Goal: Task Accomplishment & Management: Complete application form

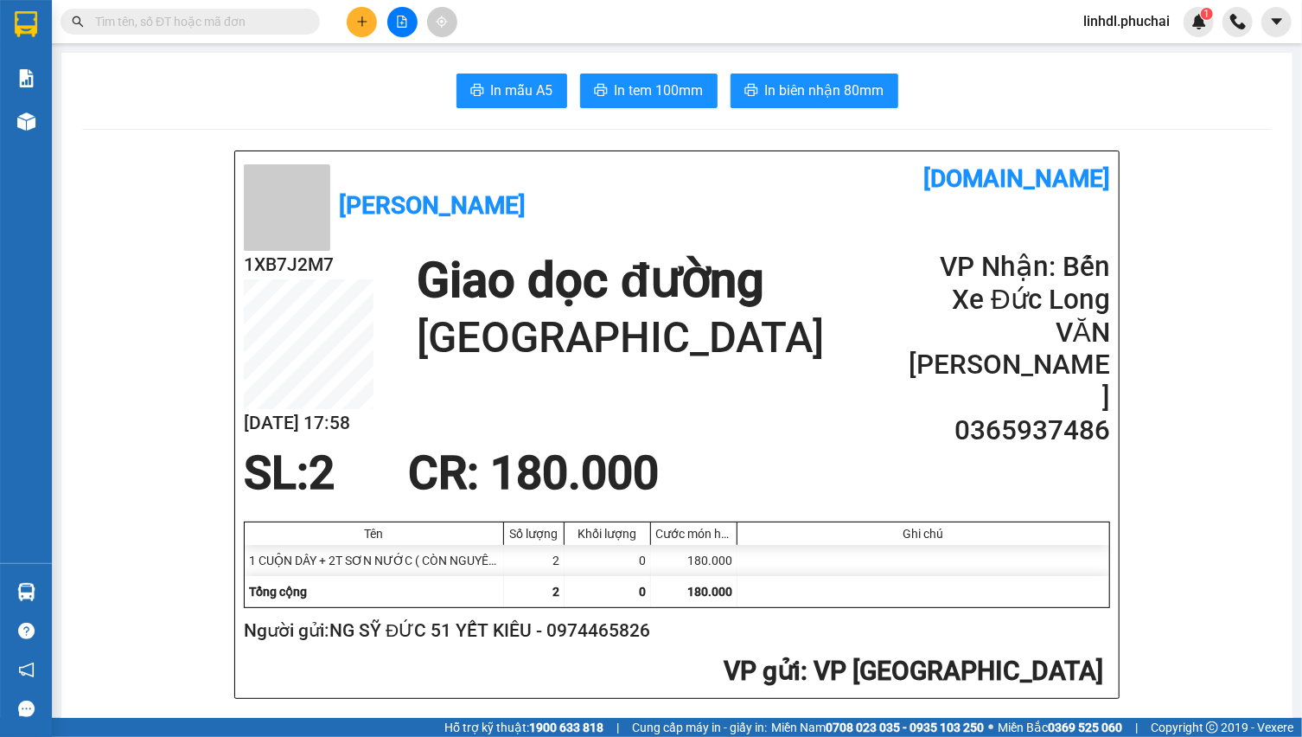
click at [559, 270] on h1 "Giao dọc đường" at bounding box center [620, 281] width 407 height 60
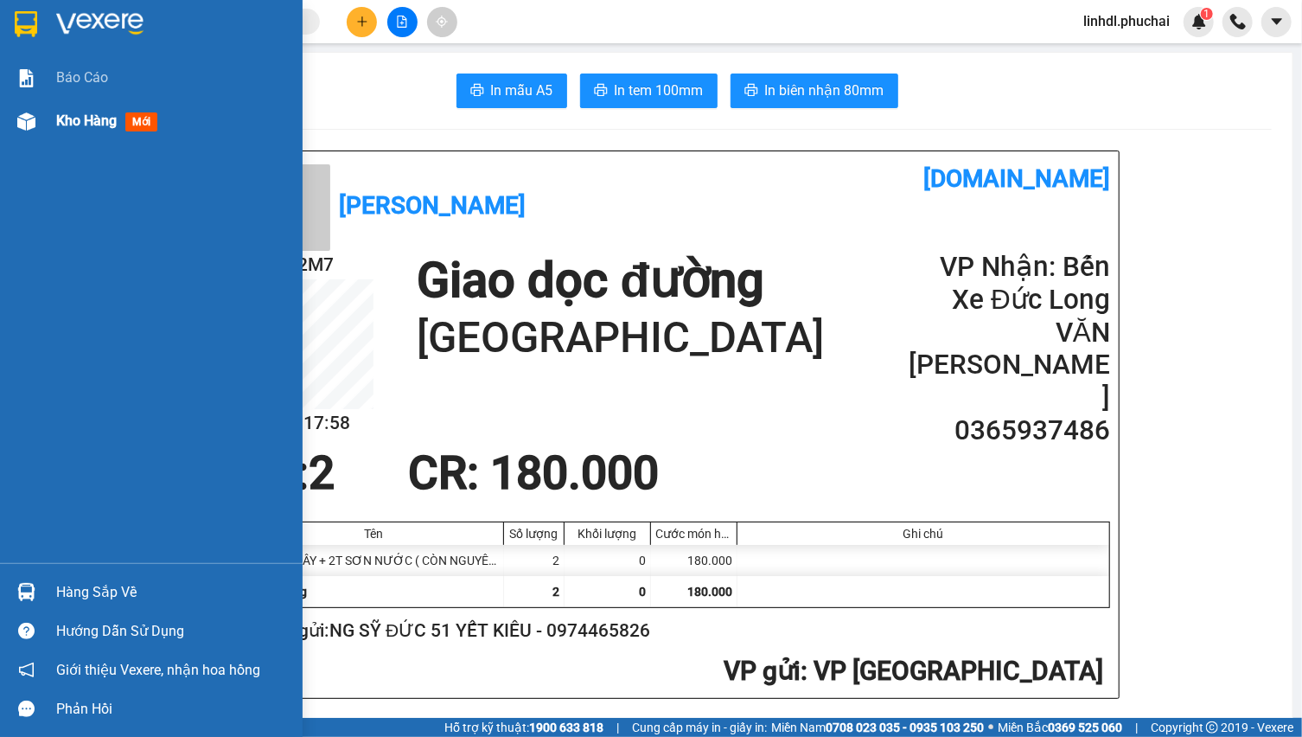
click at [46, 120] on div "Kho hàng mới" at bounding box center [151, 120] width 303 height 43
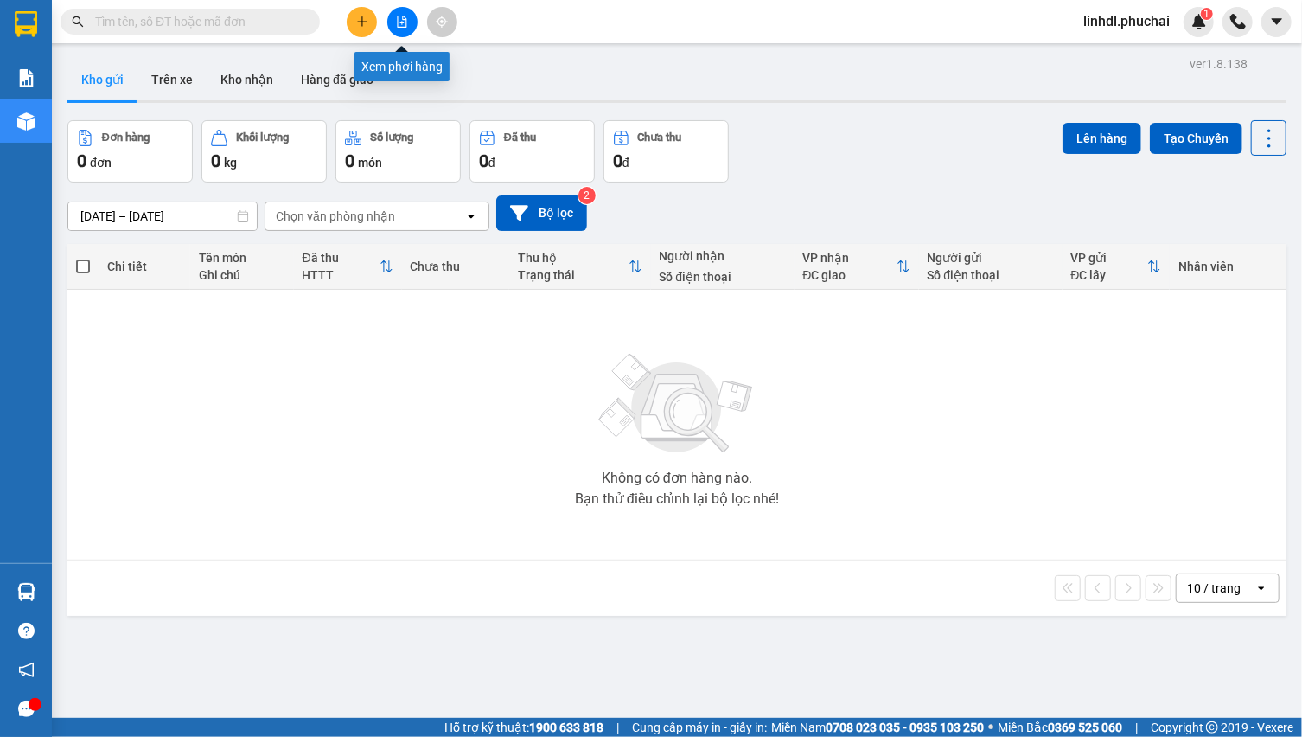
click at [398, 20] on icon "file-add" at bounding box center [402, 22] width 12 height 12
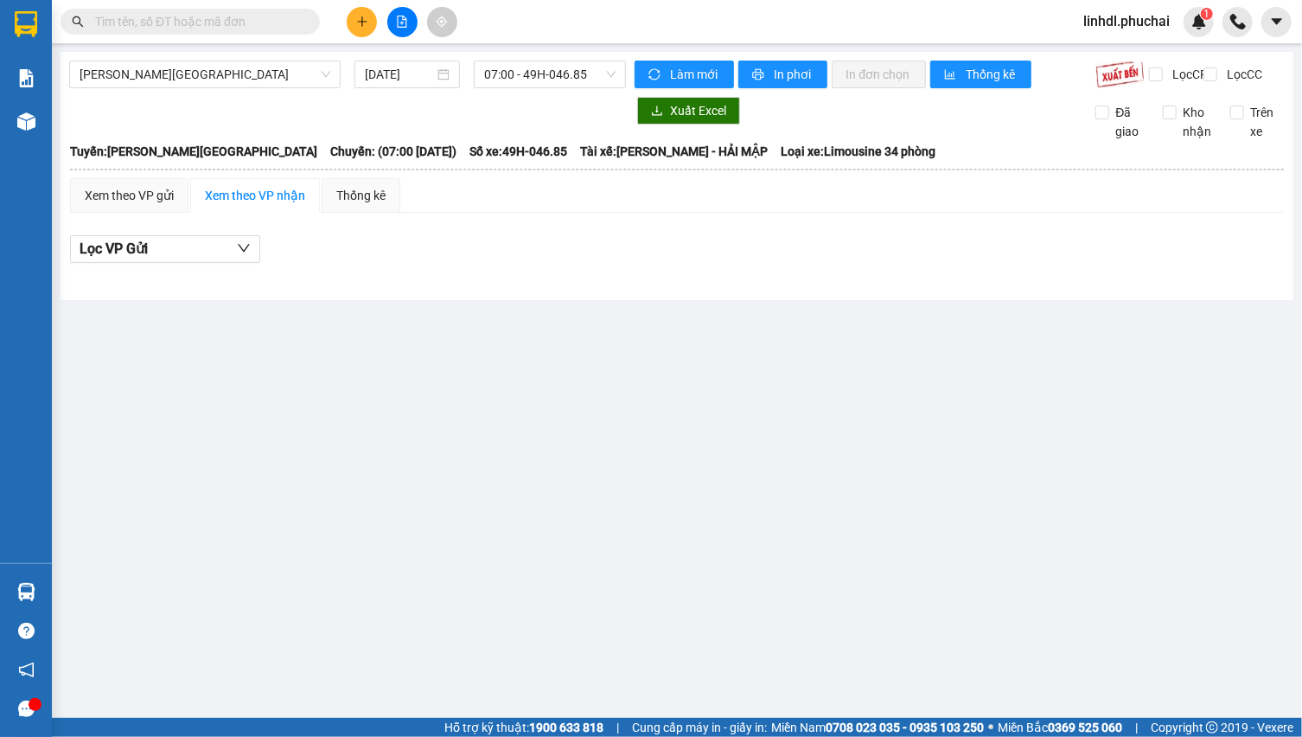
click at [659, 31] on div "Kết quả [PERSON_NAME] ( 0 ) Bộ lọc No Data linhdl.phuchai 1" at bounding box center [651, 21] width 1302 height 43
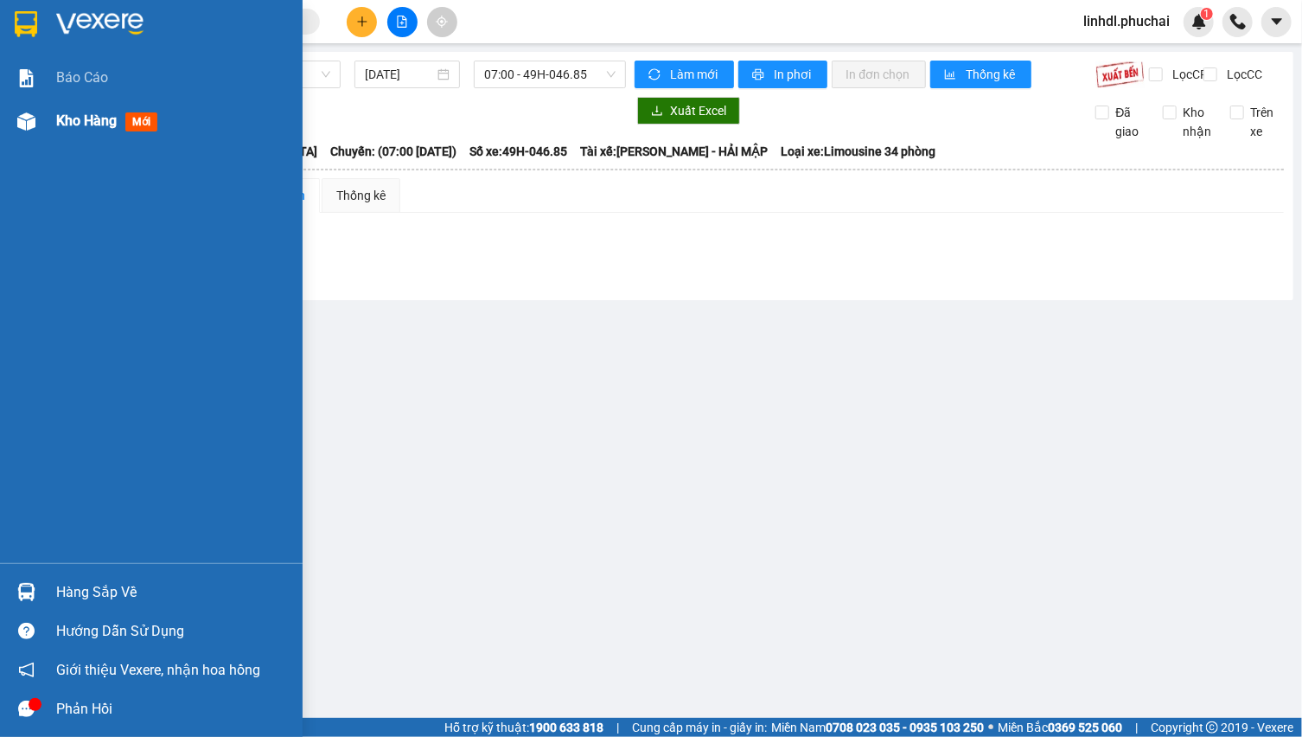
click at [80, 115] on span "Kho hàng" at bounding box center [86, 120] width 61 height 16
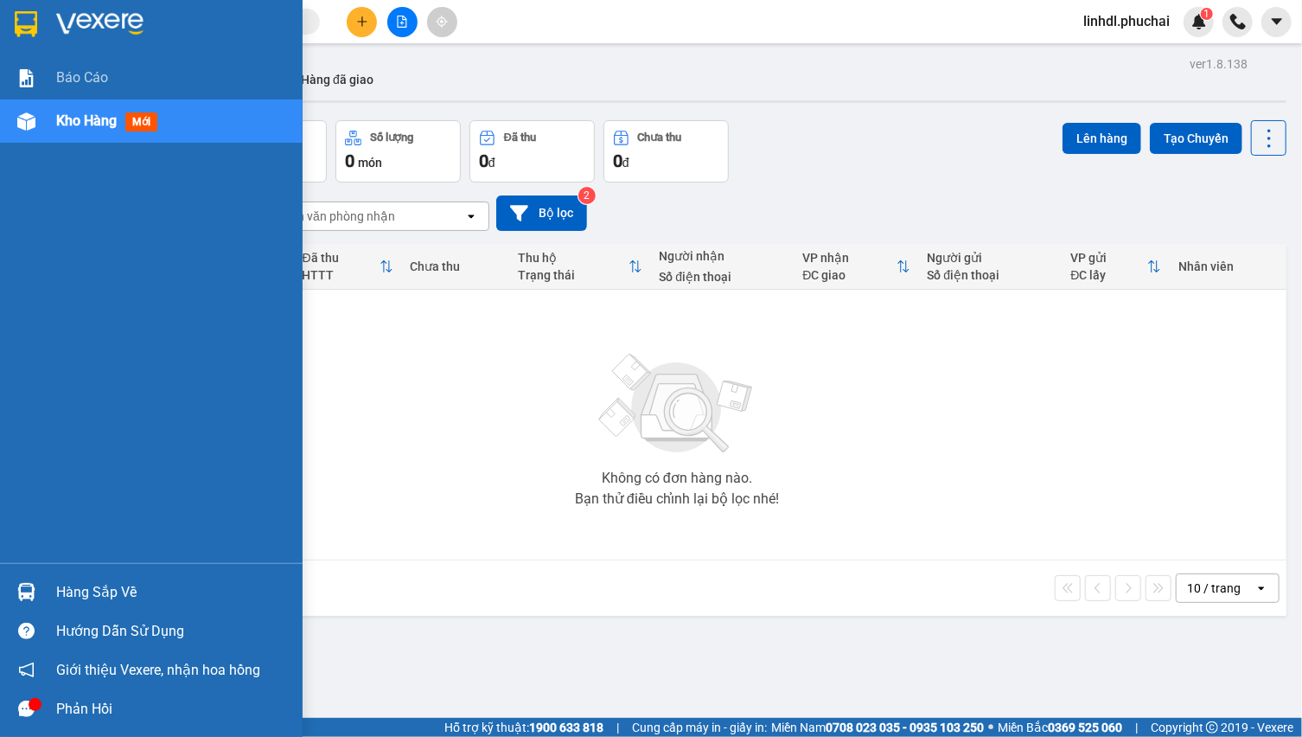
click at [22, 120] on img at bounding box center [26, 121] width 18 height 18
click at [11, 116] on div at bounding box center [26, 121] width 30 height 30
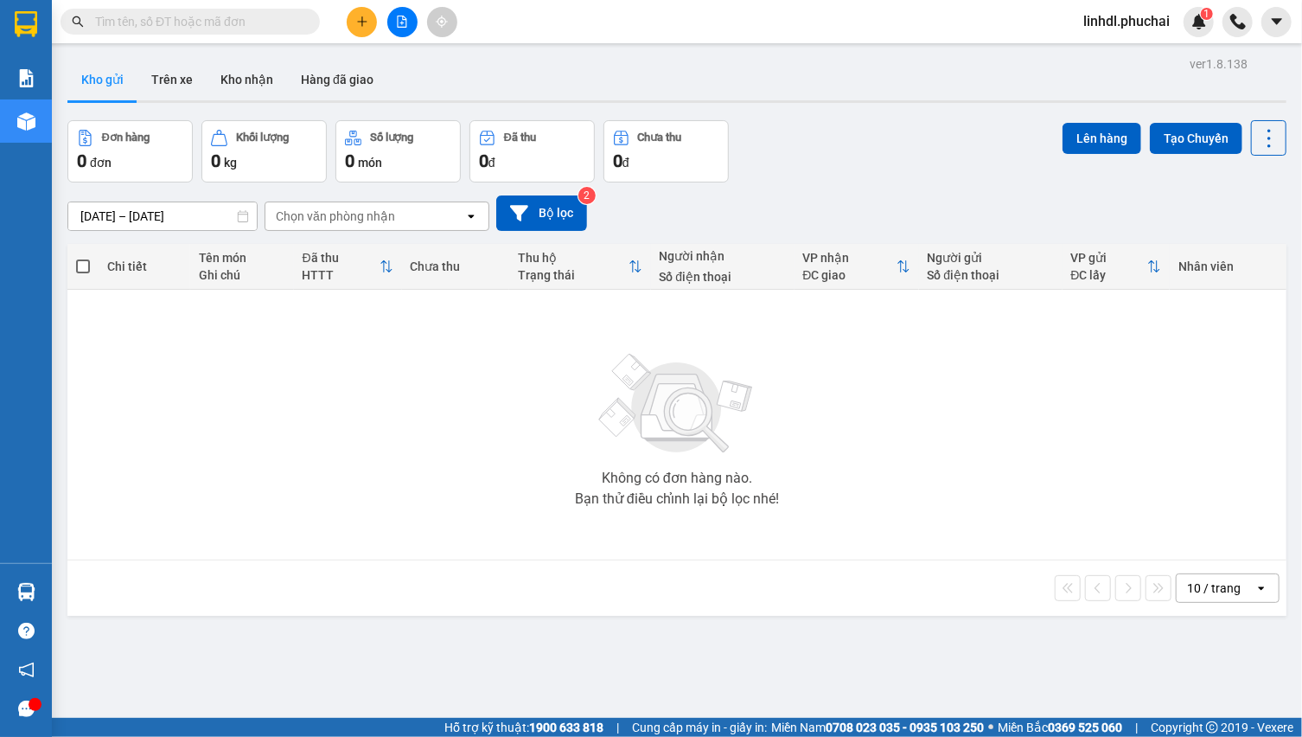
click at [1125, 10] on span "linhdl.phuchai" at bounding box center [1126, 21] width 114 height 22
click at [1108, 56] on span "Đăng xuất" at bounding box center [1134, 53] width 78 height 19
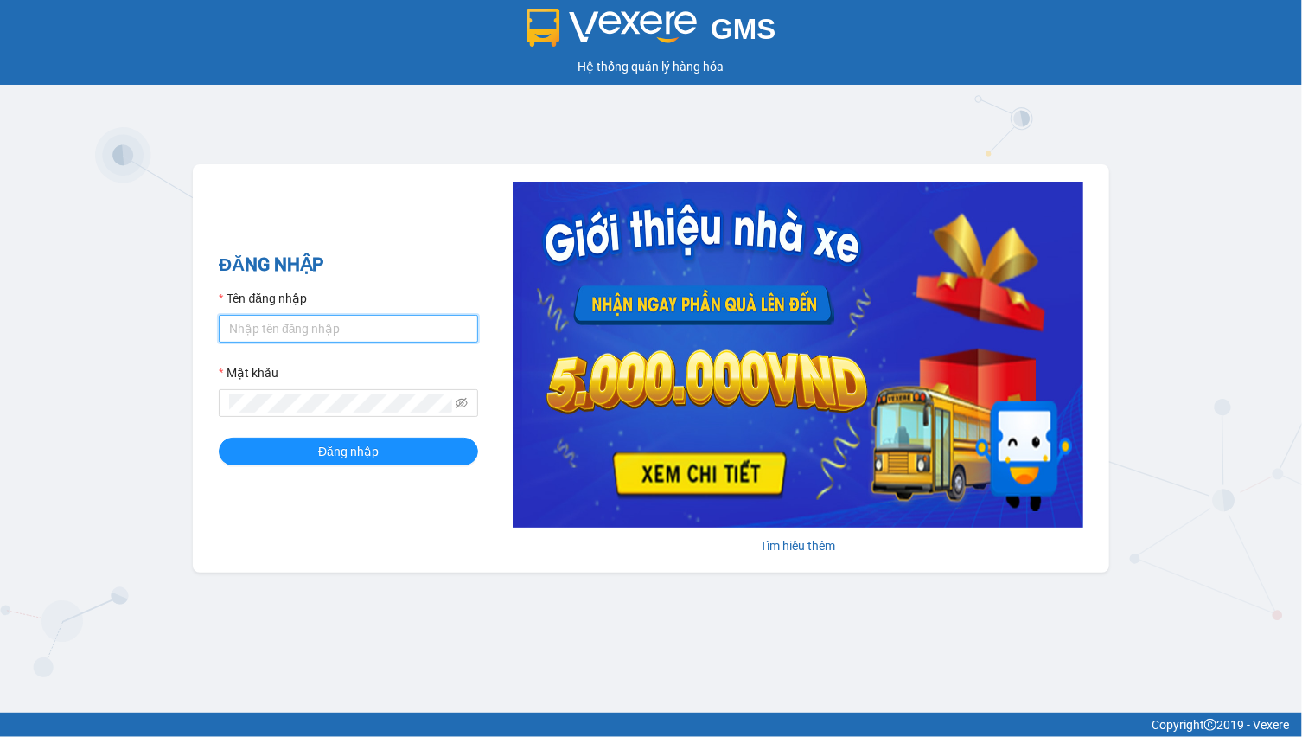
click at [316, 337] on input "Tên đăng nhập" at bounding box center [348, 329] width 259 height 28
click at [315, 337] on input "Tên đăng nhập" at bounding box center [348, 329] width 259 height 28
type input "hien.phuchai"
drag, startPoint x: 149, startPoint y: 135, endPoint x: 198, endPoint y: 61, distance: 89.2
click at [152, 124] on div "GMS Hệ thống quản lý hàng hóa ĐĂNG NHẬP Tên đăng nhập hien.phuchai Mật khẩu Đăn…" at bounding box center [651, 356] width 1302 height 712
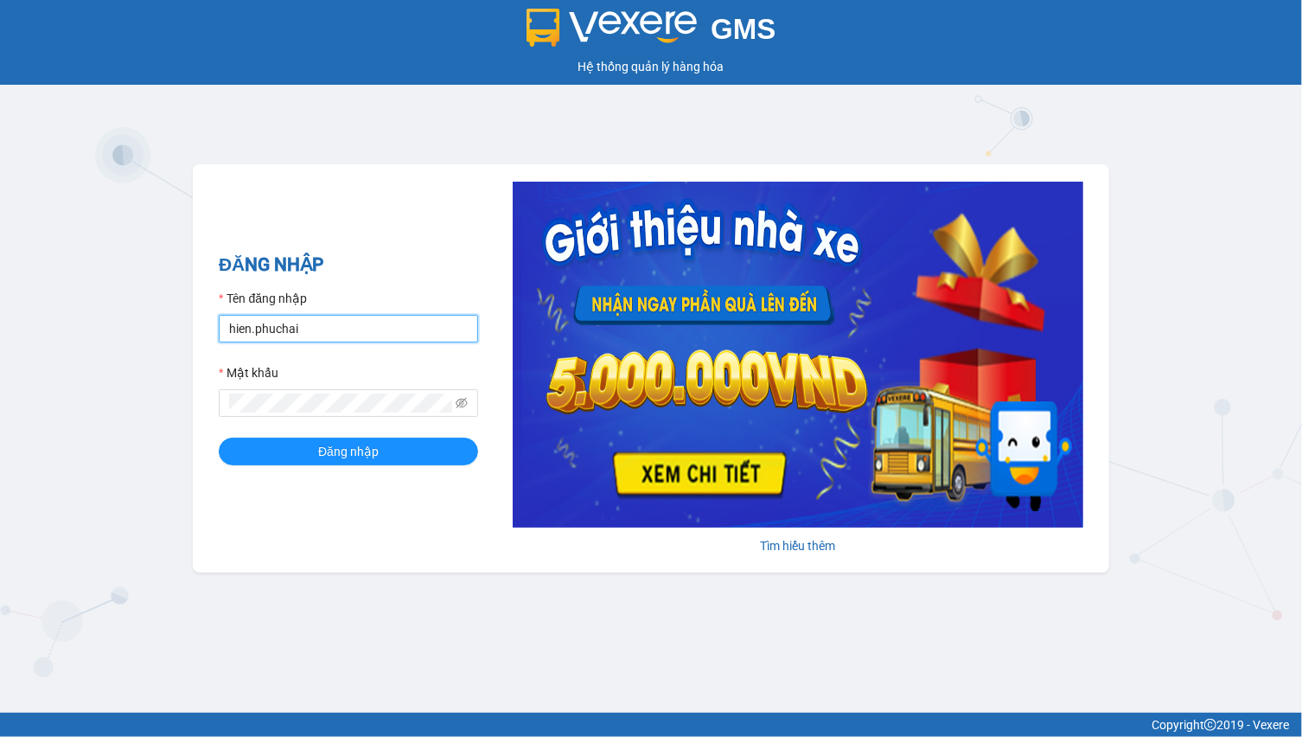
click at [320, 337] on input "hien.phuchai" at bounding box center [348, 329] width 259 height 28
type input "linhdl.phuchai"
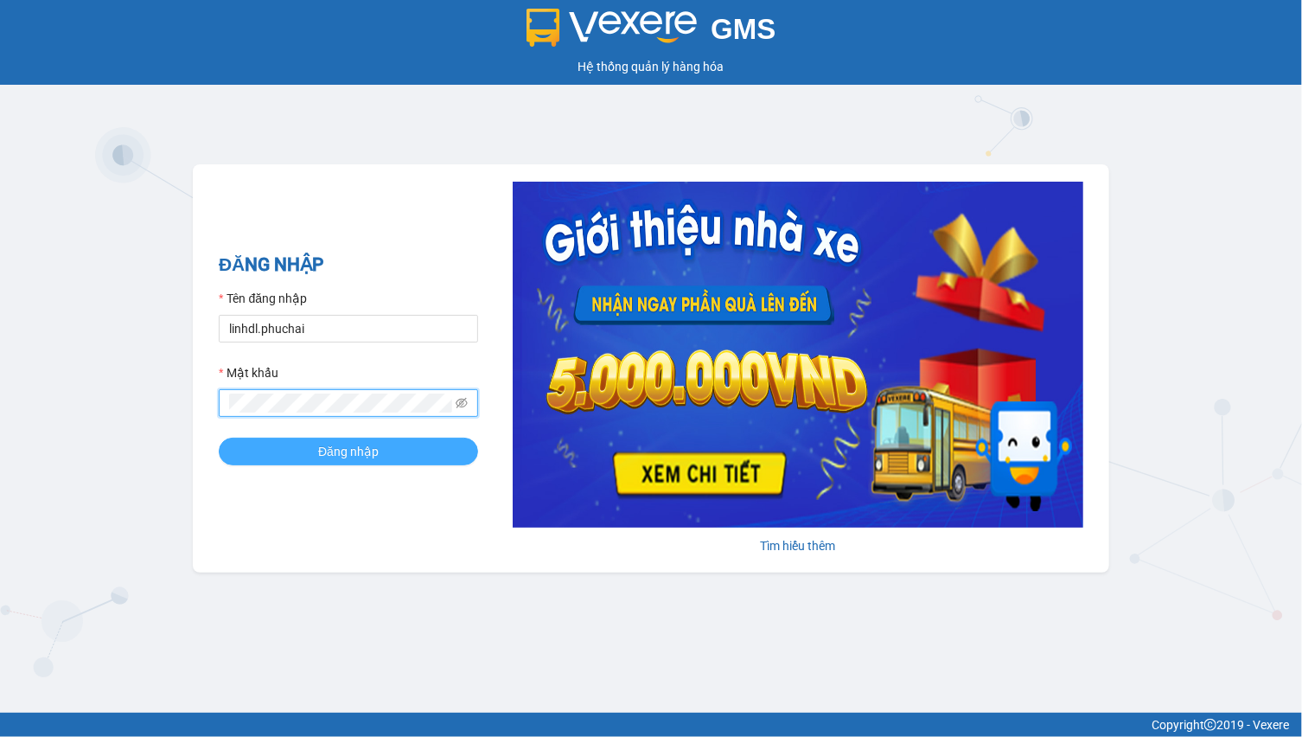
click at [324, 450] on span "Đăng nhập" at bounding box center [348, 451] width 61 height 19
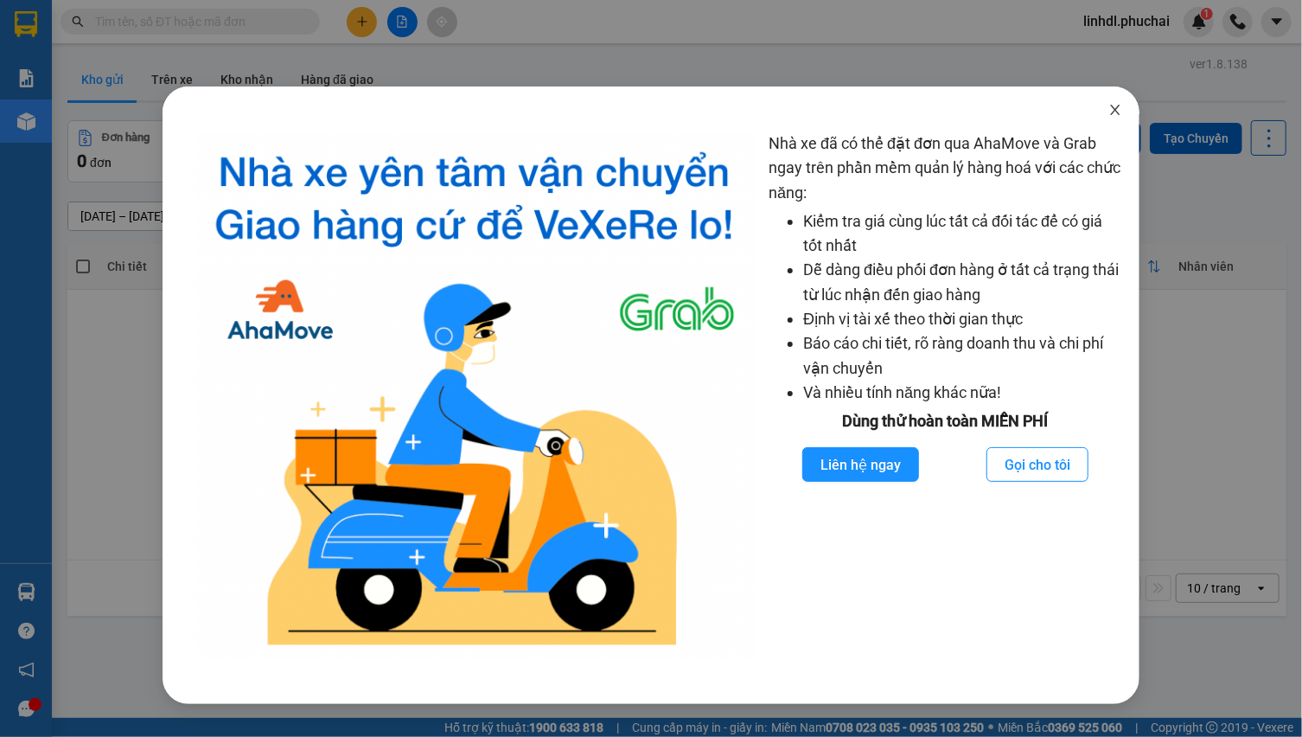
click at [1108, 106] on icon "close" at bounding box center [1115, 110] width 14 height 14
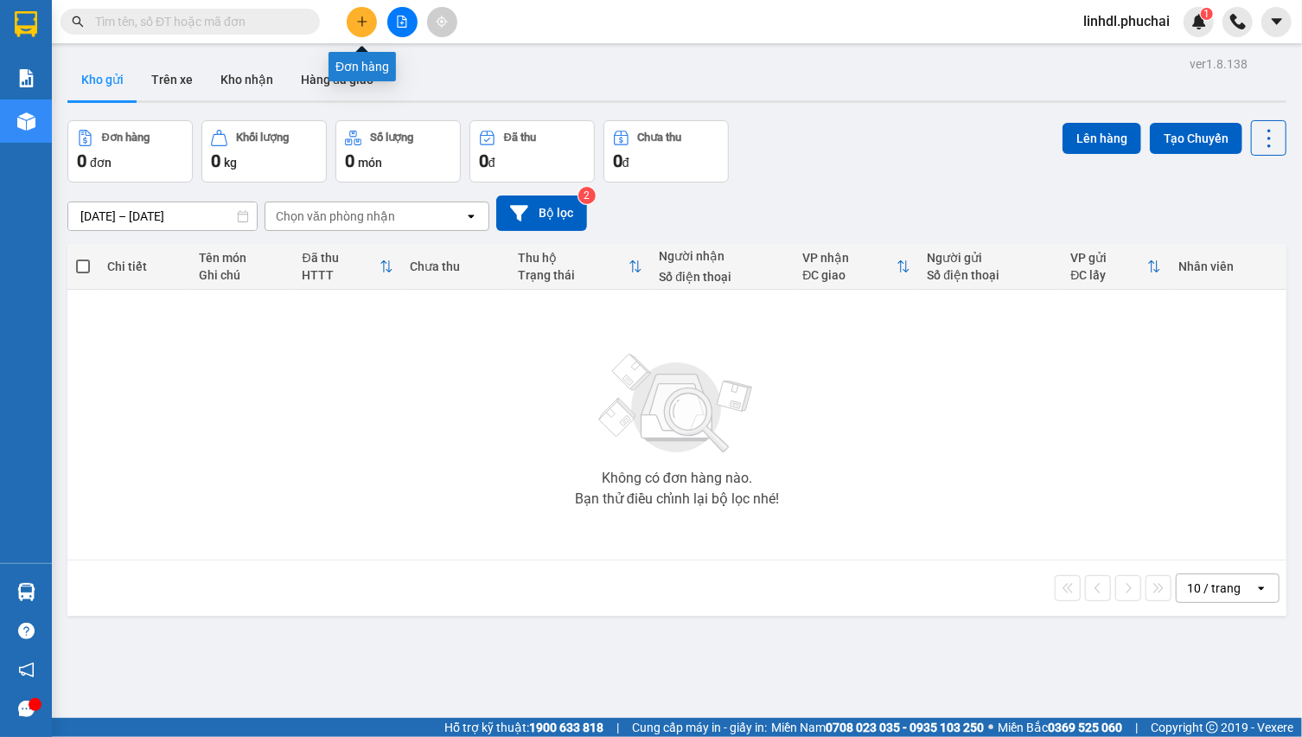
click at [351, 25] on button at bounding box center [362, 22] width 30 height 30
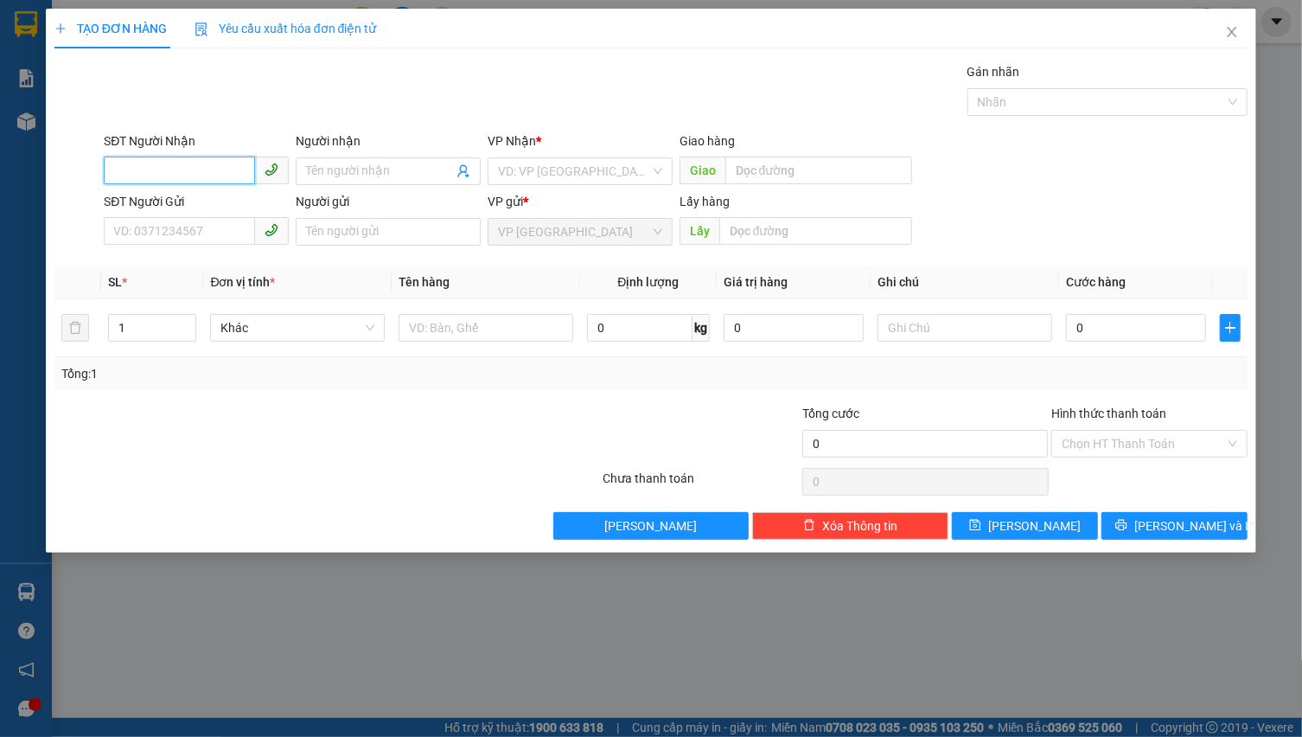
click at [199, 174] on input "SĐT Người Nhận" at bounding box center [179, 170] width 151 height 28
type input "0378288537"
click at [206, 201] on div "0378288537 - [PERSON_NAME]//98 [PERSON_NAME]" at bounding box center [258, 205] width 288 height 19
type input "[PERSON_NAME]//98 [PERSON_NAME]"
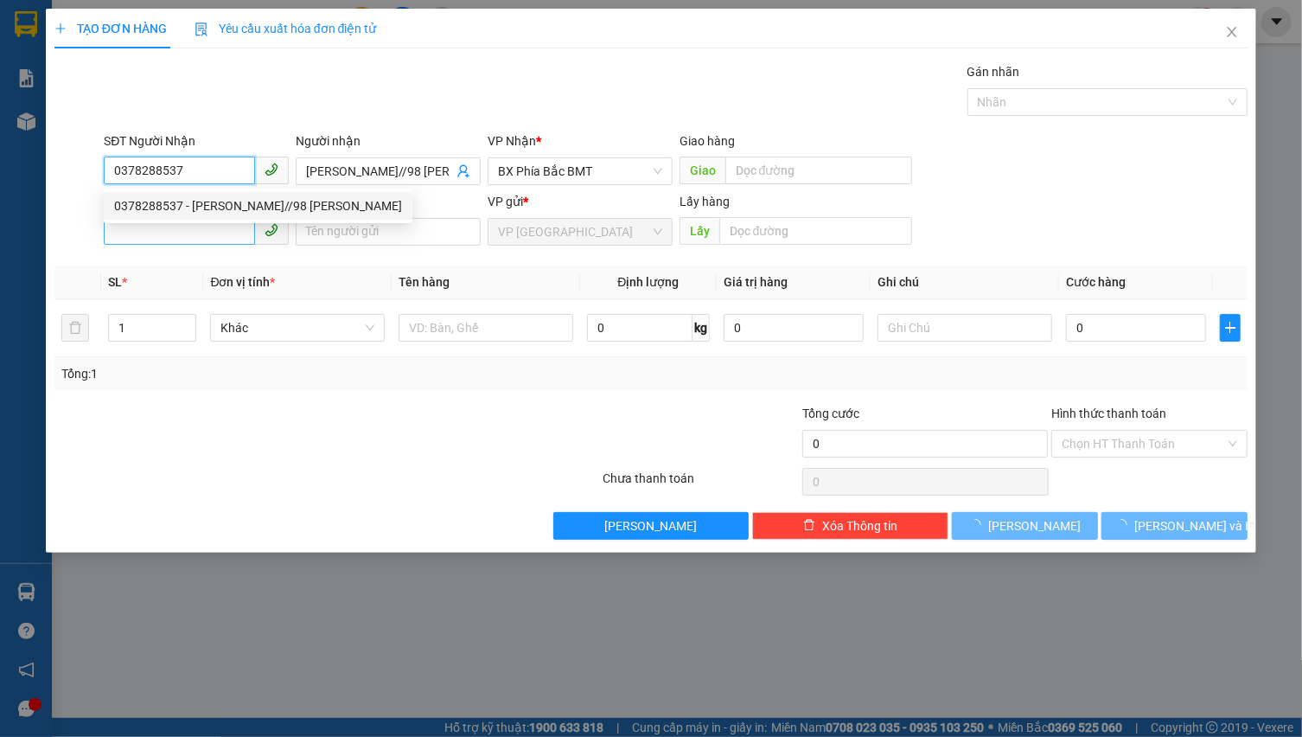
type input "50.000"
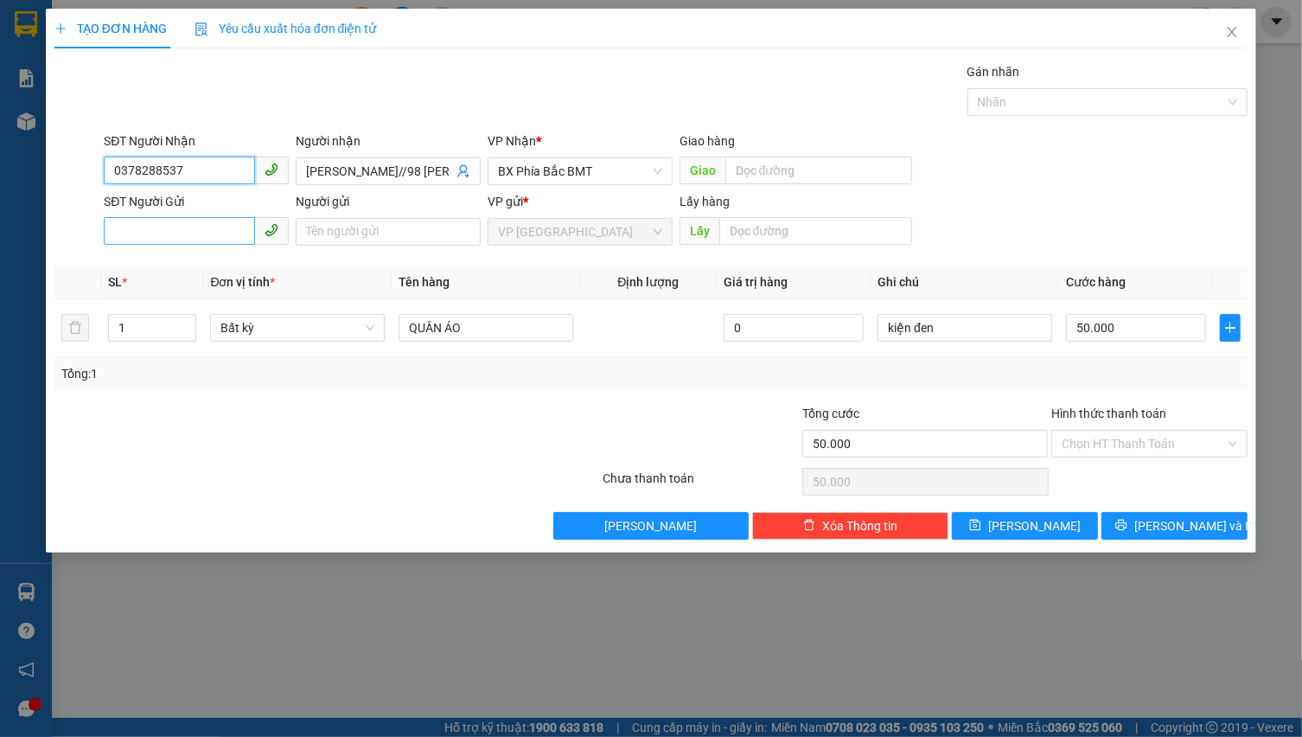
type input "0378288537"
click at [183, 233] on input "SĐT Người Gửi" at bounding box center [179, 231] width 151 height 28
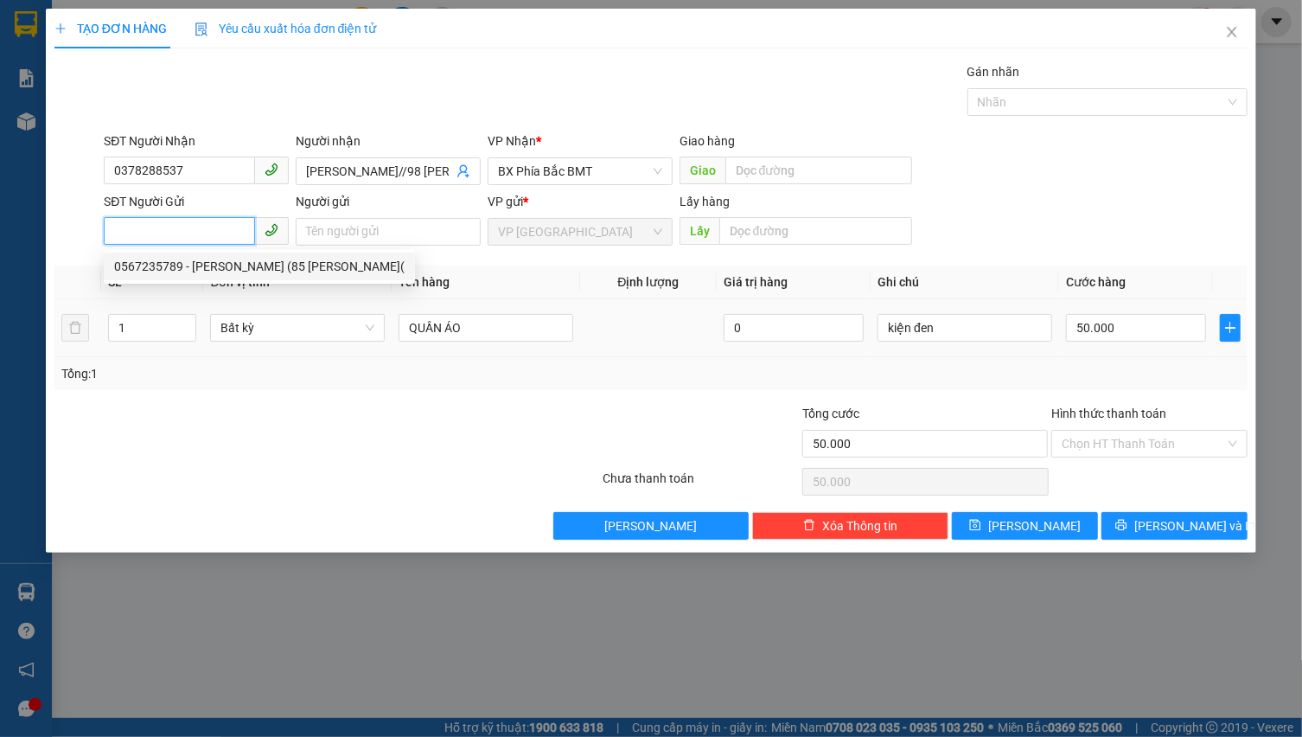
drag, startPoint x: 220, startPoint y: 267, endPoint x: 277, endPoint y: 308, distance: 70.7
click at [221, 265] on div "0567235789 - [PERSON_NAME] (85 [PERSON_NAME](" at bounding box center [259, 266] width 290 height 19
type input "0567235789"
type input "[PERSON_NAME] (85 [PERSON_NAME]("
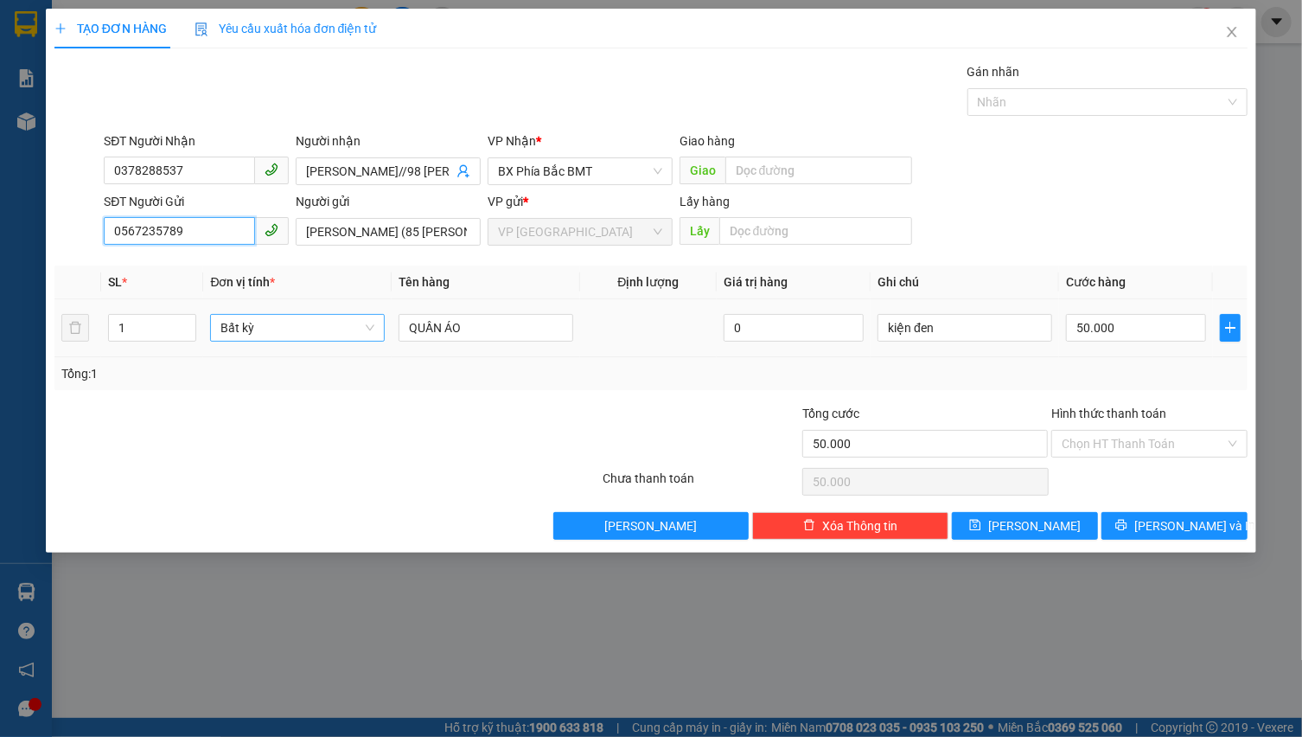
click at [281, 322] on span "Bất kỳ" at bounding box center [297, 328] width 154 height 26
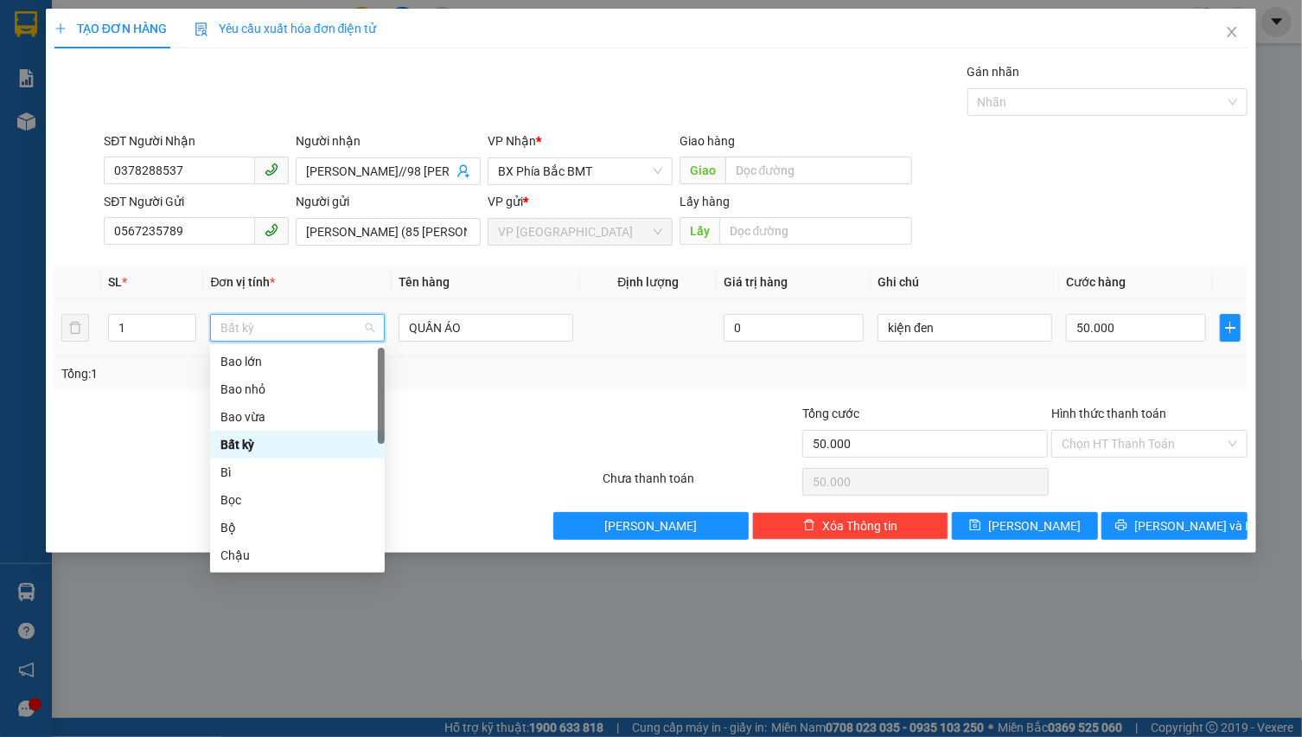
type input "k"
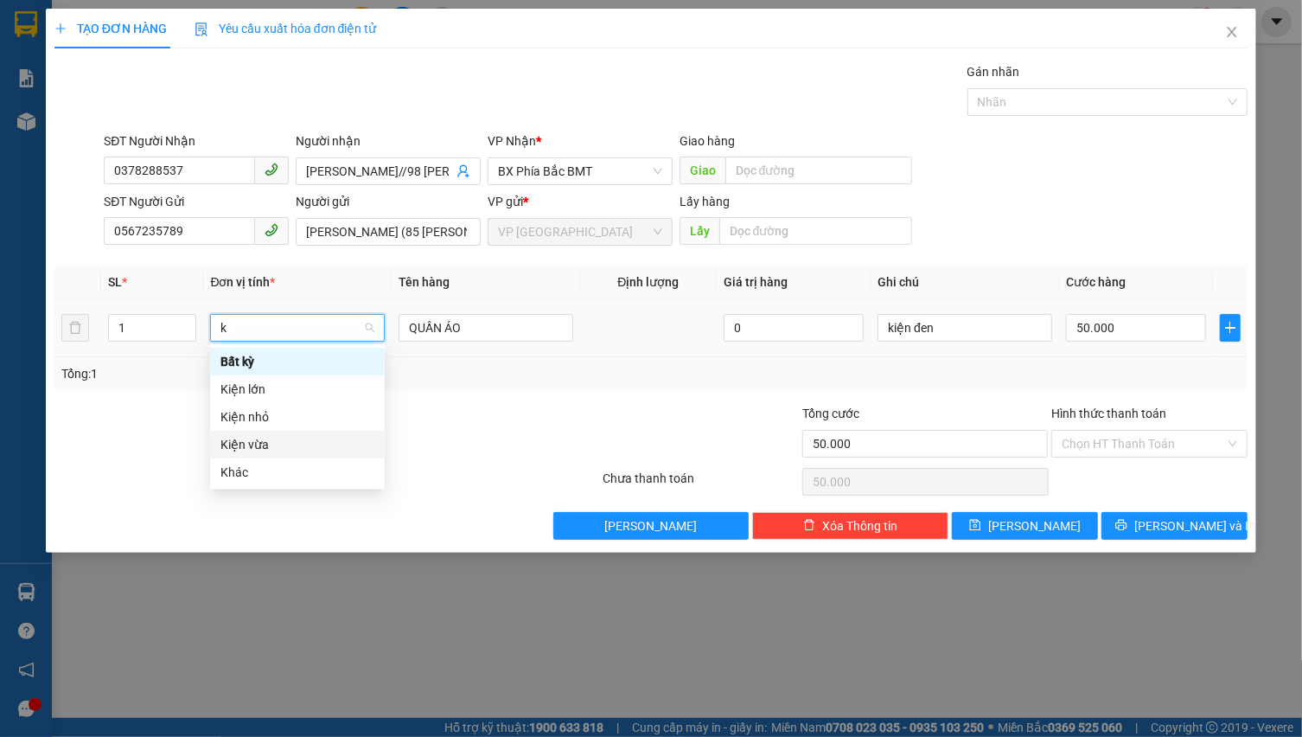
click at [306, 440] on div "Kiện vừa" at bounding box center [297, 444] width 154 height 19
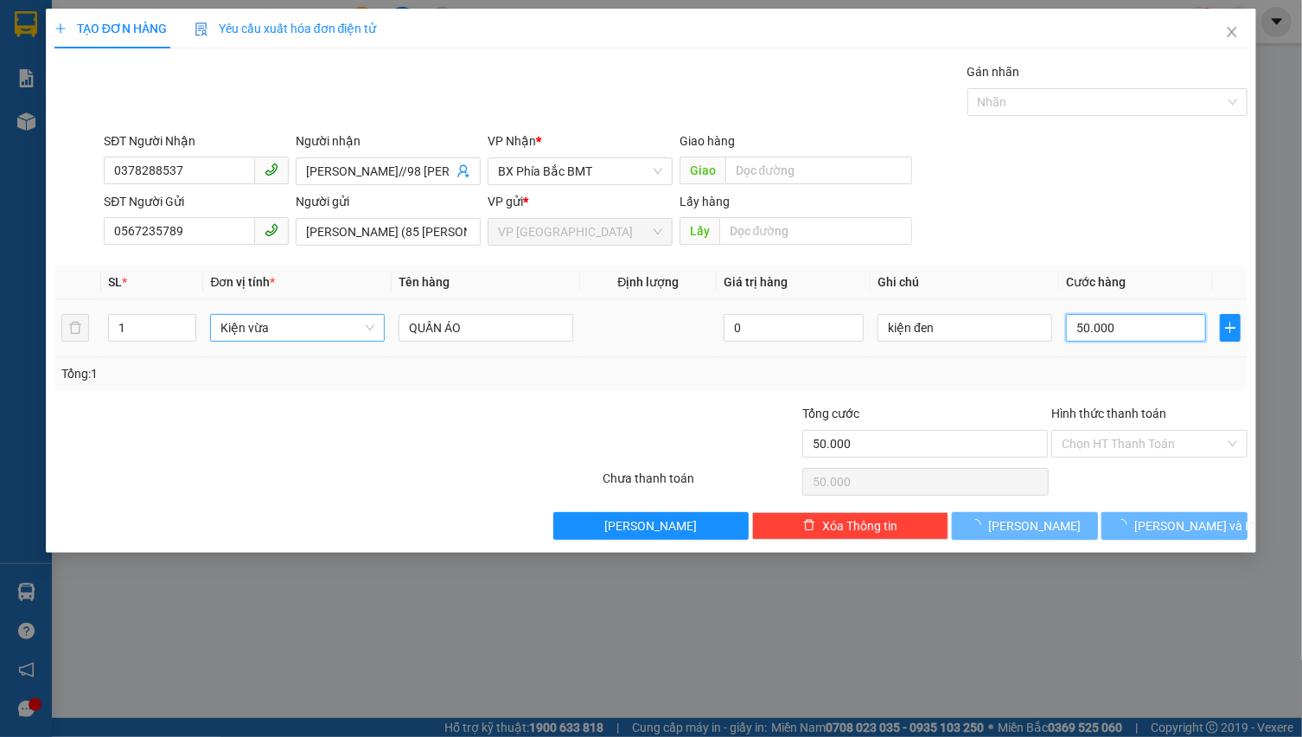
click at [1126, 337] on input "50.000" at bounding box center [1136, 328] width 140 height 28
type input "0"
type input "1"
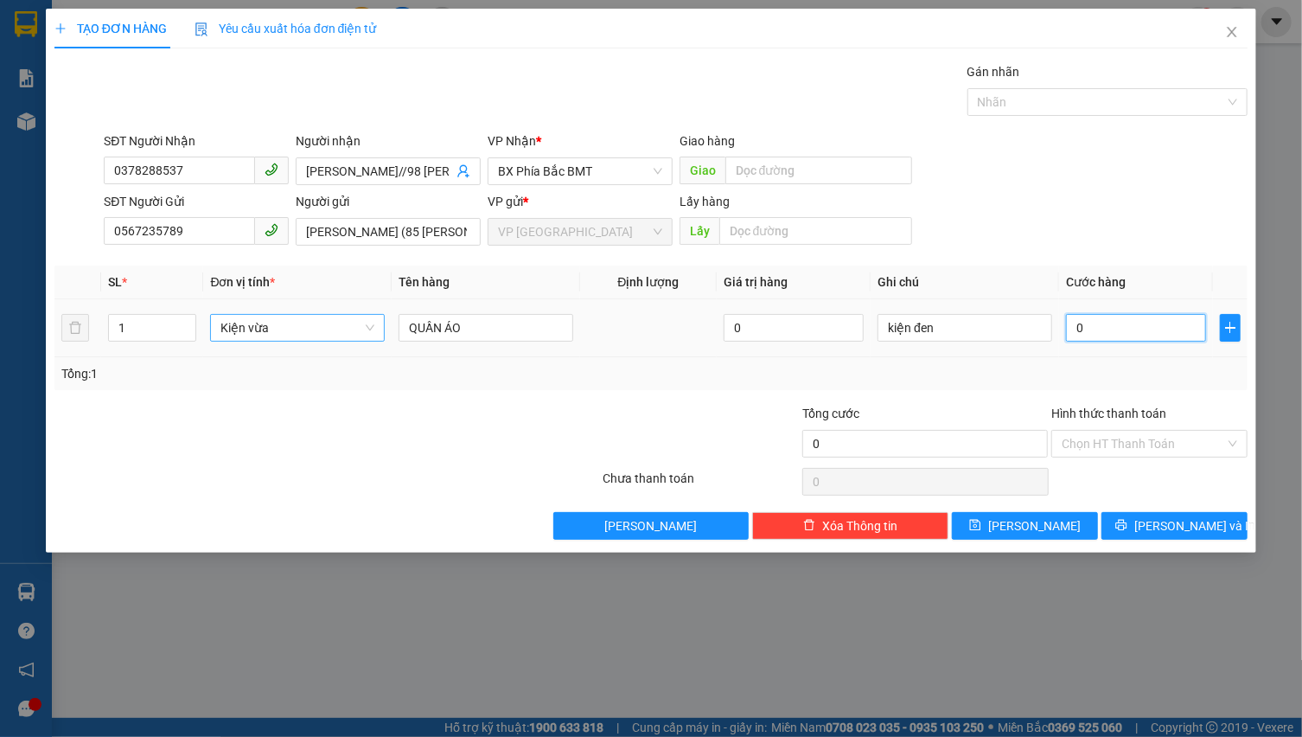
type input "1"
type input "01"
type input "12"
type input "012"
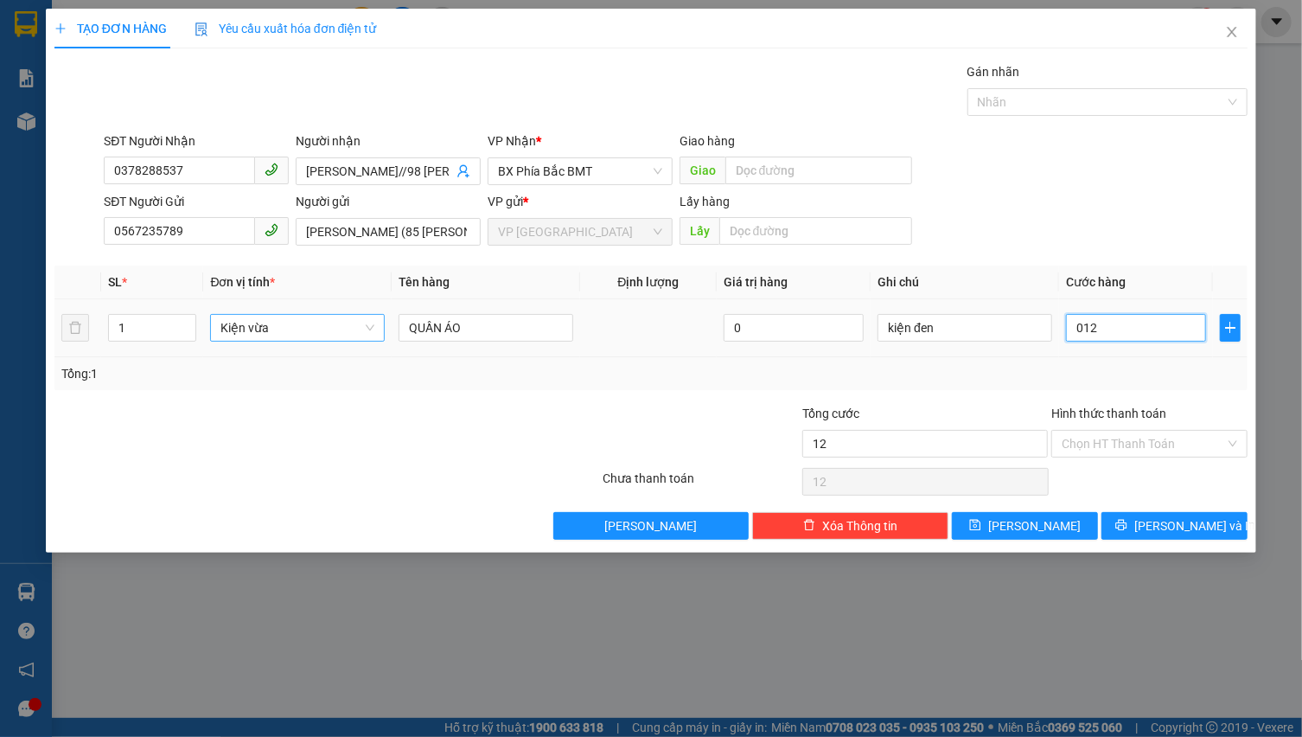
type input "120"
type input "0.120"
type input "1.200"
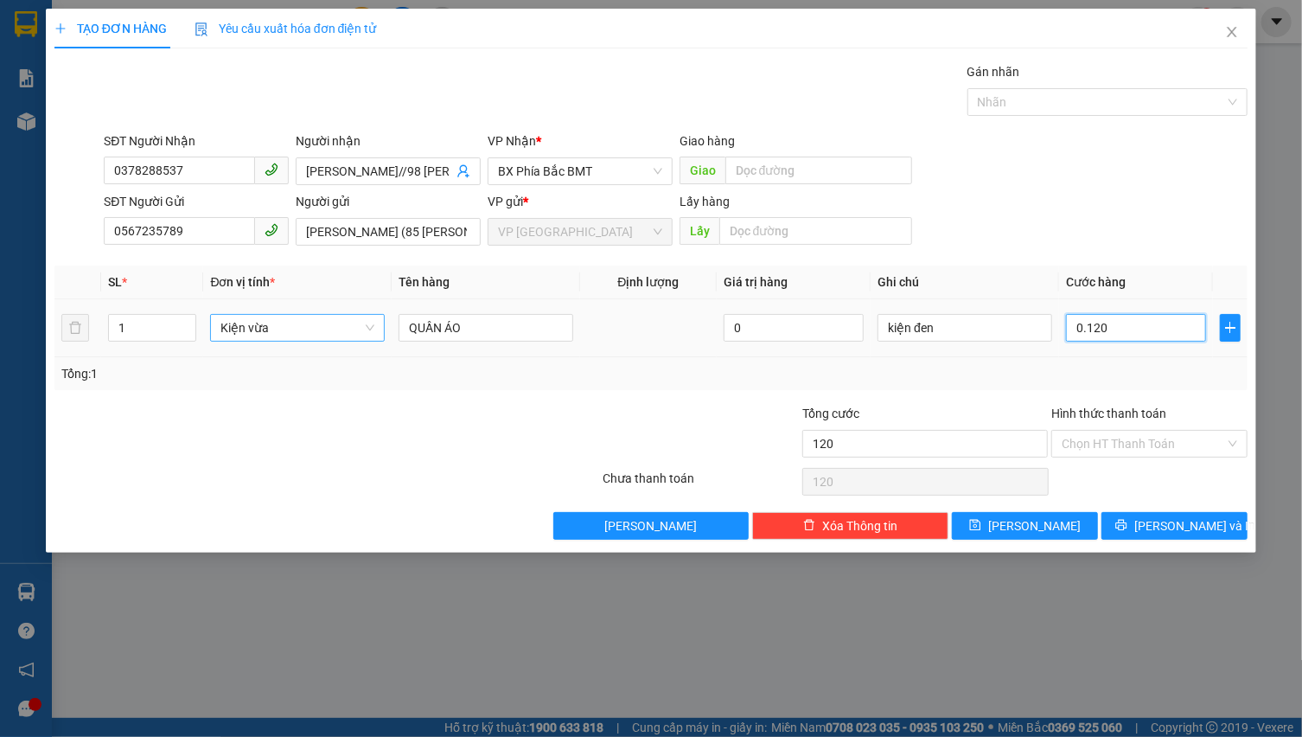
type input "01.200"
type input "12.000"
type input "012.000"
type input "120.000"
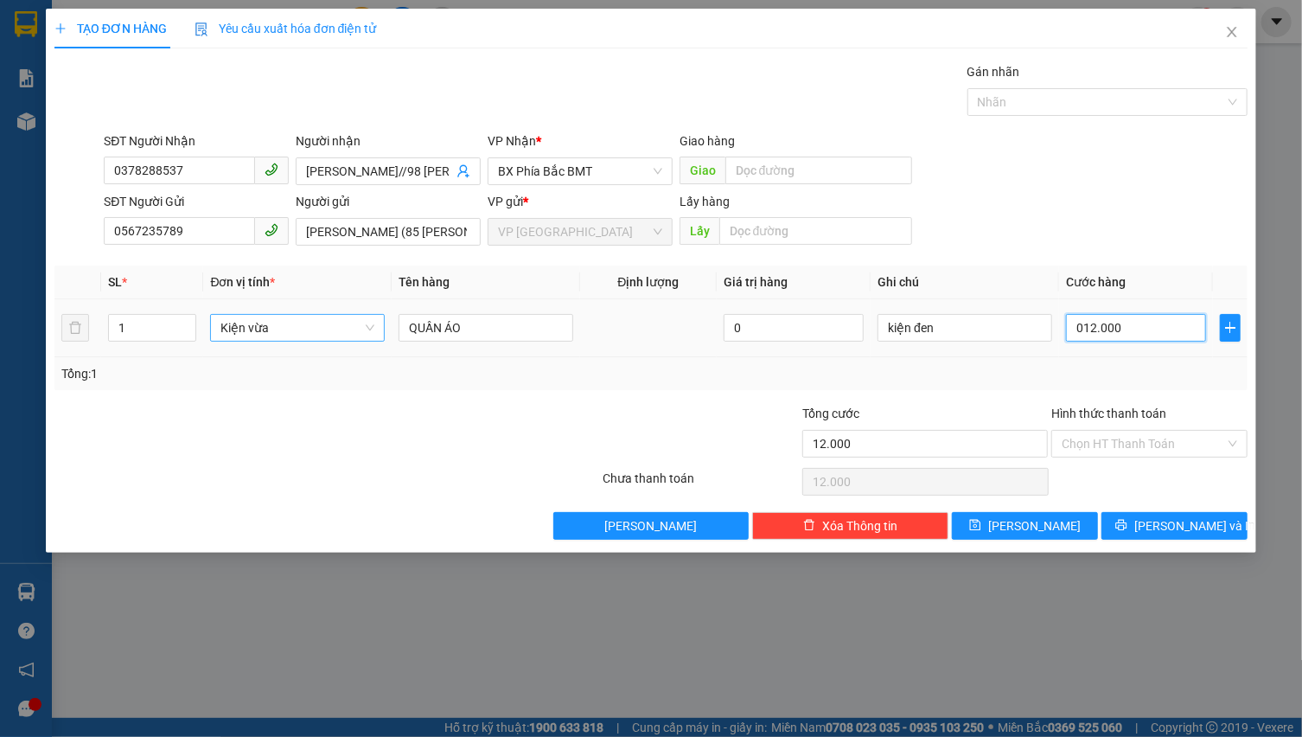
type input "120.000"
drag, startPoint x: 1150, startPoint y: 523, endPoint x: 1100, endPoint y: 398, distance: 134.7
click at [1127, 520] on icon "printer" at bounding box center [1121, 525] width 12 height 12
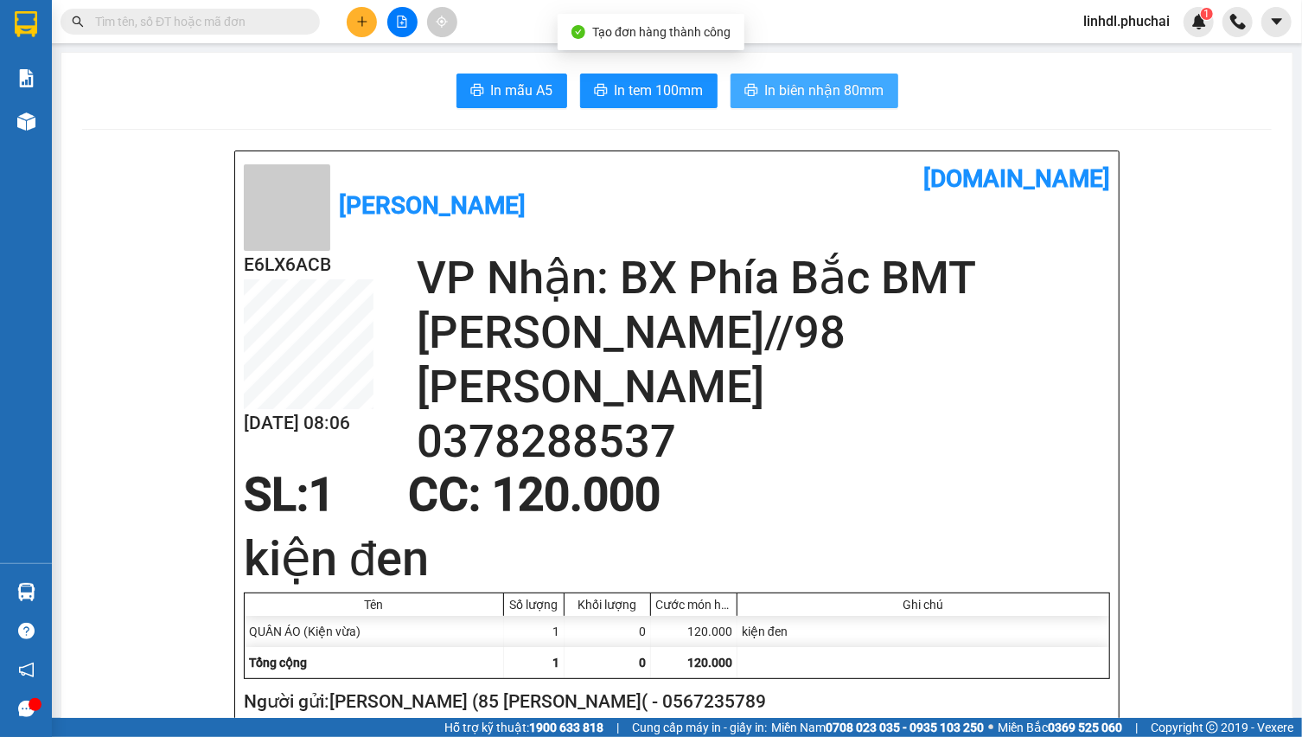
click at [780, 82] on span "In biên nhận 80mm" at bounding box center [824, 91] width 119 height 22
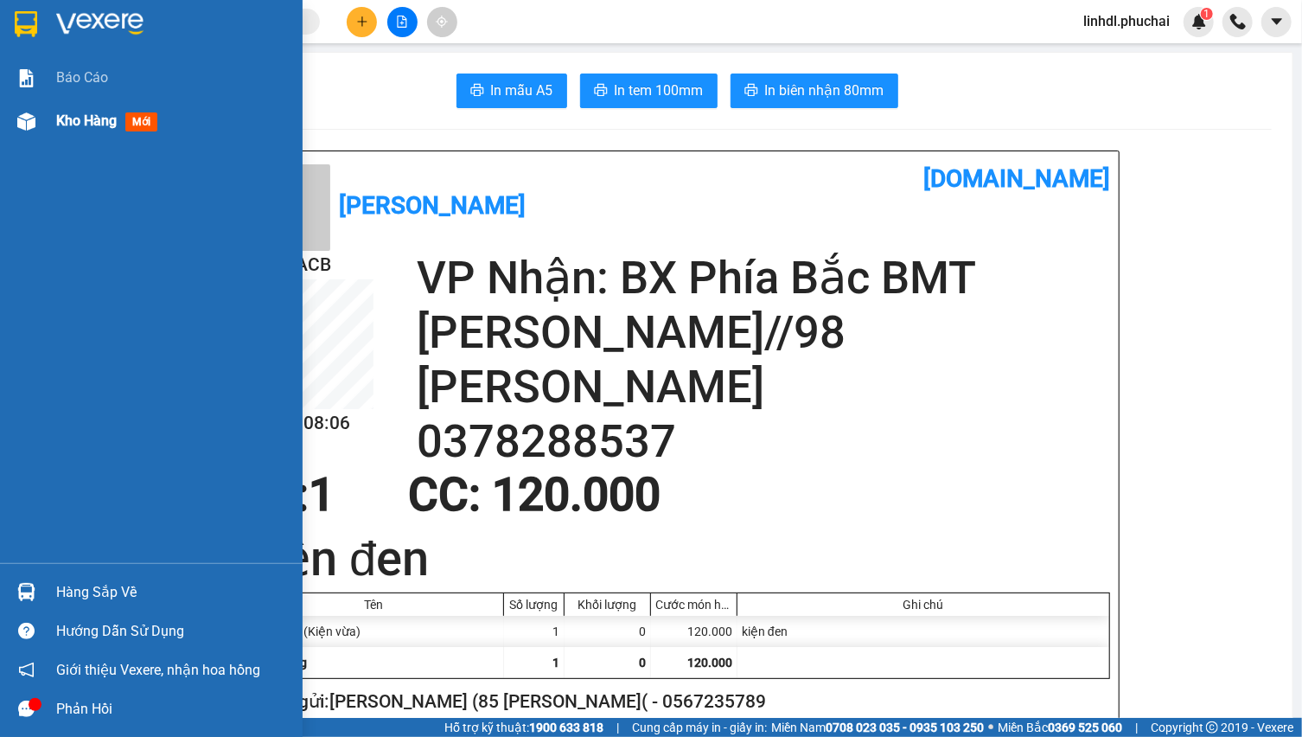
click at [35, 134] on div at bounding box center [26, 121] width 30 height 30
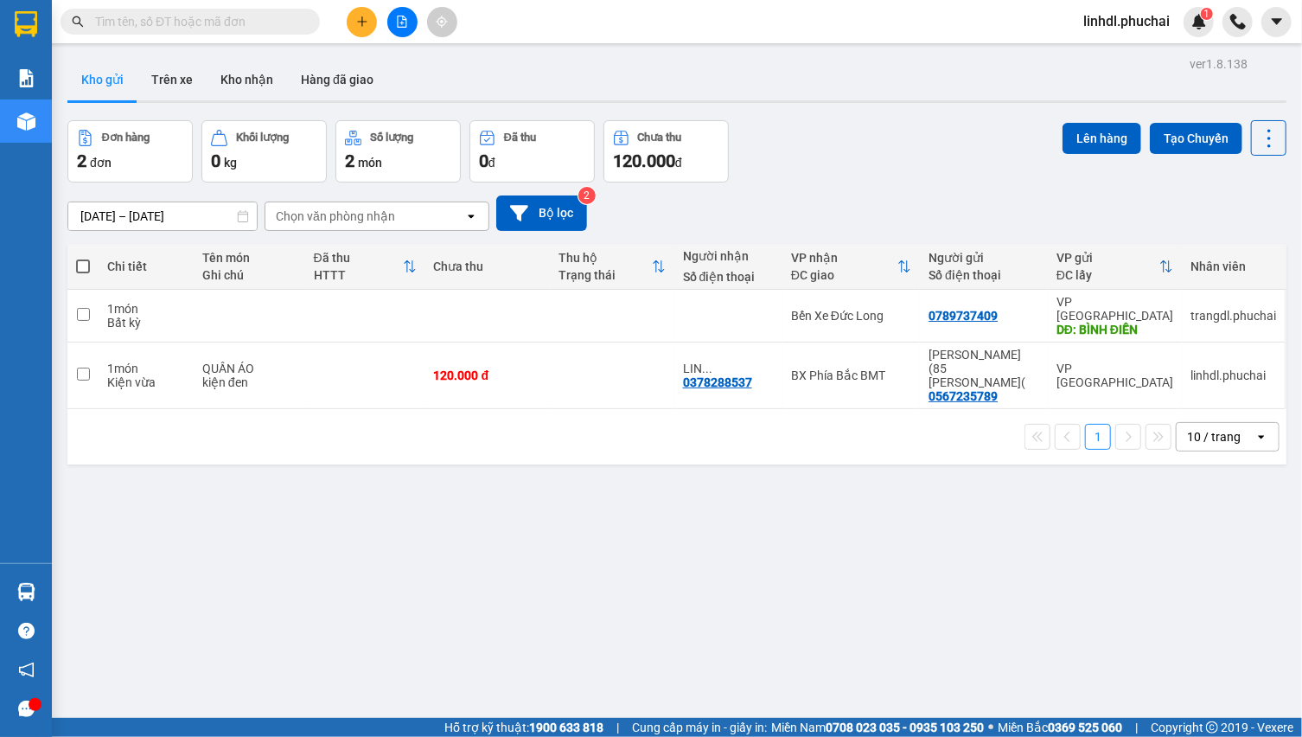
click at [348, 23] on button at bounding box center [362, 22] width 30 height 30
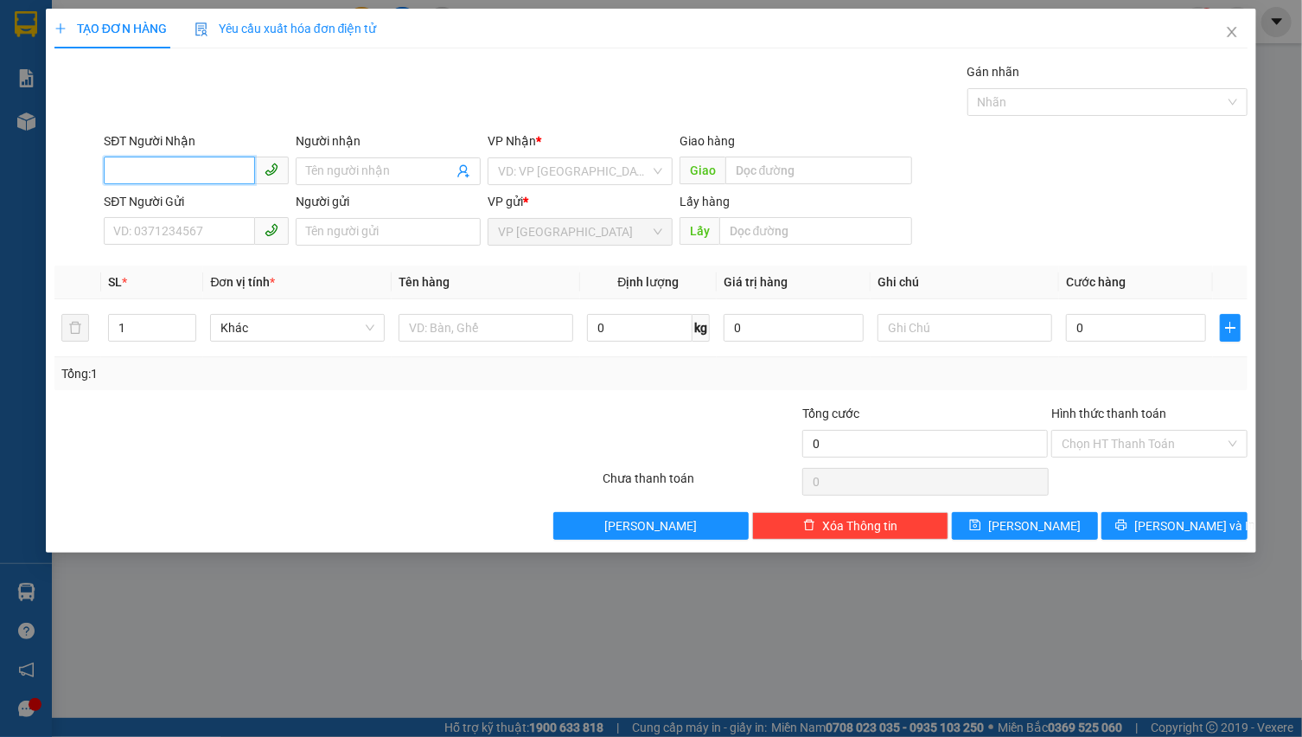
drag, startPoint x: 195, startPoint y: 164, endPoint x: 192, endPoint y: 155, distance: 10.1
click at [194, 163] on input "SĐT Người Nhận" at bounding box center [179, 170] width 151 height 28
drag, startPoint x: 209, startPoint y: 178, endPoint x: 256, endPoint y: 170, distance: 47.3
click at [210, 175] on input "0337371779" at bounding box center [179, 170] width 151 height 28
type input "0337371779"
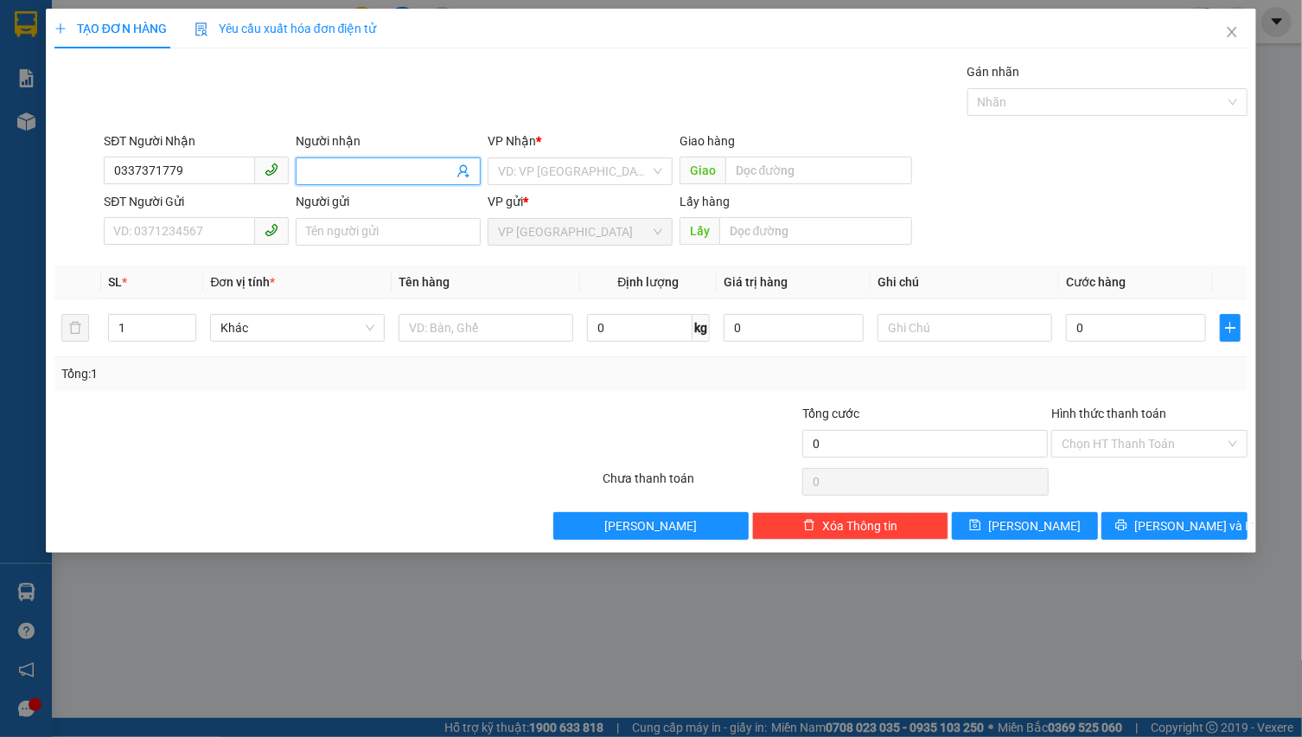
click at [367, 168] on input "Người nhận" at bounding box center [379, 171] width 147 height 19
type input "A LONG"
click at [524, 166] on input "search" at bounding box center [574, 171] width 152 height 26
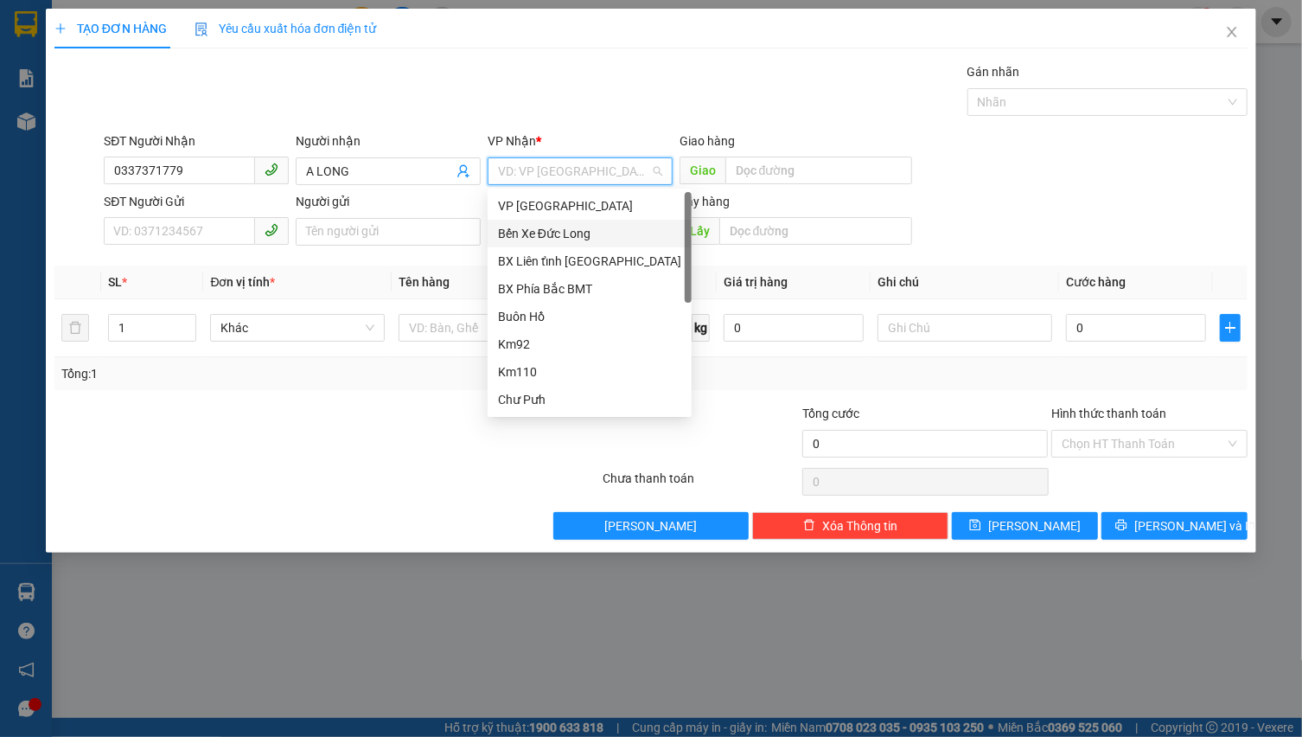
drag, startPoint x: 562, startPoint y: 232, endPoint x: 709, endPoint y: 190, distance: 152.7
click at [562, 232] on div "Bến Xe Đức Long" at bounding box center [589, 233] width 183 height 19
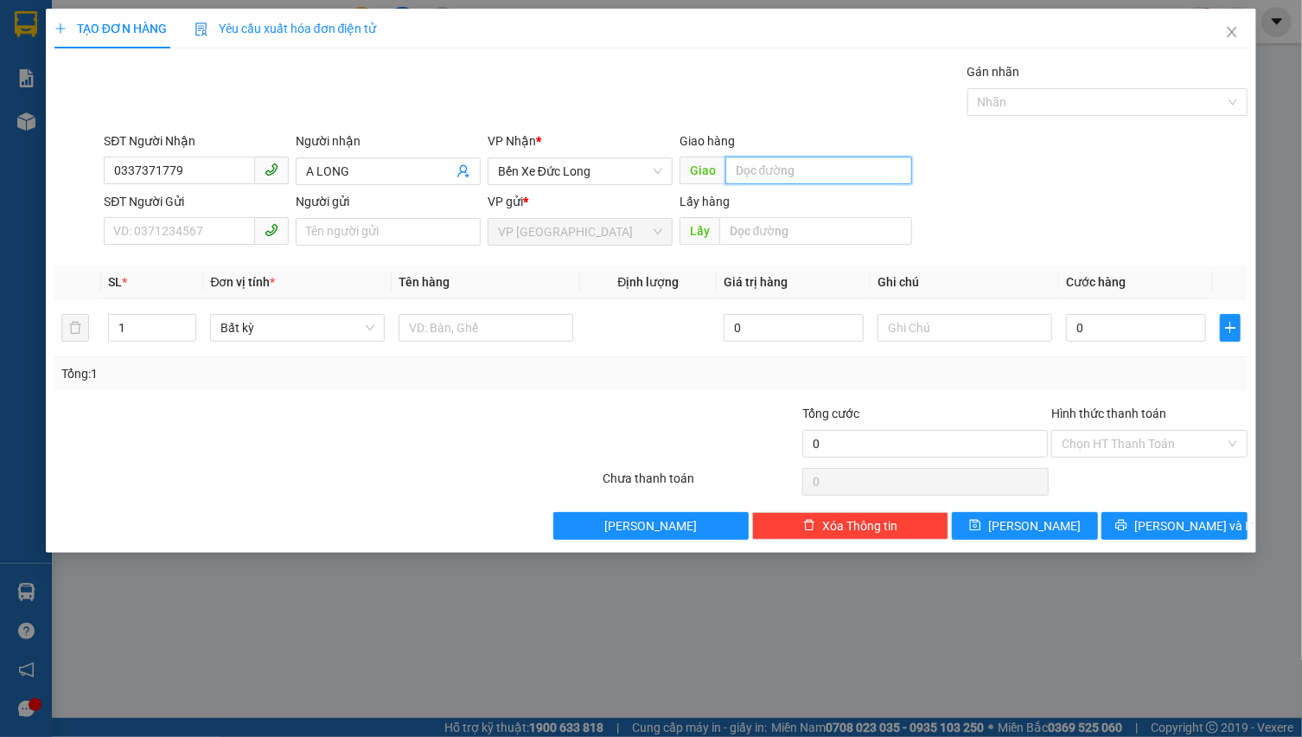
click at [743, 170] on input "text" at bounding box center [818, 170] width 187 height 28
type input "CHỢ GIA LE"
click at [221, 221] on input "SĐT Người Gửi" at bounding box center [179, 231] width 151 height 28
type input "0931210129"
click at [348, 229] on input "Người gửi" at bounding box center [388, 232] width 185 height 28
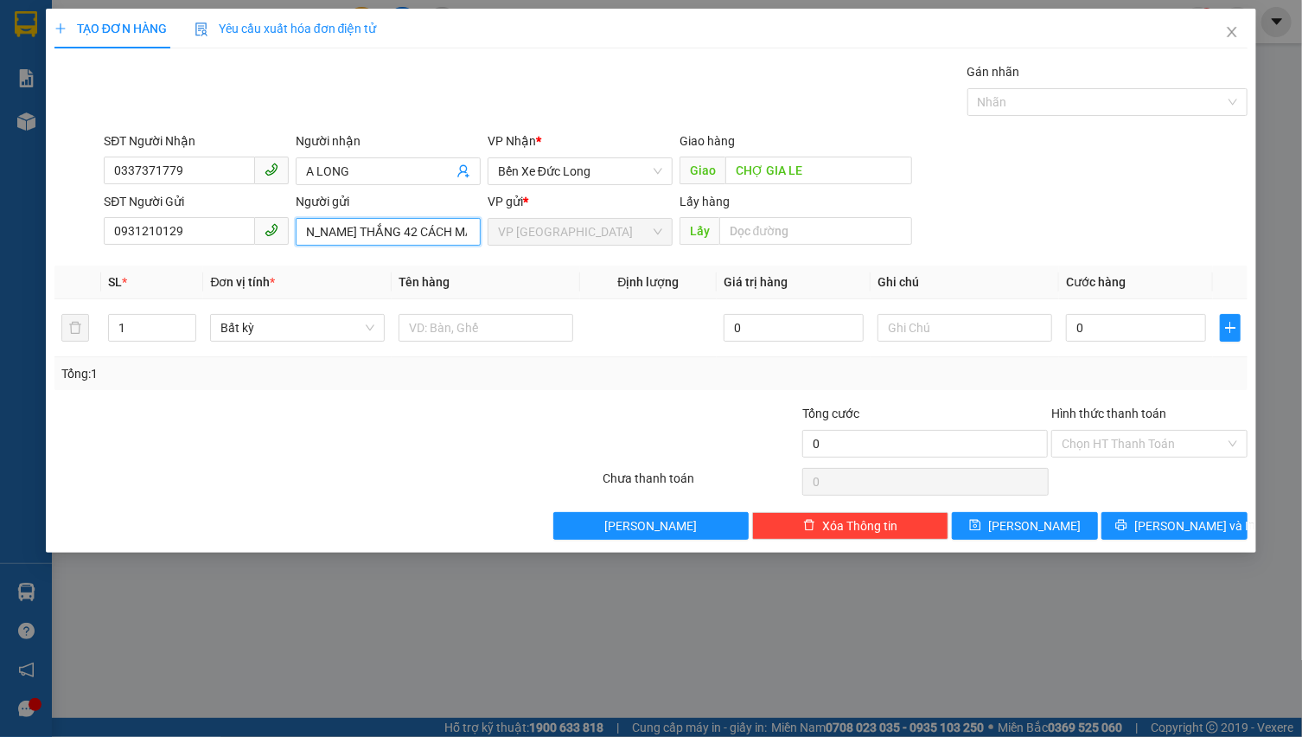
scroll to position [0, 44]
click at [283, 327] on span "Bất kỳ" at bounding box center [297, 328] width 154 height 26
type input "[PERSON_NAME] THẮNG 42 CÁCH MẠNG T8"
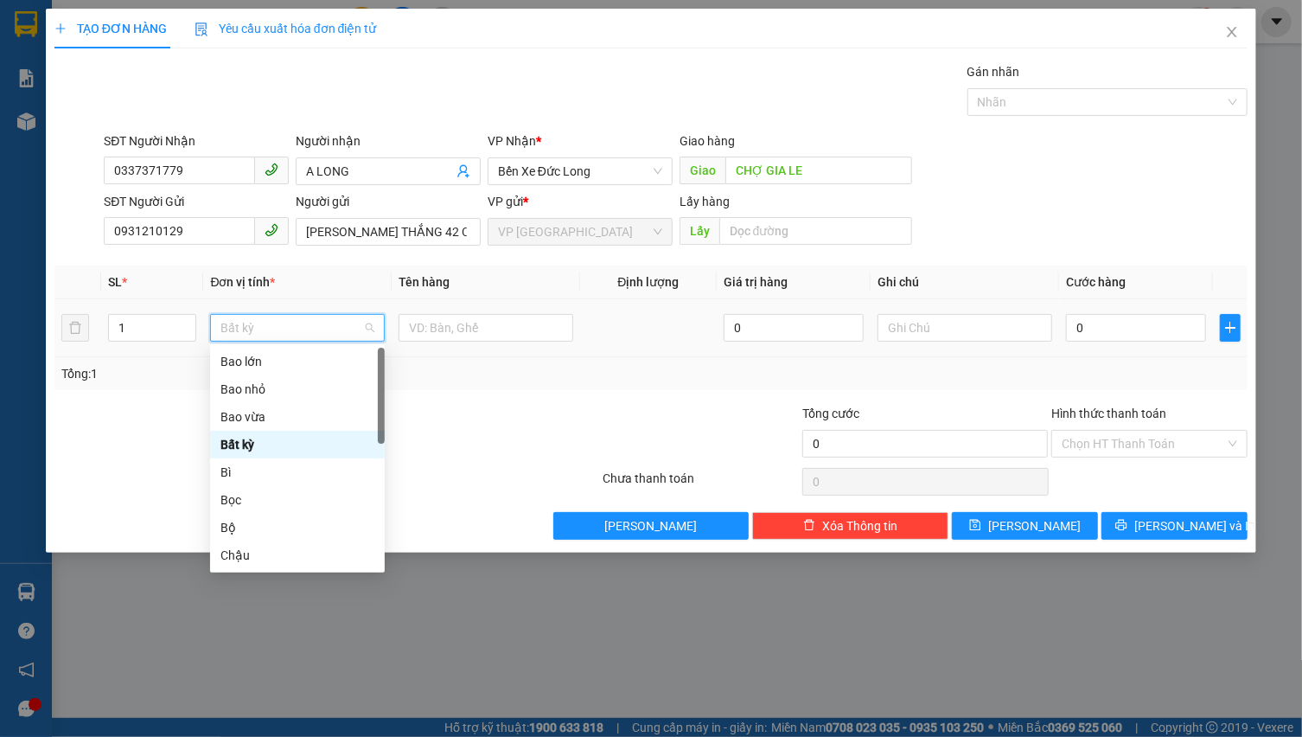
type input "M"
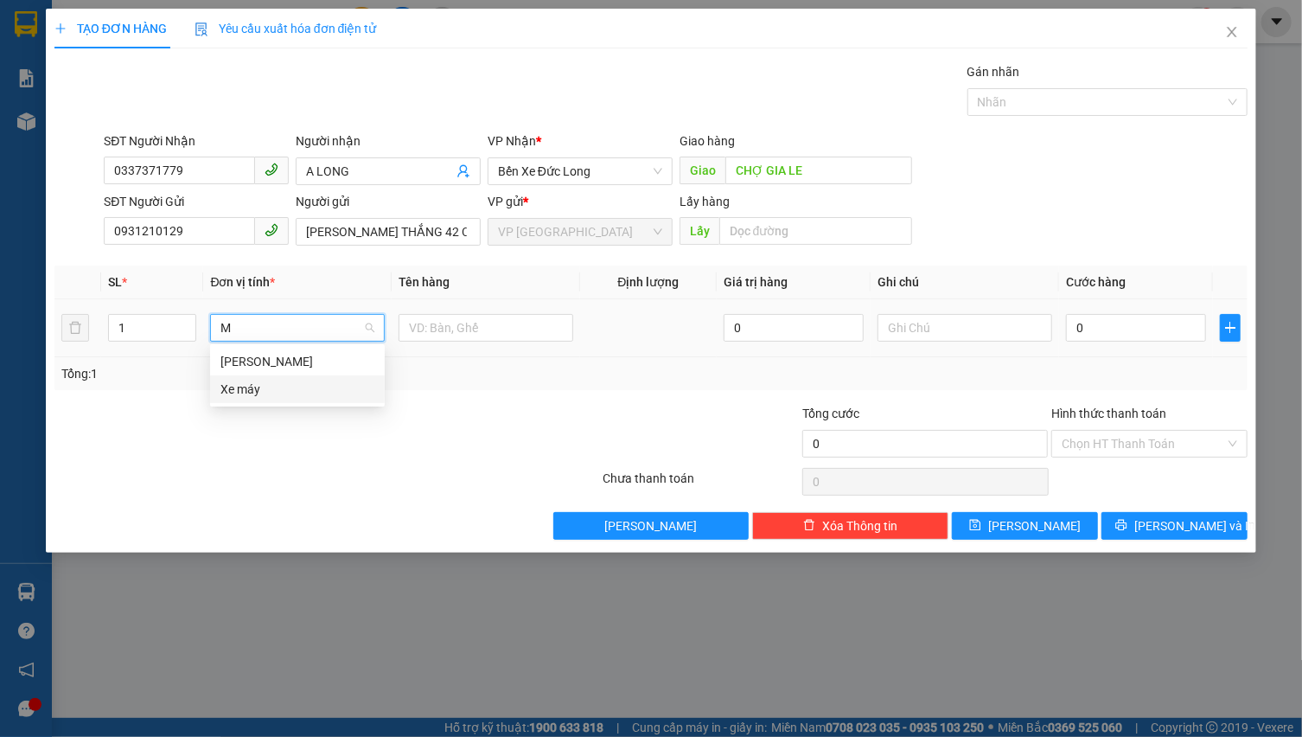
click at [297, 367] on div "[PERSON_NAME]" at bounding box center [297, 361] width 154 height 19
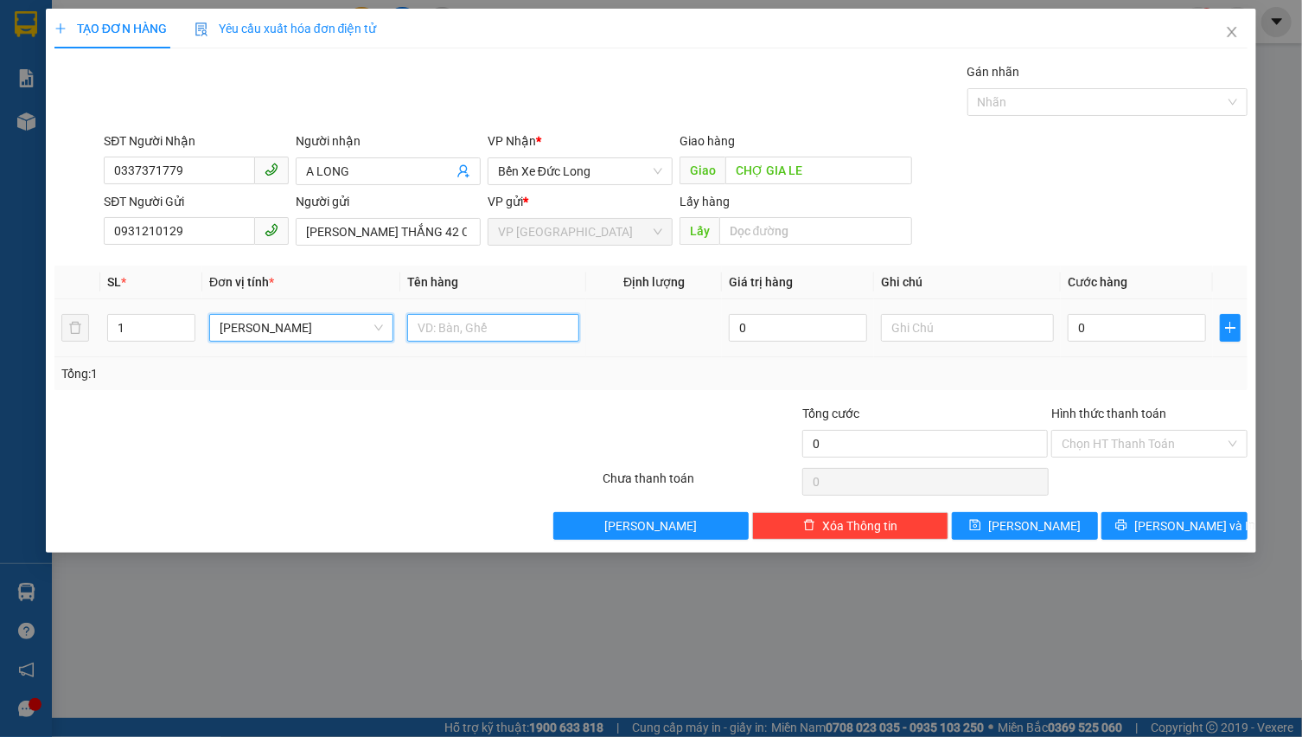
click at [442, 330] on input "text" at bounding box center [493, 328] width 173 height 28
type input "1 ĐT VIVO ĐANG SD"
click at [909, 335] on input "text" at bounding box center [967, 328] width 173 height 28
type input "K"
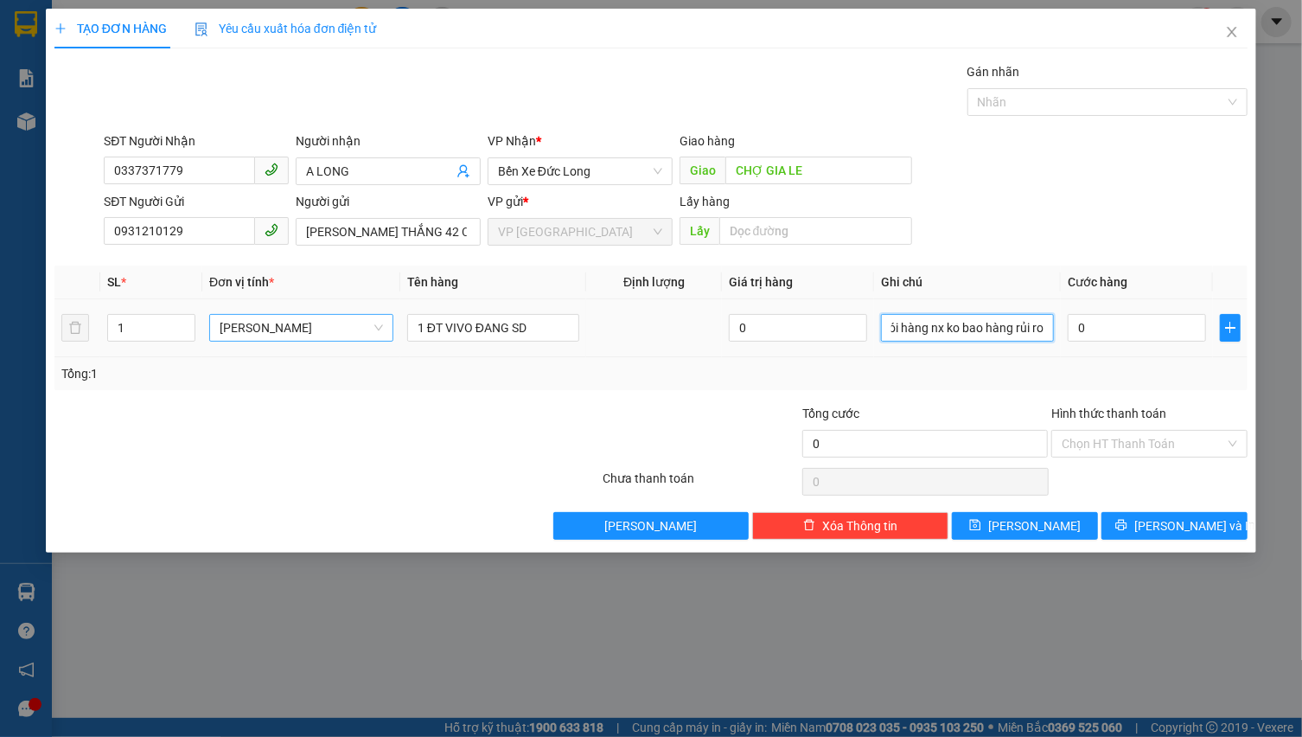
scroll to position [0, 64]
type input "khách tự gói hàng nx ko bao hàng rủi ro"
click at [1162, 328] on input "0" at bounding box center [1137, 328] width 138 height 28
type input "7"
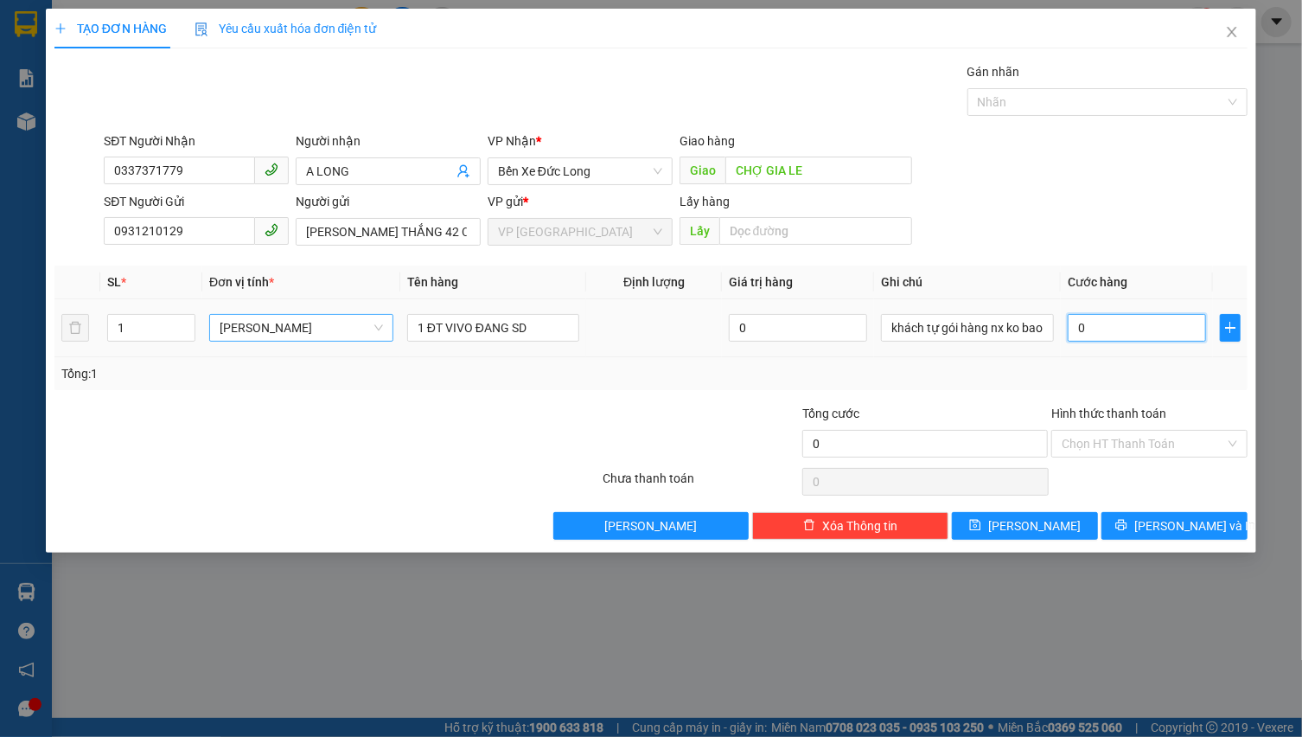
type input "7"
type input "70"
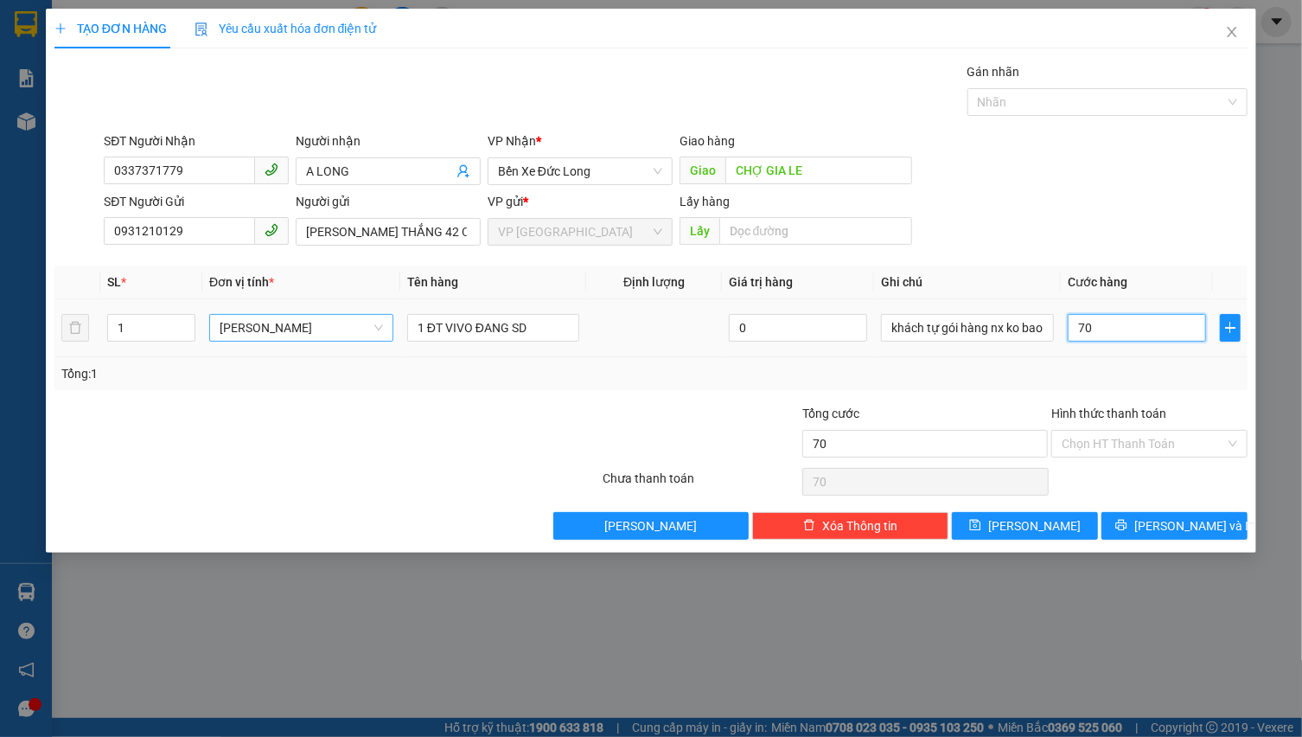
type input "700"
type input "7.000"
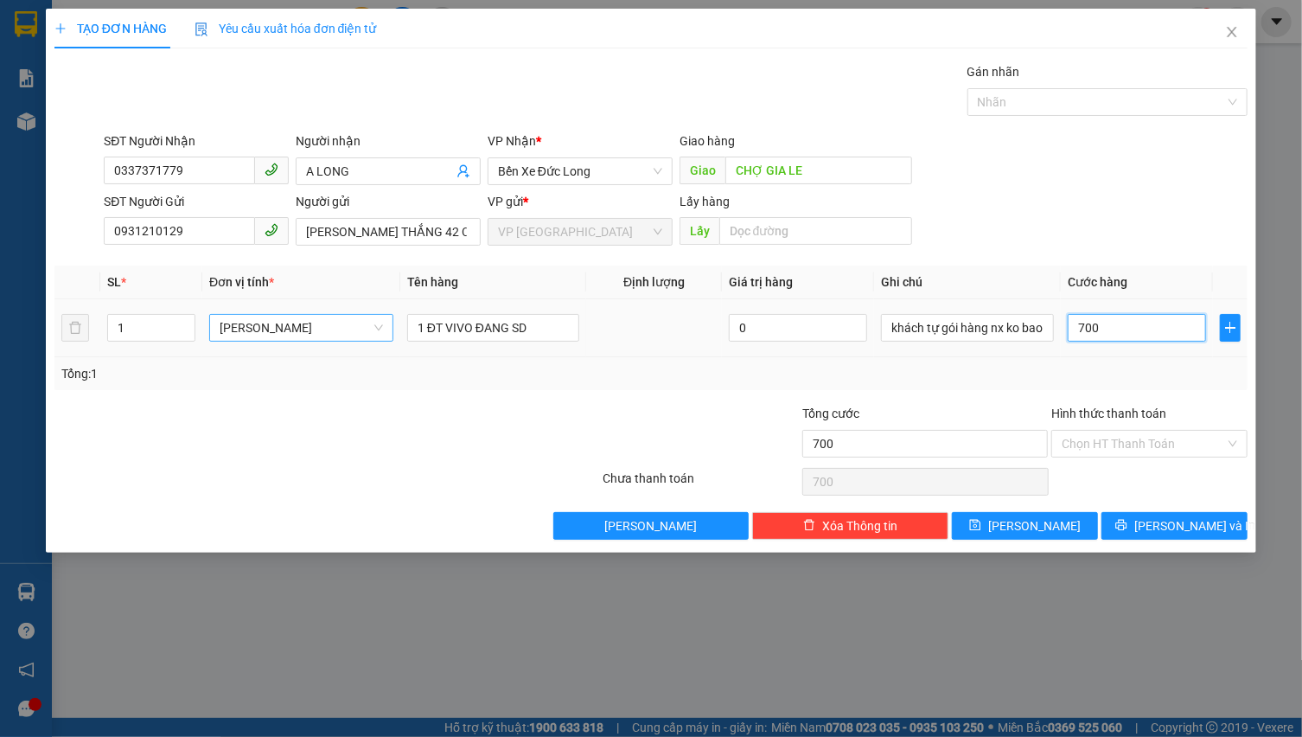
type input "7.000"
type input "70.000"
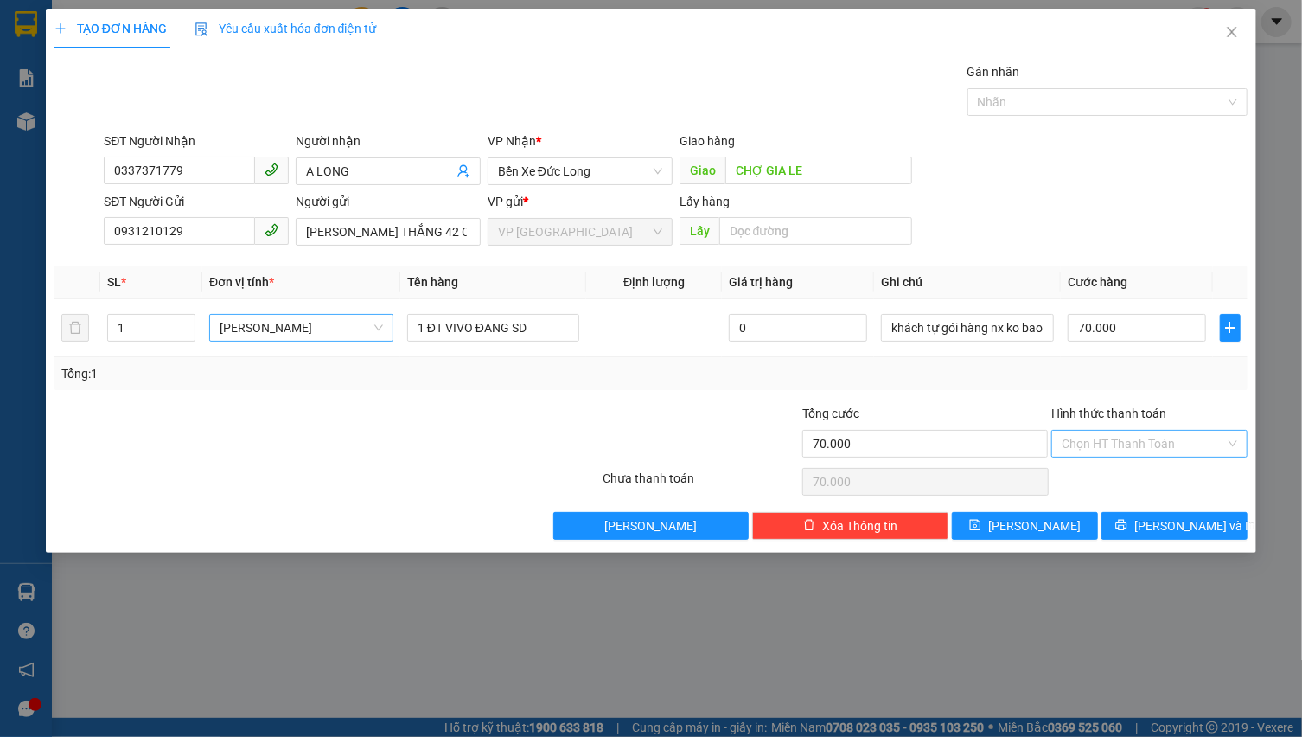
click at [1151, 440] on input "Hình thức thanh toán" at bounding box center [1143, 443] width 163 height 26
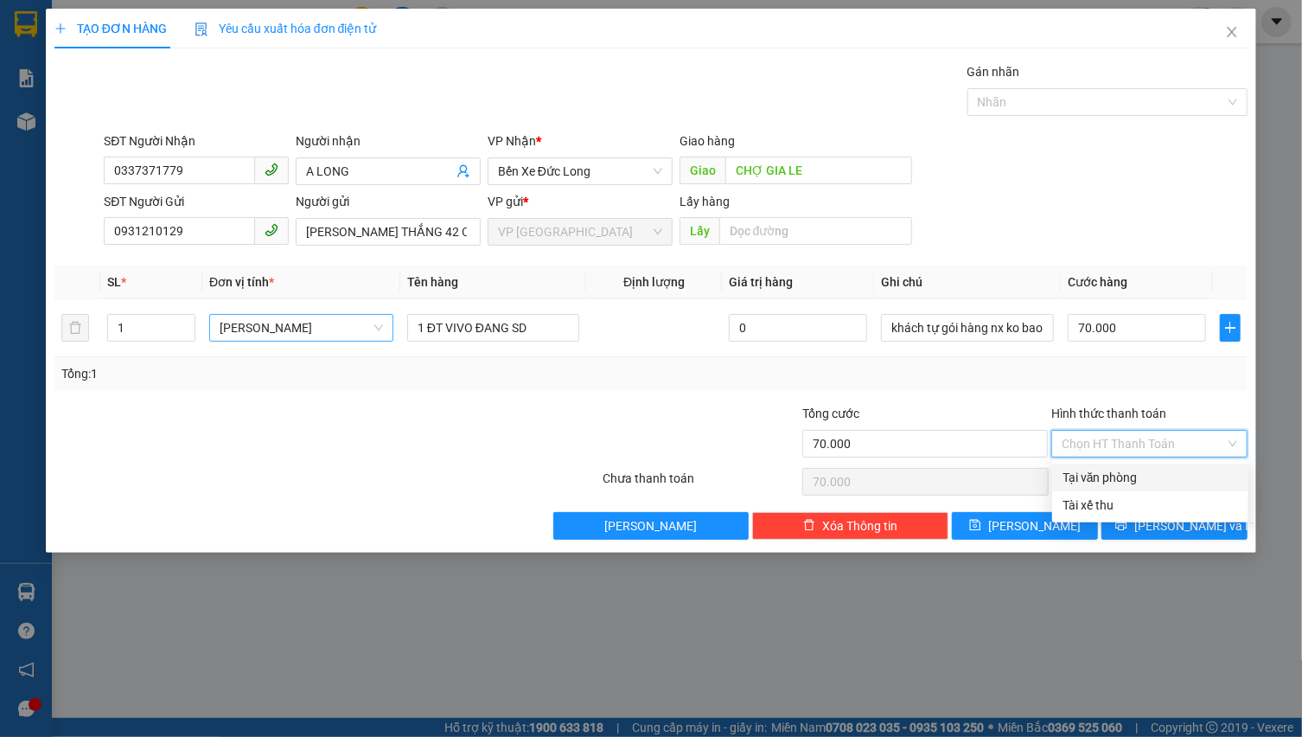
click at [1138, 485] on div "Tại văn phòng" at bounding box center [1149, 477] width 175 height 19
type input "0"
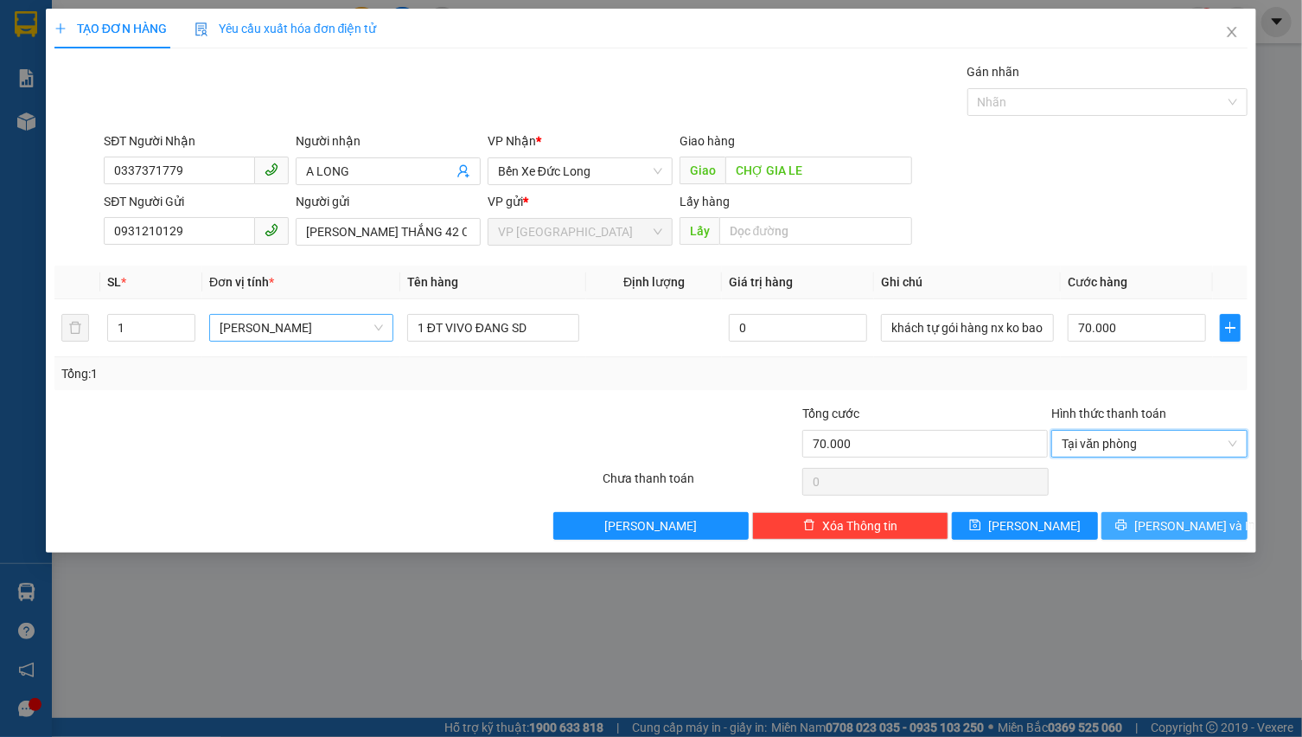
click at [1157, 526] on button "[PERSON_NAME] và In" at bounding box center [1174, 526] width 146 height 28
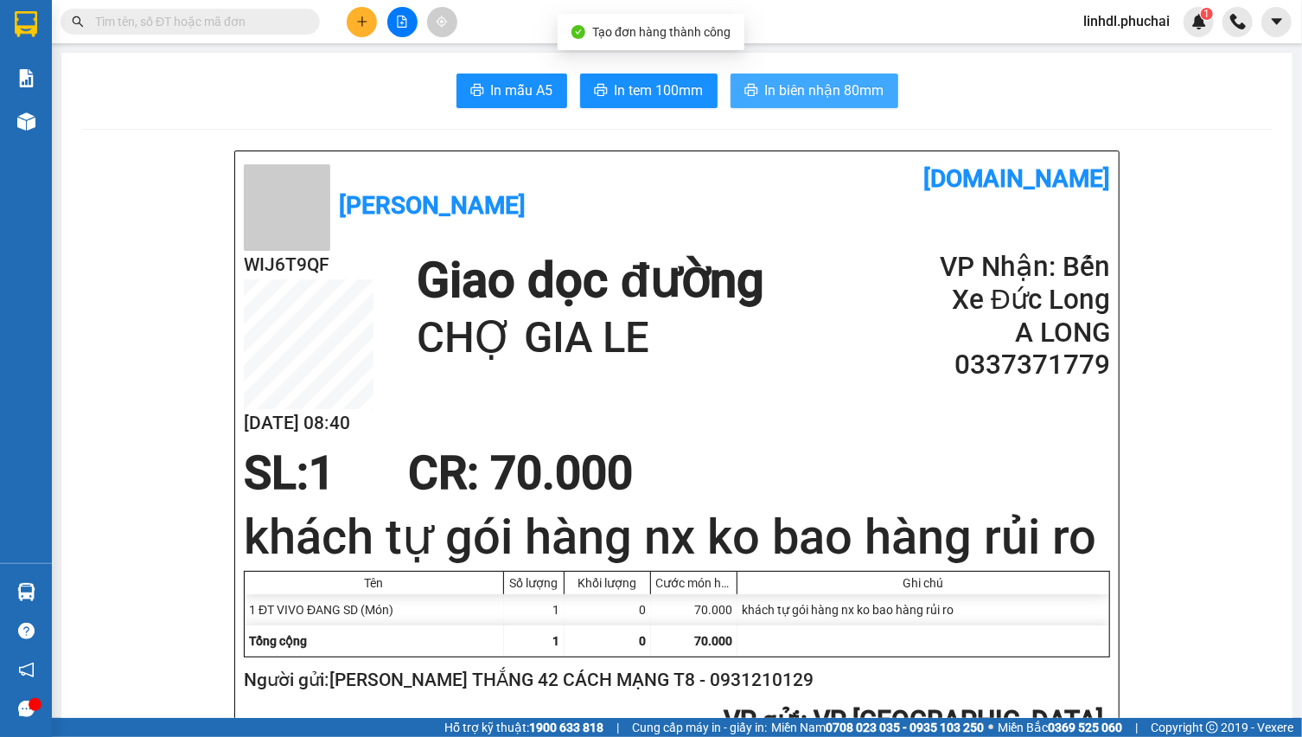
click at [865, 98] on span "In biên nhận 80mm" at bounding box center [824, 91] width 119 height 22
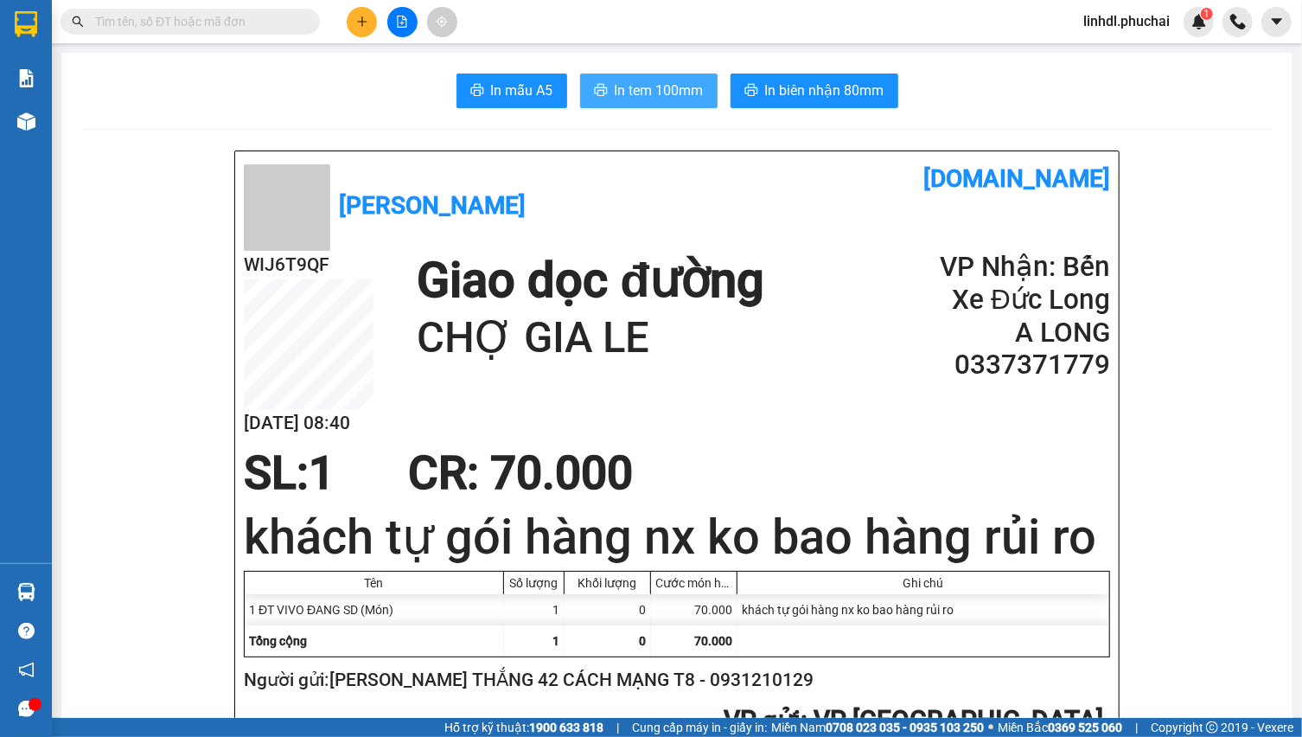
click at [676, 105] on button "In tem 100mm" at bounding box center [648, 90] width 137 height 35
click at [107, 21] on input "text" at bounding box center [197, 21] width 204 height 19
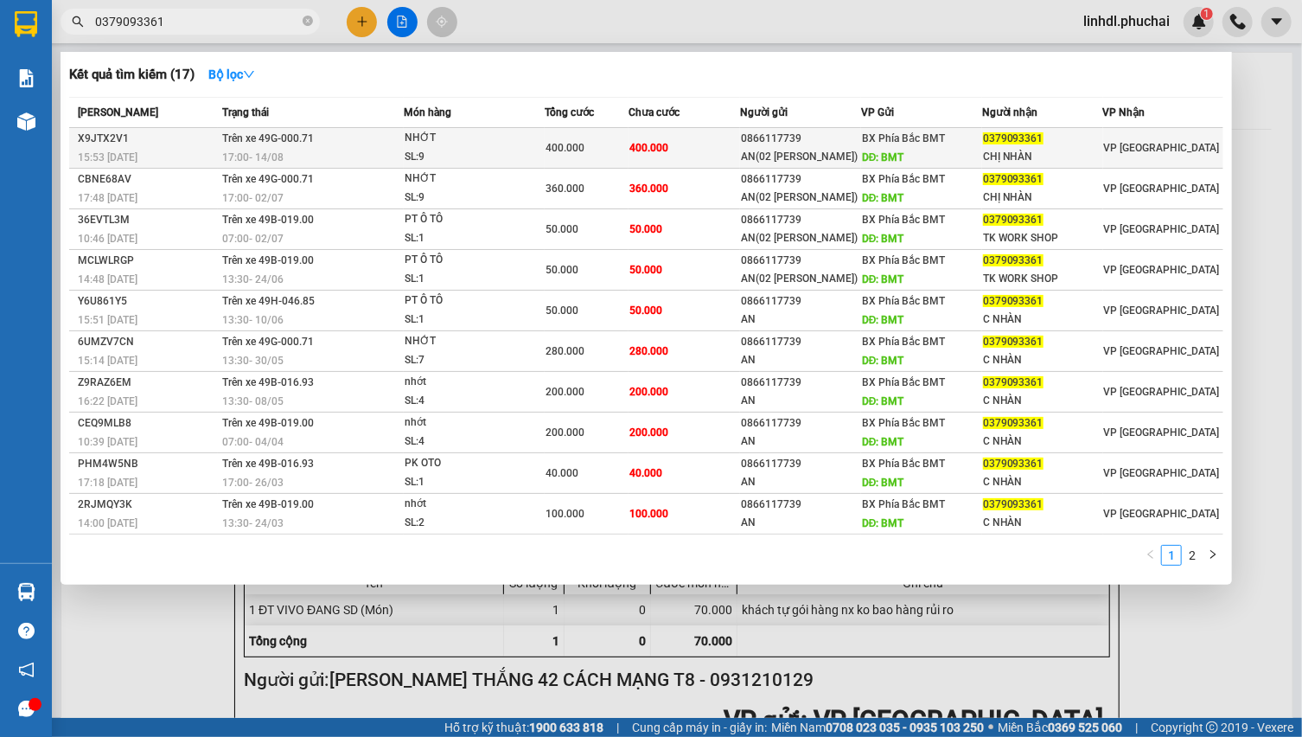
type input "0379093361"
click at [393, 156] on div "17:00 [DATE]" at bounding box center [312, 157] width 181 height 19
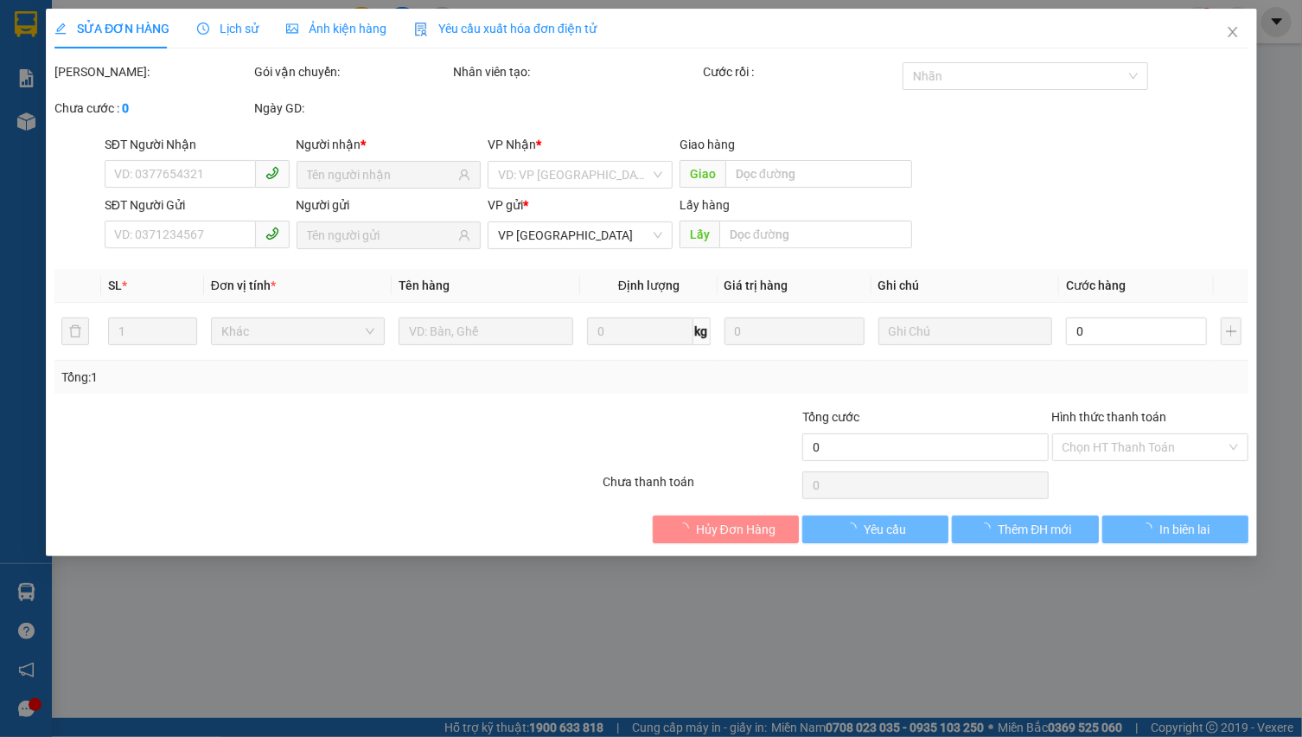
type input "0379093361"
type input "CHỊ NHÀN"
type input "0866117739"
type input "AN(02 [PERSON_NAME])"
type input "BMT"
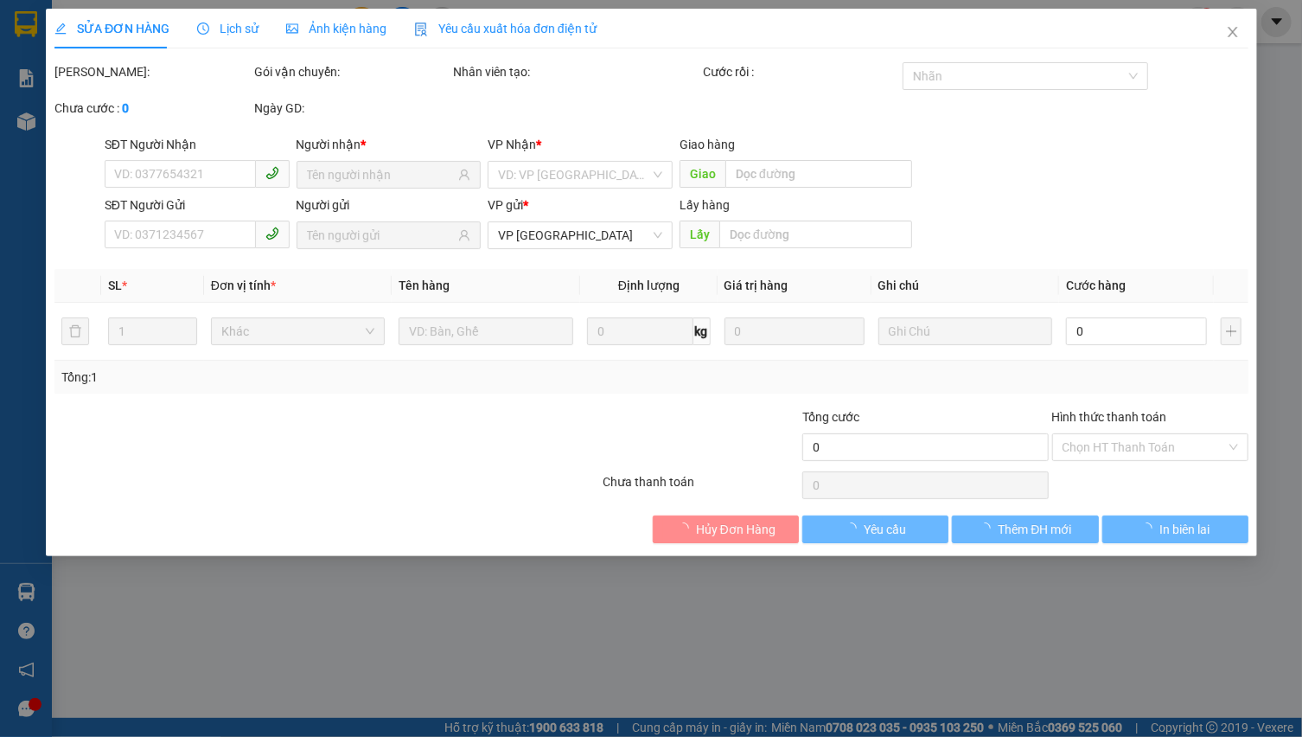
type input "400.000"
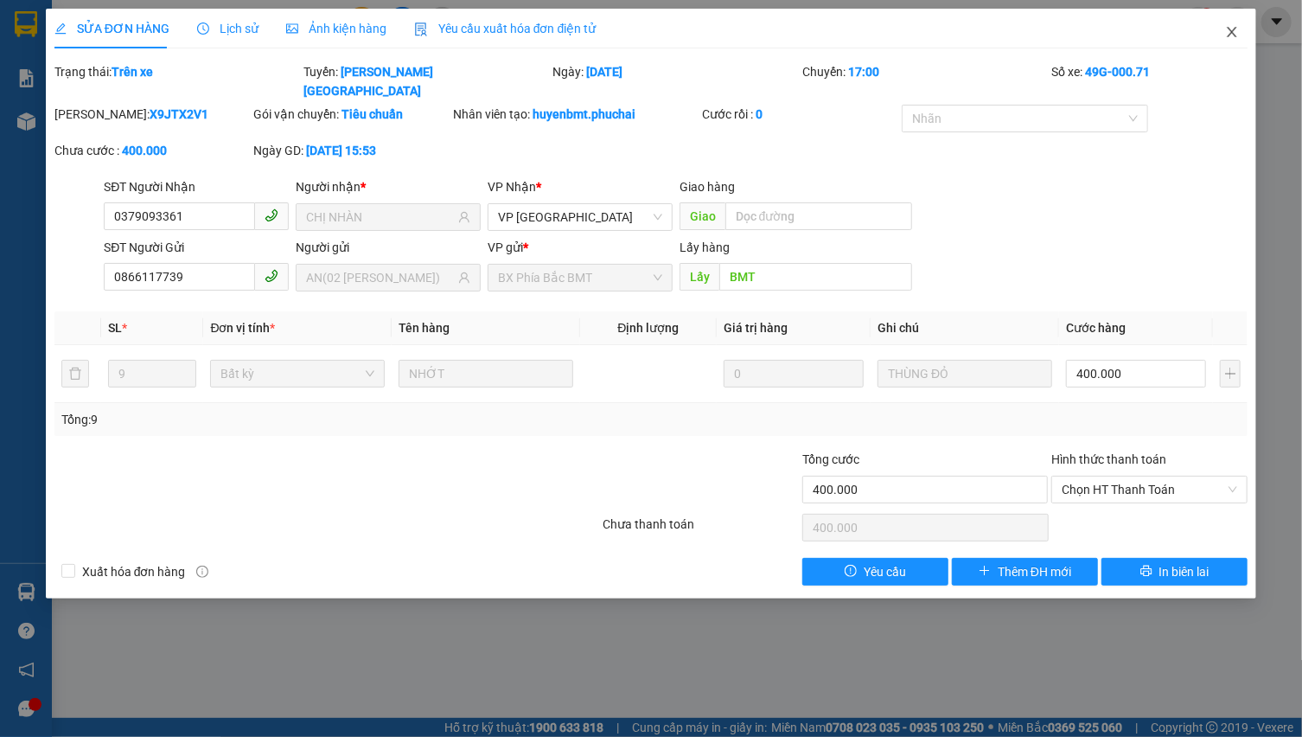
click at [1232, 30] on icon "close" at bounding box center [1232, 32] width 14 height 14
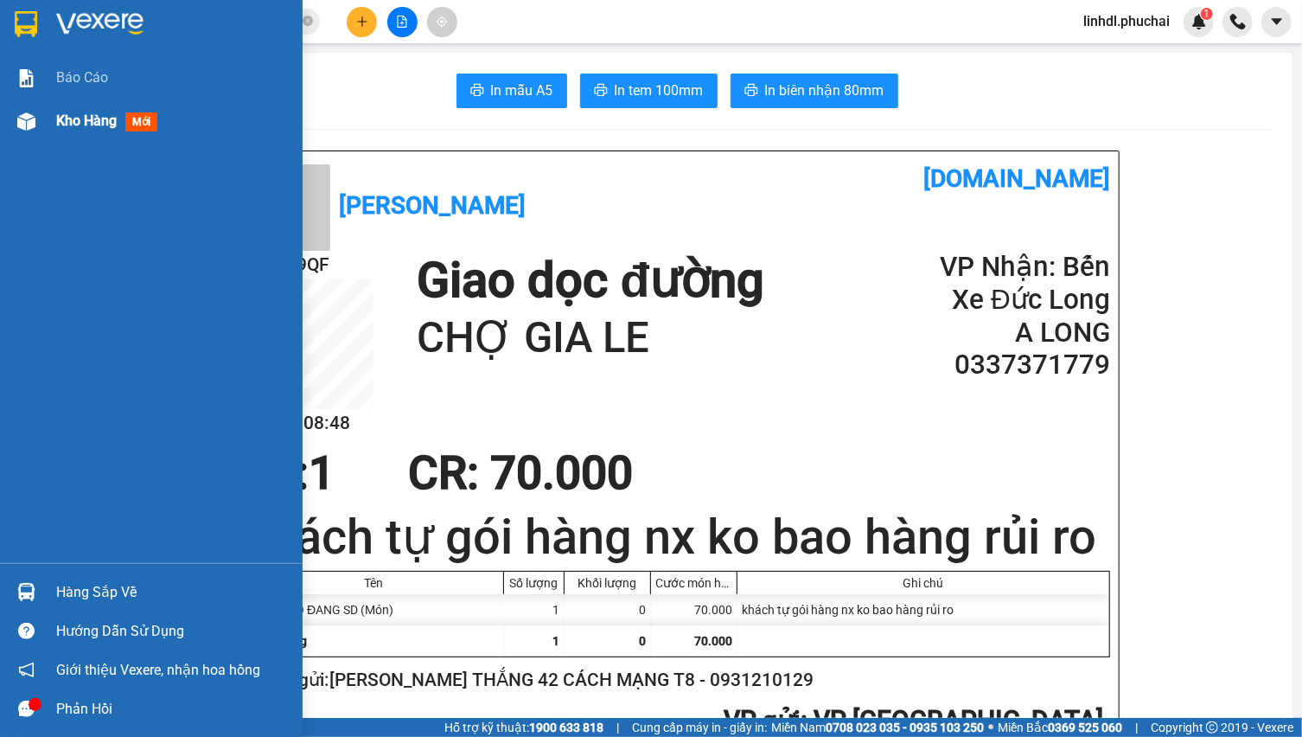
click at [59, 127] on span "Kho hàng" at bounding box center [86, 120] width 61 height 16
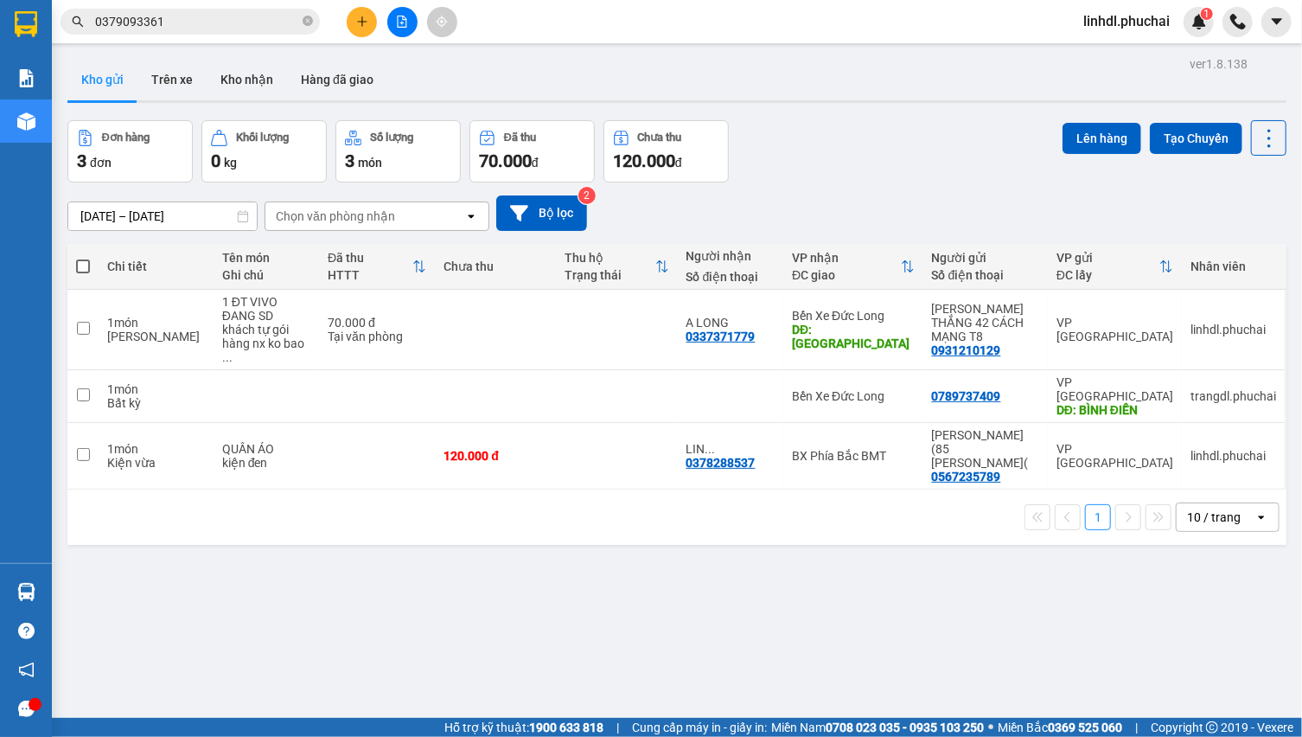
click at [238, 1] on div "Kết quả tìm kiếm ( 17 ) Bộ lọc Mã ĐH Trạng thái Món hàng Tổng cước Chưa cước Ng…" at bounding box center [651, 21] width 1302 height 43
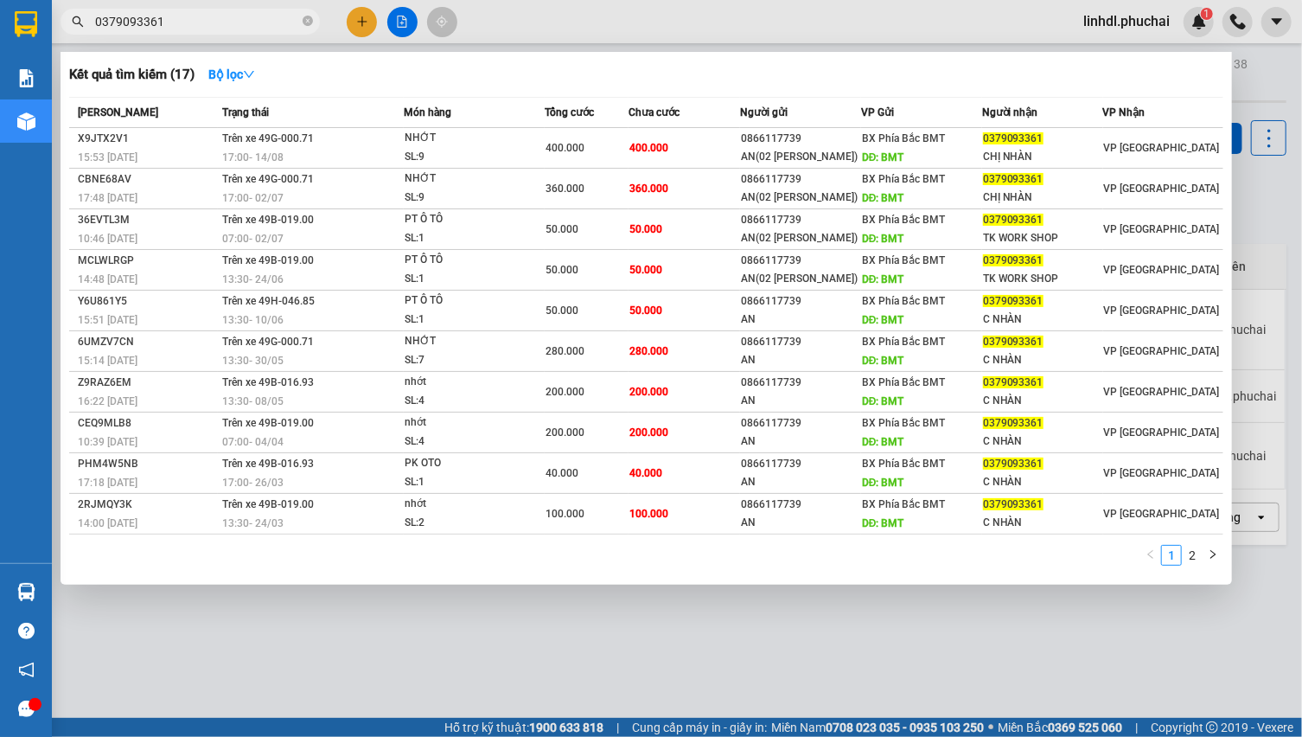
click at [238, 16] on input "0379093361" at bounding box center [197, 21] width 204 height 19
click at [238, 18] on input "0379093361" at bounding box center [197, 21] width 204 height 19
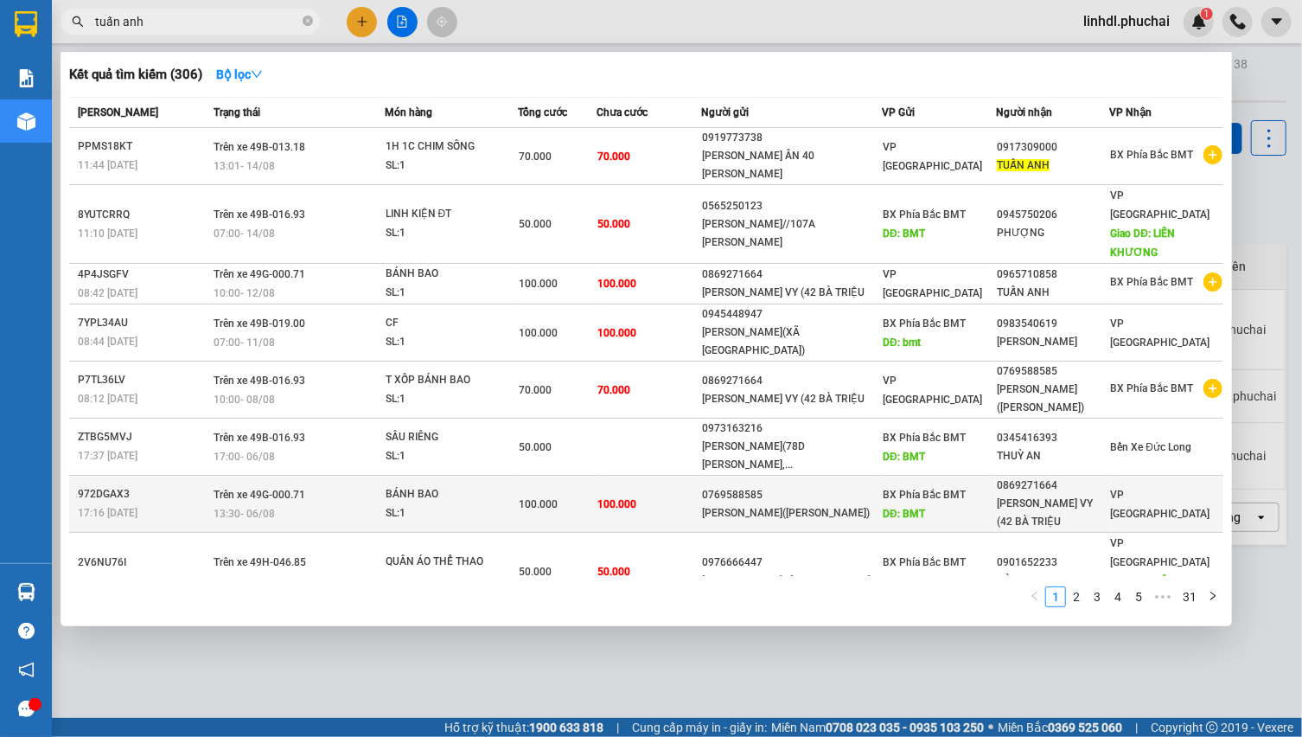
type input "tuấn anh"
click at [676, 499] on td "100.000" at bounding box center [648, 503] width 105 height 57
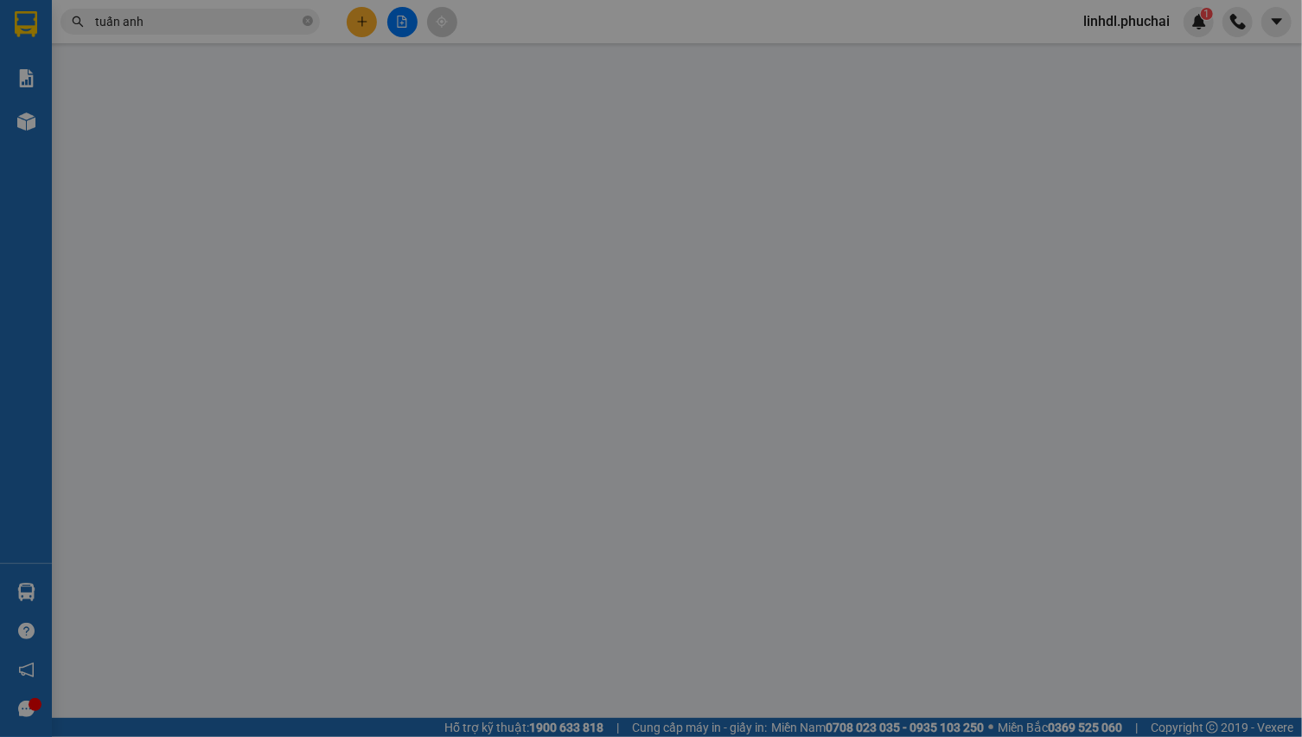
type input "0869271664"
type input "[PERSON_NAME] VY (42 BÀ TRIỆU"
type input "0769588585"
type input "[PERSON_NAME]([PERSON_NAME])"
type input "BMT"
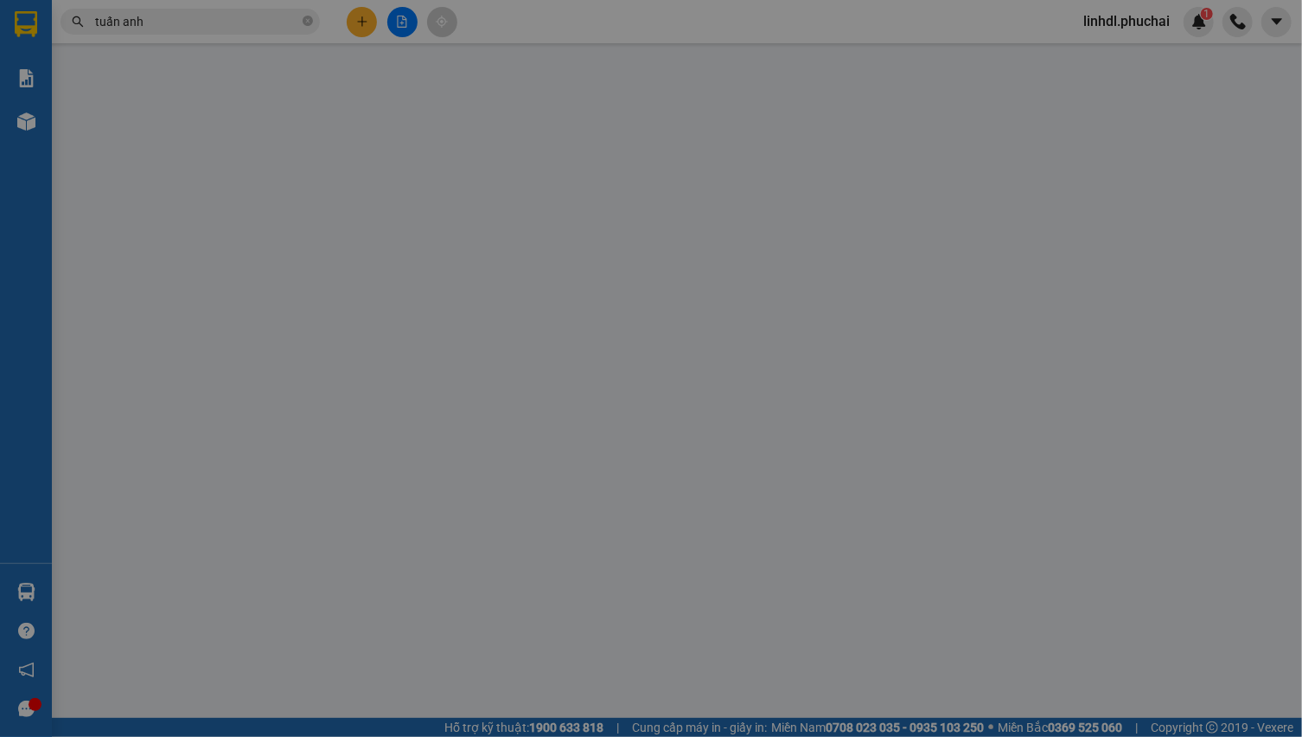
type input "100.000"
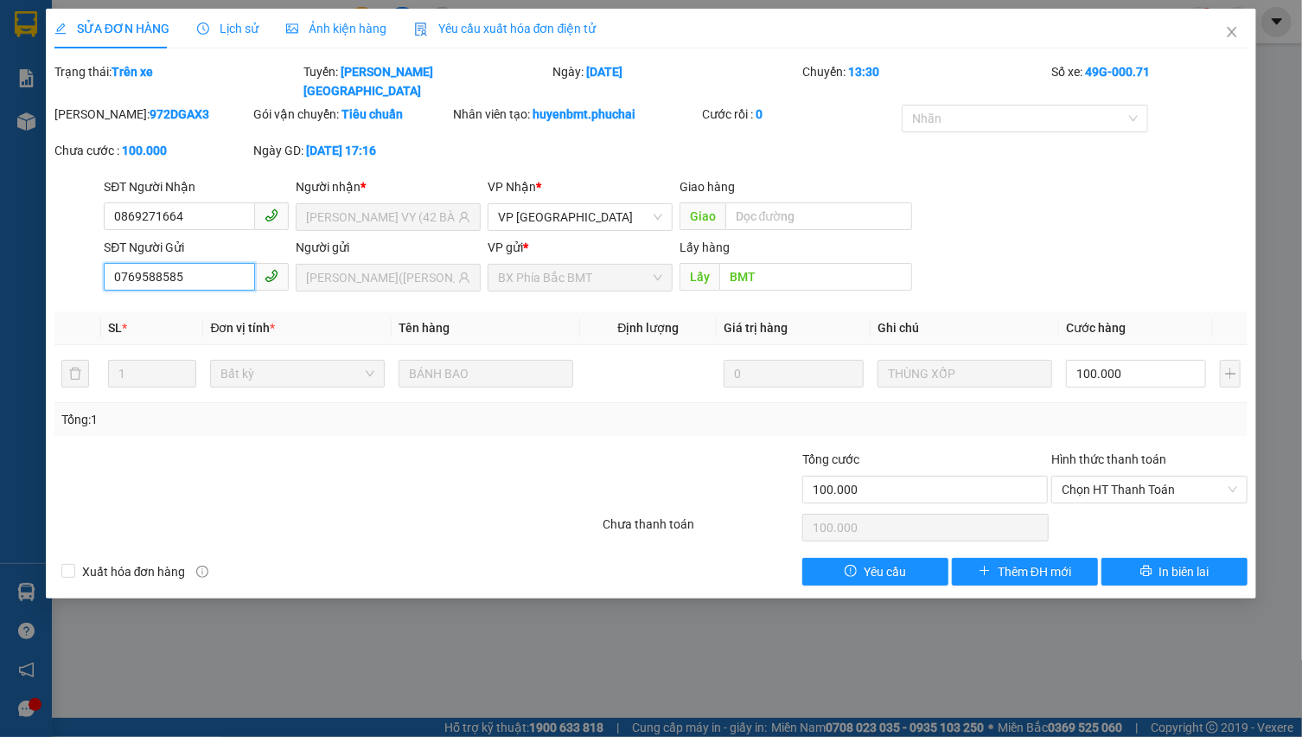
click at [219, 263] on input "0769588585" at bounding box center [179, 277] width 151 height 28
drag, startPoint x: 219, startPoint y: 259, endPoint x: 1202, endPoint y: 45, distance: 1006.8
click at [1236, 34] on icon "close" at bounding box center [1232, 32] width 14 height 14
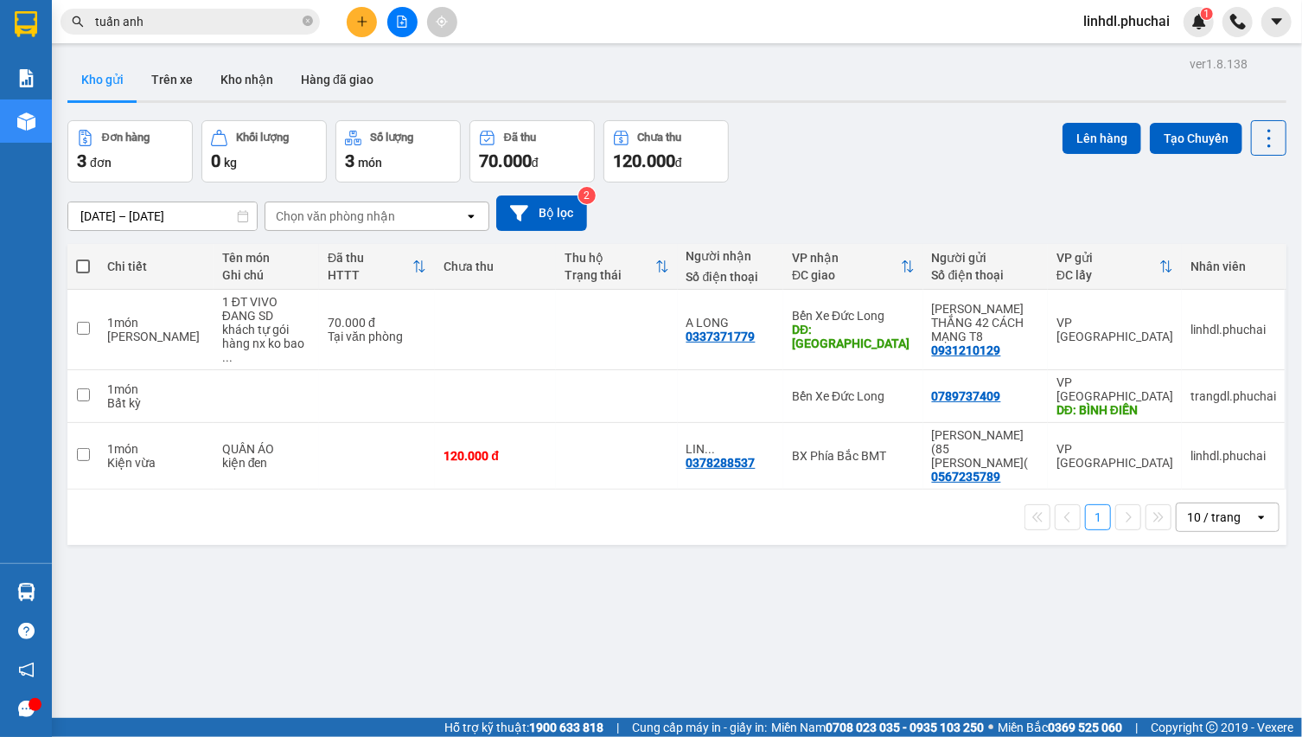
click at [239, 8] on div "Kết quả tìm kiếm ( 306 ) Bộ lọc Mã ĐH Trạng thái Món hàng Tổng cước Chưa cước N…" at bounding box center [168, 22] width 337 height 30
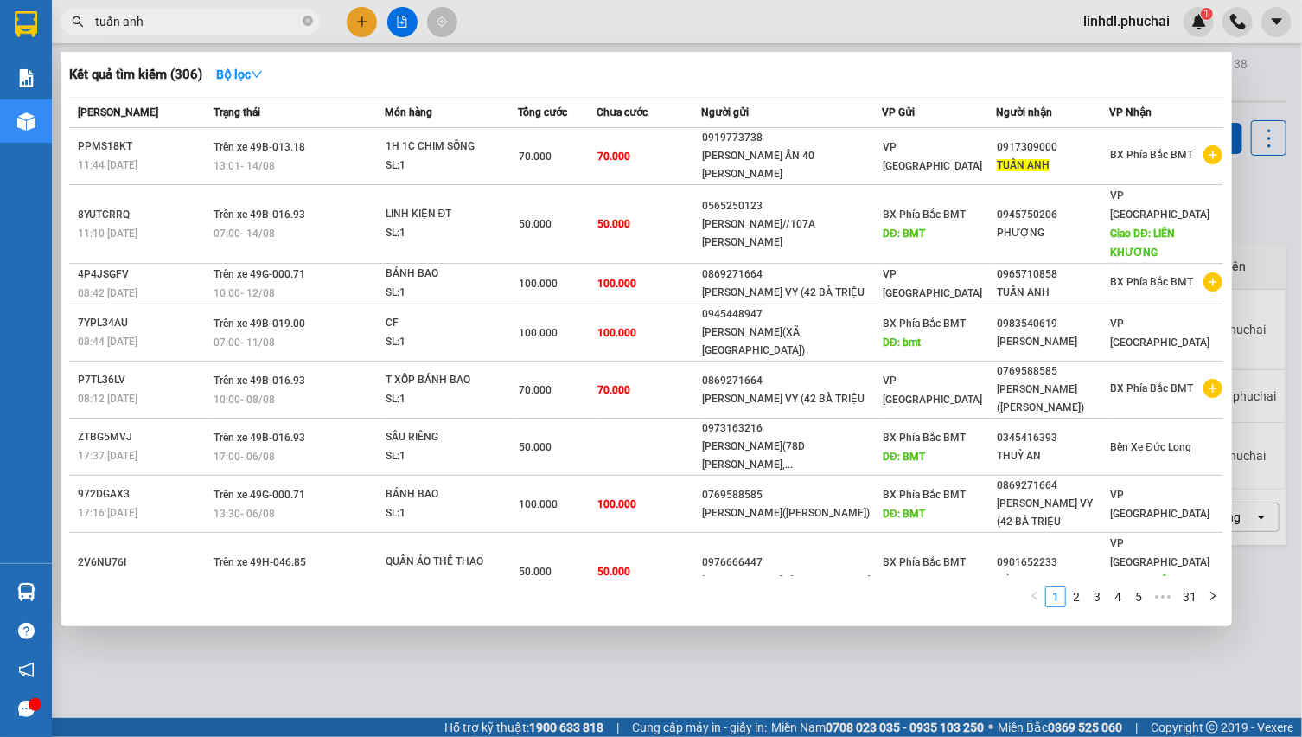
click at [223, 12] on input "tuấn anh" at bounding box center [197, 21] width 204 height 19
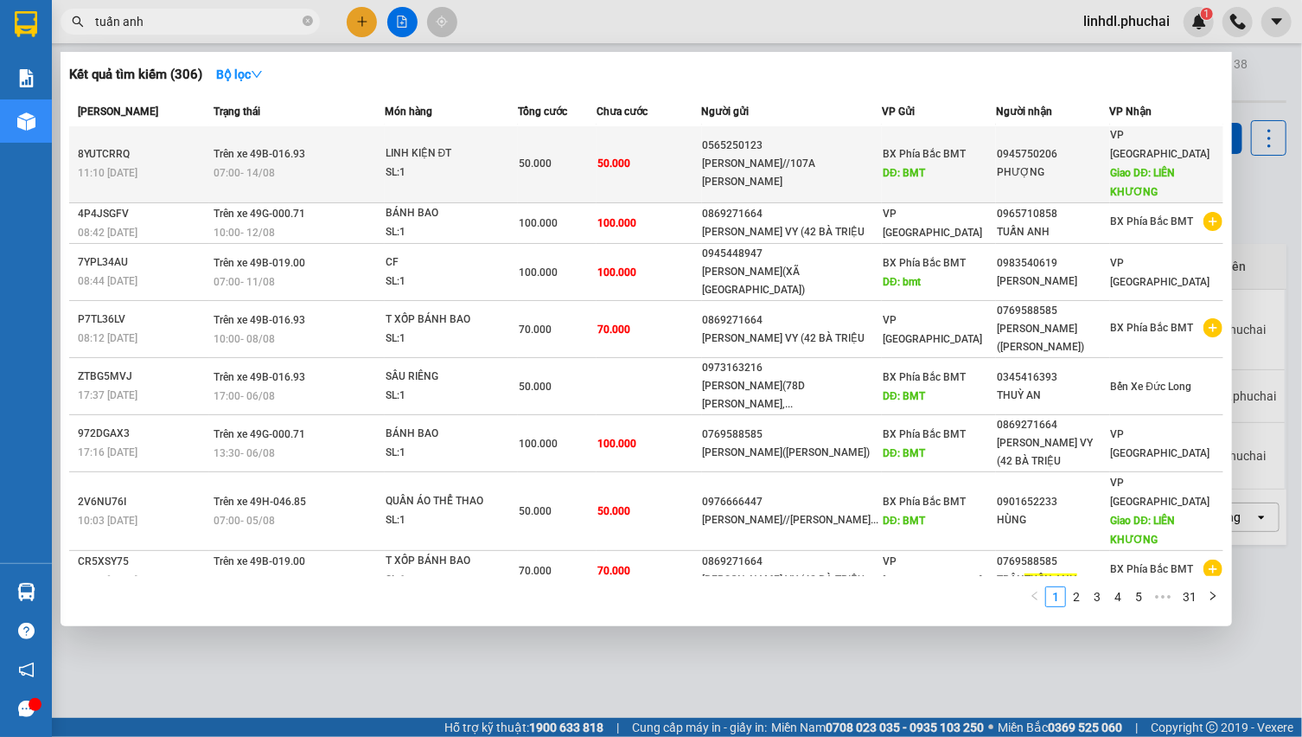
scroll to position [156, 0]
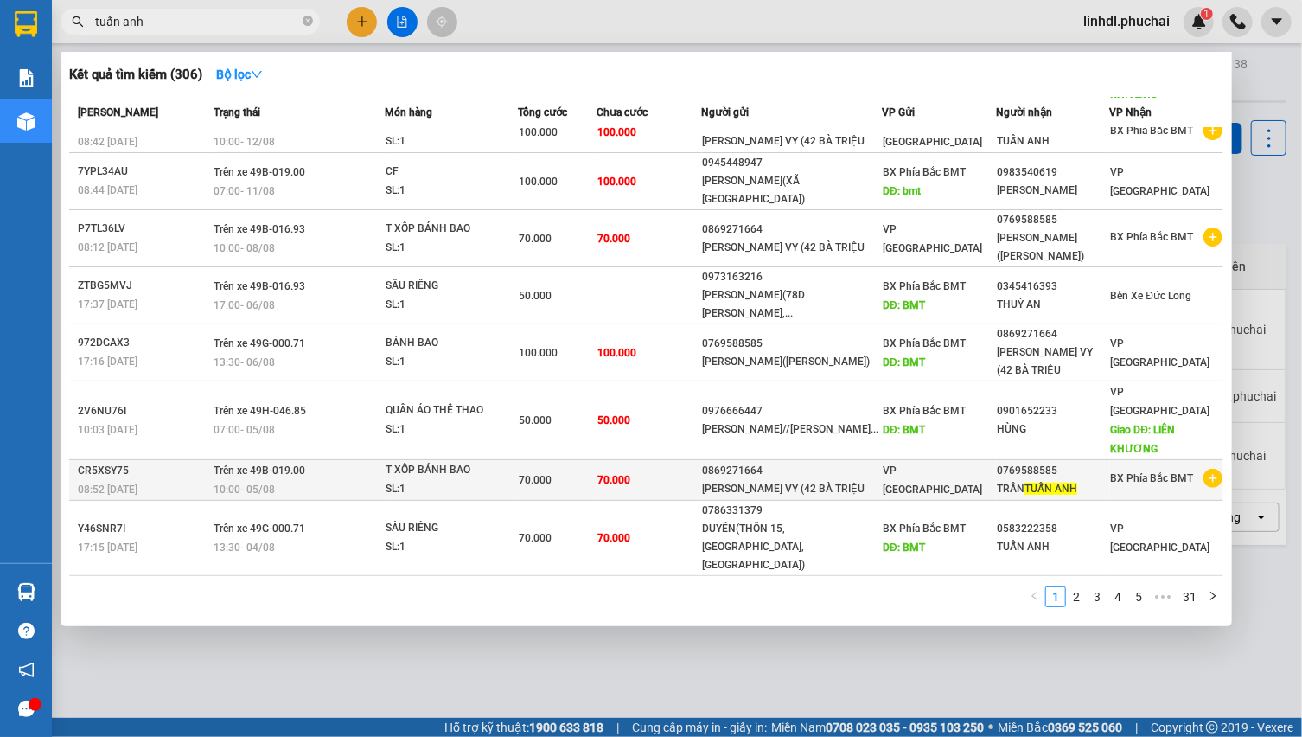
click at [686, 460] on td "70.000" at bounding box center [648, 480] width 105 height 41
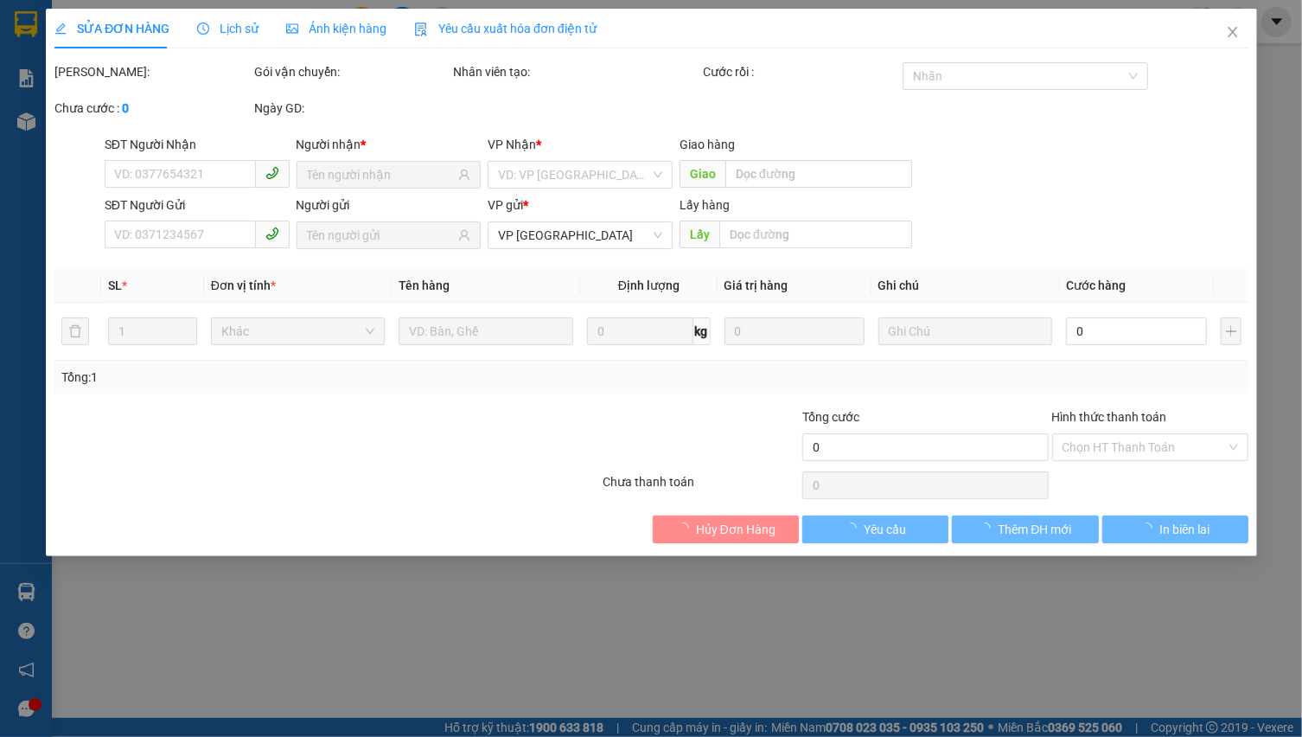
type input "0769588585"
type input "0869271664"
type input "70.000"
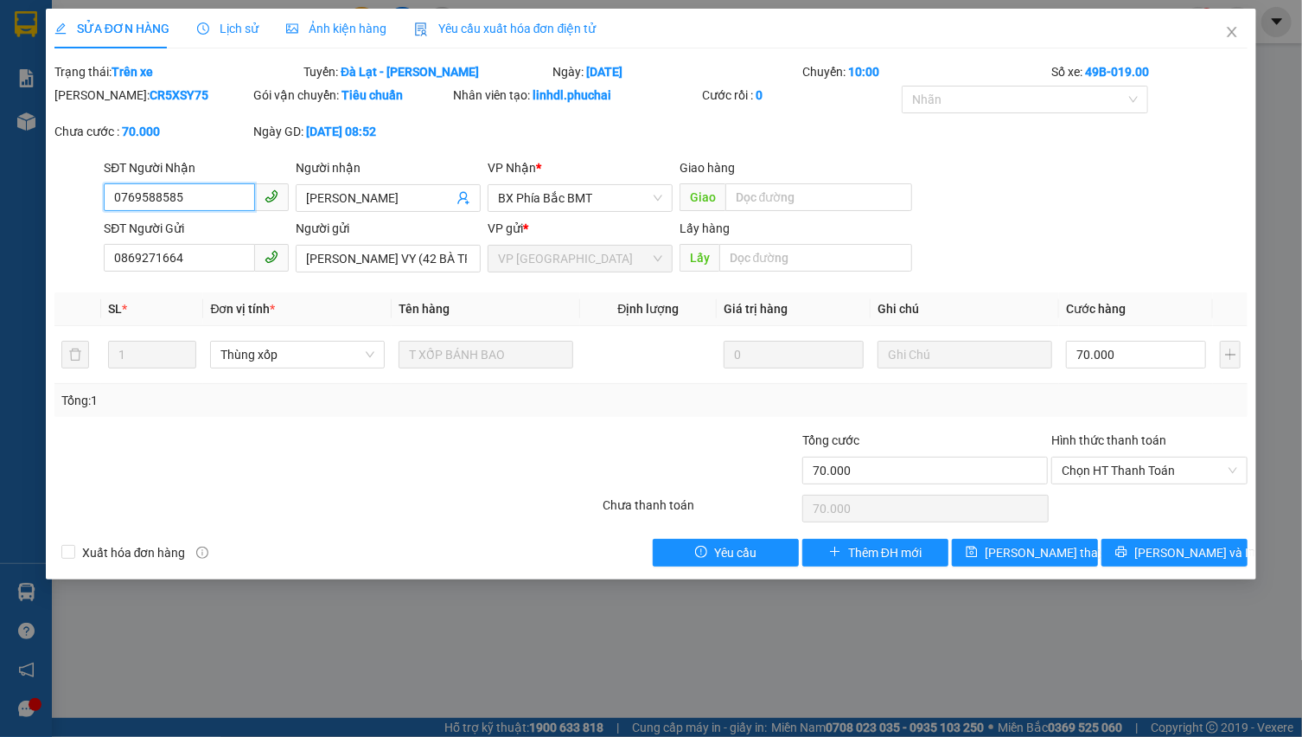
click at [198, 190] on input "0769588585" at bounding box center [179, 197] width 151 height 28
click at [1240, 32] on span "Close" at bounding box center [1232, 33] width 48 height 48
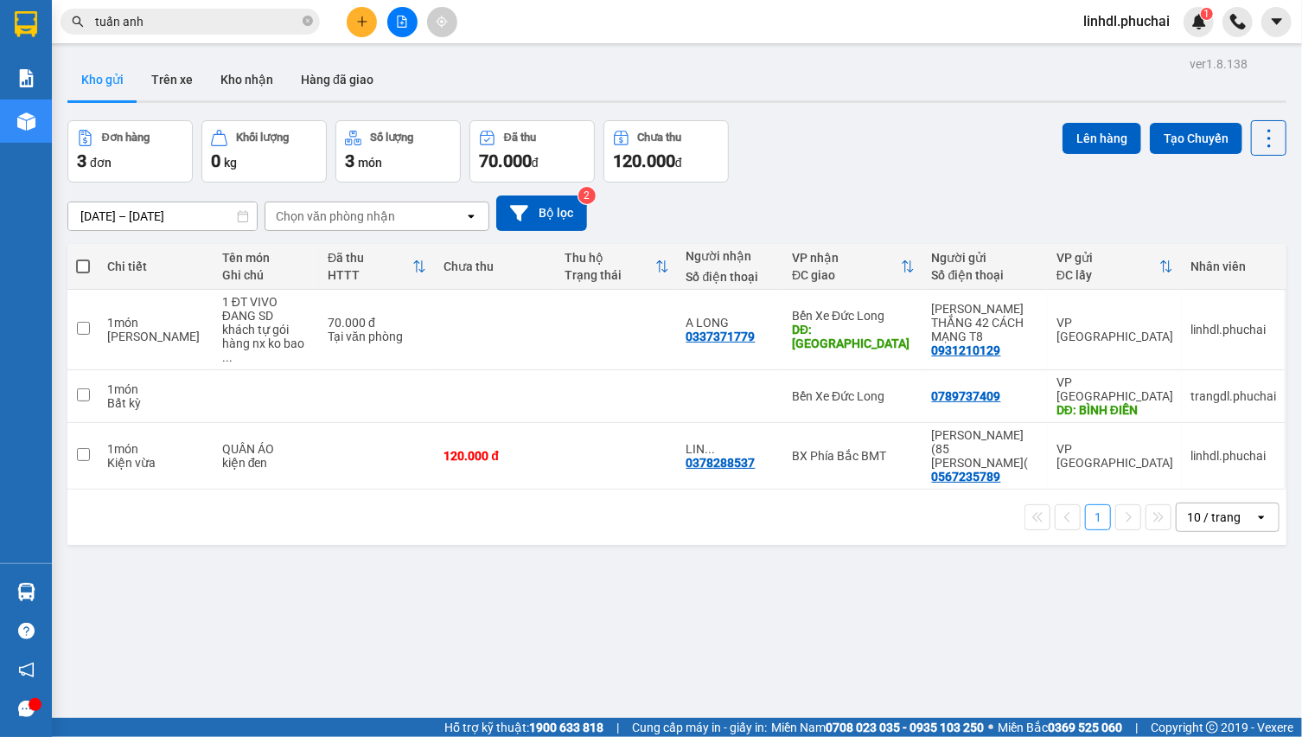
click at [346, 21] on div at bounding box center [402, 22] width 130 height 30
click at [363, 26] on icon "plus" at bounding box center [362, 22] width 12 height 12
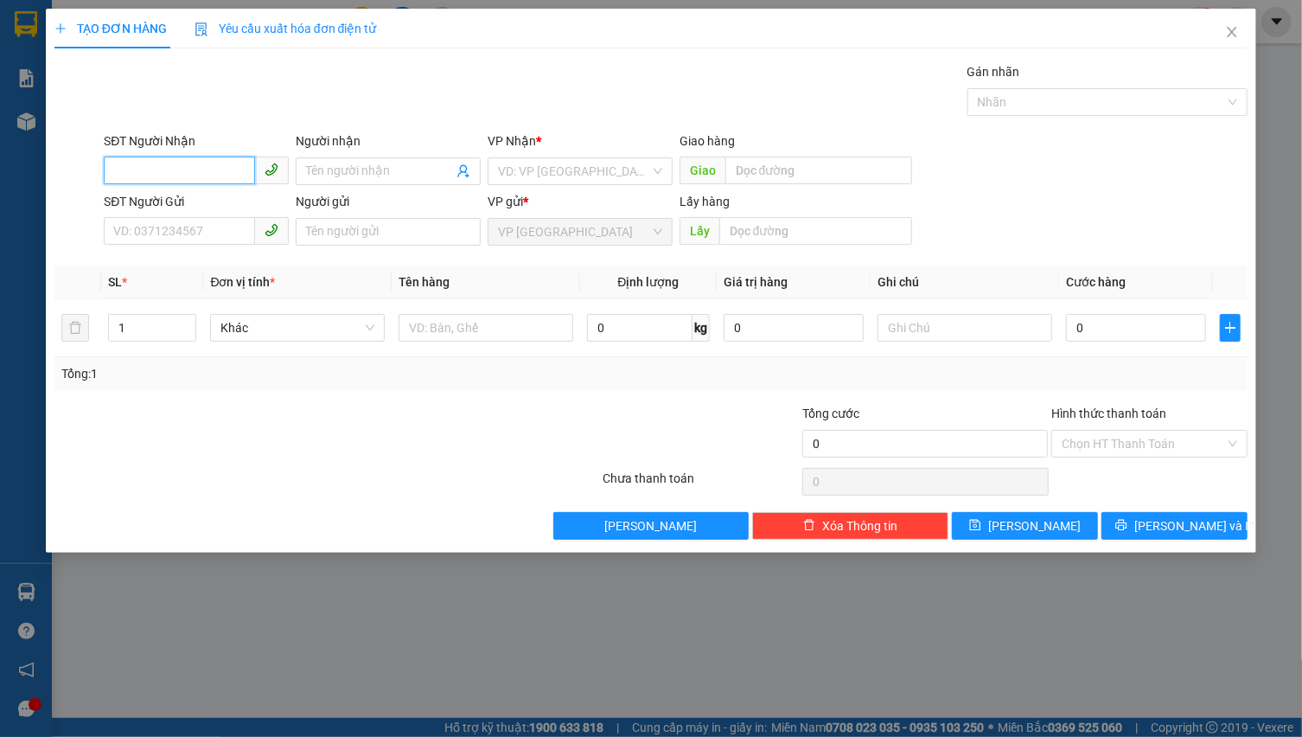
click at [143, 166] on input "SĐT Người Nhận" at bounding box center [179, 170] width 151 height 28
paste input "0769588585"
type input "0769588585"
click at [222, 172] on input "0769588585" at bounding box center [179, 170] width 151 height 28
click at [222, 198] on div "0769588585 - [PERSON_NAME]([PERSON_NAME])" at bounding box center [249, 205] width 271 height 19
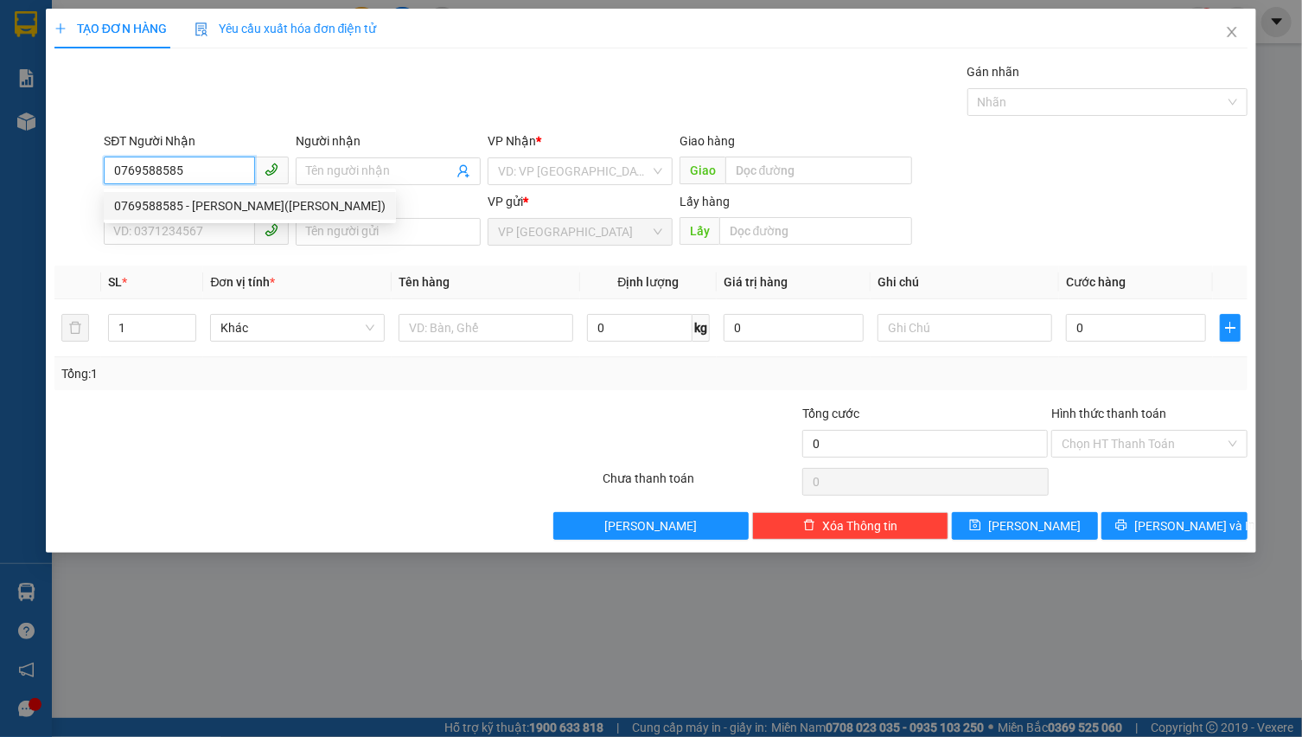
type input "[PERSON_NAME]([PERSON_NAME])"
type input "70.000"
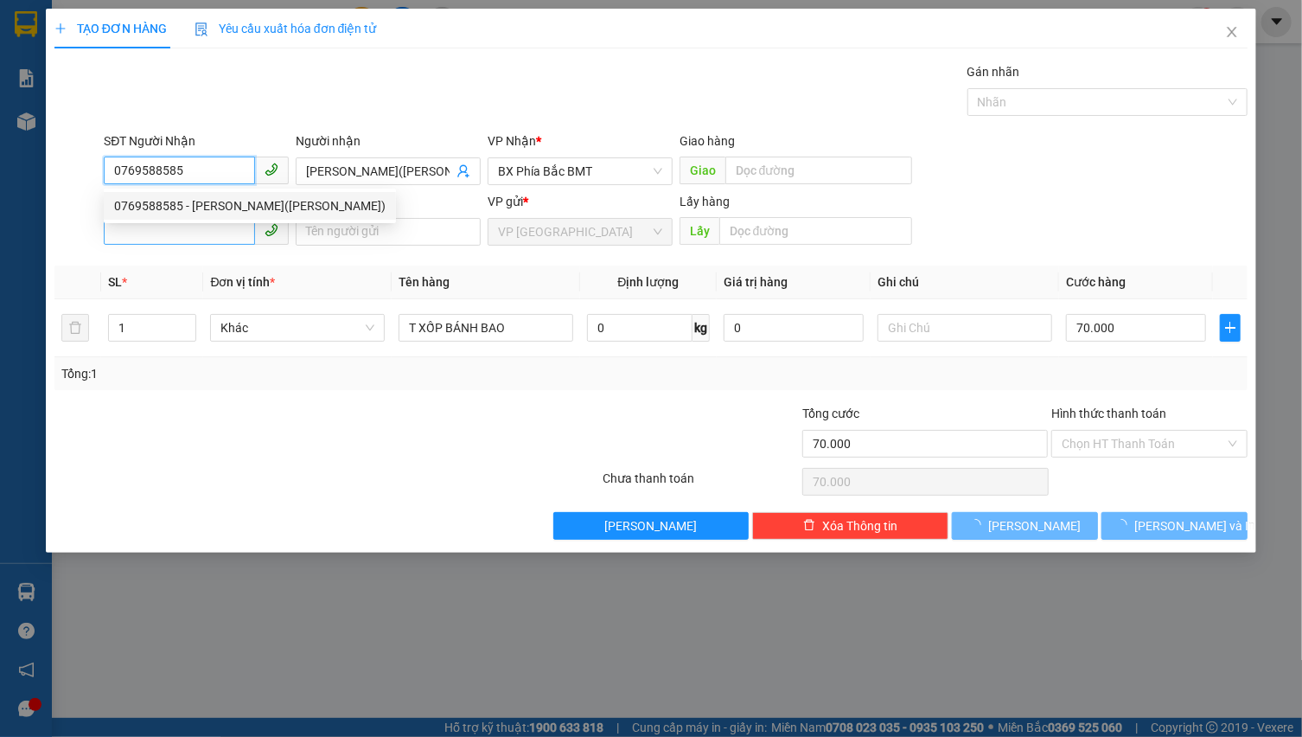
type input "0769588585"
click at [182, 234] on input "SĐT Người Gửi" at bounding box center [179, 231] width 151 height 28
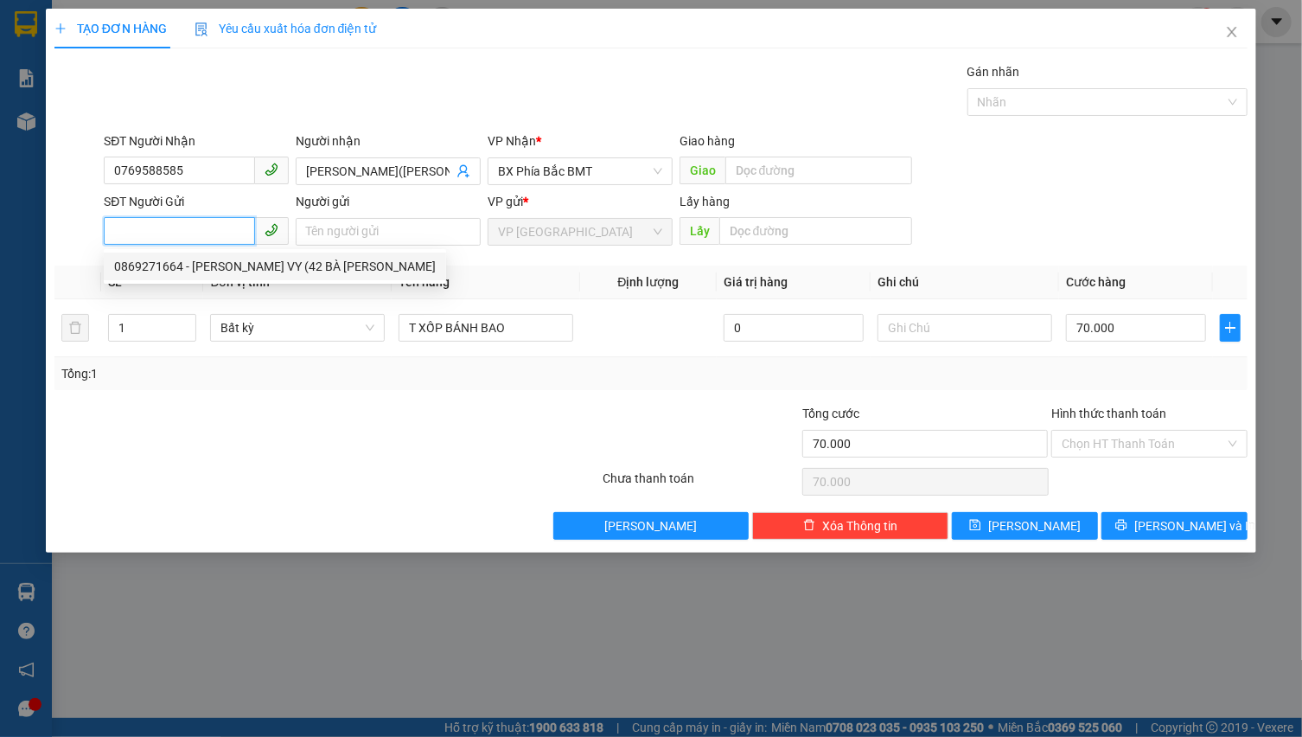
click at [183, 269] on div "0869271664 - [PERSON_NAME] VY (42 BÀ [PERSON_NAME]" at bounding box center [275, 266] width 322 height 19
type input "0869271664"
type input "[PERSON_NAME] VY (42 BÀ TRIỆU"
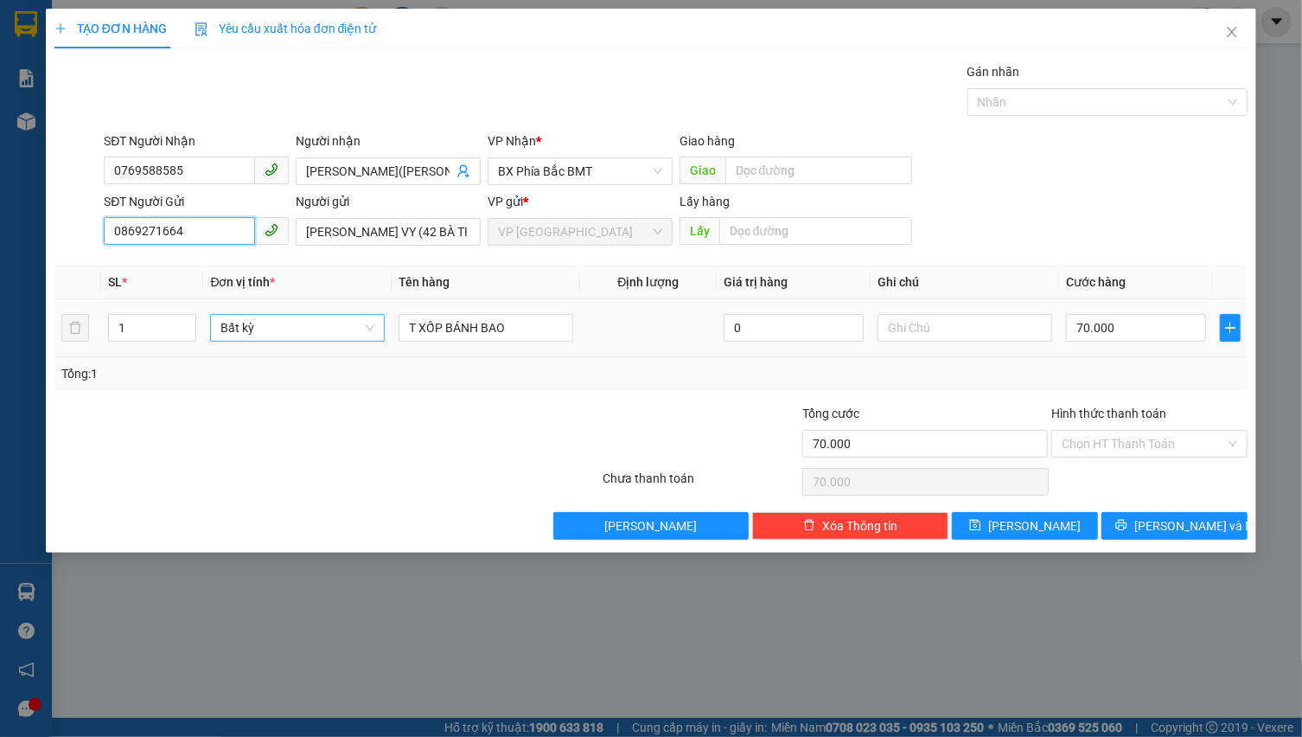
click at [257, 320] on span "Bất kỳ" at bounding box center [297, 328] width 154 height 26
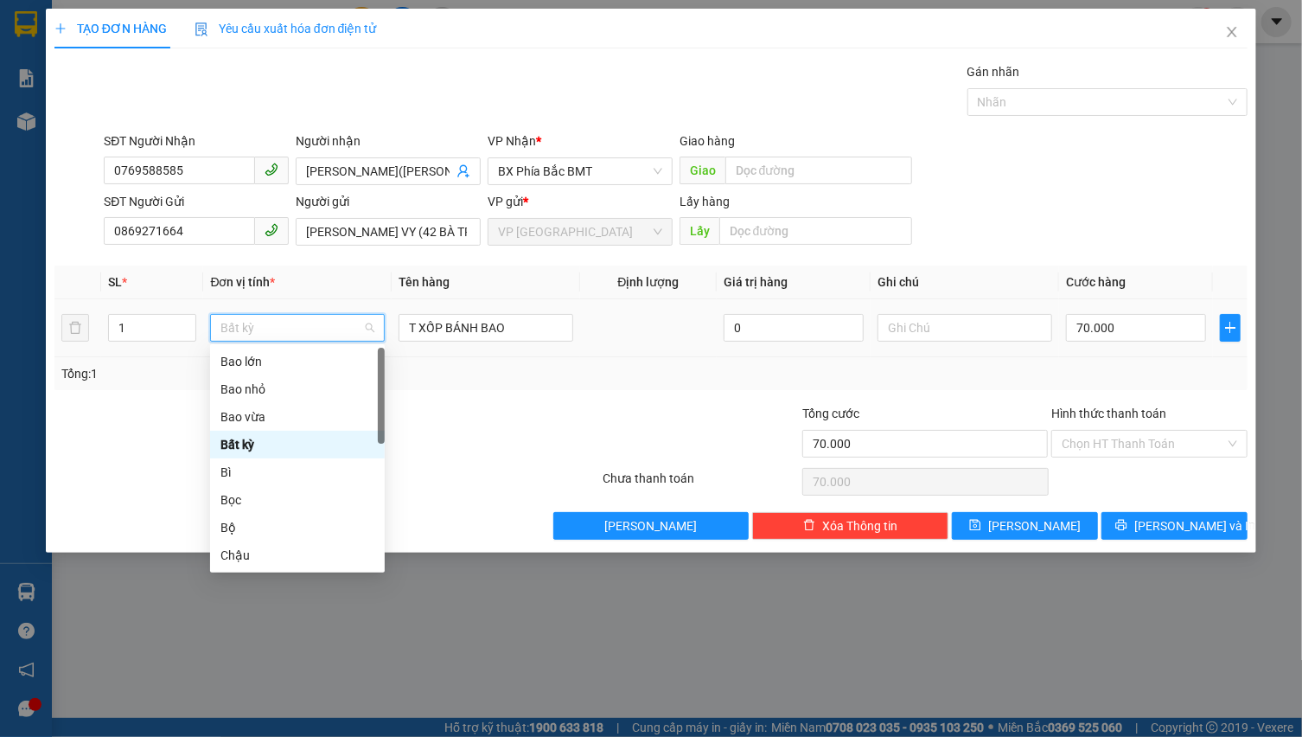
type input "t"
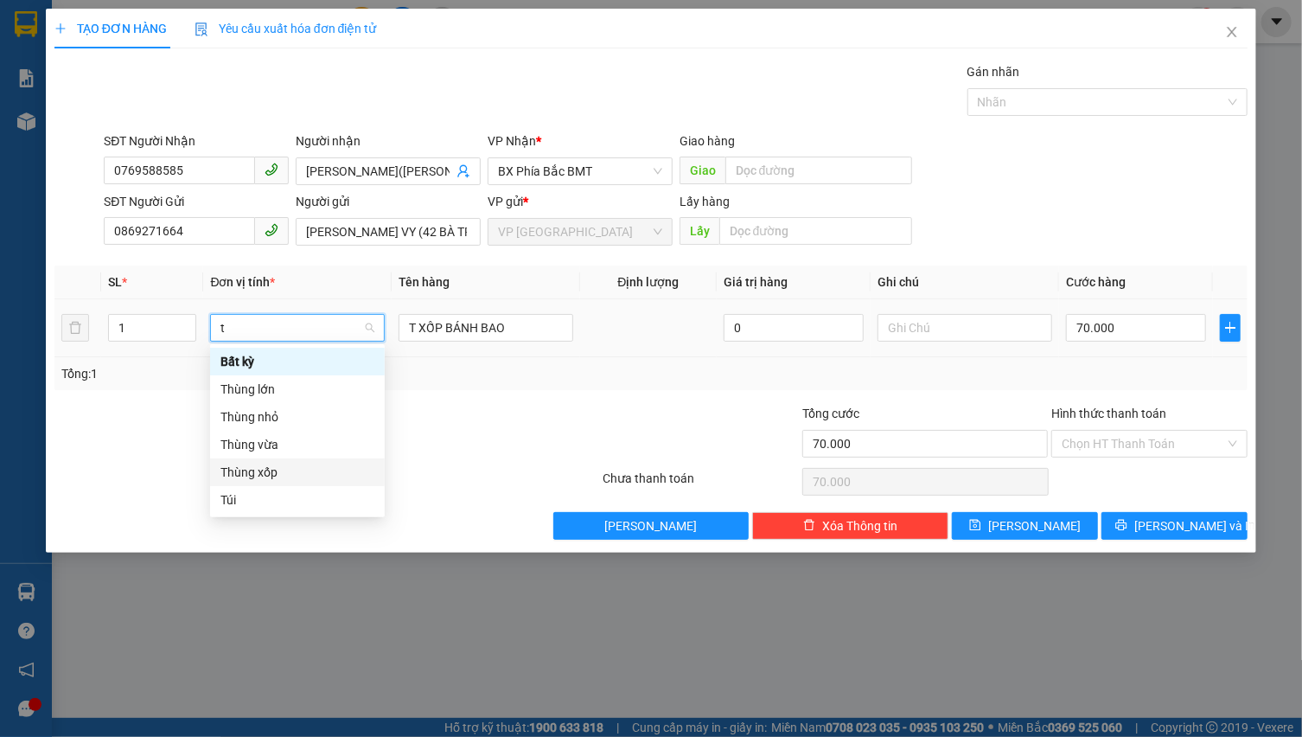
click at [289, 465] on div "Thùng xốp" at bounding box center [297, 471] width 154 height 19
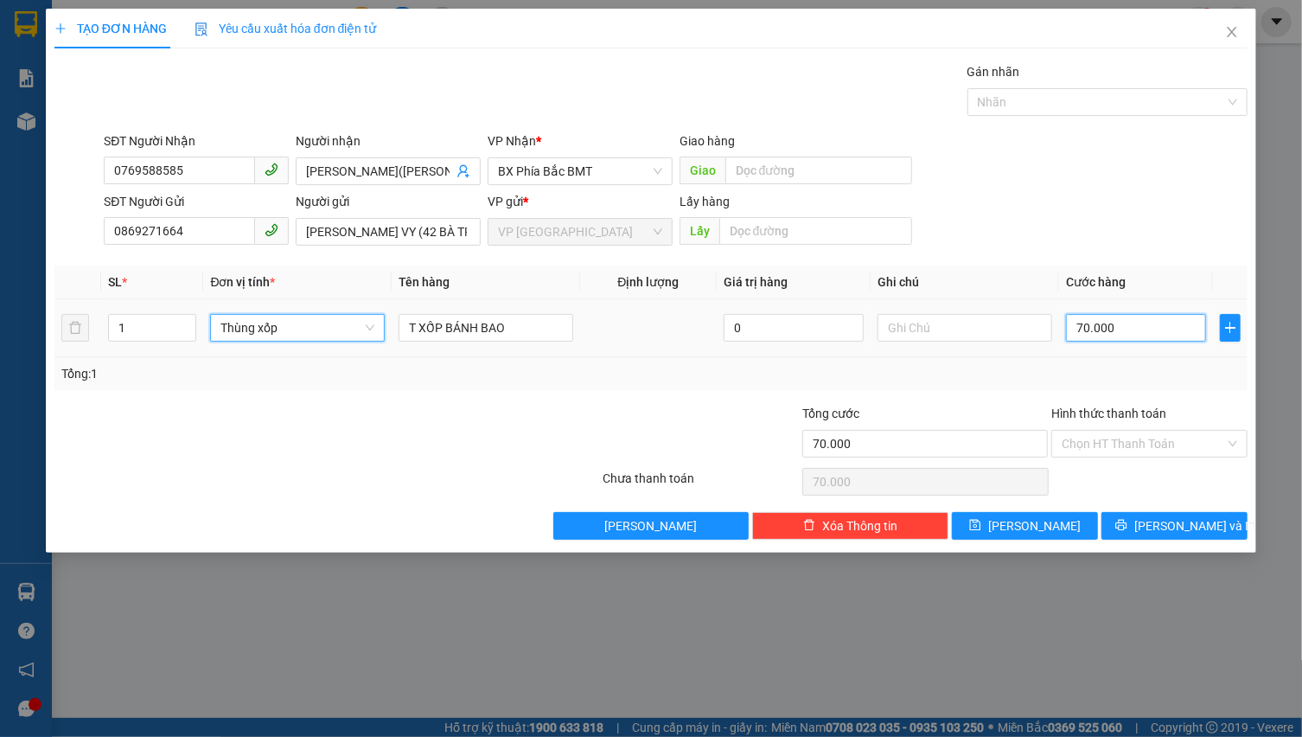
click at [1145, 328] on input "70.000" at bounding box center [1136, 328] width 140 height 28
type input "0"
type input "7"
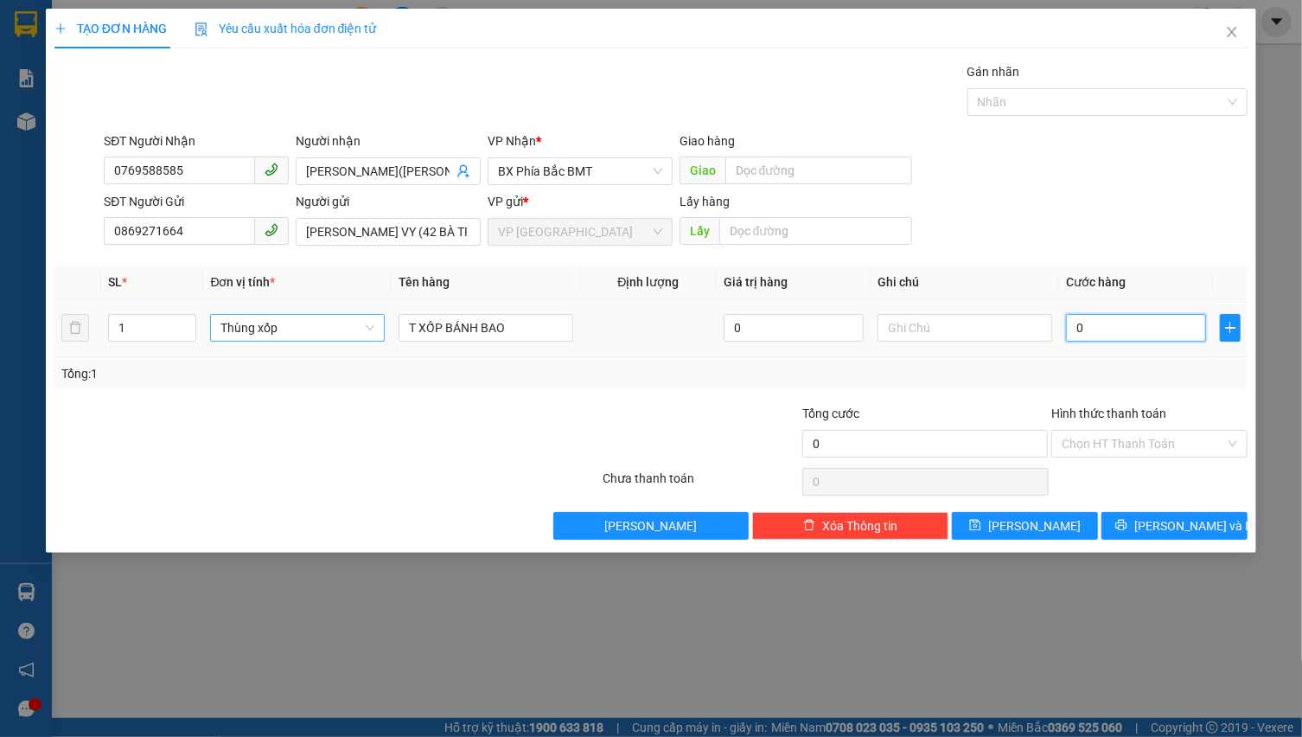
type input "7"
type input "07"
type input "70"
type input "070"
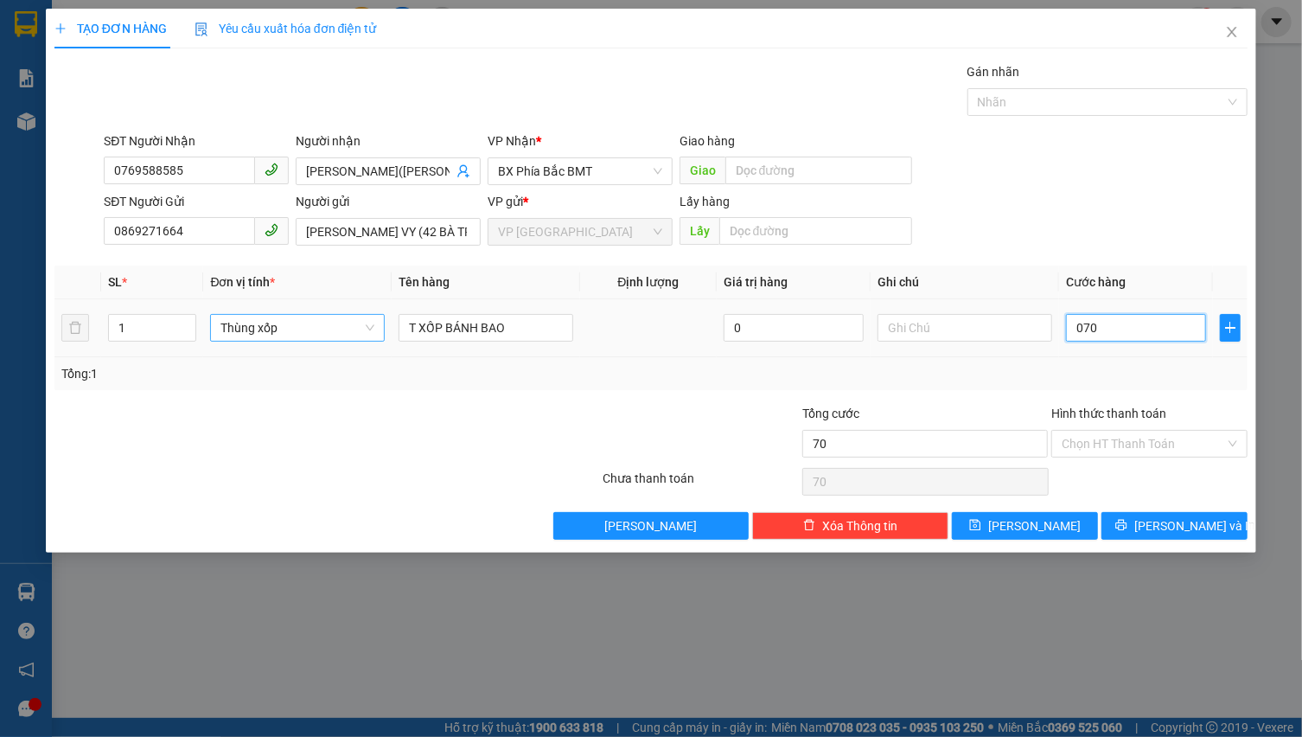
type input "700"
type input "0.700"
type input "7.000"
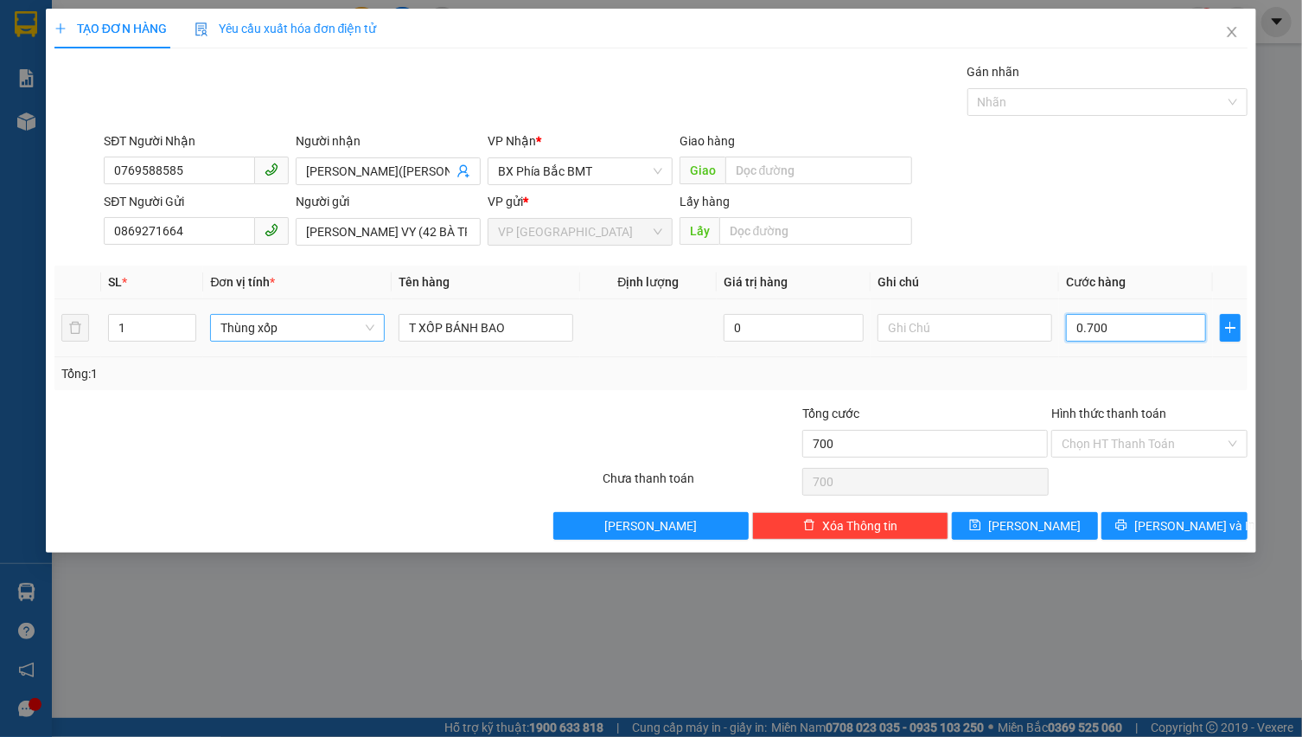
type input "07.000"
type input "70.000"
click at [1127, 526] on icon "printer" at bounding box center [1121, 525] width 11 height 11
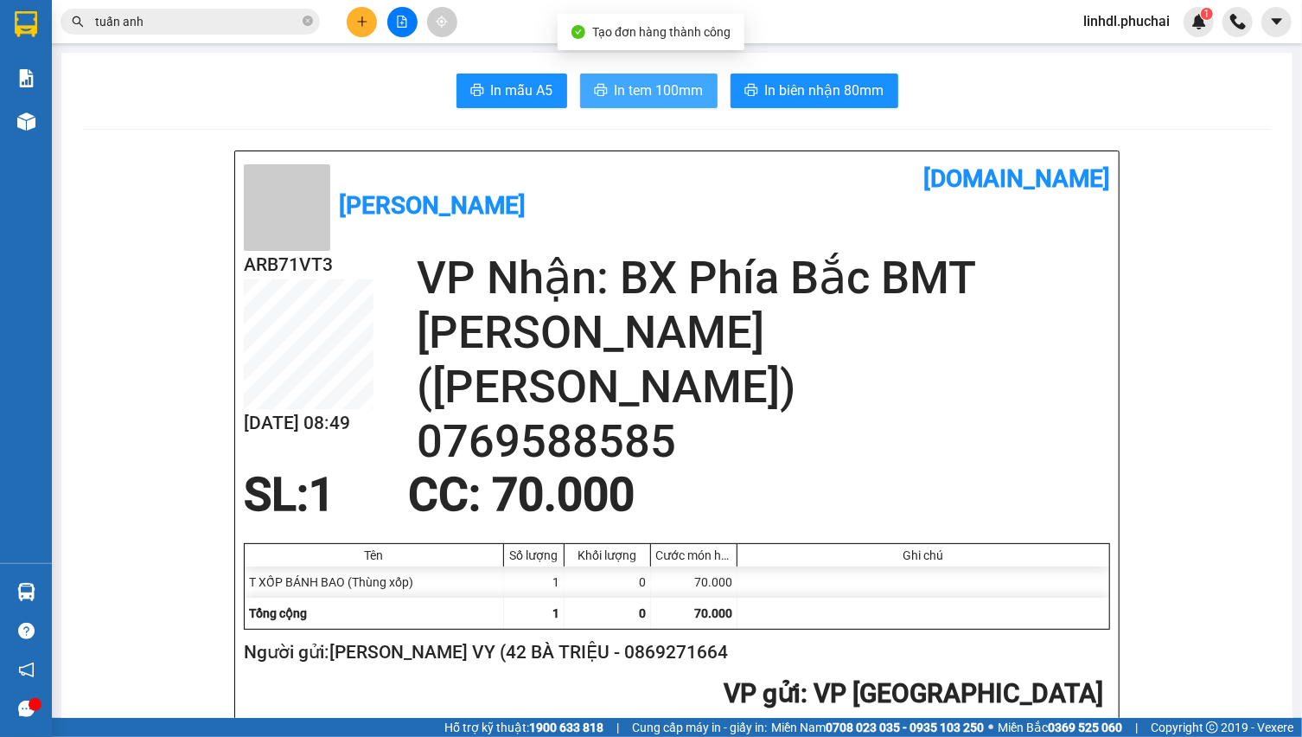
click at [652, 89] on span "In tem 100mm" at bounding box center [659, 91] width 89 height 22
click at [356, 18] on icon "plus" at bounding box center [362, 22] width 12 height 12
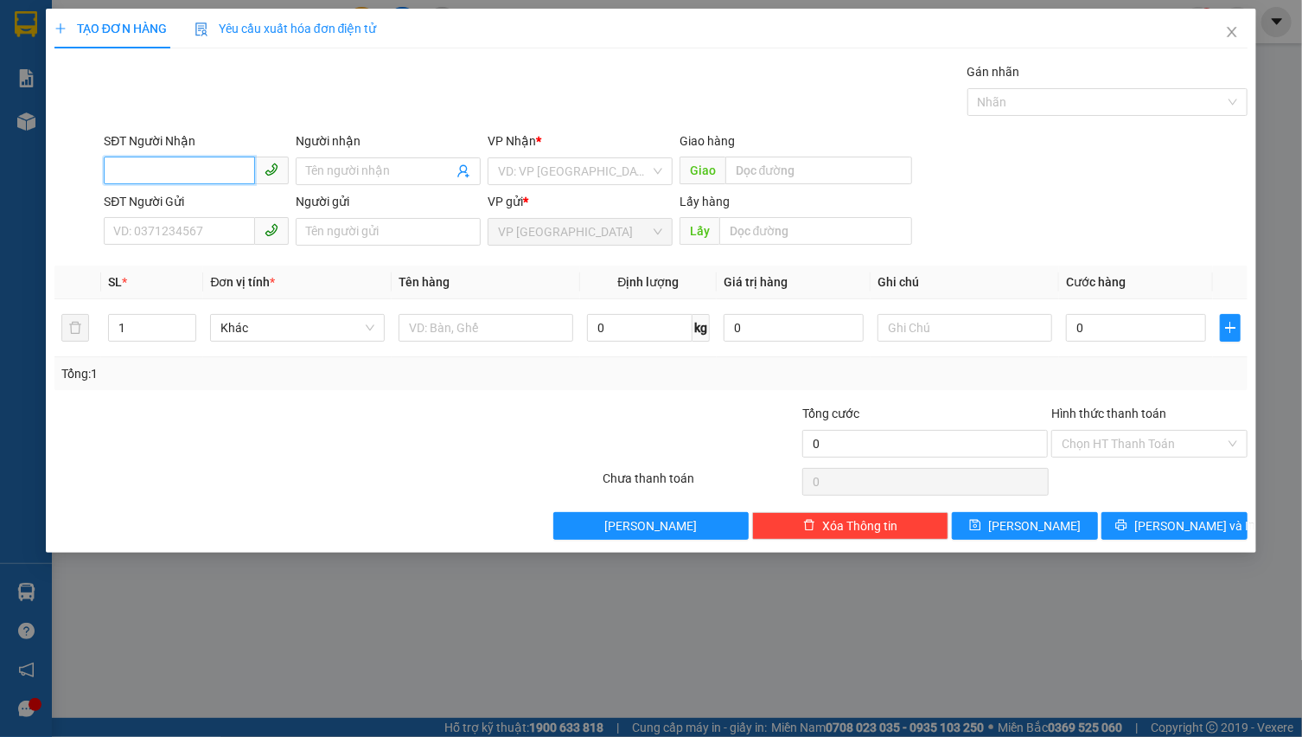
click at [217, 169] on input "SĐT Người Nhận" at bounding box center [179, 170] width 151 height 28
click at [179, 171] on input "SĐT Người Nhận" at bounding box center [179, 170] width 151 height 28
type input "0814759914"
click at [218, 207] on div "0814759914 - a BÔN" at bounding box center [196, 205] width 164 height 19
type input "a BÔN"
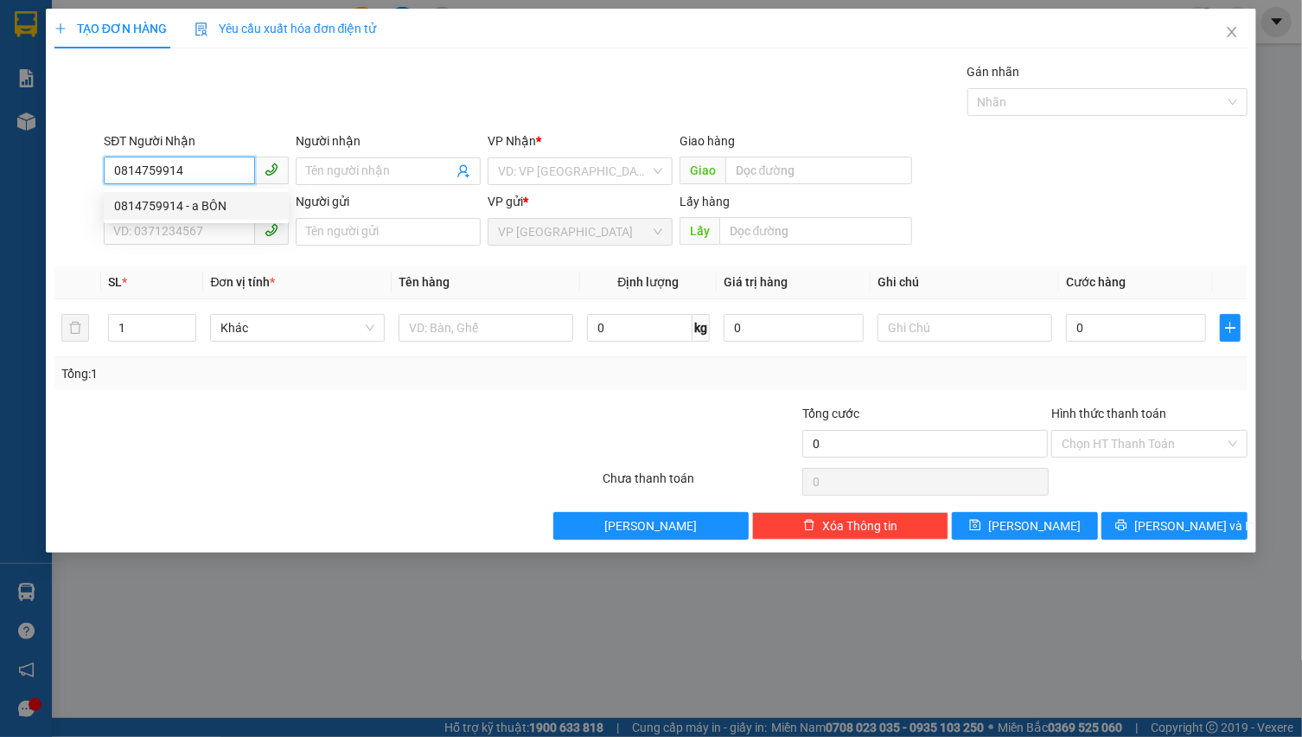
type input "TRUNG HÒA"
type input "40.000"
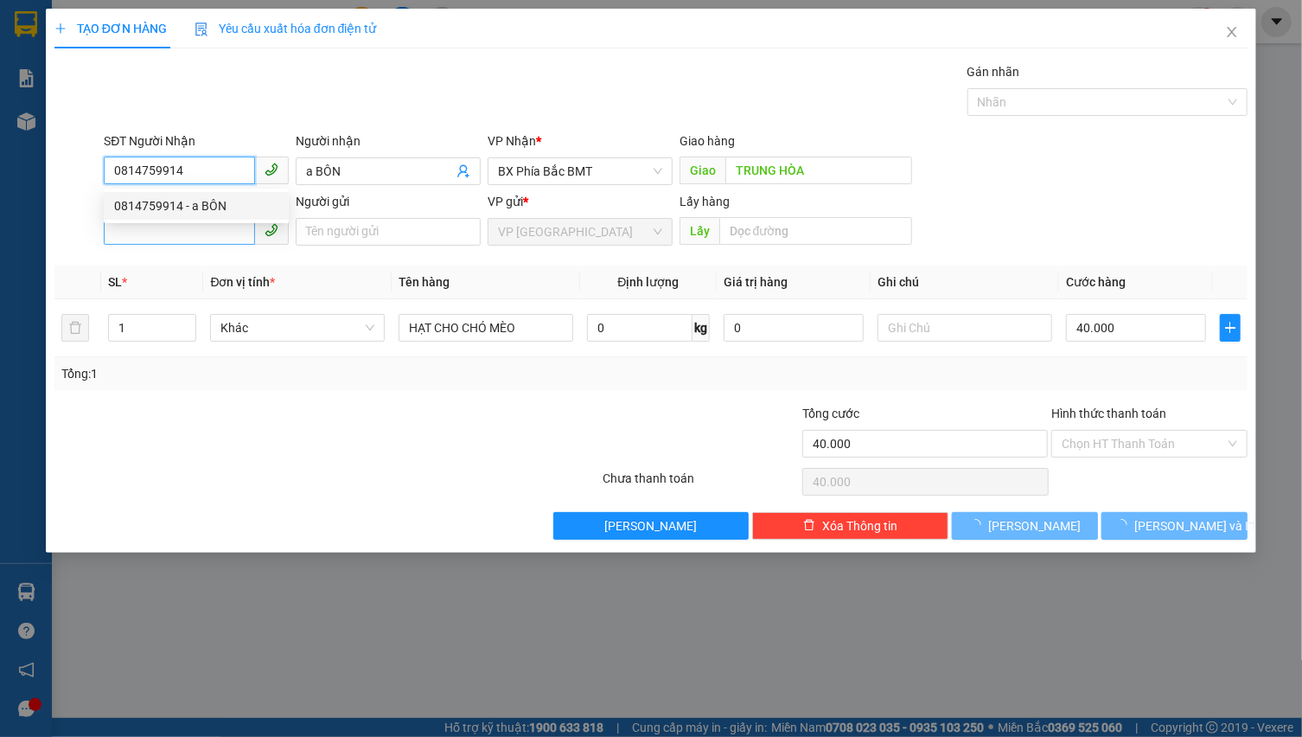
type input "0814759914"
click at [204, 232] on input "SĐT Người Gửi" at bounding box center [179, 231] width 151 height 28
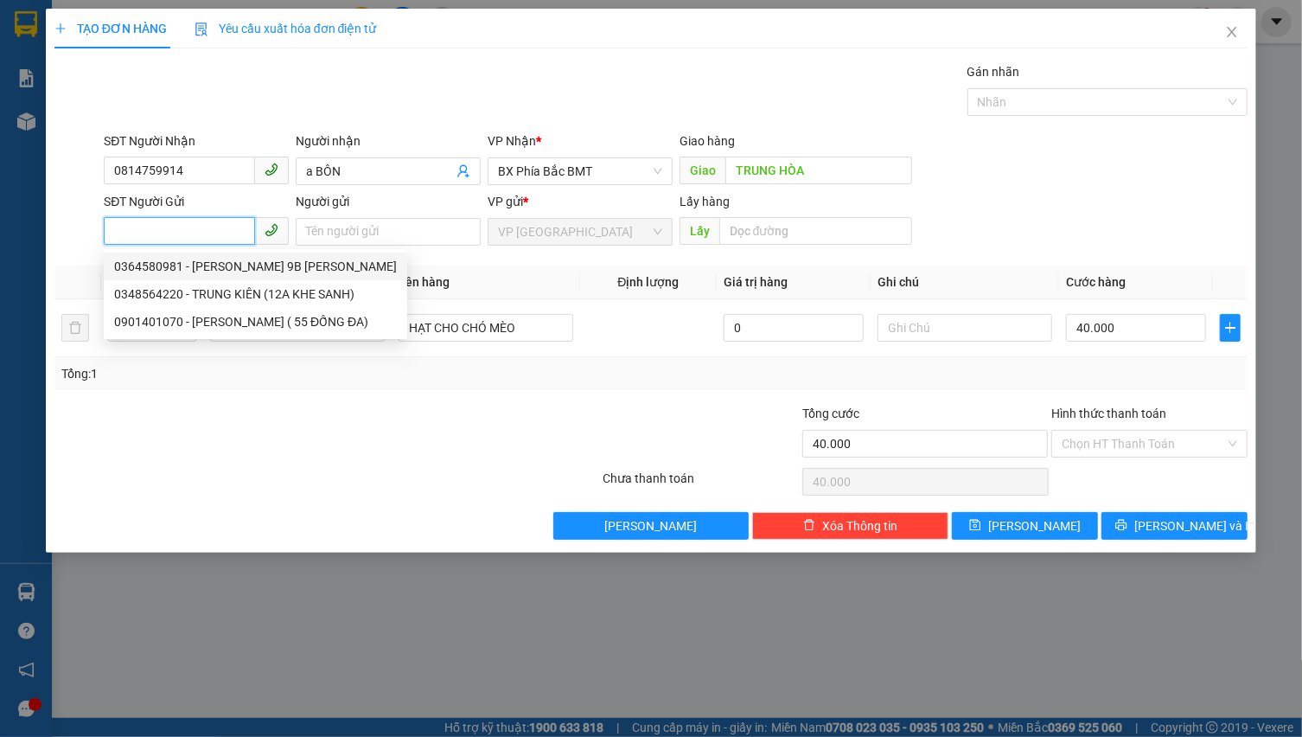
click at [189, 267] on div "0364580981 - [PERSON_NAME] 9B [PERSON_NAME]" at bounding box center [255, 266] width 283 height 19
type input "0364580981"
type input "[PERSON_NAME] 9B [PERSON_NAME]"
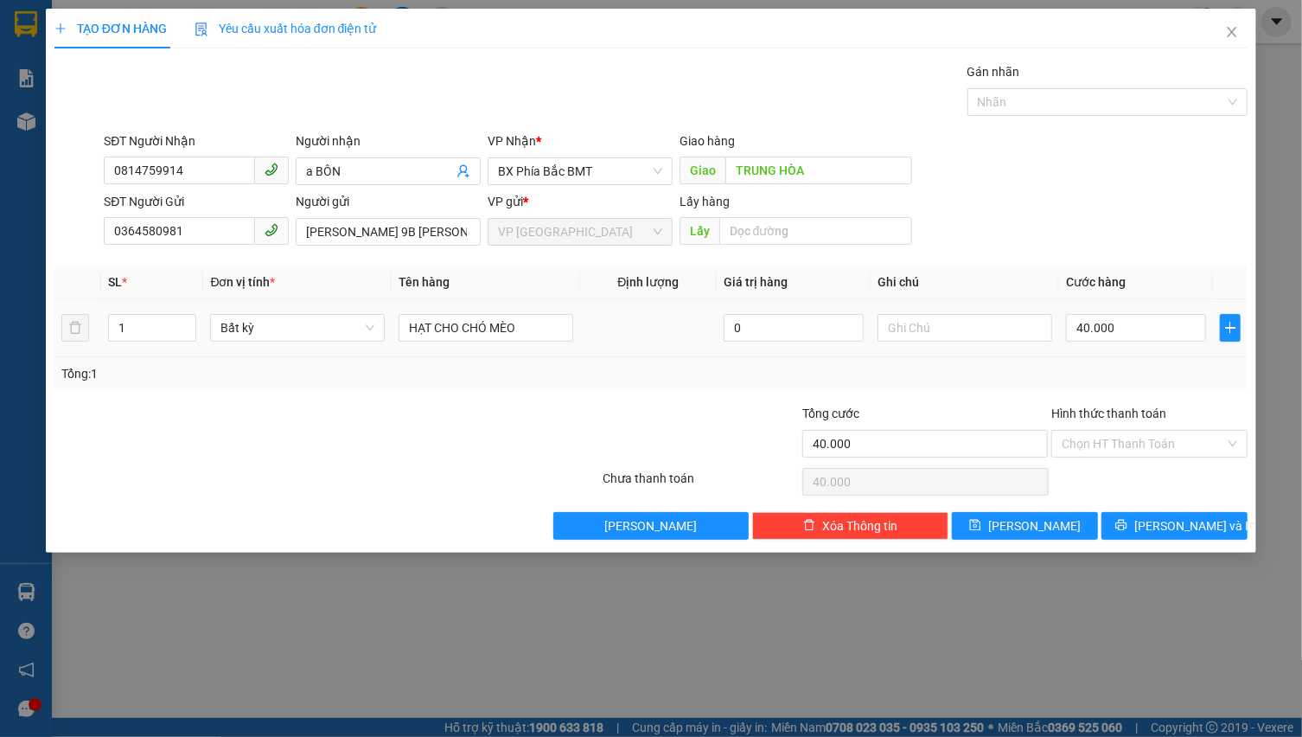
click at [282, 344] on div "Bất kỳ" at bounding box center [297, 327] width 175 height 35
click at [283, 333] on span "Bất kỳ" at bounding box center [297, 328] width 154 height 26
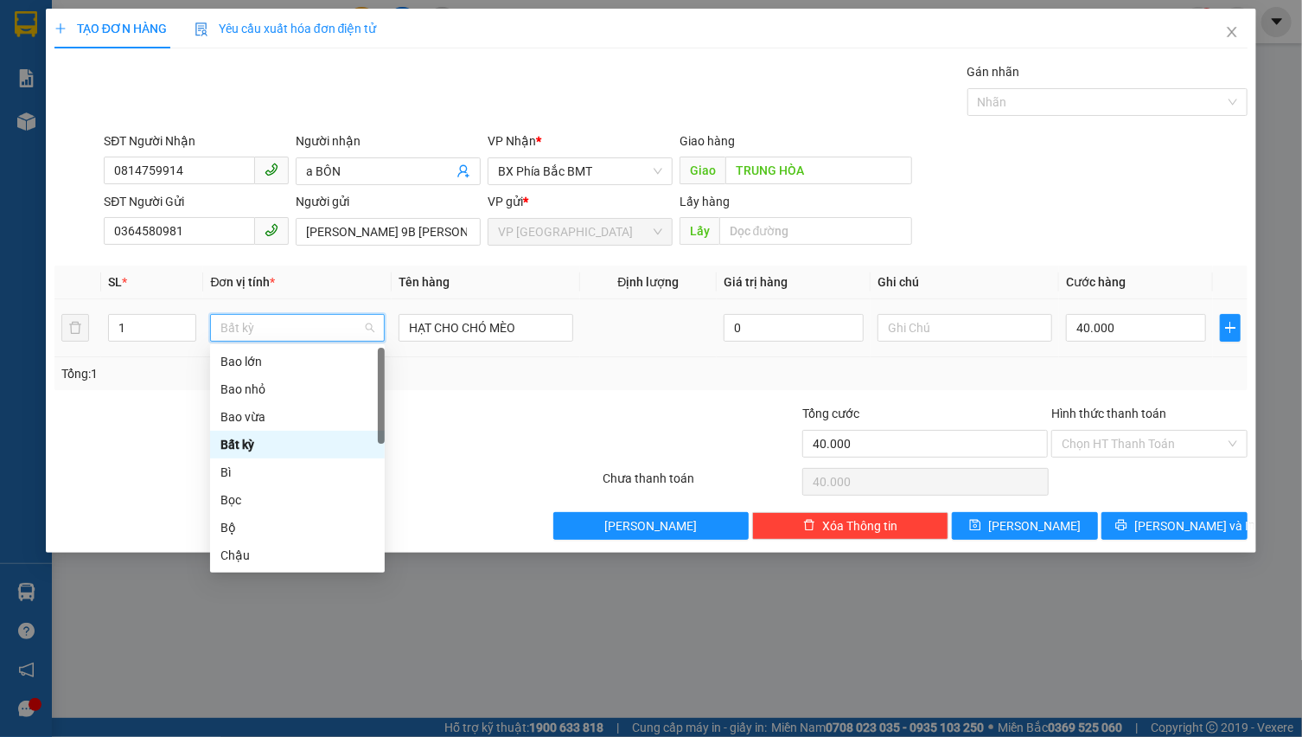
type input "C"
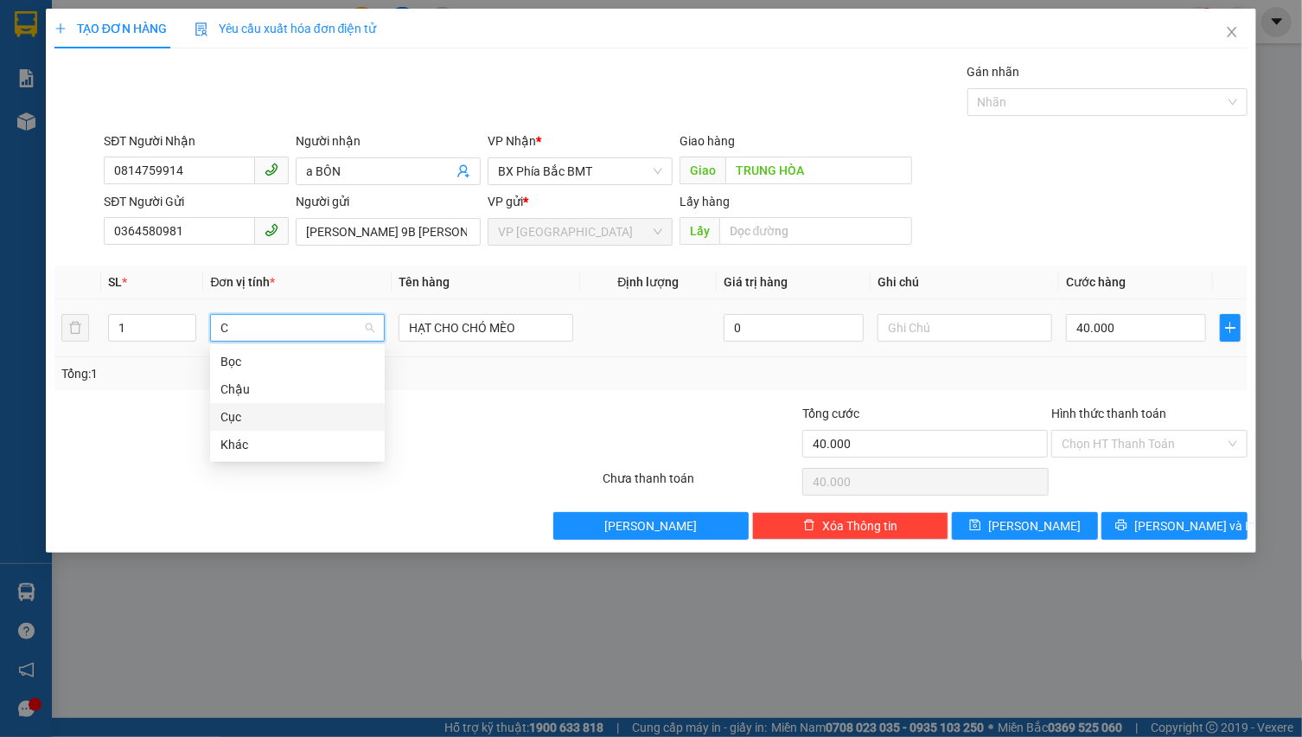
click at [284, 425] on div "Cục" at bounding box center [297, 416] width 154 height 19
click at [403, 323] on input "HẠT CHO CHÓ MÈO" at bounding box center [486, 328] width 175 height 28
type input "0"
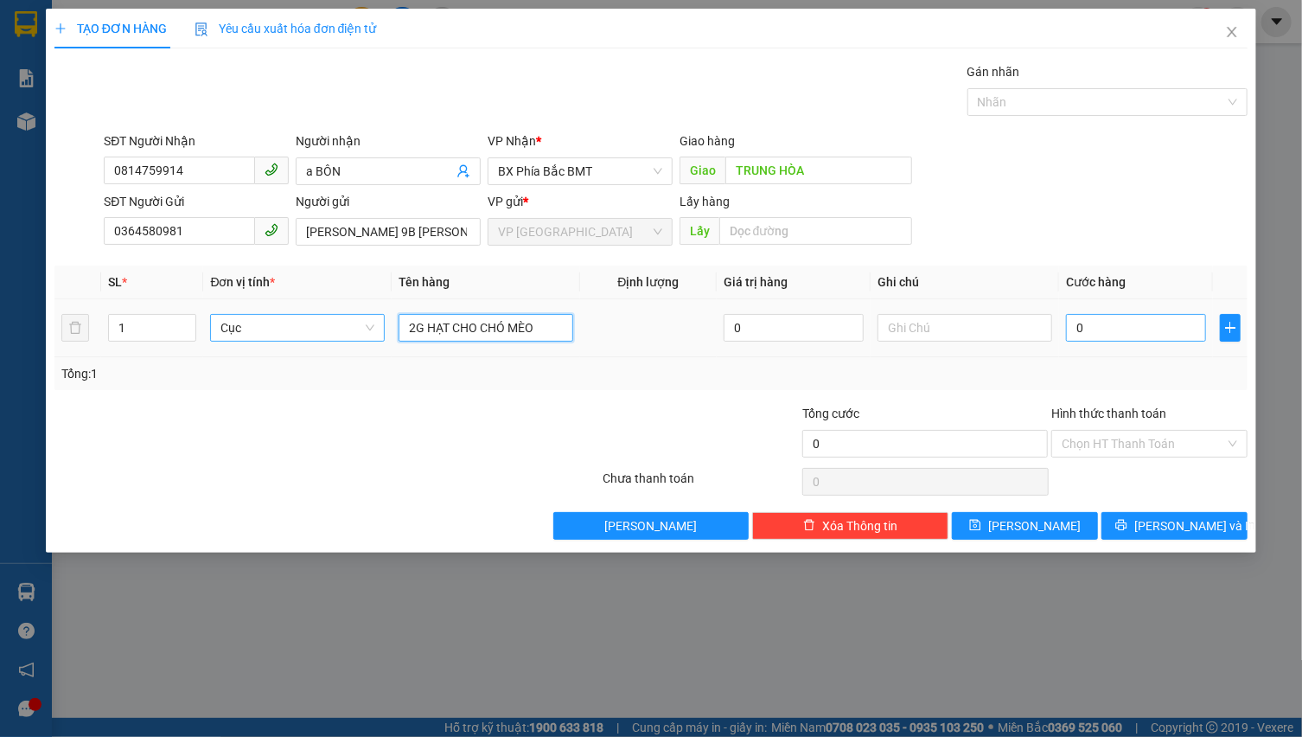
type input "2G HẠT CHO CHÓ MÈO"
click at [1150, 335] on input "0" at bounding box center [1136, 328] width 140 height 28
type input "5"
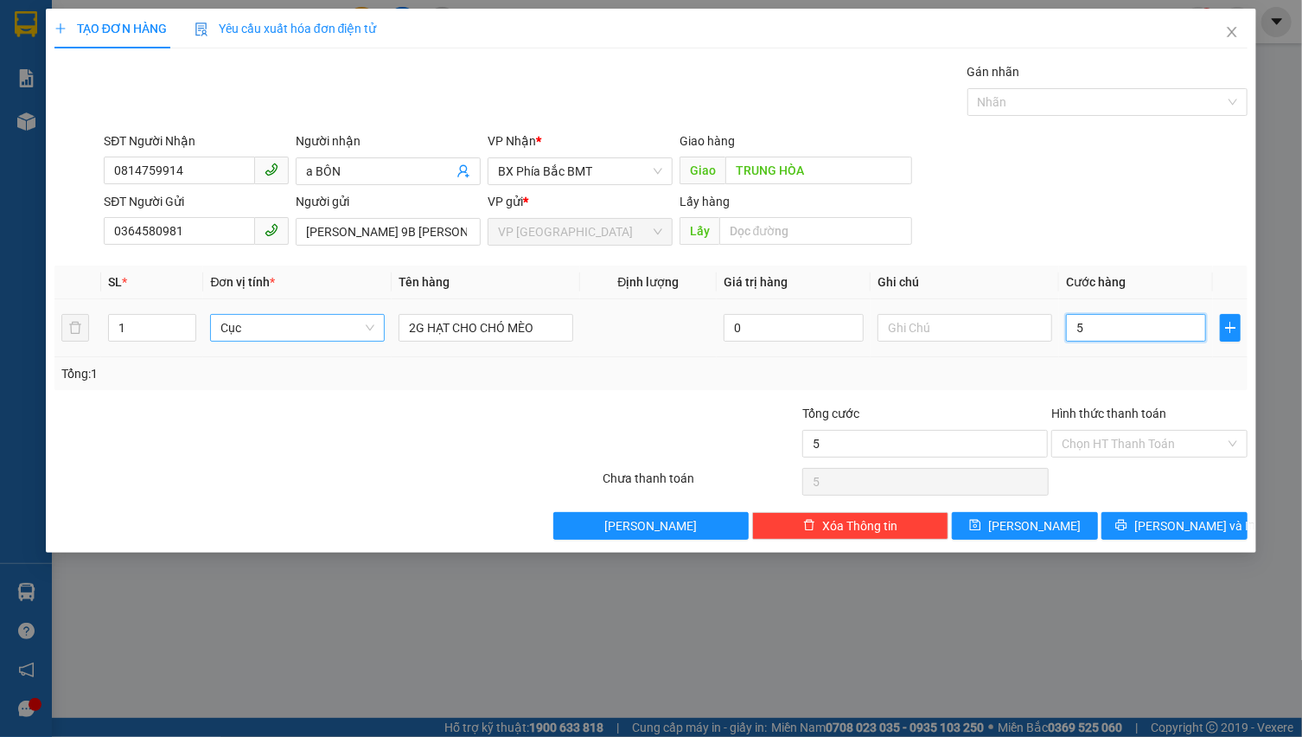
type input "50"
type input "500"
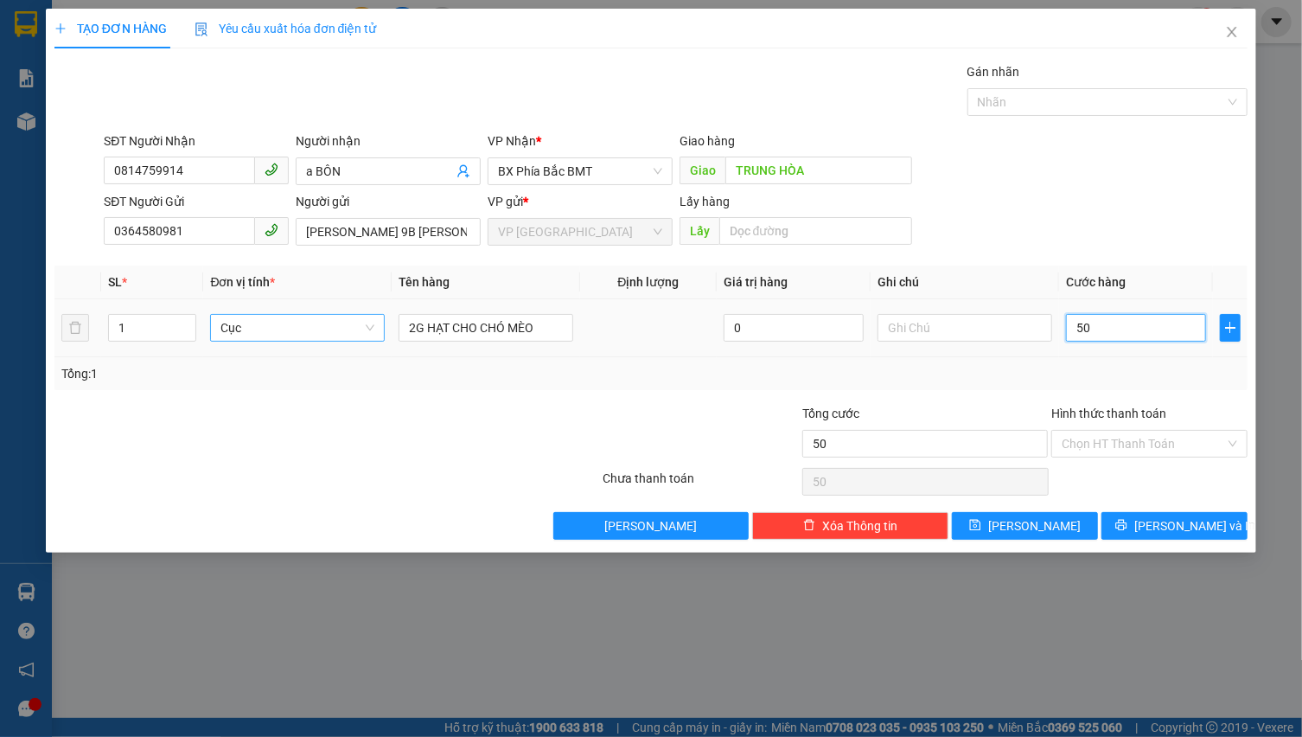
type input "500"
type input "5.000"
type input "50.000"
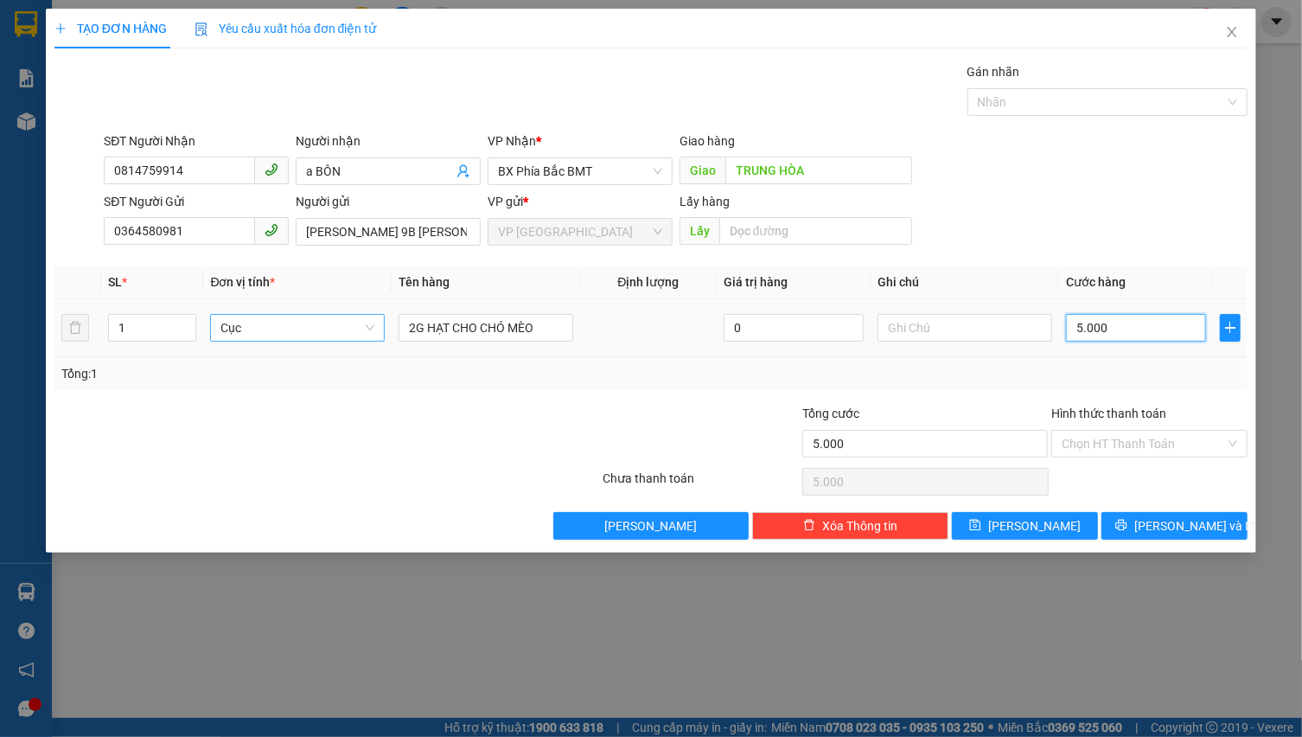
type input "50.000"
click at [1170, 529] on span "[PERSON_NAME] và In" at bounding box center [1194, 525] width 121 height 19
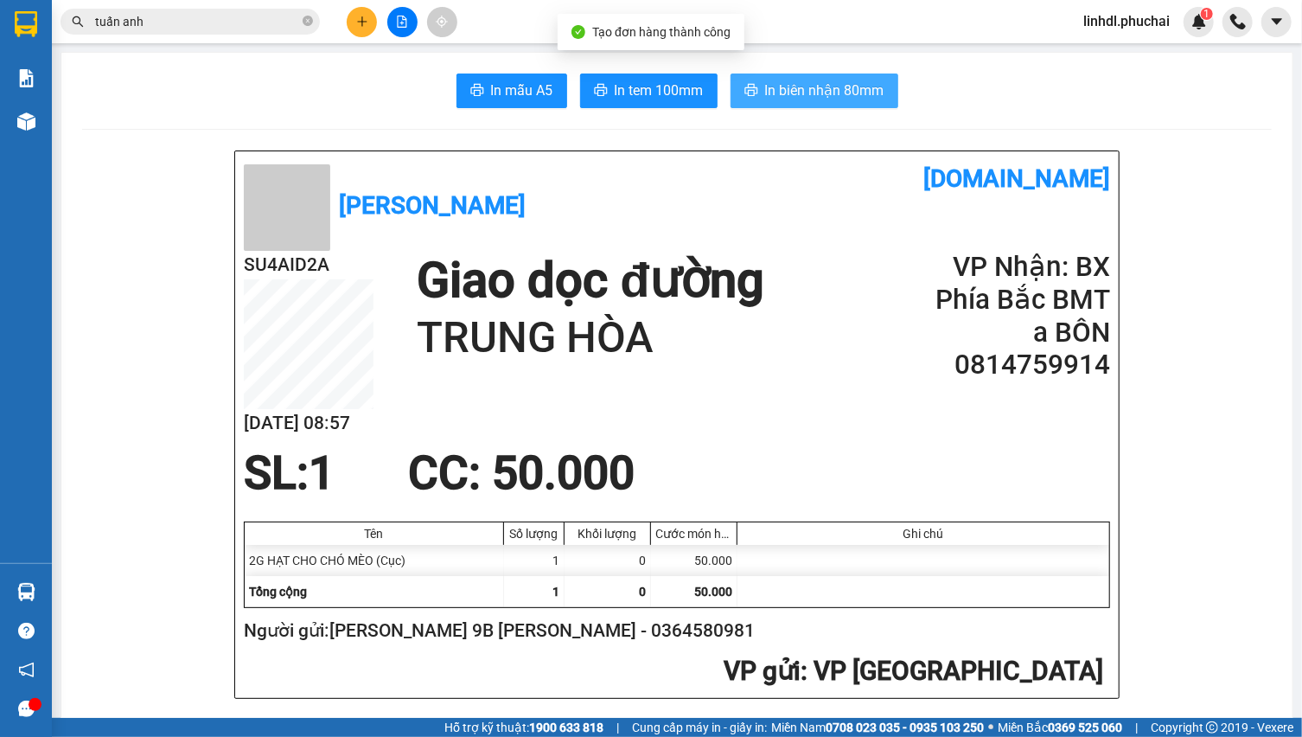
click at [765, 86] on span "In biên nhận 80mm" at bounding box center [824, 91] width 119 height 22
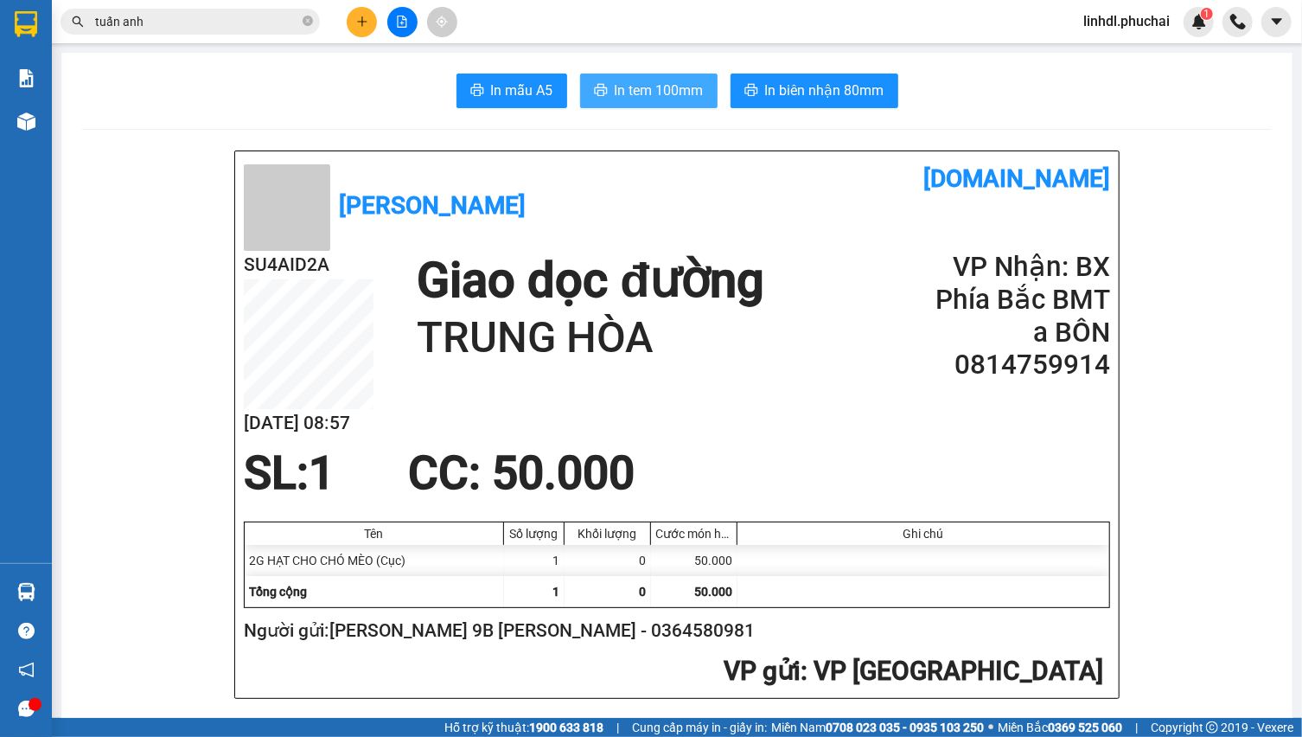
click at [624, 98] on span "In tem 100mm" at bounding box center [659, 91] width 89 height 22
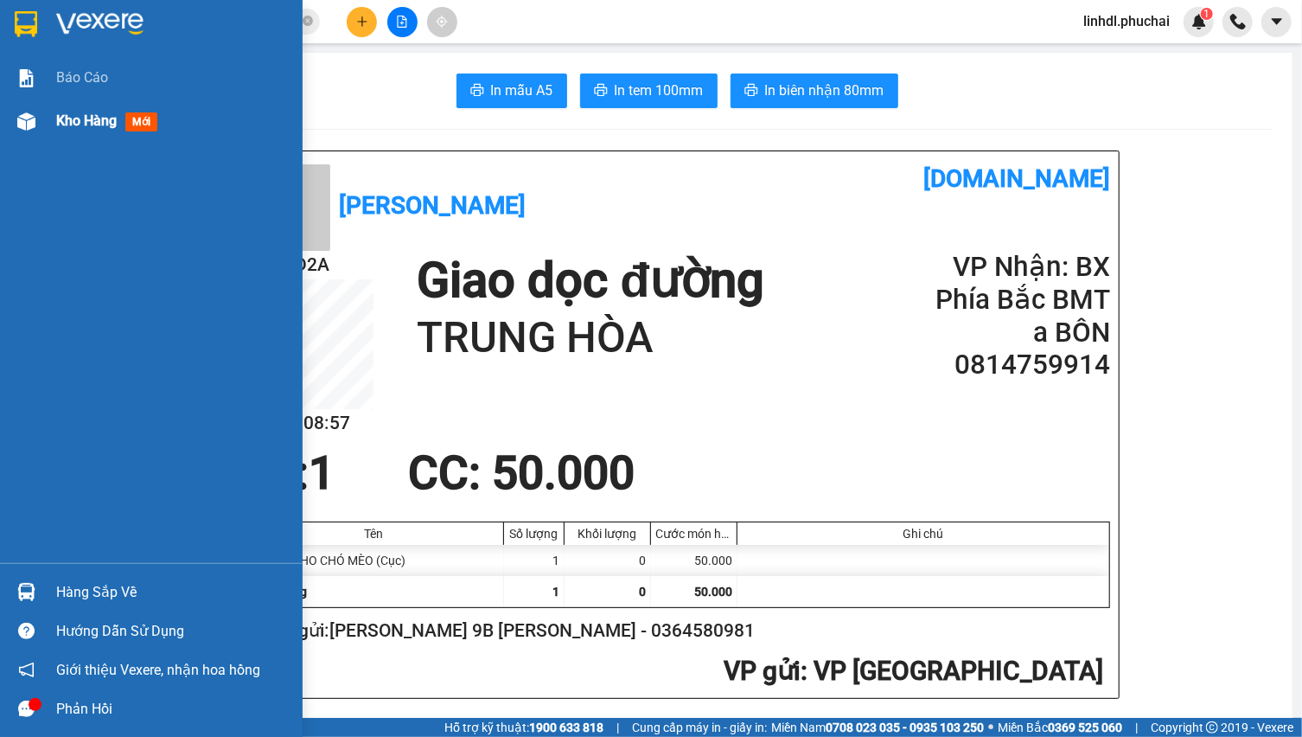
click at [19, 122] on img at bounding box center [26, 121] width 18 height 18
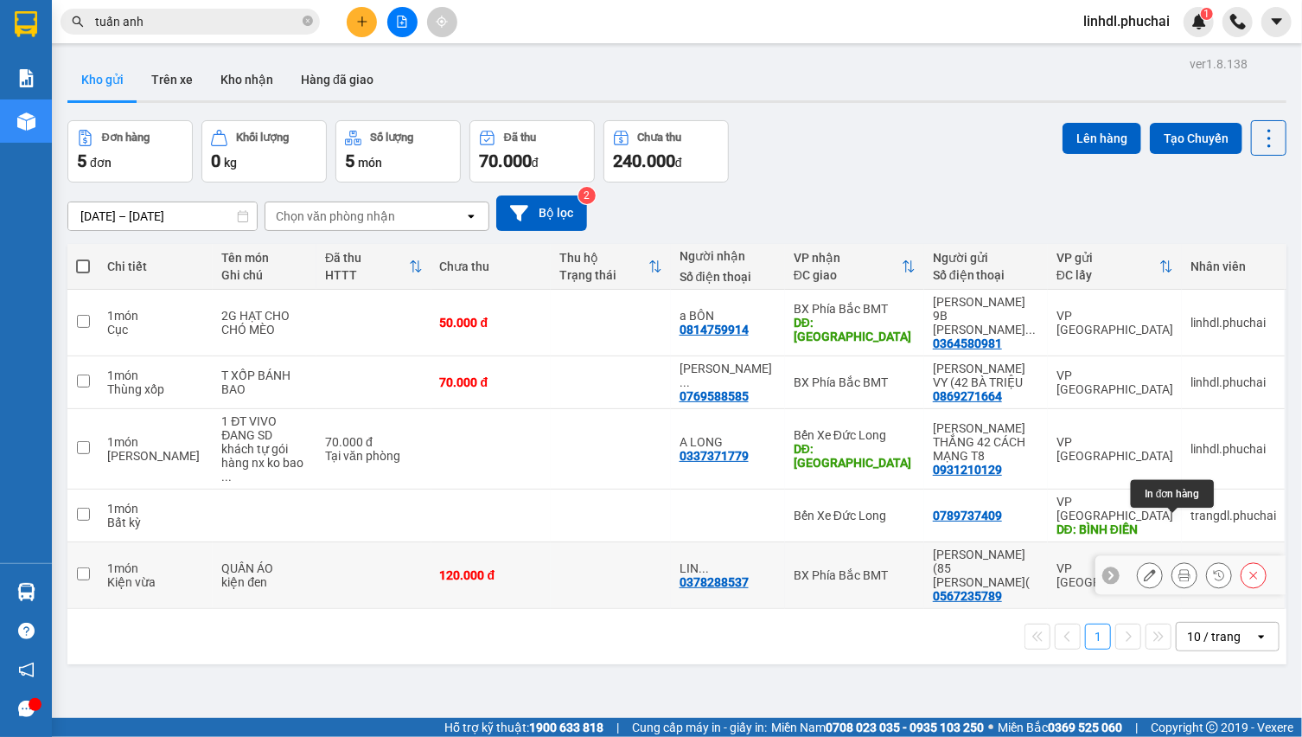
click at [1177, 560] on button at bounding box center [1184, 575] width 24 height 30
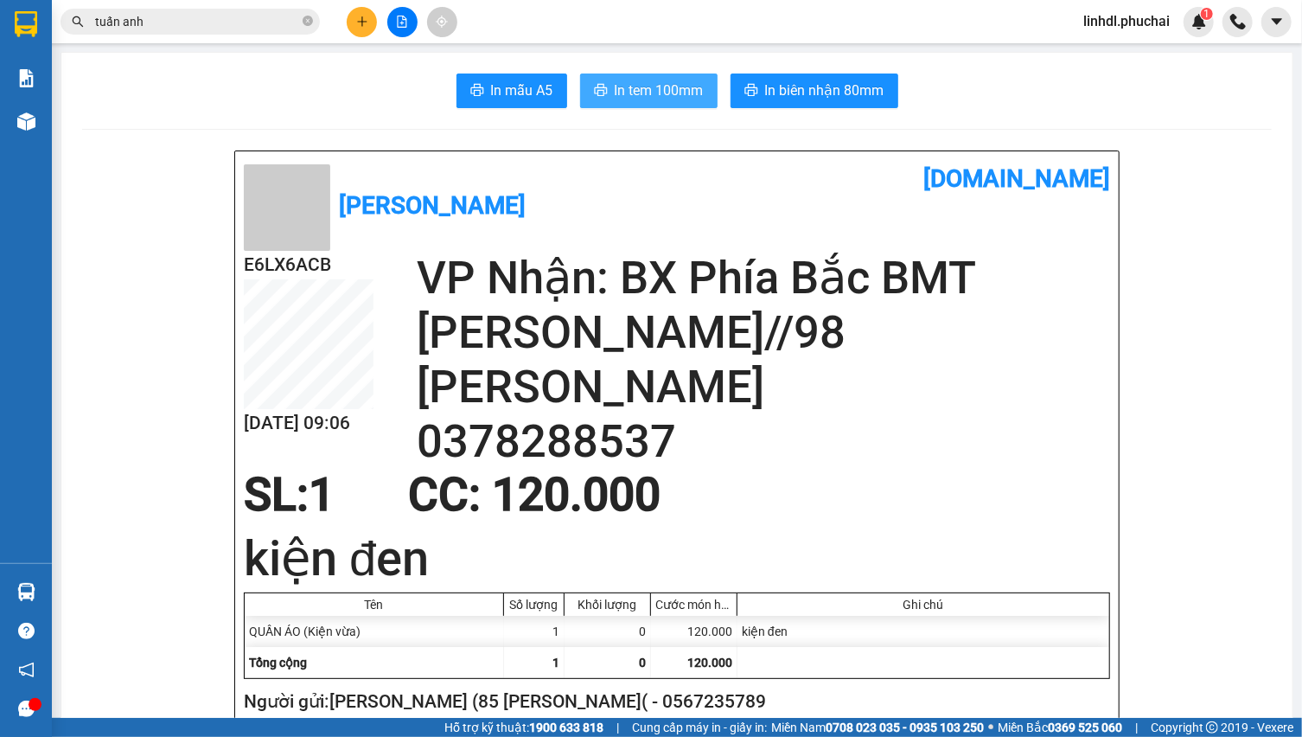
click at [641, 99] on span "In tem 100mm" at bounding box center [659, 91] width 89 height 22
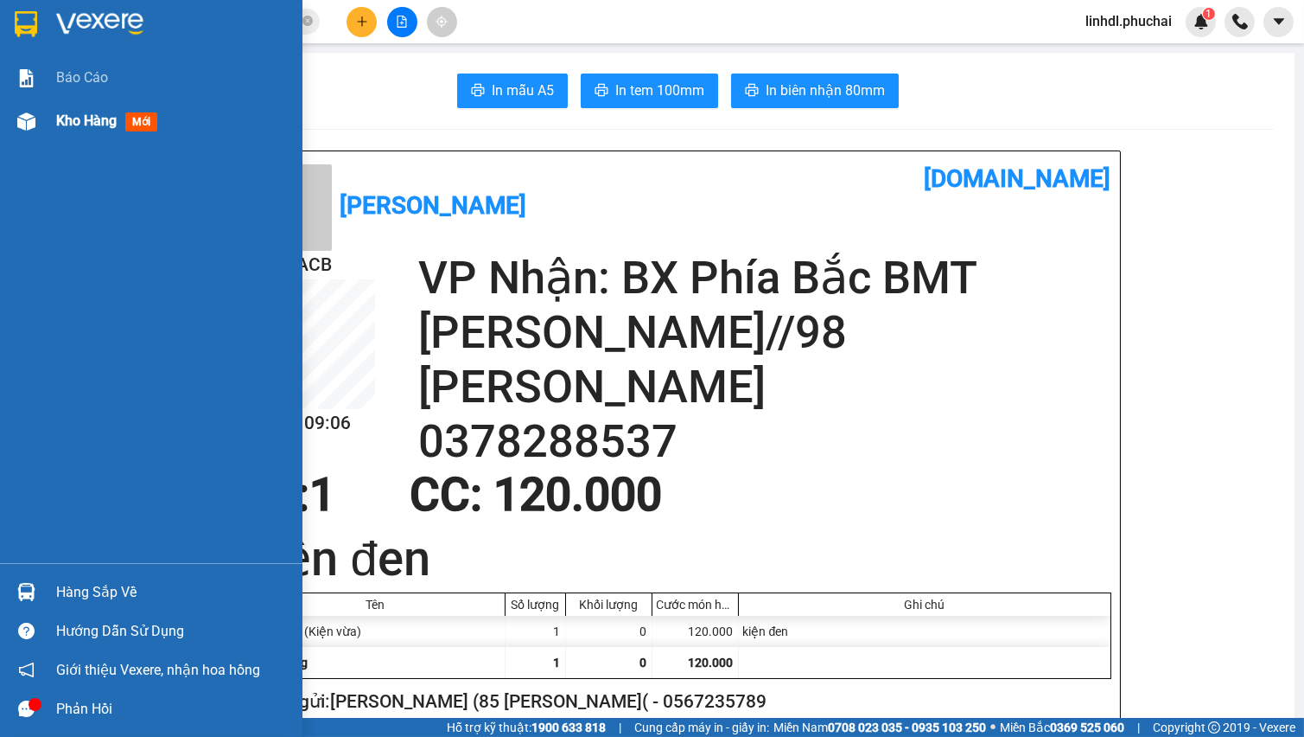
click at [39, 128] on div at bounding box center [26, 121] width 30 height 30
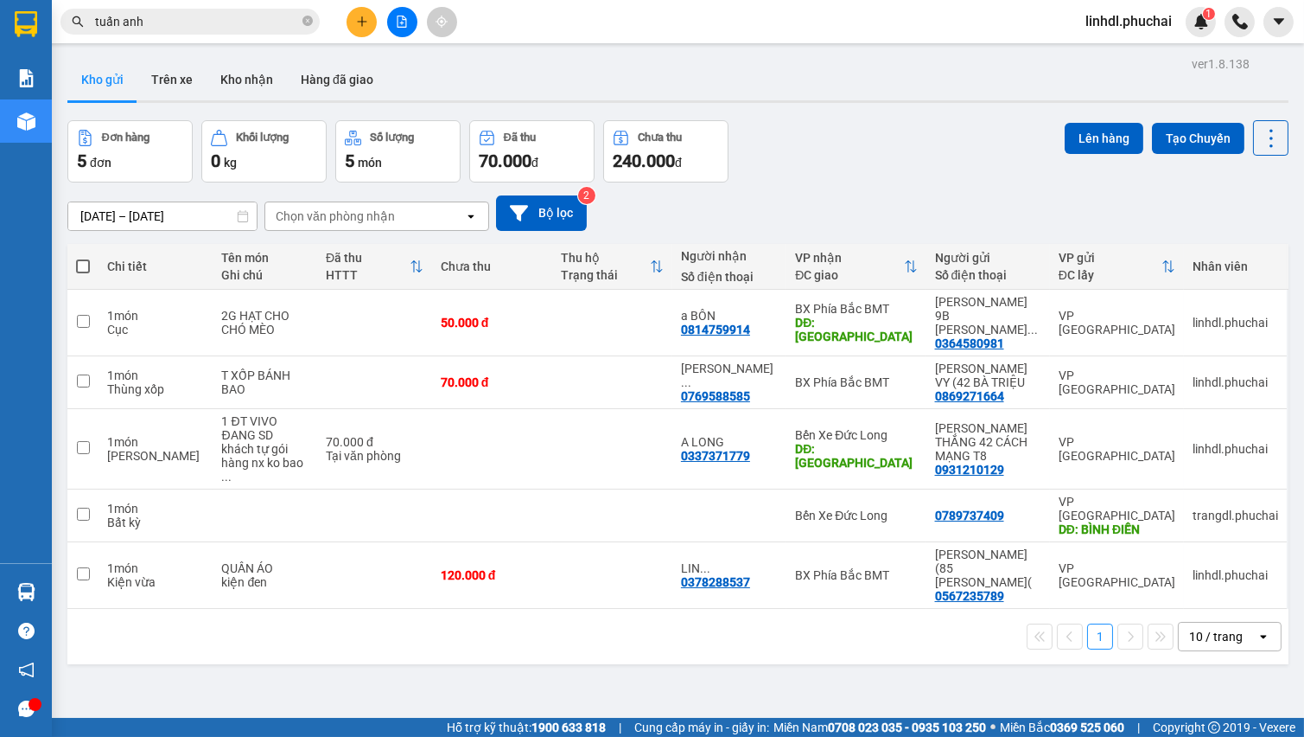
click at [356, 23] on icon "plus" at bounding box center [362, 22] width 12 height 12
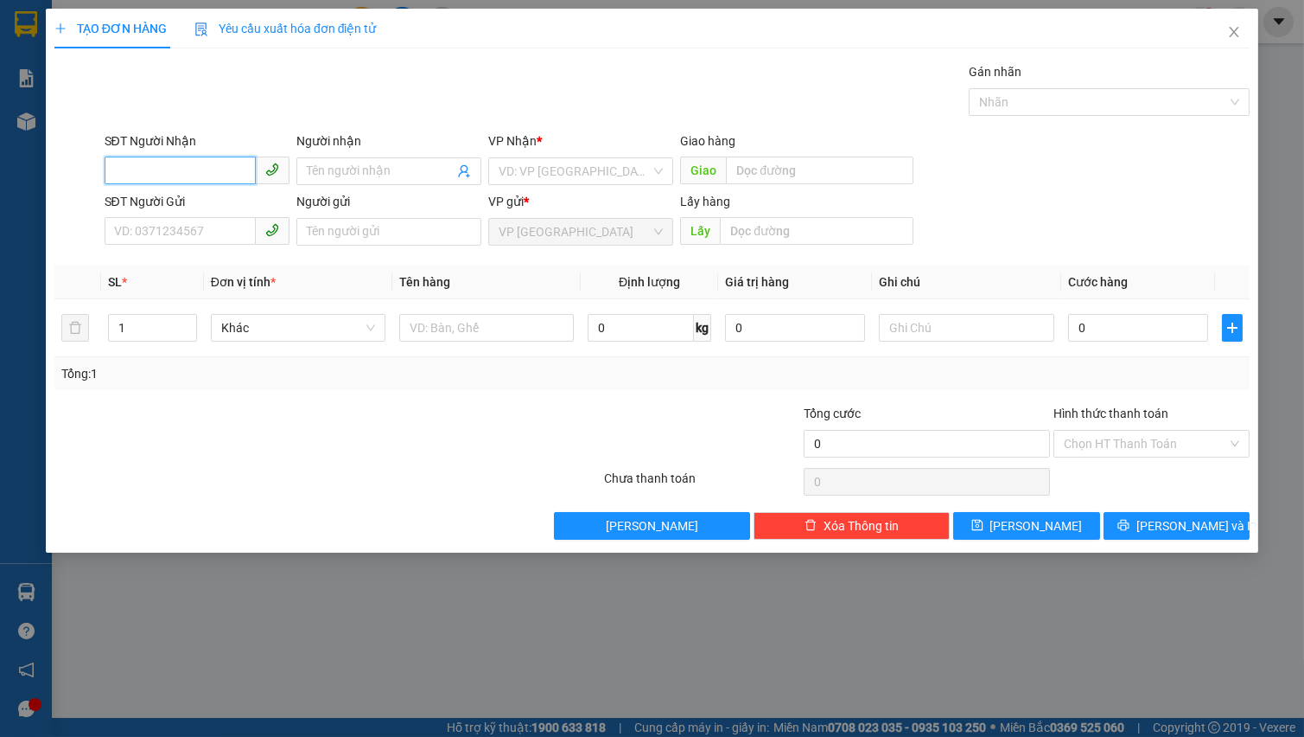
click at [189, 173] on input "SĐT Người Nhận" at bounding box center [180, 170] width 151 height 28
type input "0936926077"
click at [210, 205] on div "0936926077 - huệ" at bounding box center [197, 205] width 164 height 19
type input "huệ"
type input "0936926077"
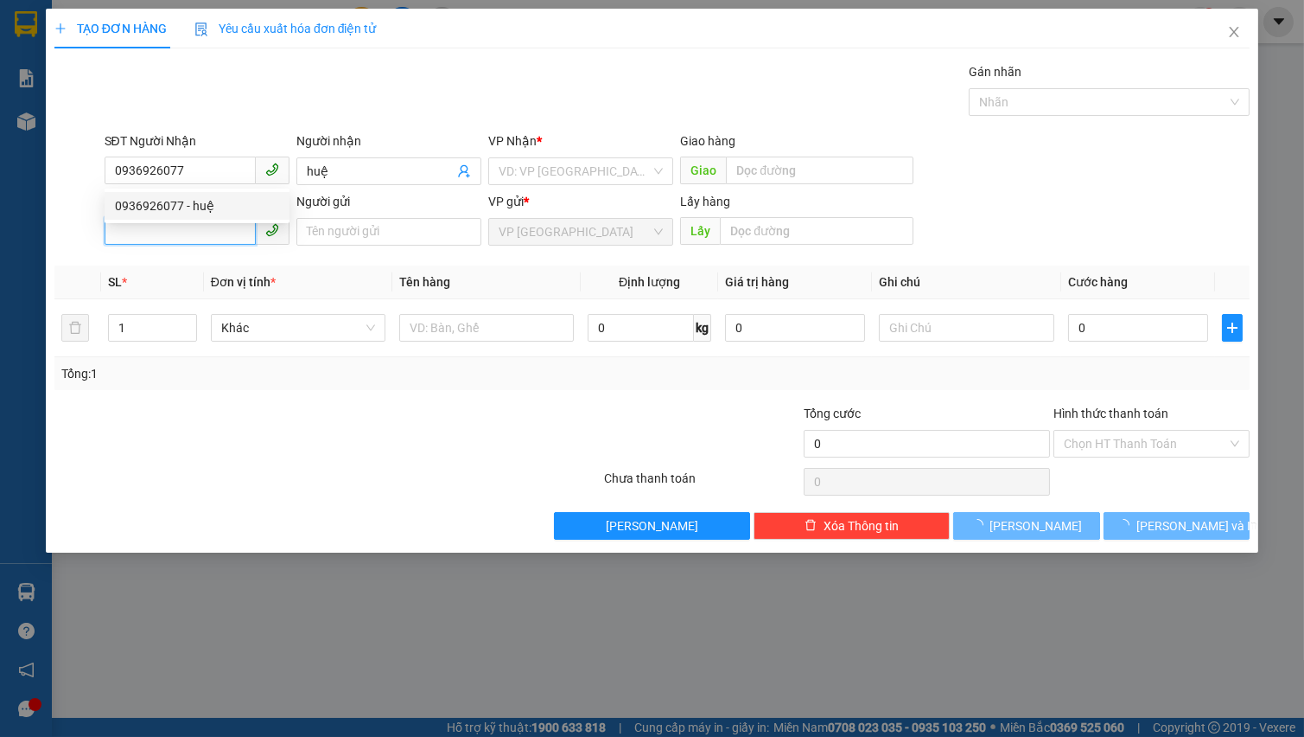
click at [204, 230] on input "SĐT Người Gửi" at bounding box center [180, 231] width 151 height 28
type input "600.000"
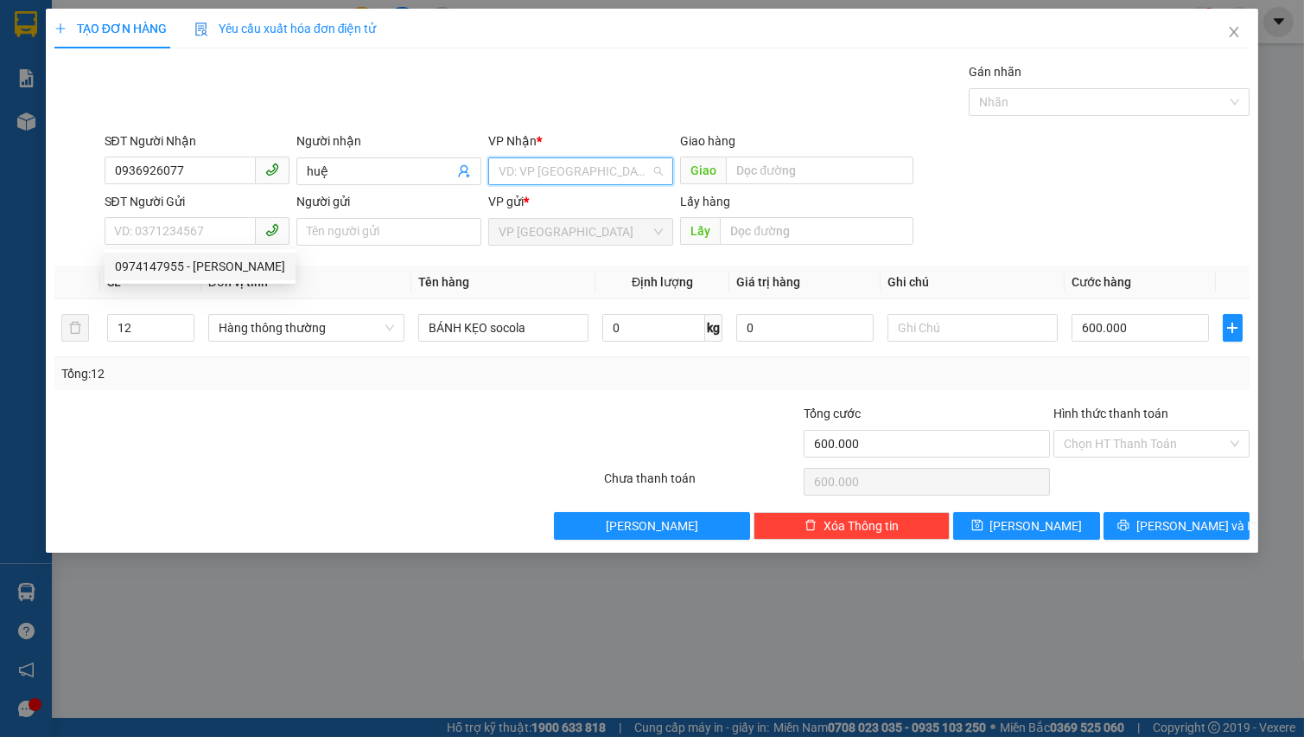
click at [567, 172] on input "search" at bounding box center [575, 171] width 152 height 26
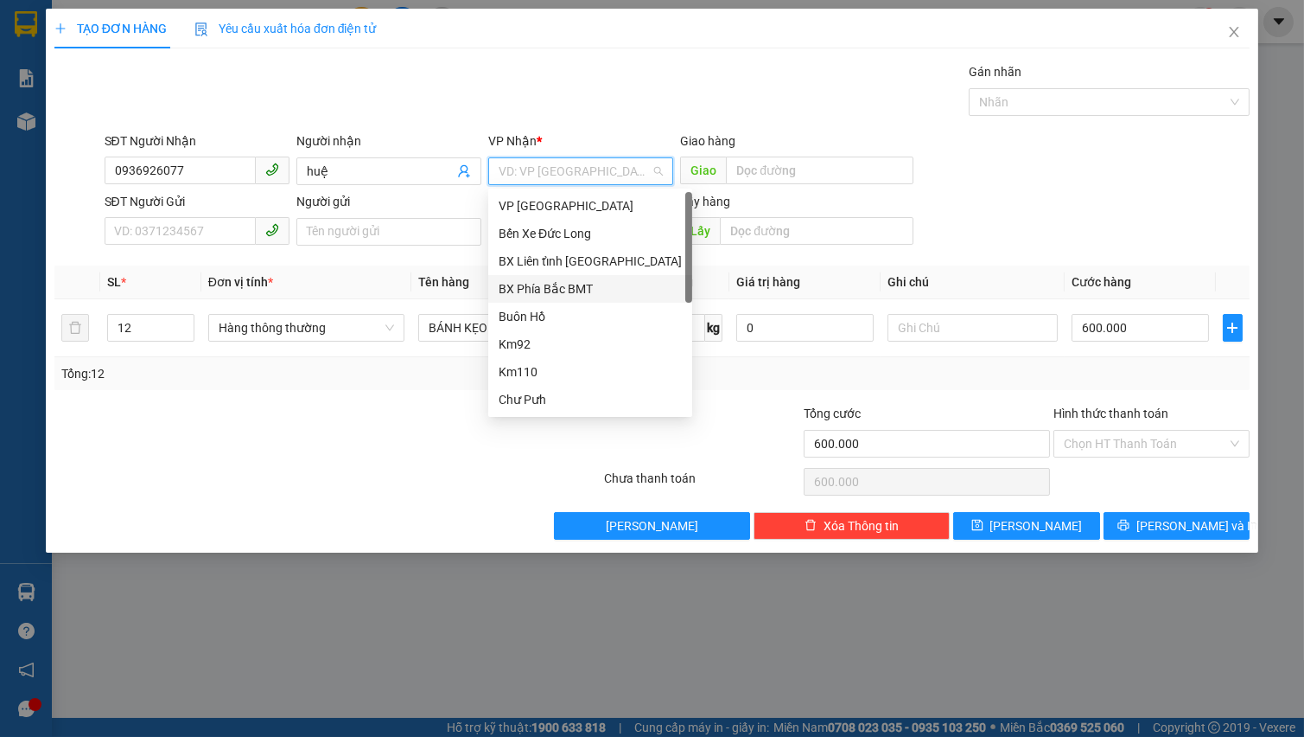
drag, startPoint x: 582, startPoint y: 285, endPoint x: 450, endPoint y: 265, distance: 133.7
click at [581, 285] on div "BX Phía Bắc BMT" at bounding box center [590, 288] width 183 height 19
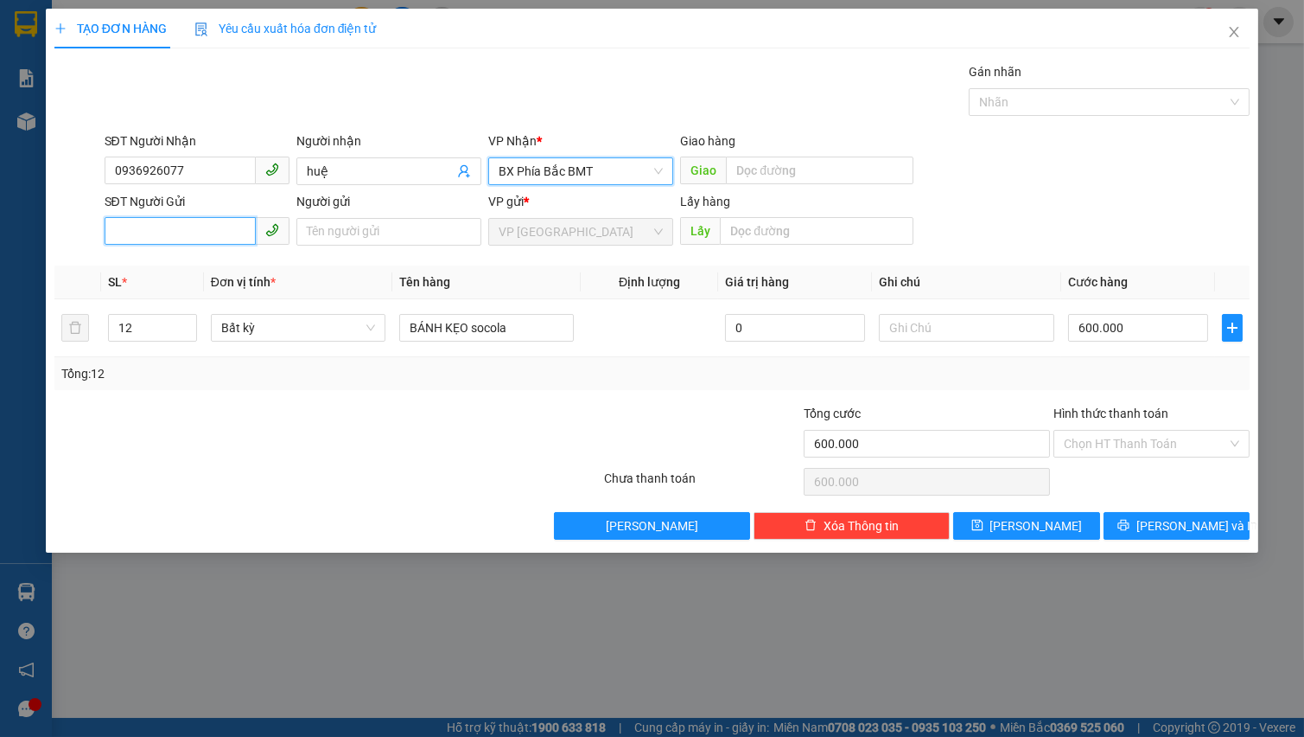
click at [198, 226] on input "SĐT Người Gửi" at bounding box center [180, 231] width 151 height 28
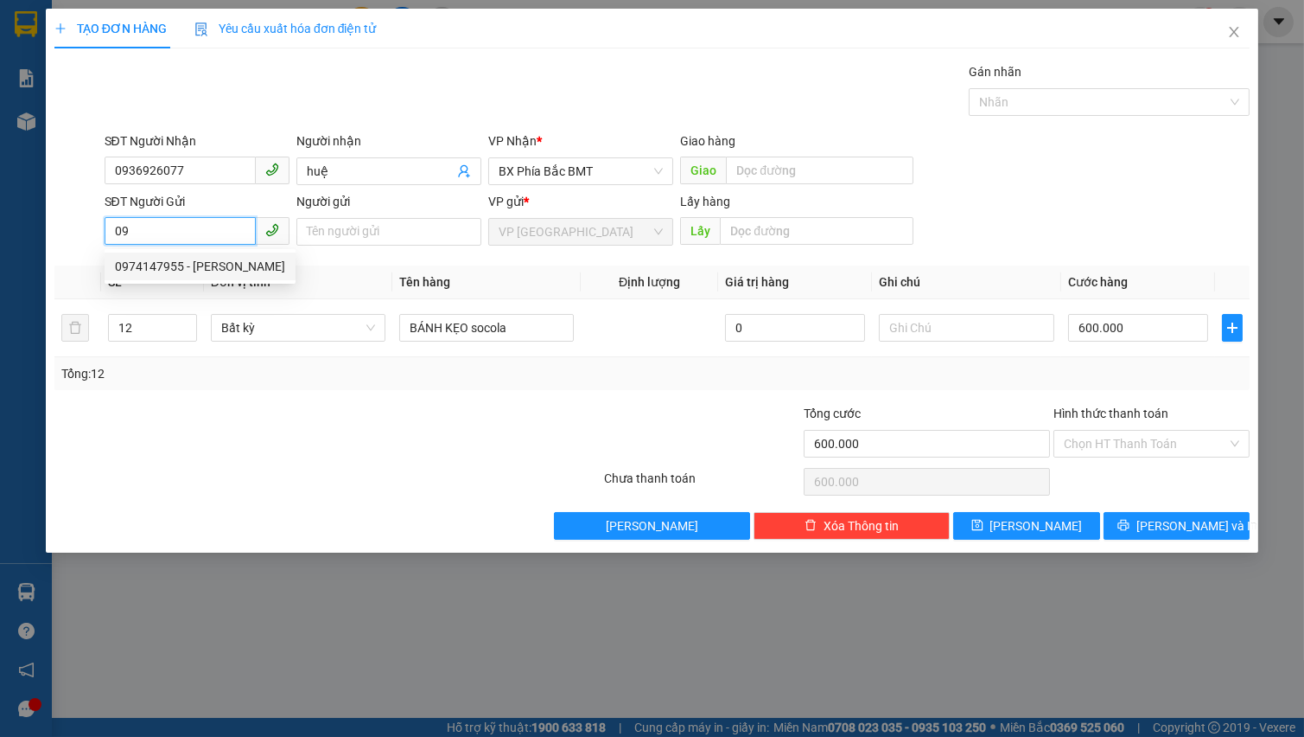
click at [194, 274] on div "0974147955 - [PERSON_NAME]" at bounding box center [200, 266] width 170 height 19
type input "0974147955"
type input "HƯƠNG"
type input "0974147955"
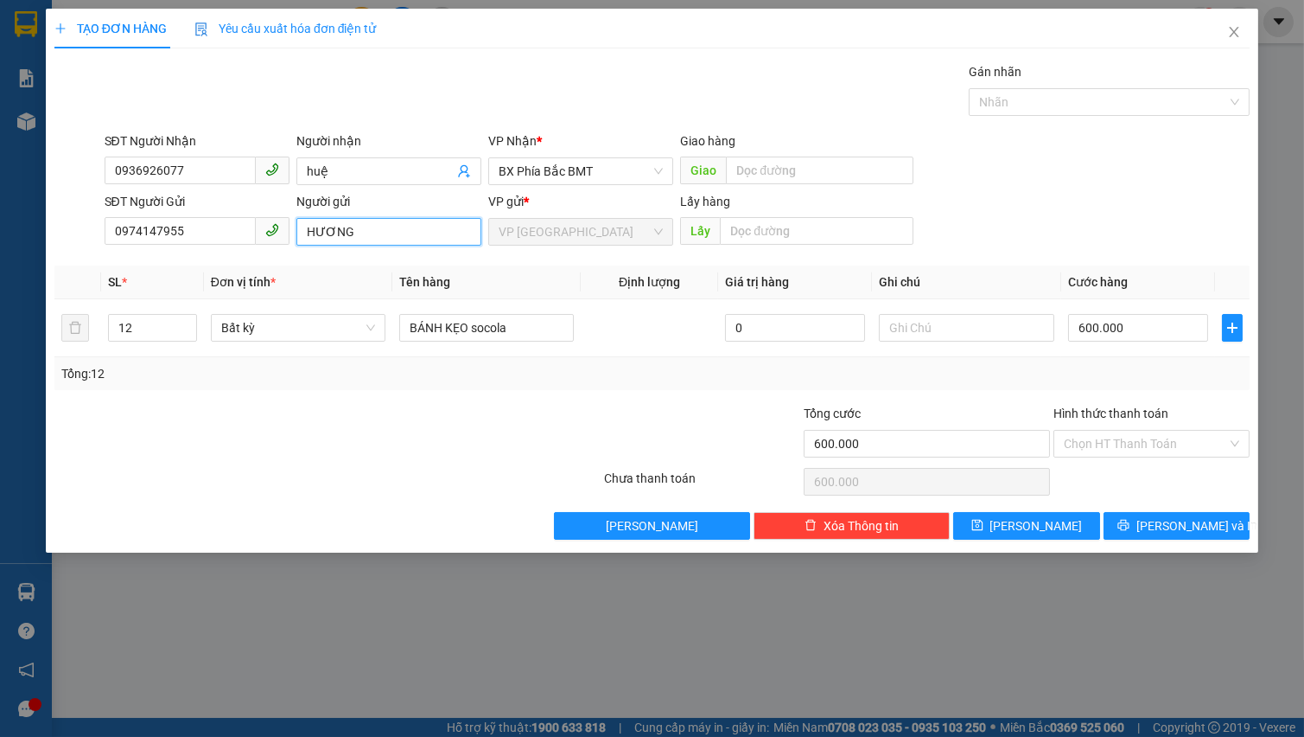
click at [304, 228] on input "HƯƠNG" at bounding box center [389, 232] width 185 height 28
click at [298, 230] on input "HƯƠNG" at bounding box center [389, 232] width 185 height 28
click at [378, 234] on input "HƯƠNG" at bounding box center [389, 232] width 185 height 28
type input "HƯƠNG 39/8 VẠN HẠNH"
click at [184, 333] on icon "down" at bounding box center [187, 333] width 6 height 6
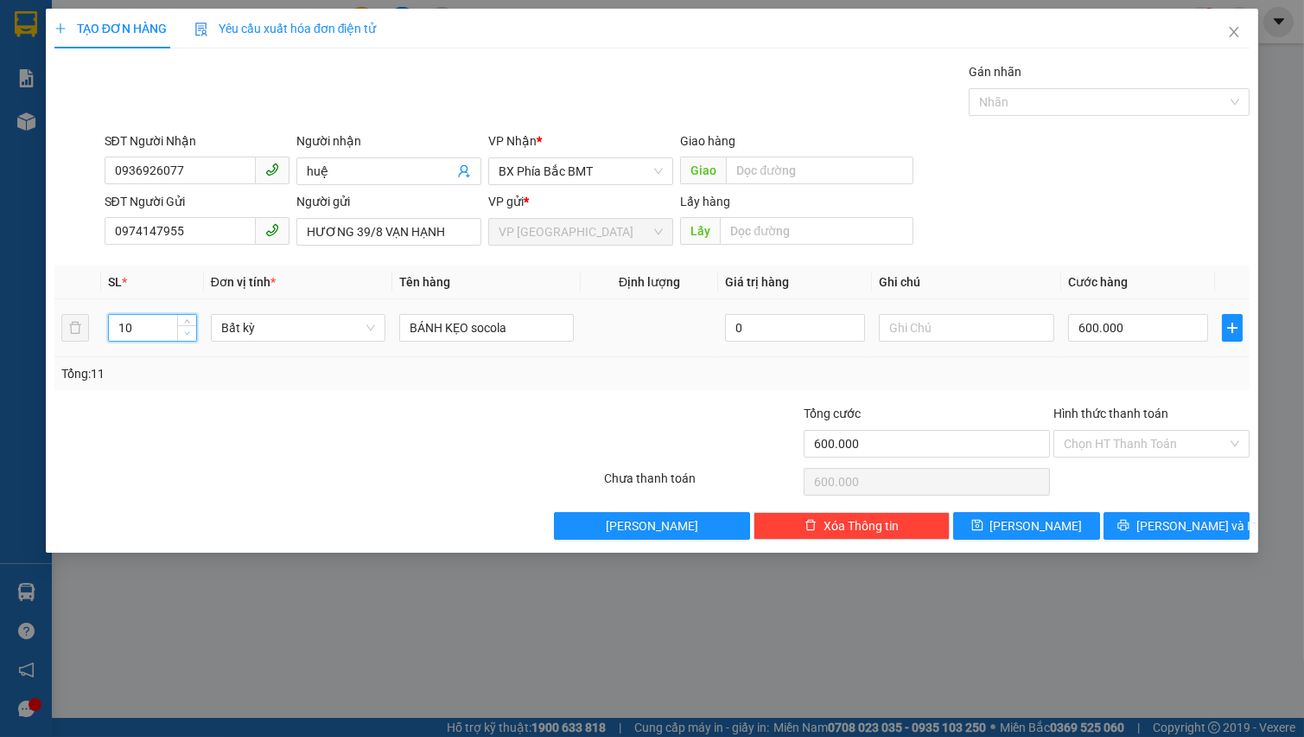
click at [184, 333] on icon "down" at bounding box center [187, 333] width 6 height 6
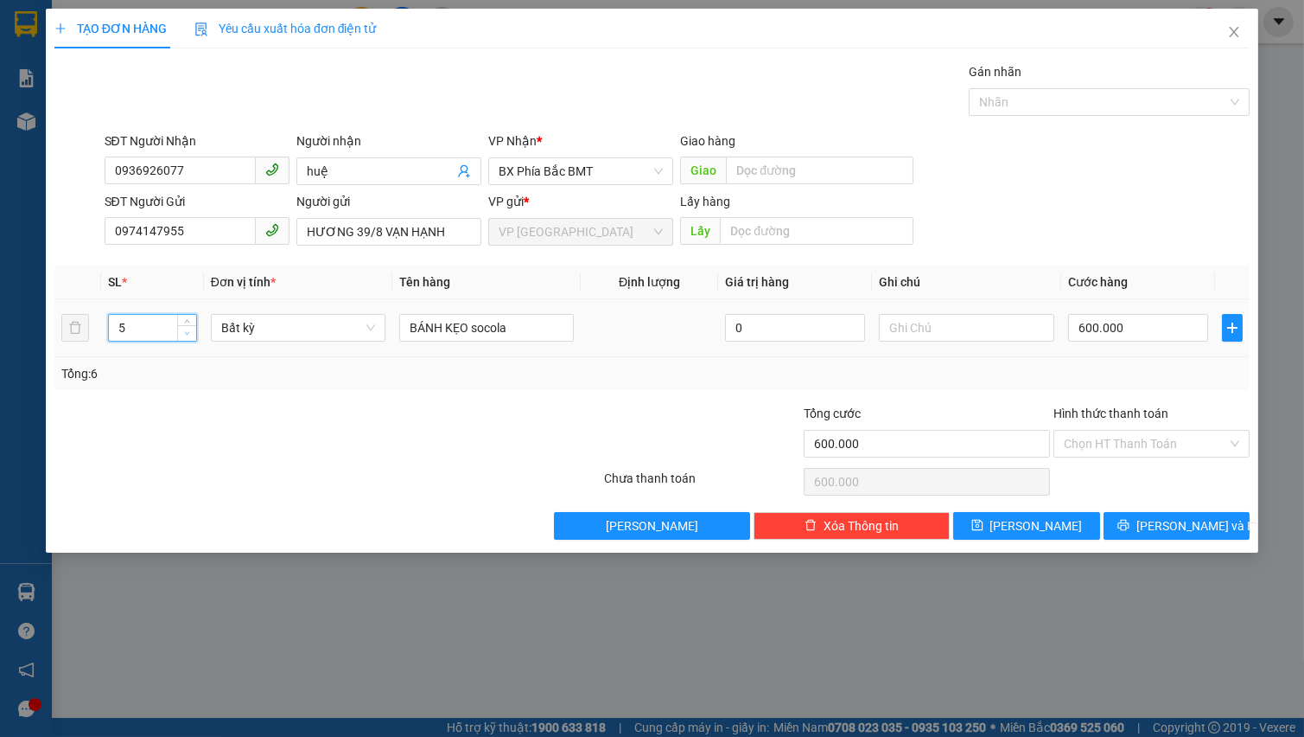
click at [184, 333] on icon "down" at bounding box center [187, 333] width 6 height 6
type input "1"
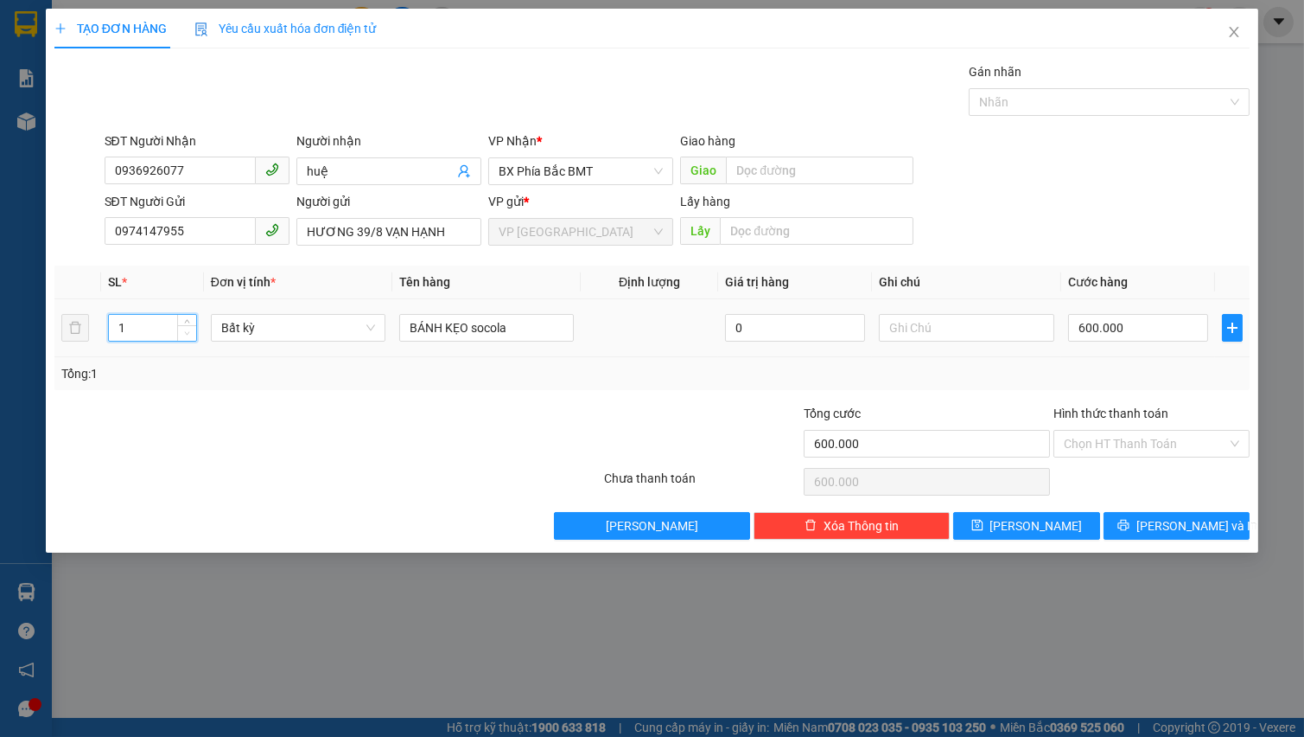
click at [190, 335] on span "down" at bounding box center [187, 333] width 10 height 10
click at [273, 328] on span "Bất kỳ" at bounding box center [298, 328] width 154 height 26
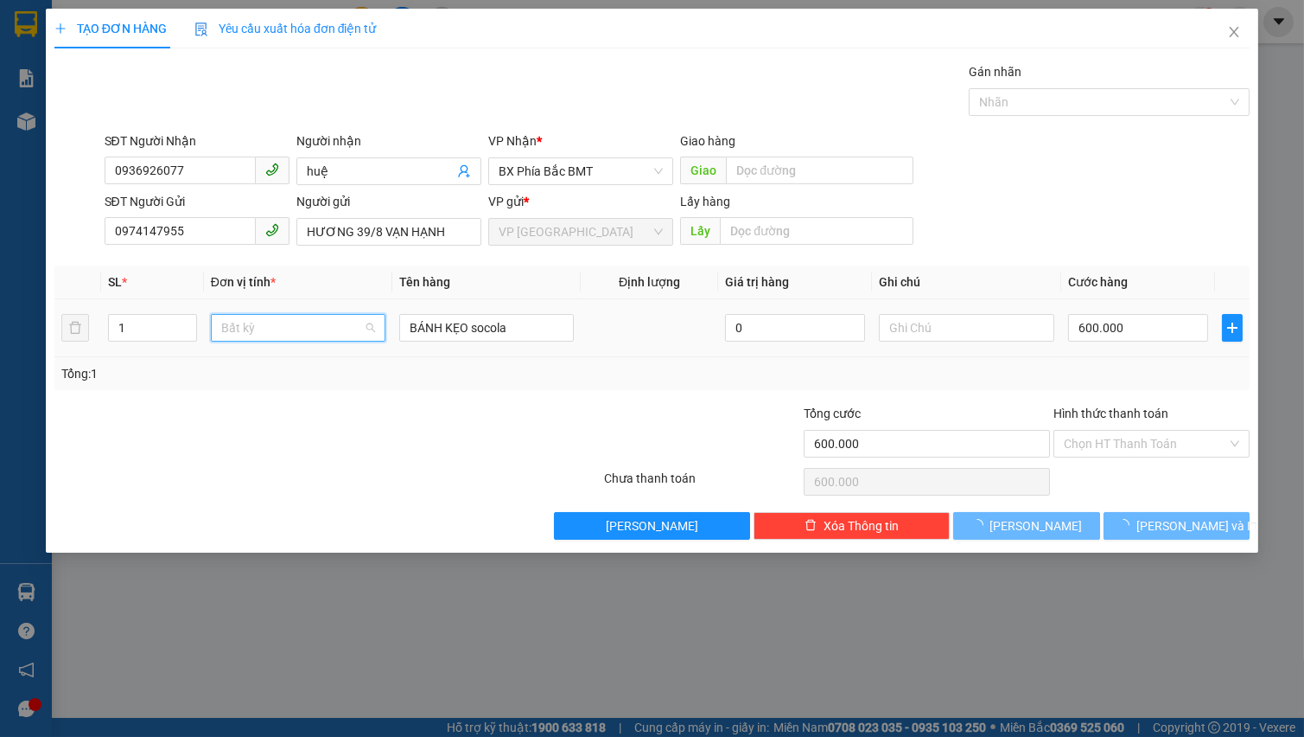
type input "0"
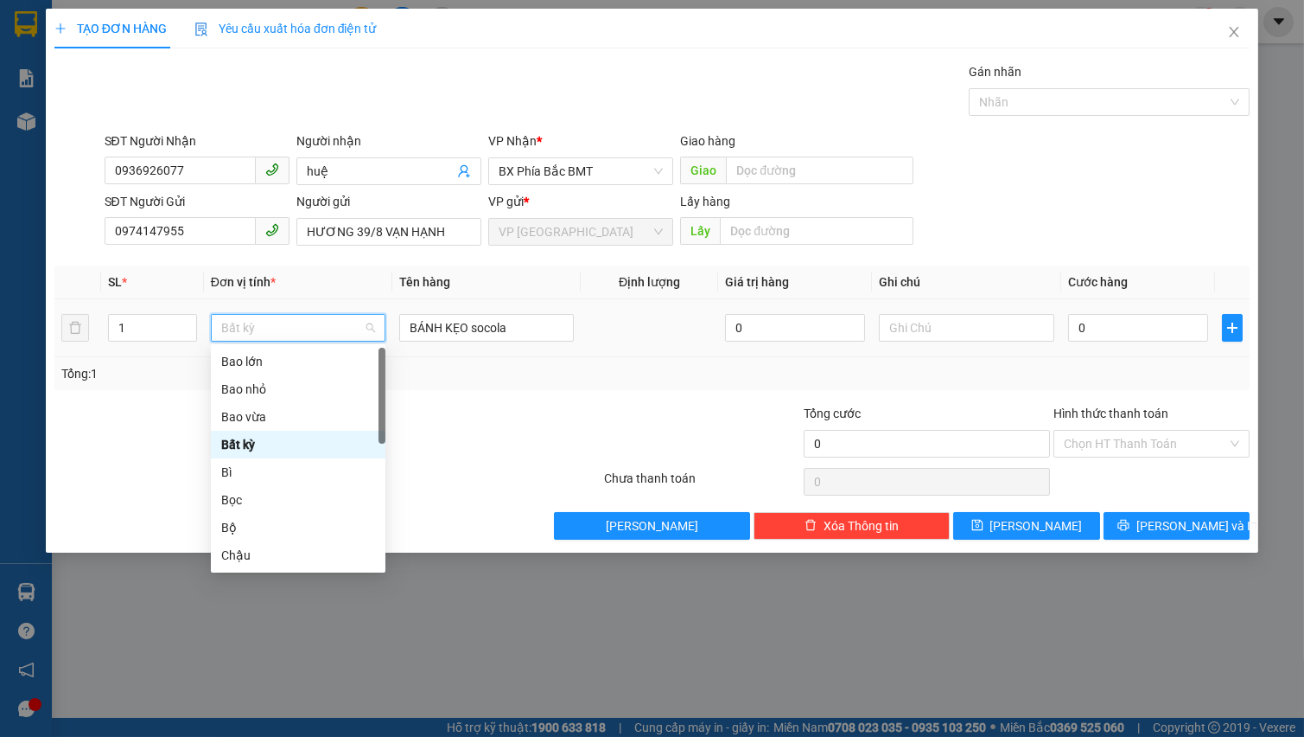
type input "T"
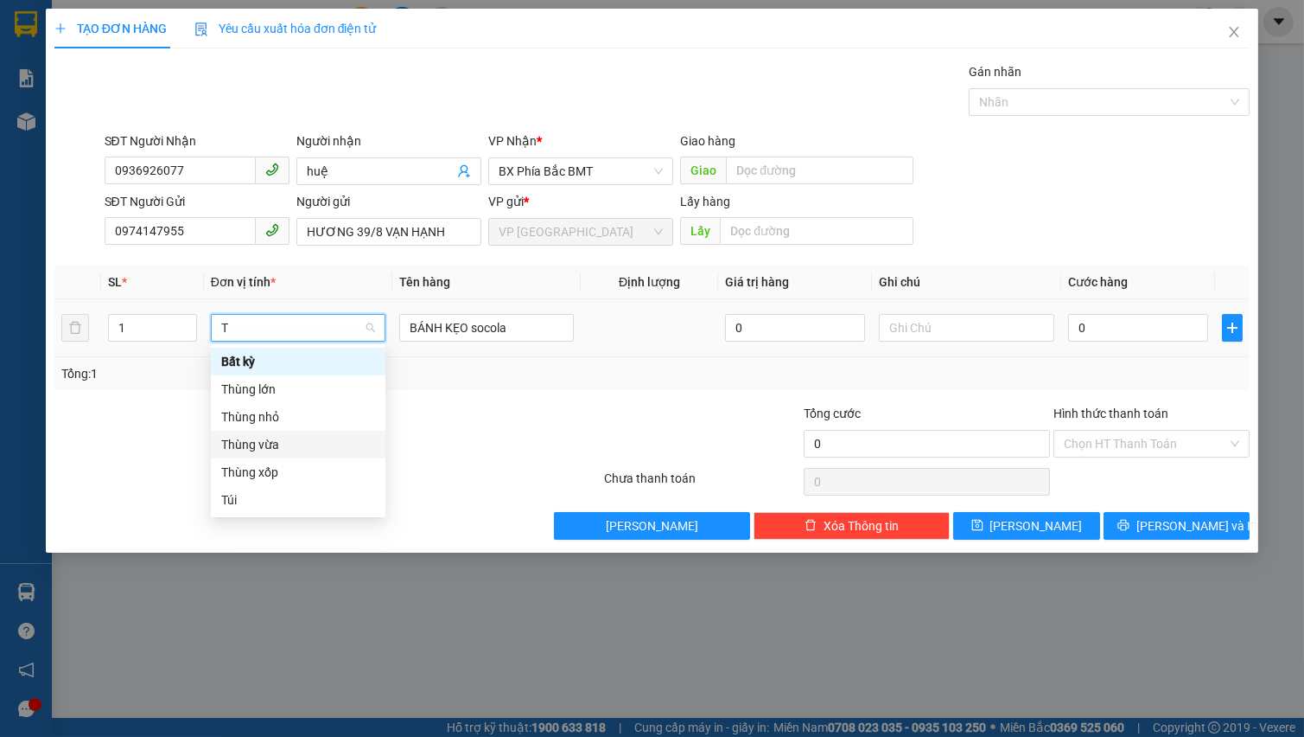
click at [284, 448] on div "Thùng vừa" at bounding box center [298, 444] width 154 height 19
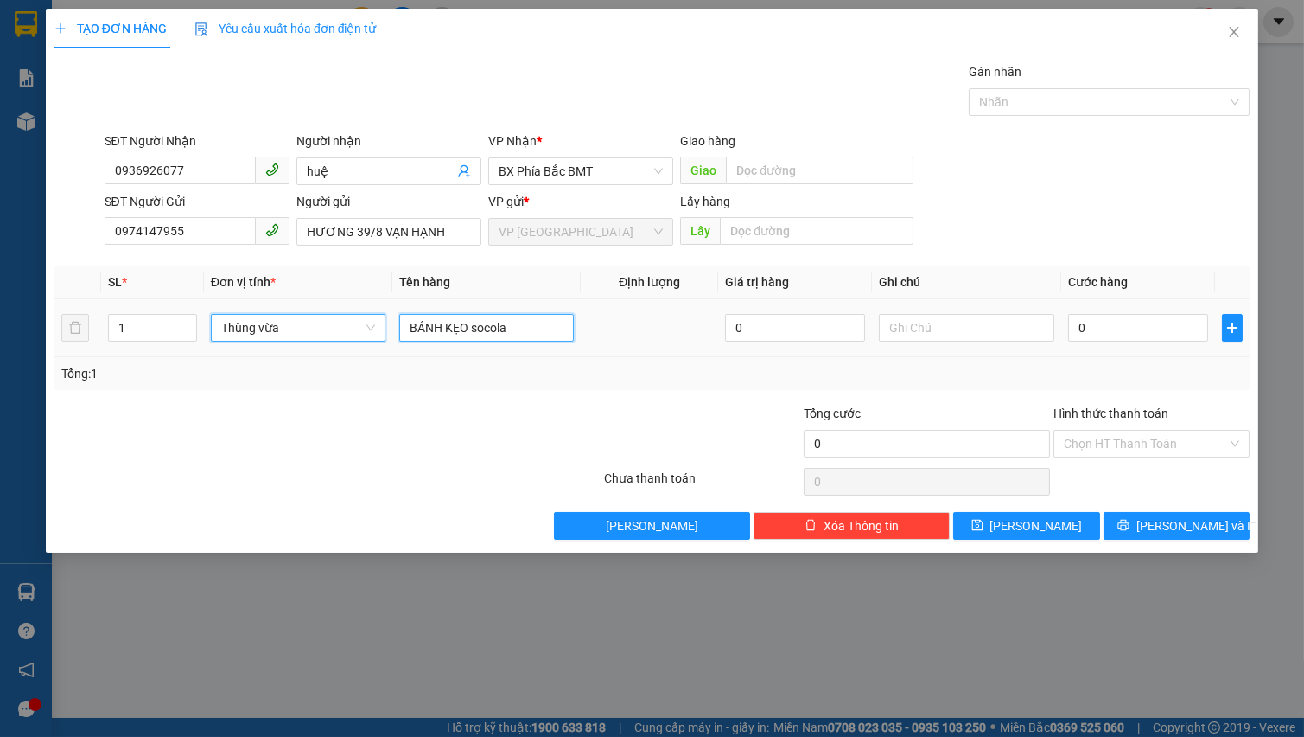
click at [497, 341] on input "BÁNH KẸO socola" at bounding box center [486, 328] width 175 height 28
type input "KHẢU TRANG"
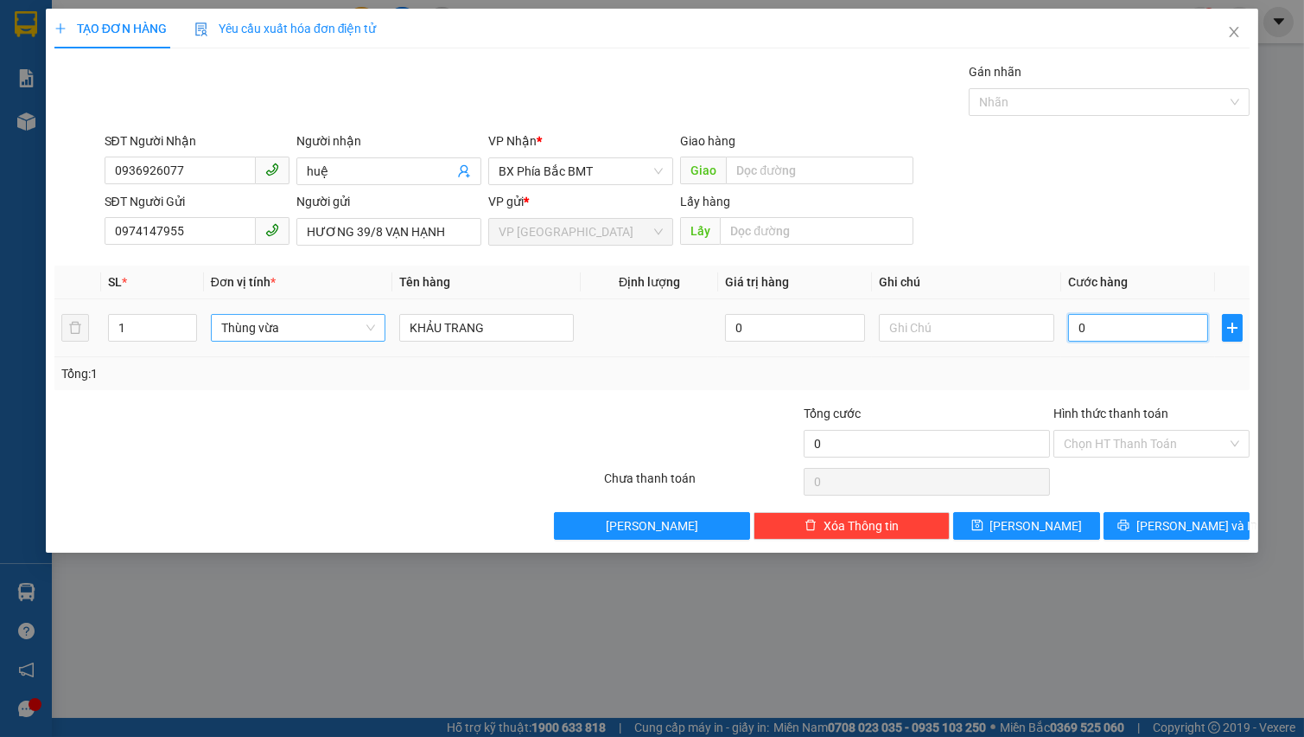
click at [1121, 337] on input "0" at bounding box center [1138, 328] width 141 height 28
type input "4"
type input "0"
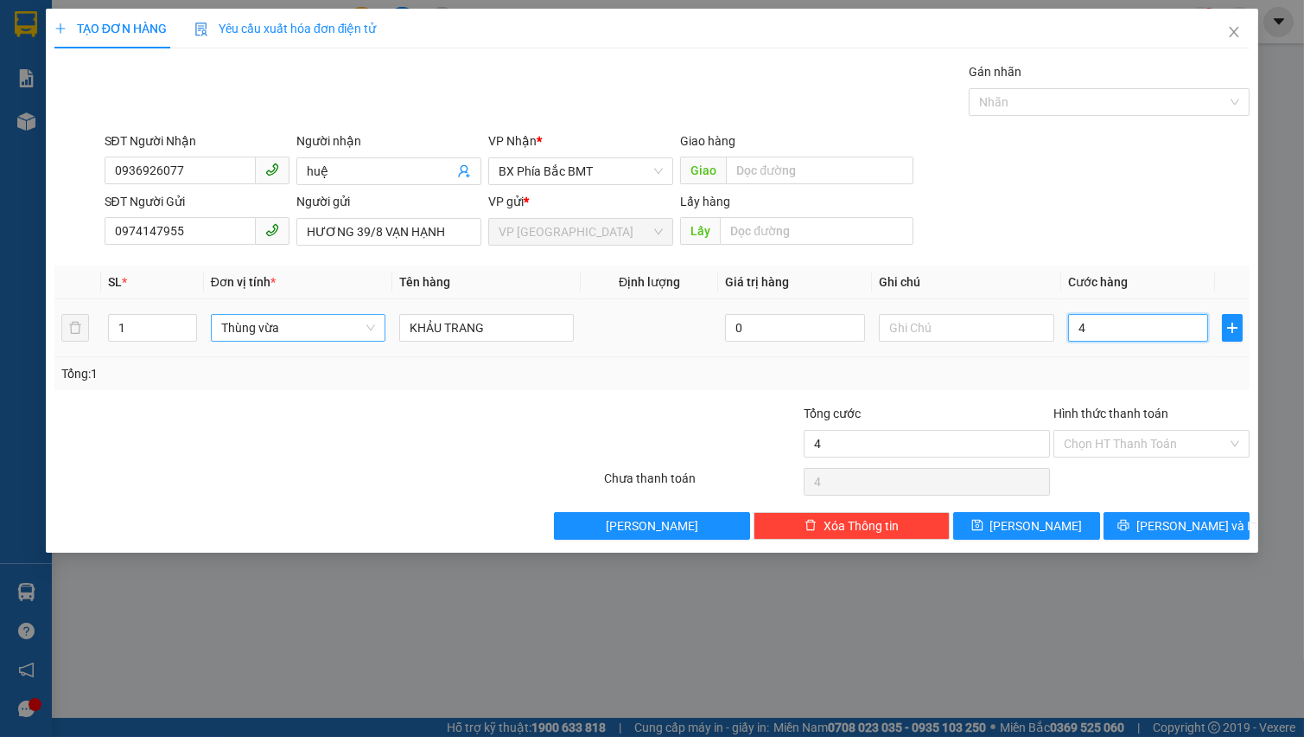
type input "0"
type input "5"
type input "05"
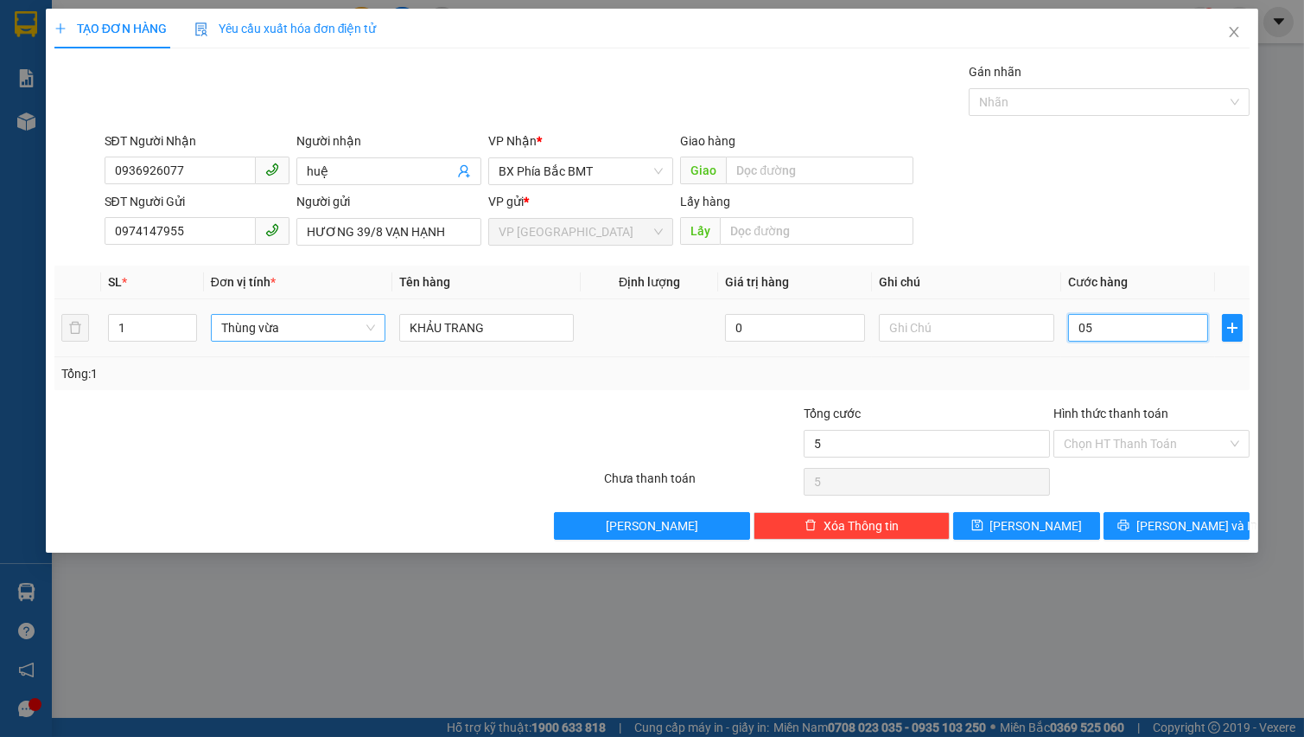
type input "50"
type input "050"
type input "500"
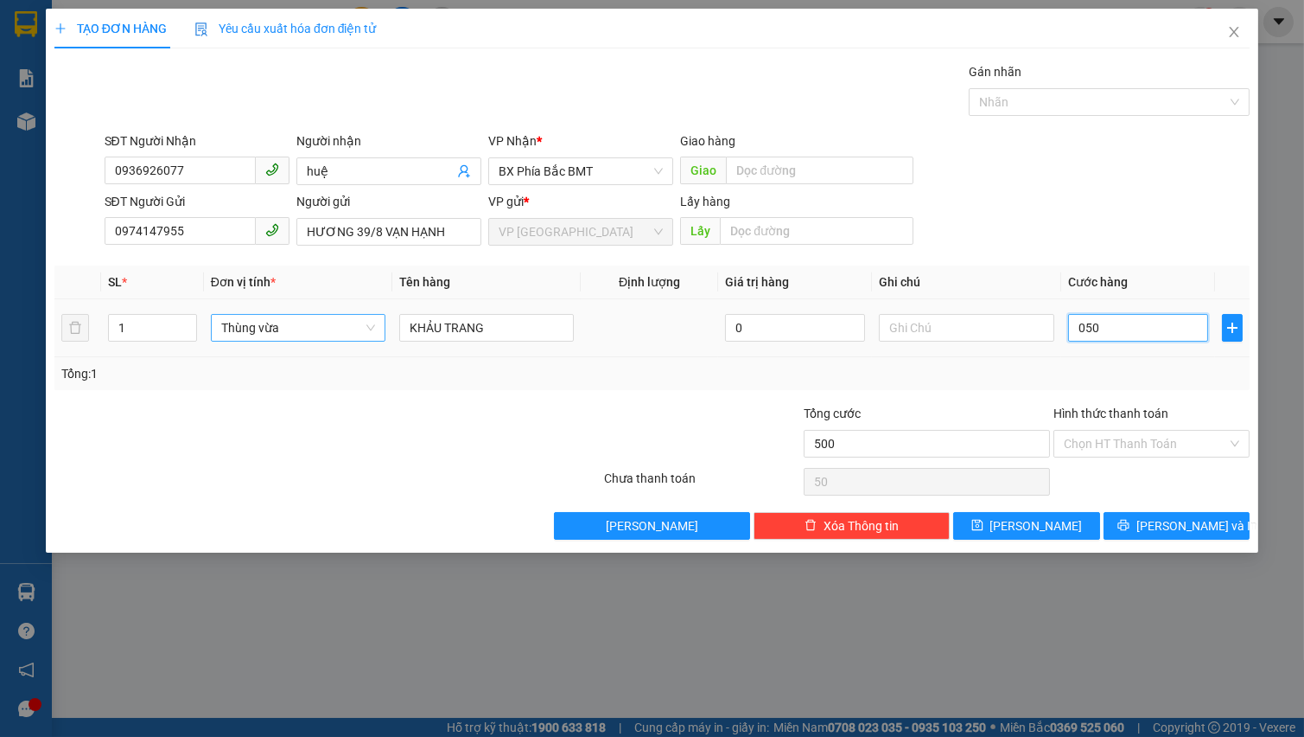
type input "0.500"
type input "5.000"
type input "05.000"
type input "50.000"
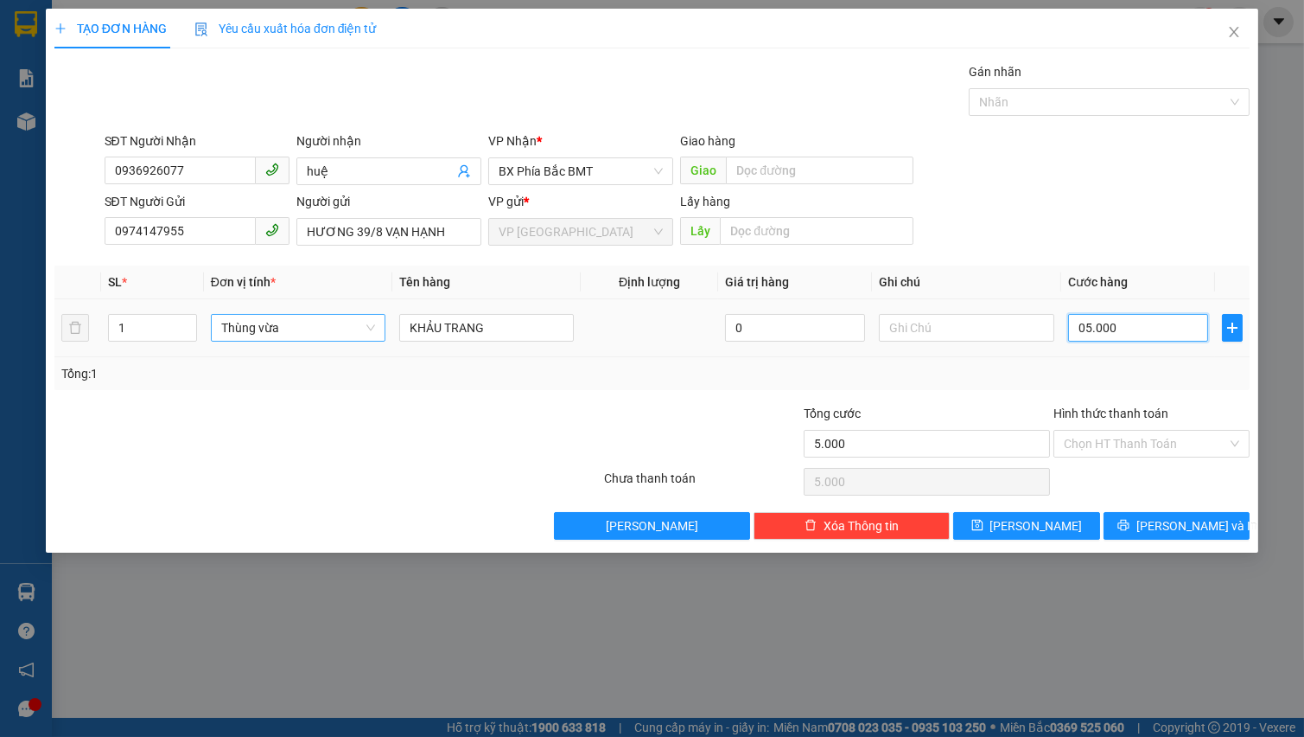
type input "50.000"
drag, startPoint x: 1110, startPoint y: 452, endPoint x: 1113, endPoint y: 484, distance: 32.2
click at [1110, 453] on input "Hình thức thanh toán" at bounding box center [1145, 443] width 163 height 26
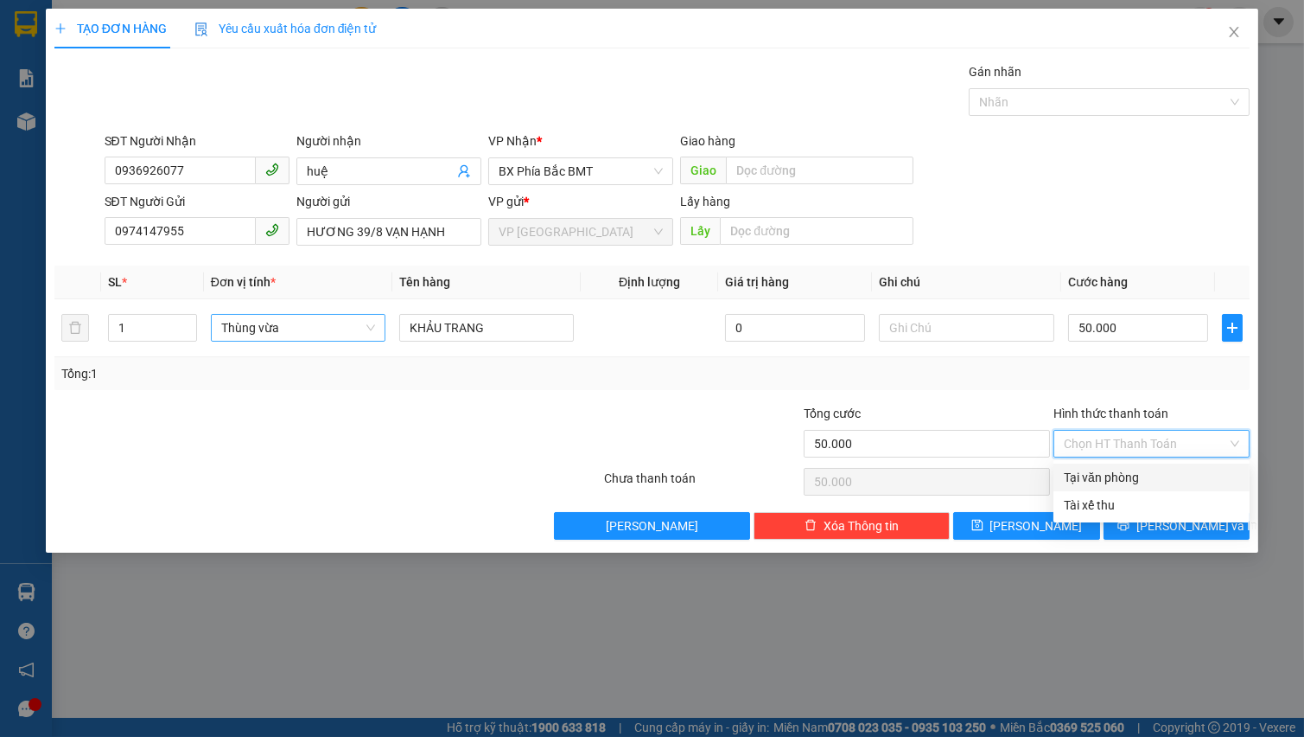
click at [1113, 484] on div "Tại văn phòng" at bounding box center [1151, 477] width 175 height 19
type input "0"
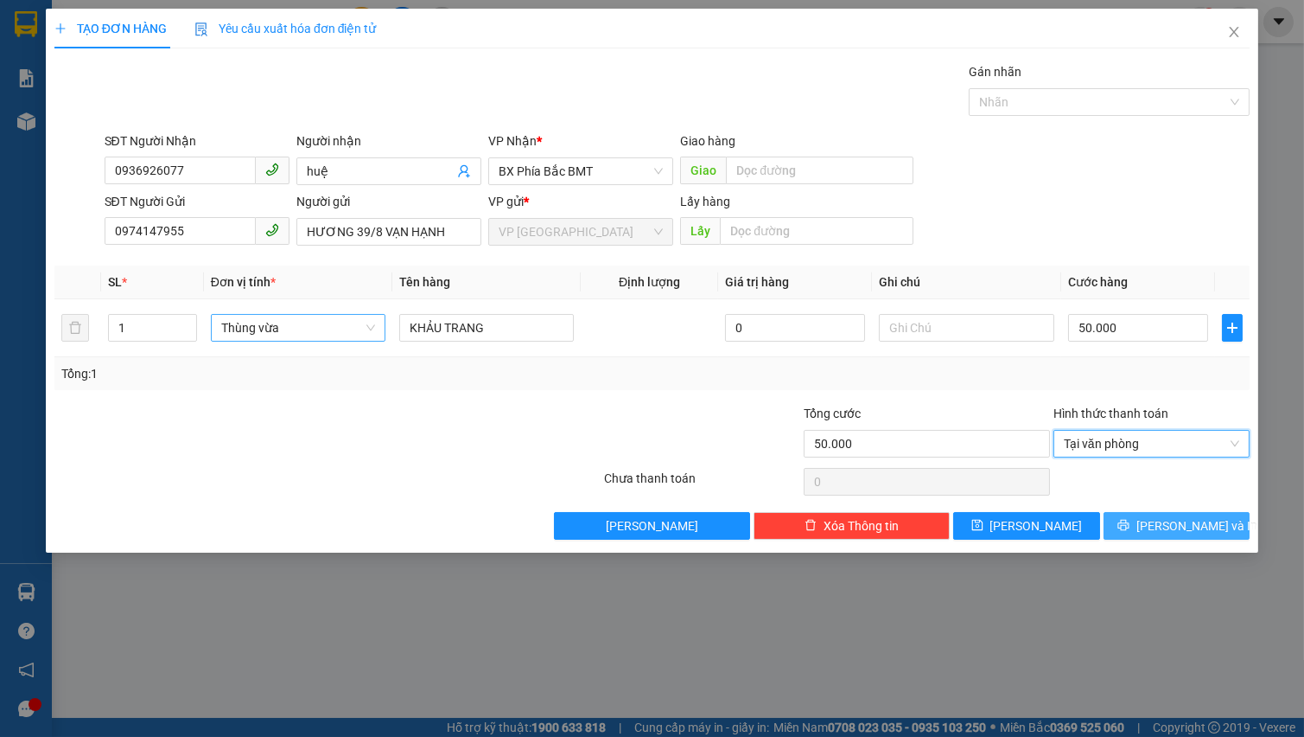
click at [1130, 530] on icon "printer" at bounding box center [1124, 525] width 12 height 12
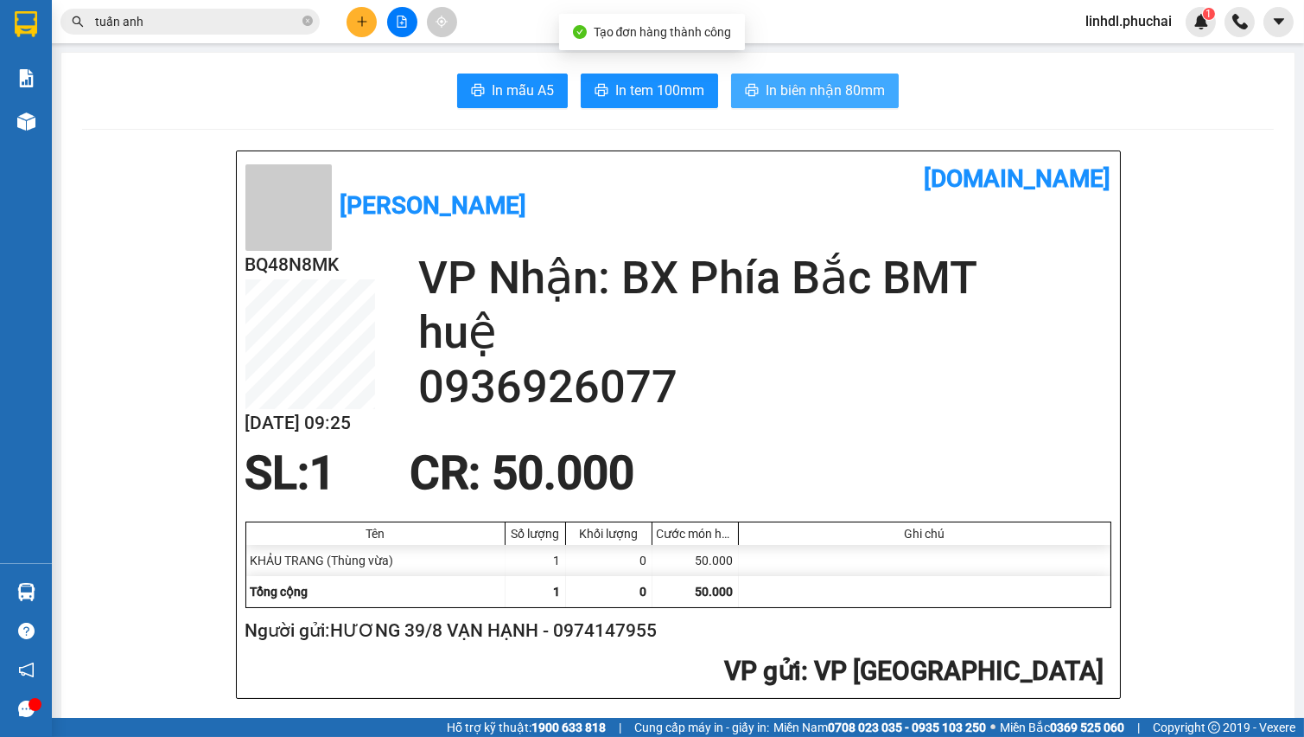
click at [766, 87] on span "In biên nhận 80mm" at bounding box center [825, 91] width 119 height 22
click at [800, 90] on span "In biên nhận 80mm" at bounding box center [825, 91] width 119 height 22
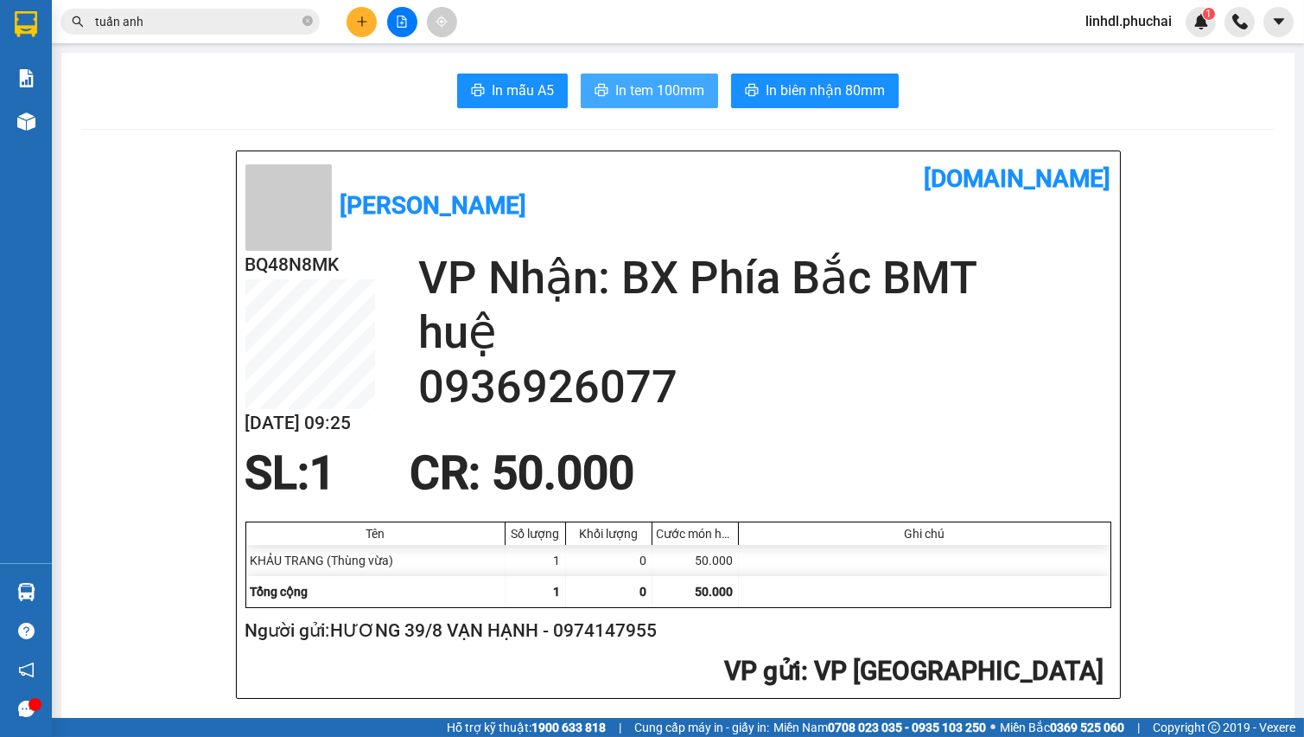
click at [630, 99] on span "In tem 100mm" at bounding box center [659, 91] width 89 height 22
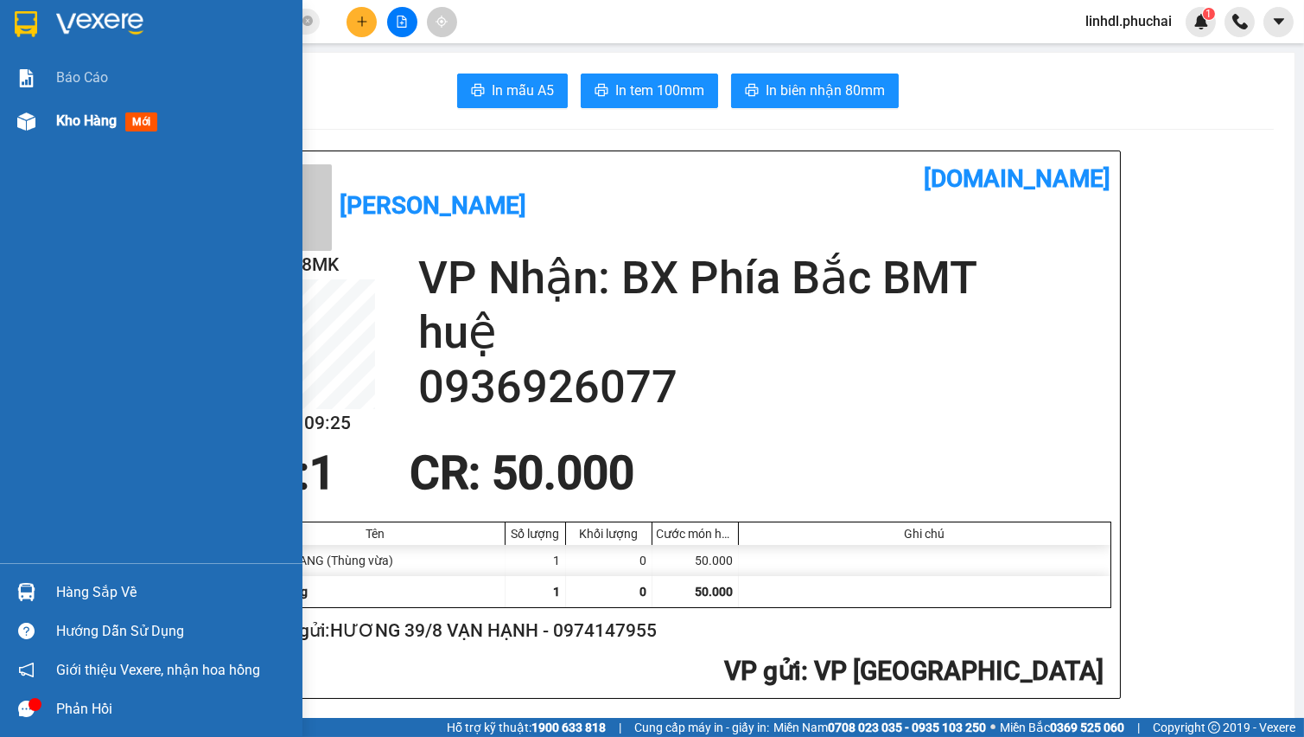
click at [31, 113] on img at bounding box center [26, 121] width 18 height 18
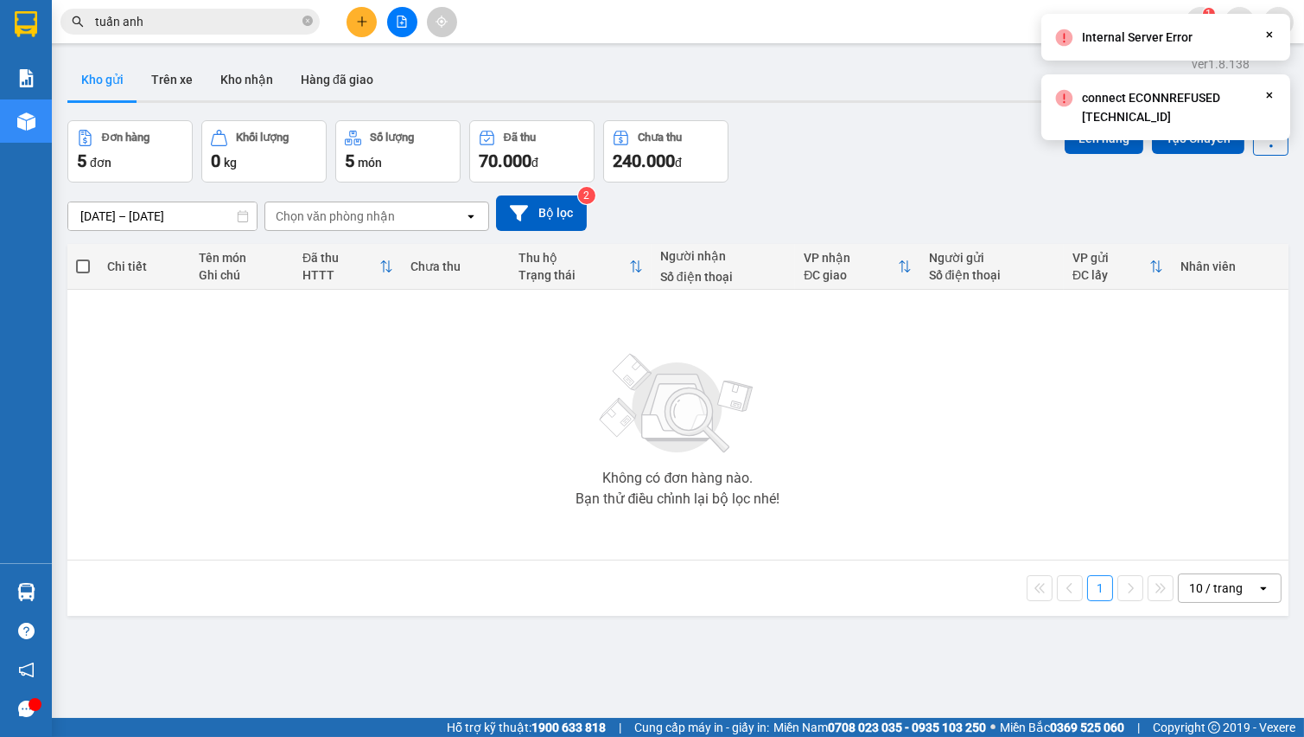
click at [1271, 33] on icon at bounding box center [1270, 35] width 6 height 6
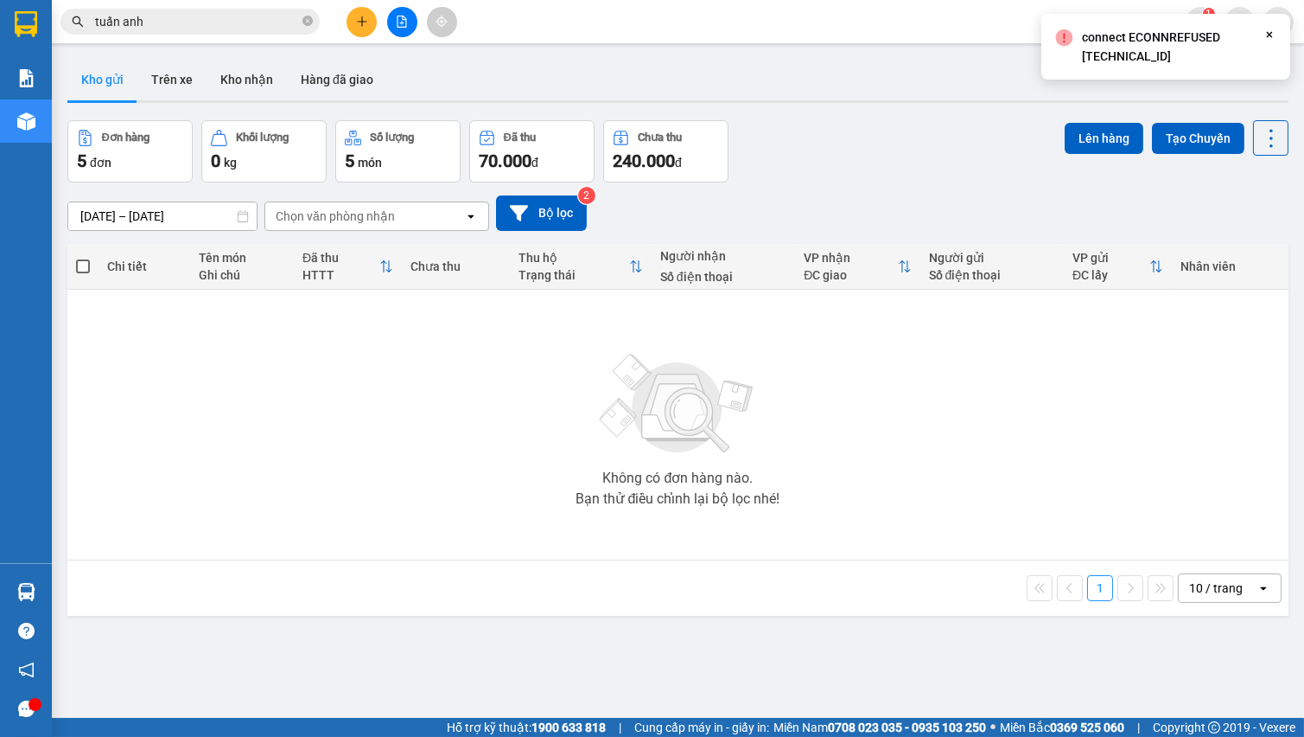
click at [1267, 98] on div "Kho gửi Trên xe Kho nhận Hàng đã giao" at bounding box center [677, 82] width 1221 height 46
click at [1266, 37] on icon "Close" at bounding box center [1270, 35] width 14 height 14
click at [399, 34] on button at bounding box center [402, 22] width 30 height 30
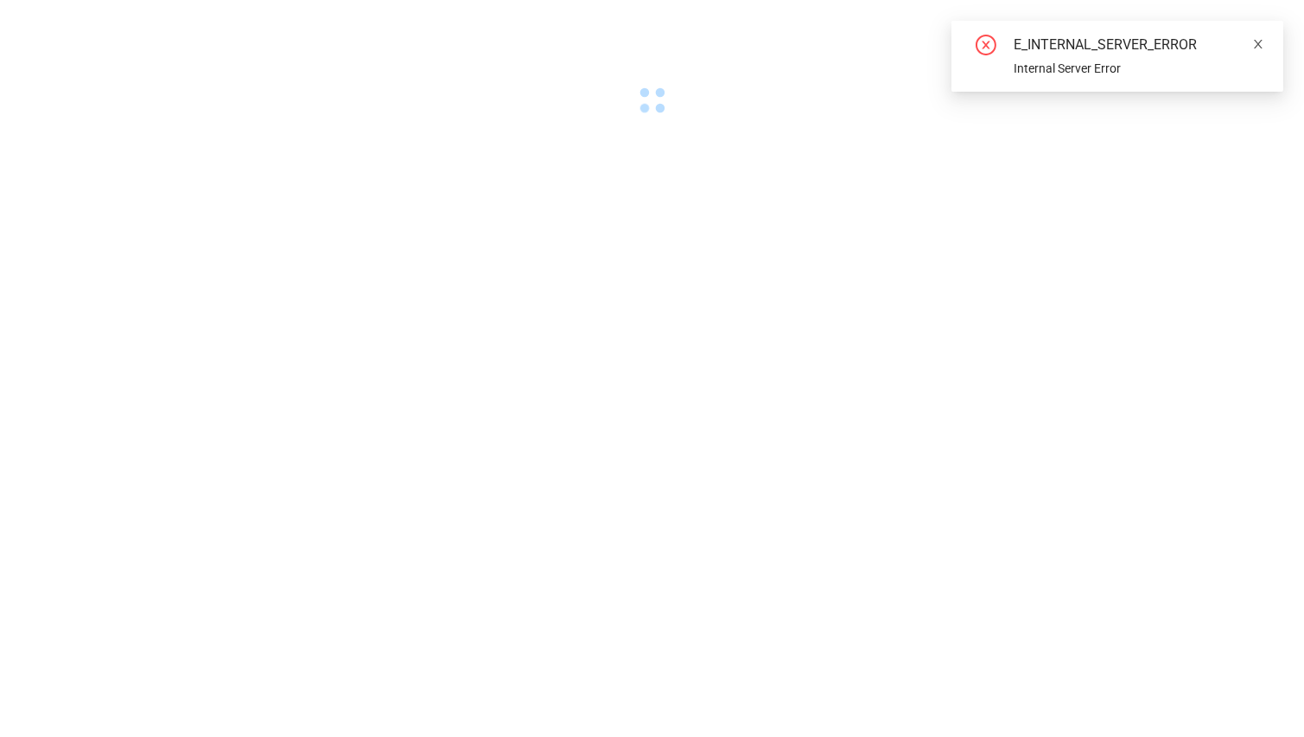
click at [1256, 47] on icon "close" at bounding box center [1258, 44] width 9 height 9
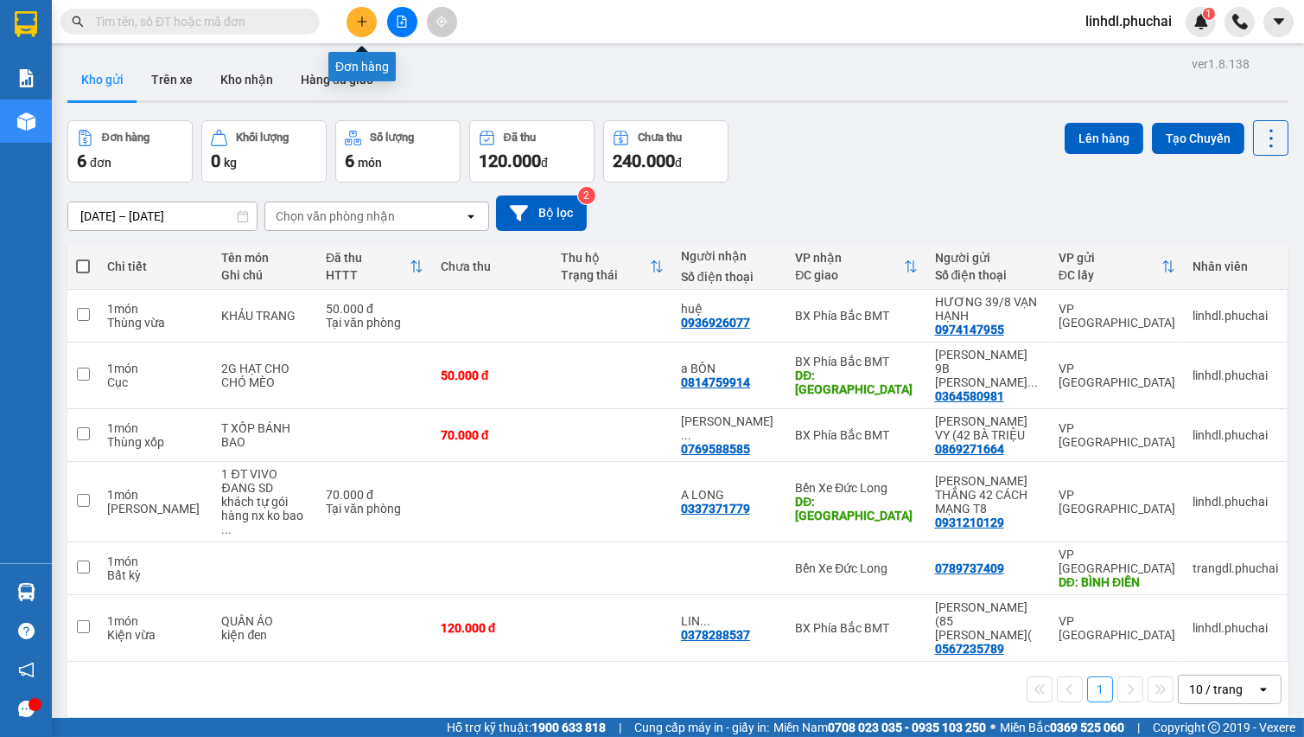
click at [365, 24] on icon "plus" at bounding box center [362, 22] width 12 height 12
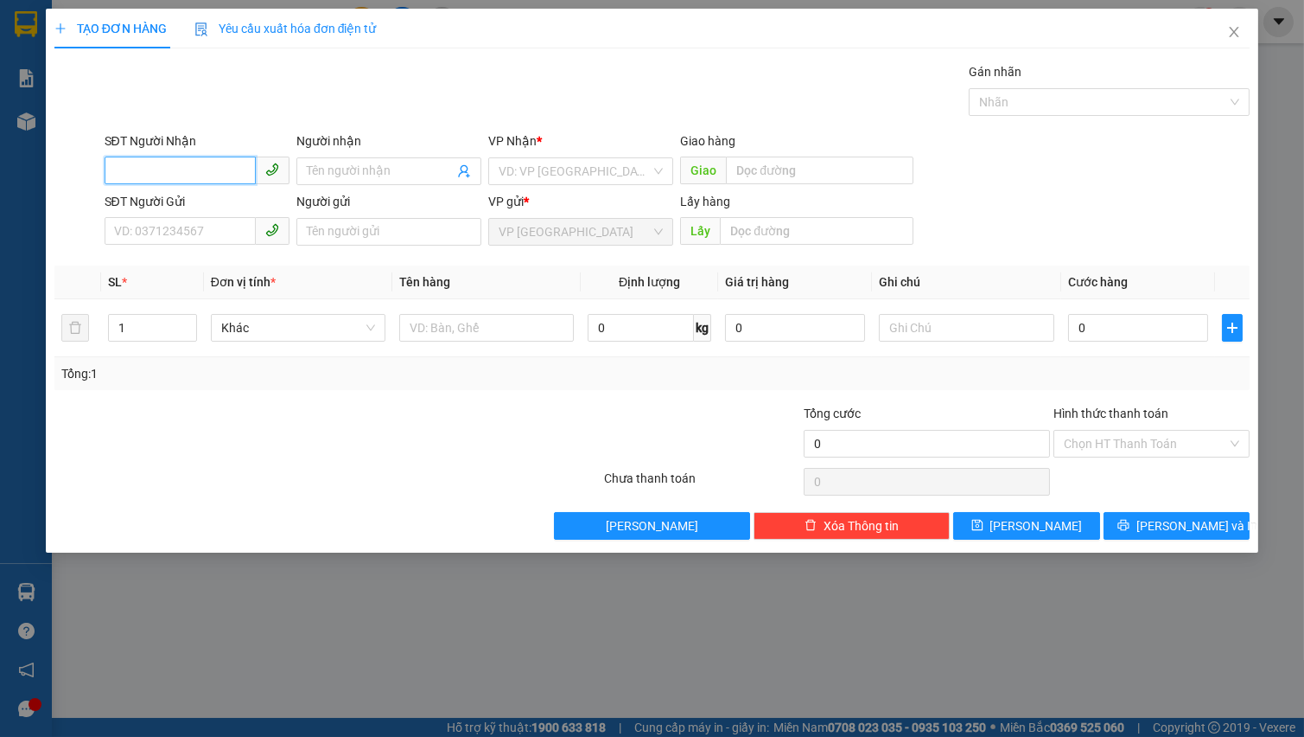
click at [186, 165] on input "SĐT Người Nhận" at bounding box center [180, 170] width 151 height 28
click at [225, 182] on input "0916433072" at bounding box center [180, 170] width 151 height 28
type input "0916433072"
click at [346, 180] on input "Người nhận" at bounding box center [380, 171] width 147 height 19
click at [379, 170] on input "TUEYEF" at bounding box center [380, 171] width 147 height 19
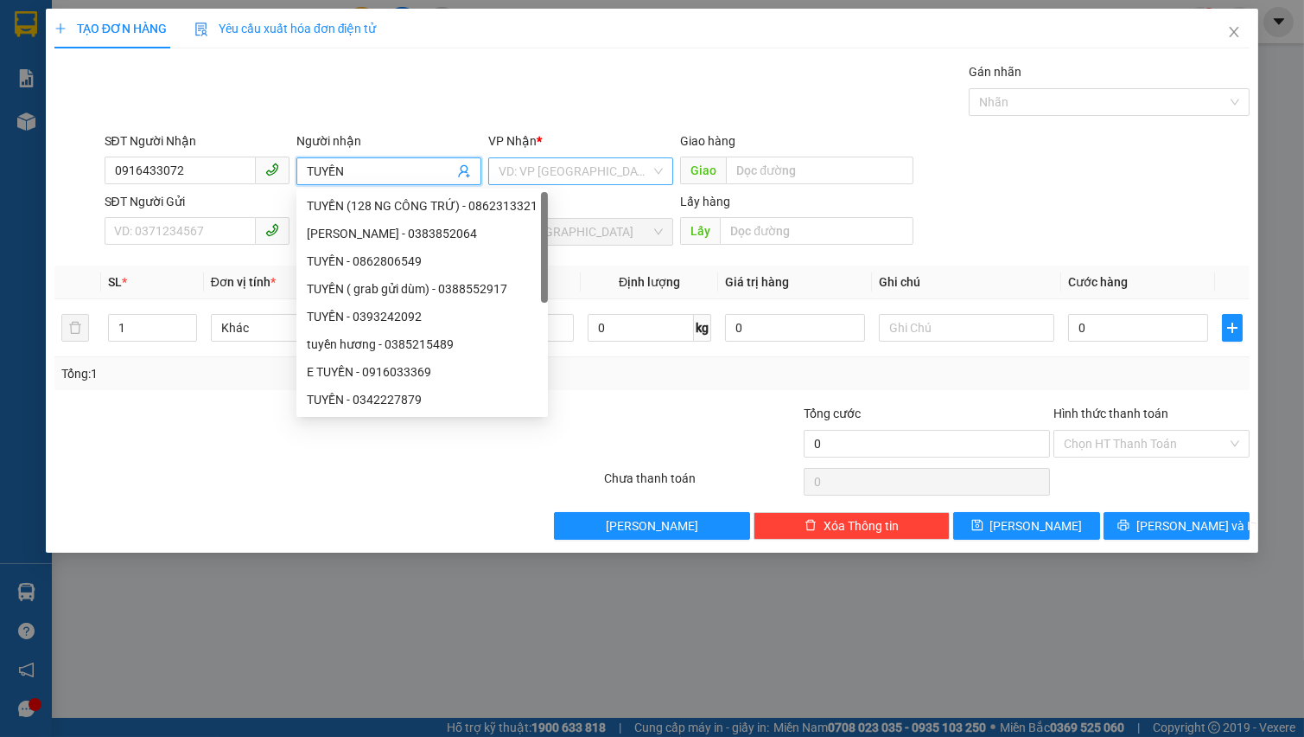
type input "TUYỀN"
click at [577, 175] on input "search" at bounding box center [575, 171] width 152 height 26
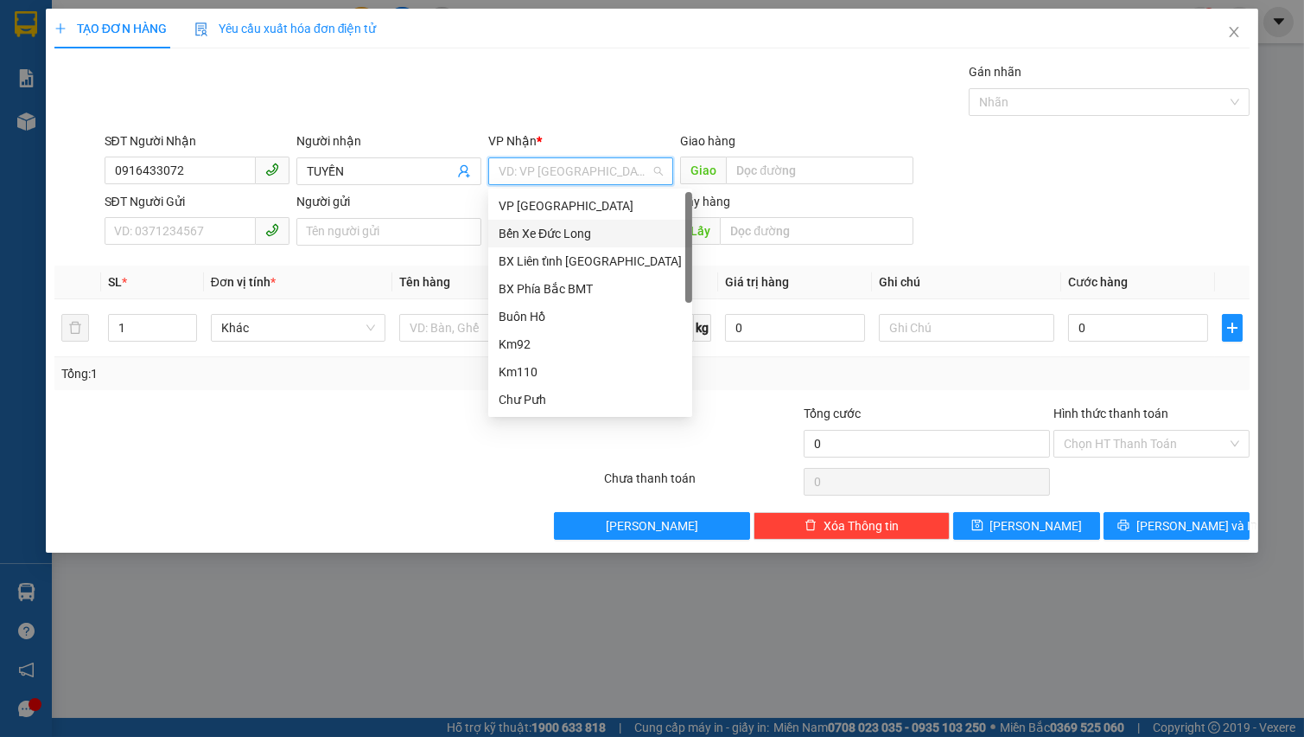
click at [597, 234] on div "Bến Xe Đức Long" at bounding box center [590, 233] width 183 height 19
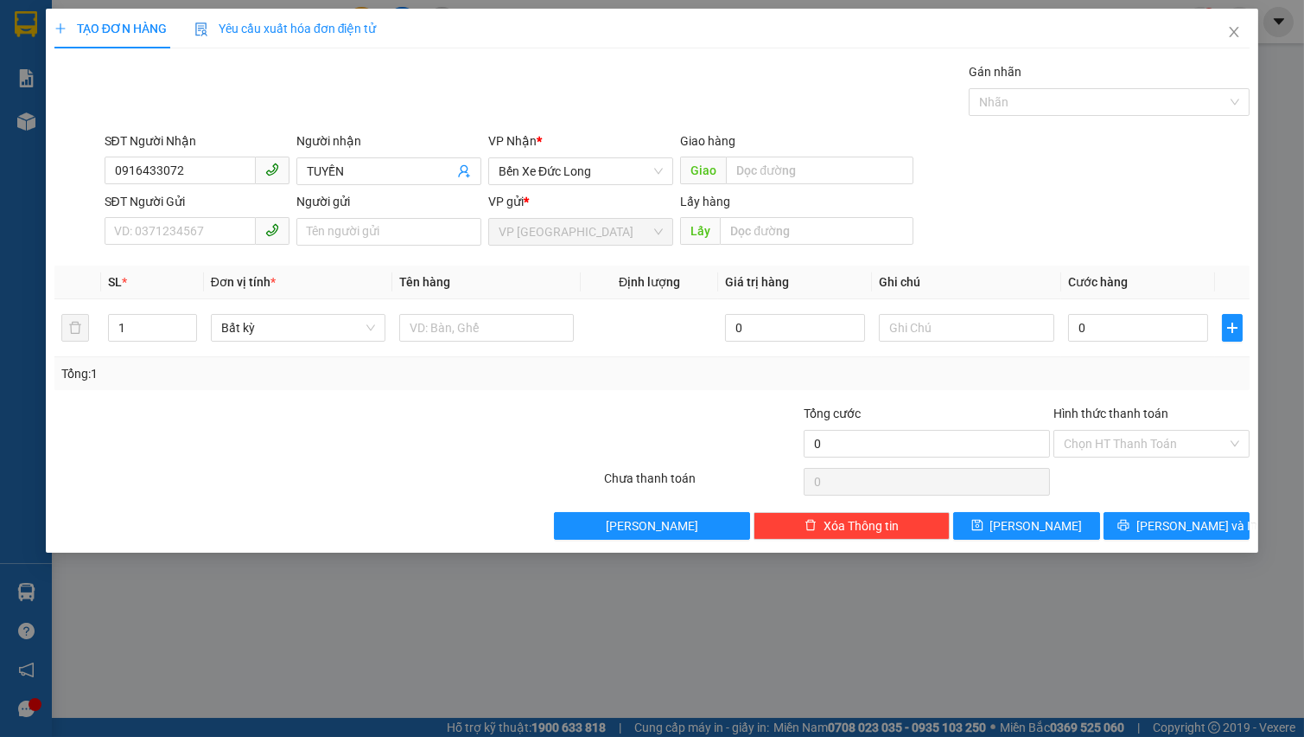
click at [250, 246] on div "SĐT Người Gửi VD: 0371234567" at bounding box center [197, 222] width 185 height 61
click at [207, 245] on div "SĐT Người Gửi VD: 0371234567" at bounding box center [197, 222] width 185 height 61
click at [200, 233] on input "SĐT Người Gửi" at bounding box center [180, 231] width 151 height 28
type input "0366074606"
click at [328, 242] on input "Người gửi" at bounding box center [389, 232] width 185 height 28
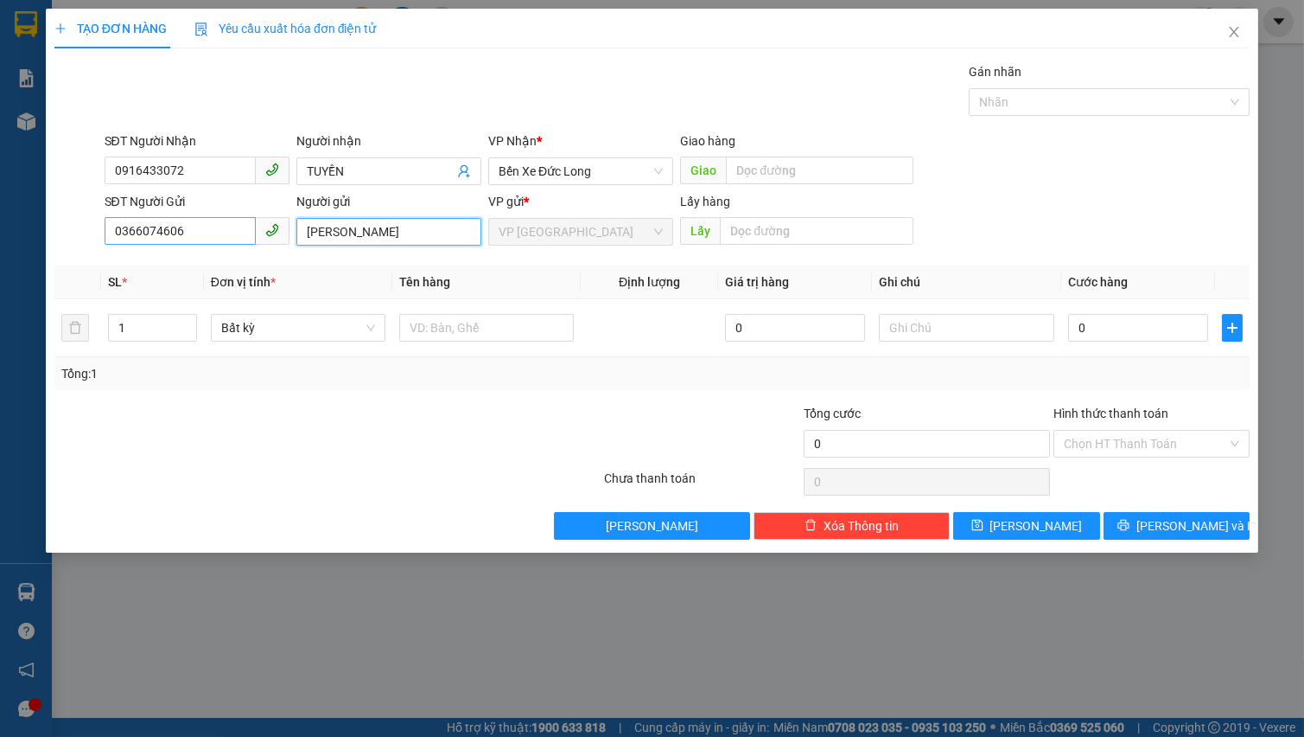
type input "TRẦN QUÂN"
click at [155, 219] on input "0366074606" at bounding box center [180, 231] width 151 height 28
type input "0366024606"
click at [405, 233] on input "TRẦN QUÂN" at bounding box center [389, 232] width 185 height 28
click at [258, 326] on span "Bất kỳ" at bounding box center [298, 328] width 154 height 26
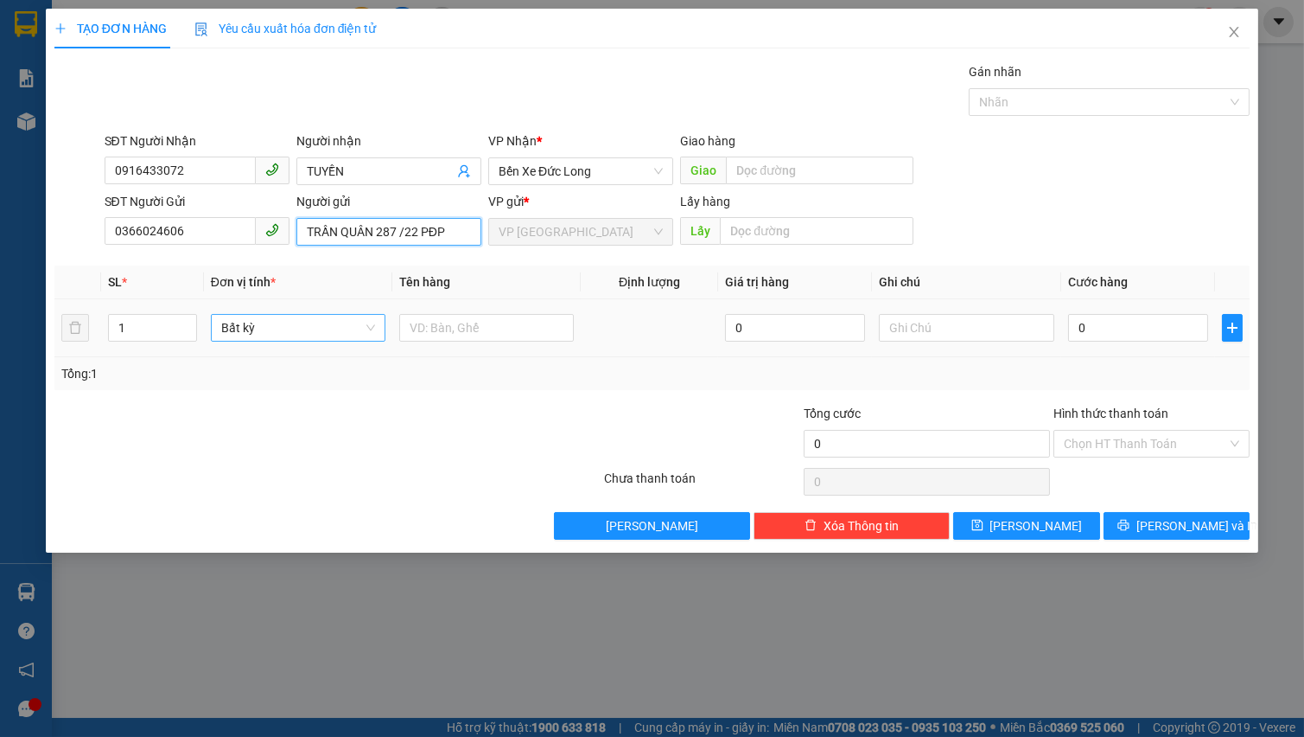
type input "TRẦN QUÂN 287 /22 PĐP"
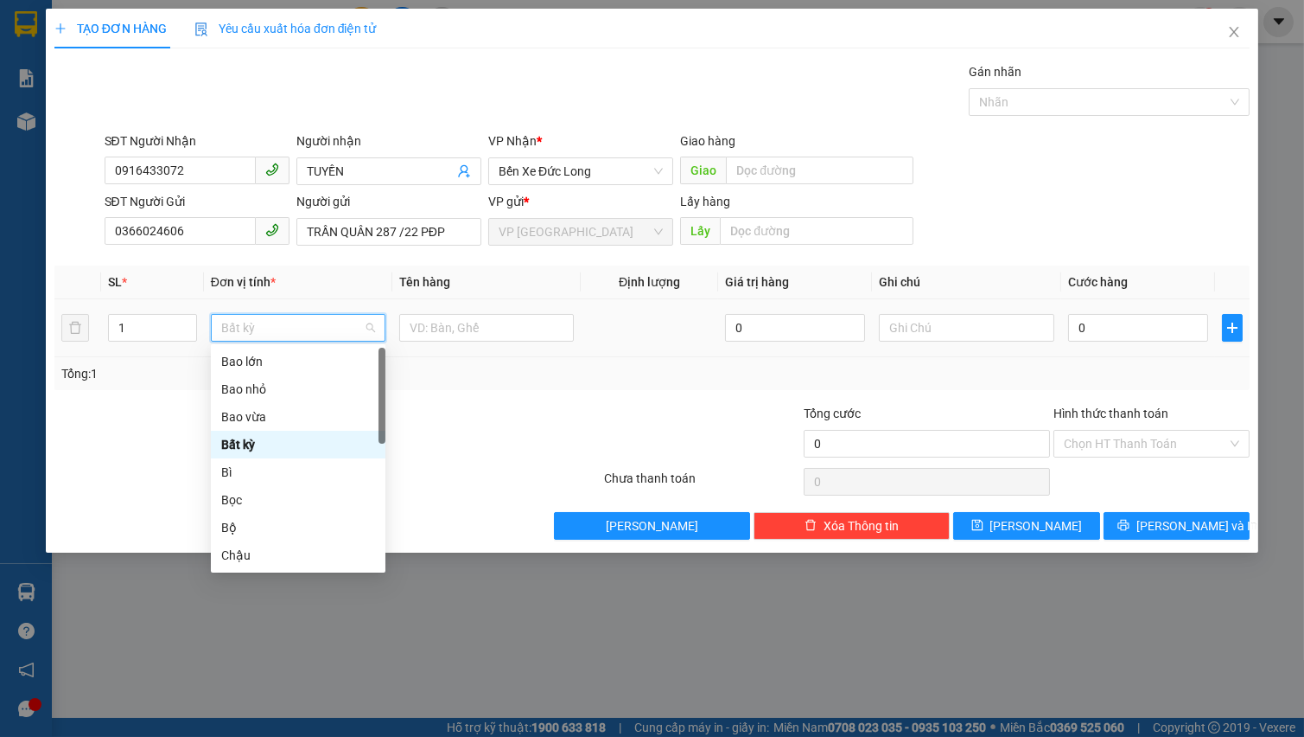
type input "T"
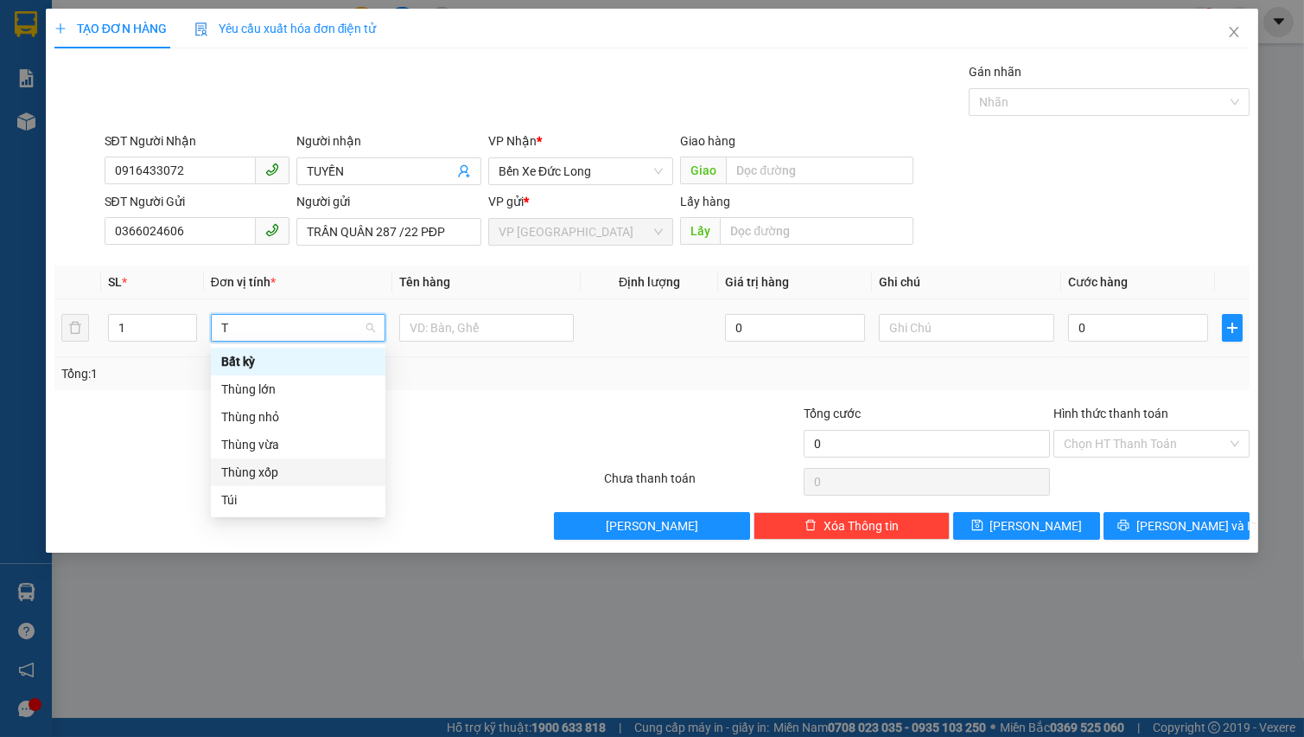
click at [296, 474] on div "Thùng xốp" at bounding box center [298, 471] width 154 height 19
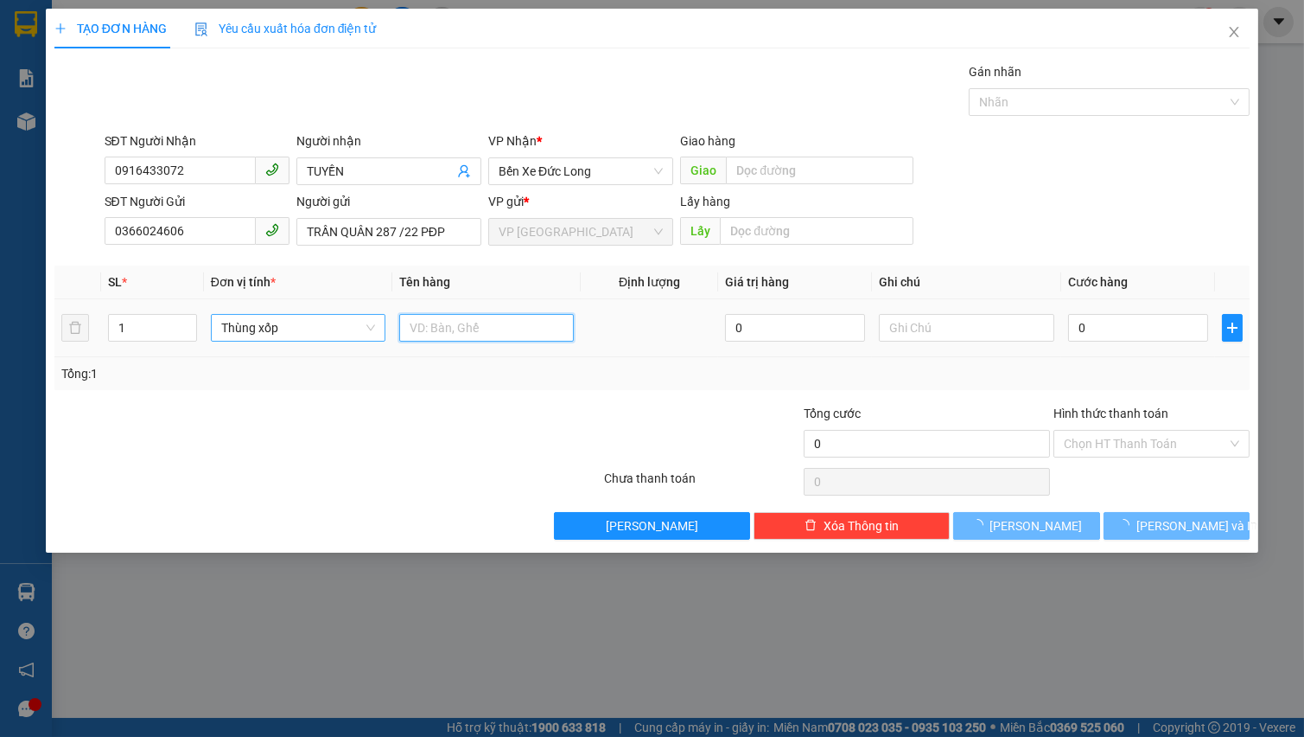
click at [440, 314] on input "text" at bounding box center [486, 328] width 175 height 28
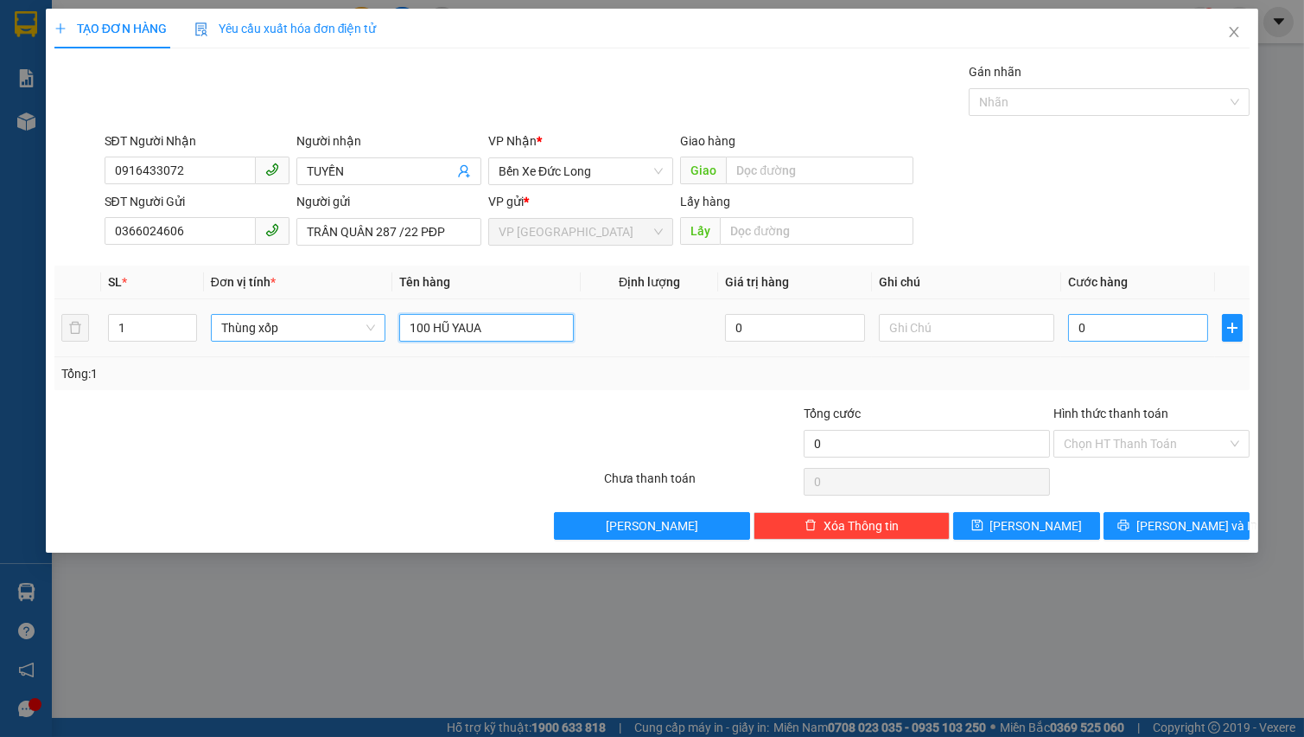
type input "100 HŨ YAUA"
click at [1128, 331] on input "0" at bounding box center [1138, 328] width 141 height 28
type input "8"
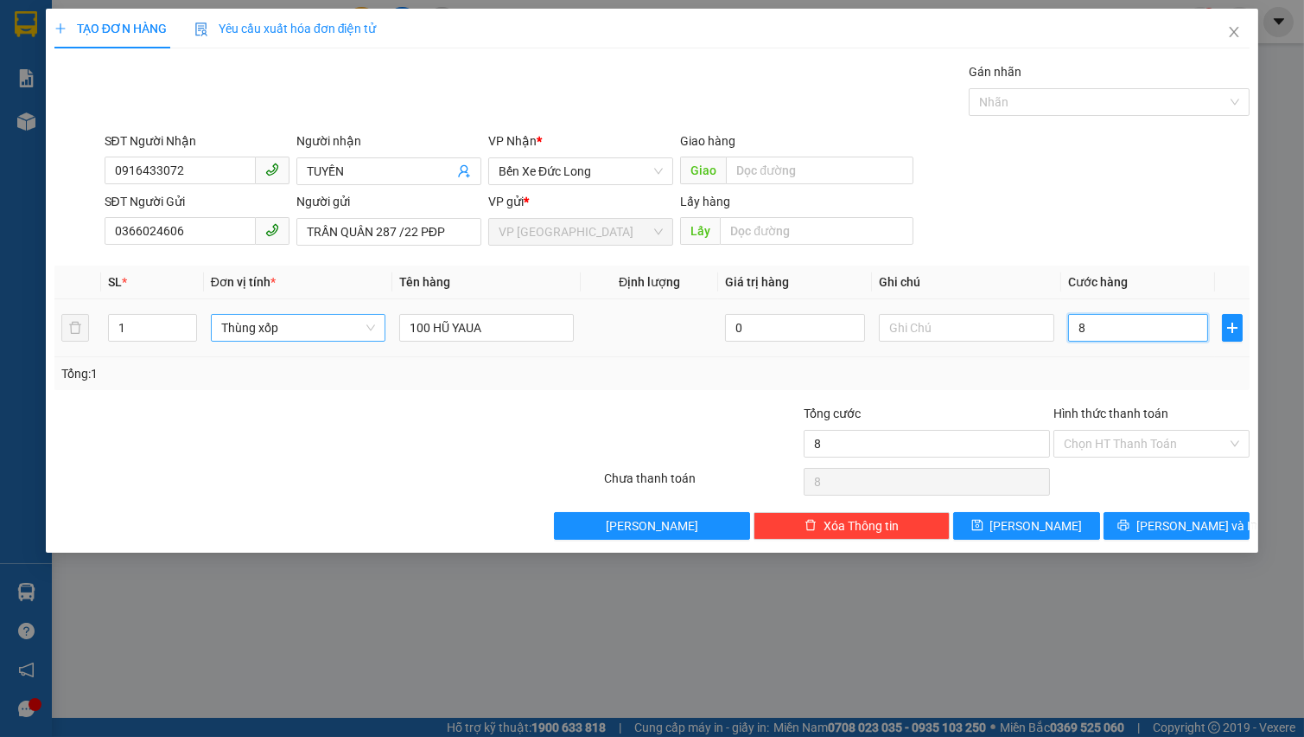
type input "80"
type input "800"
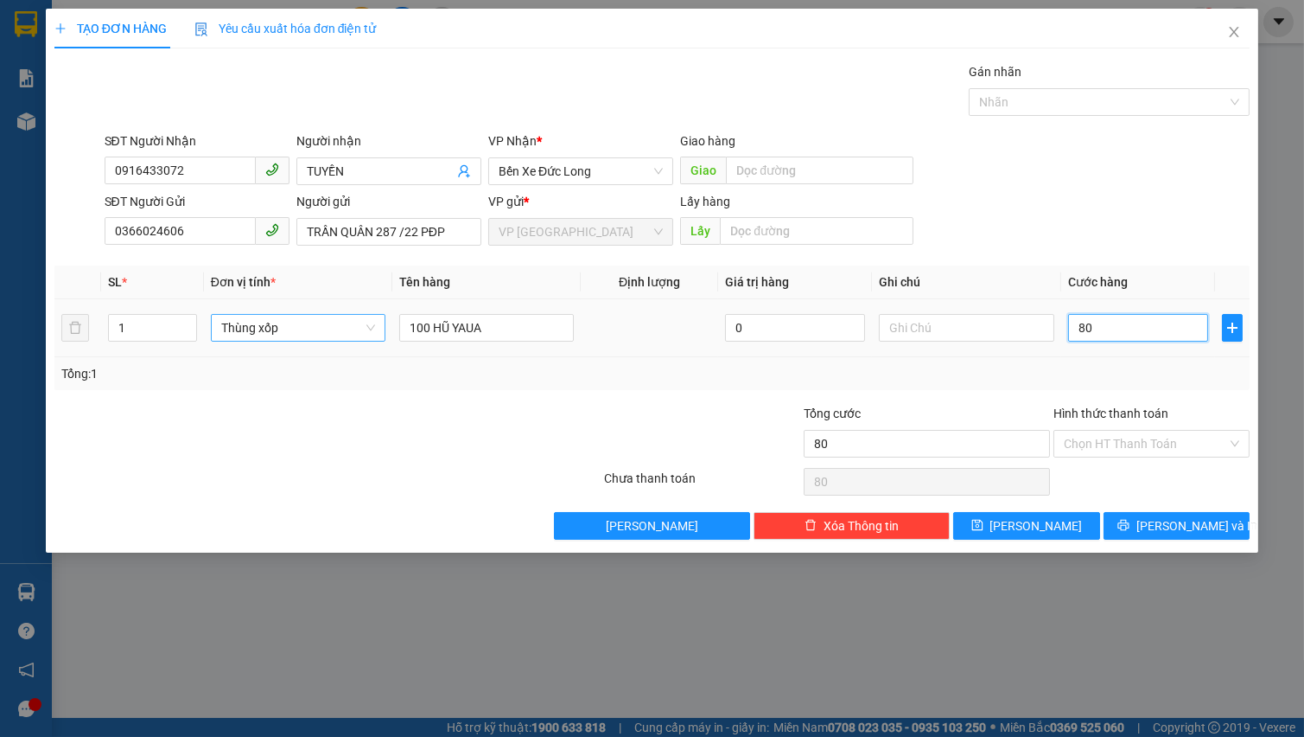
type input "800"
type input "8.000"
type input "80.000"
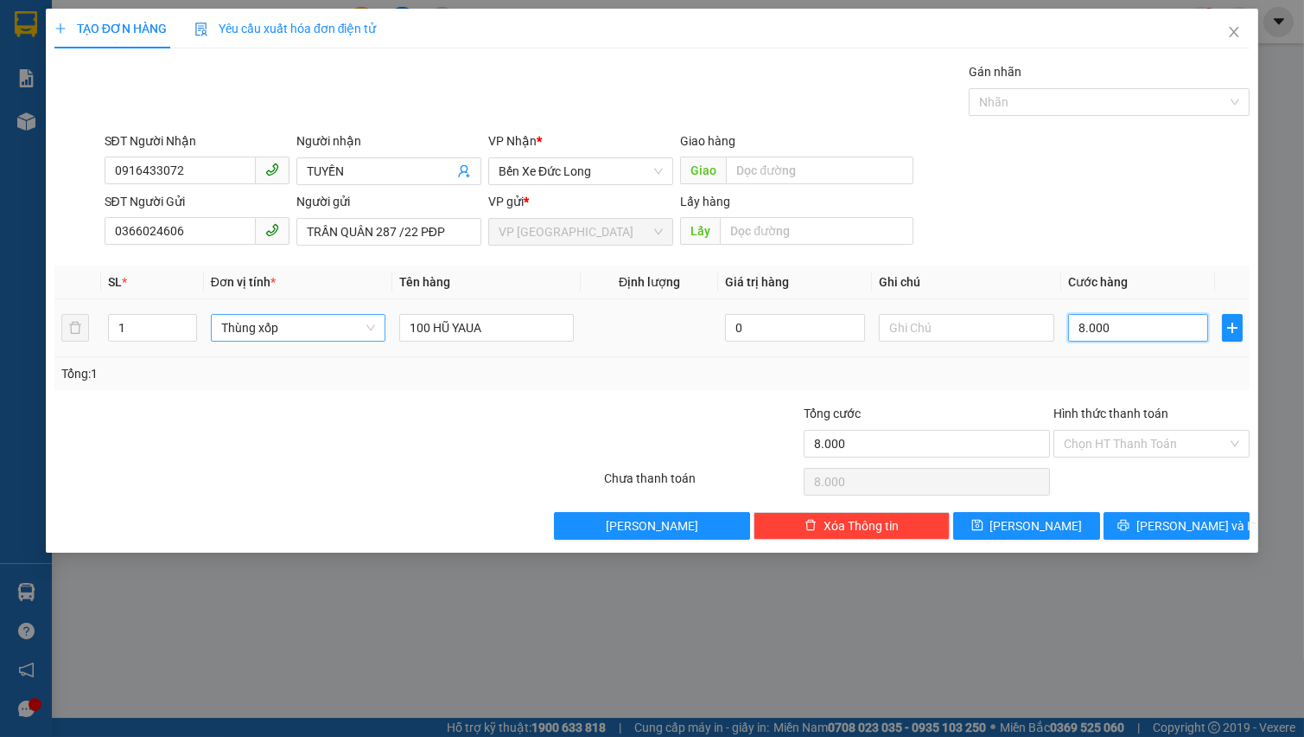
type input "80.000"
click at [1187, 532] on span "[PERSON_NAME] và In" at bounding box center [1197, 525] width 121 height 19
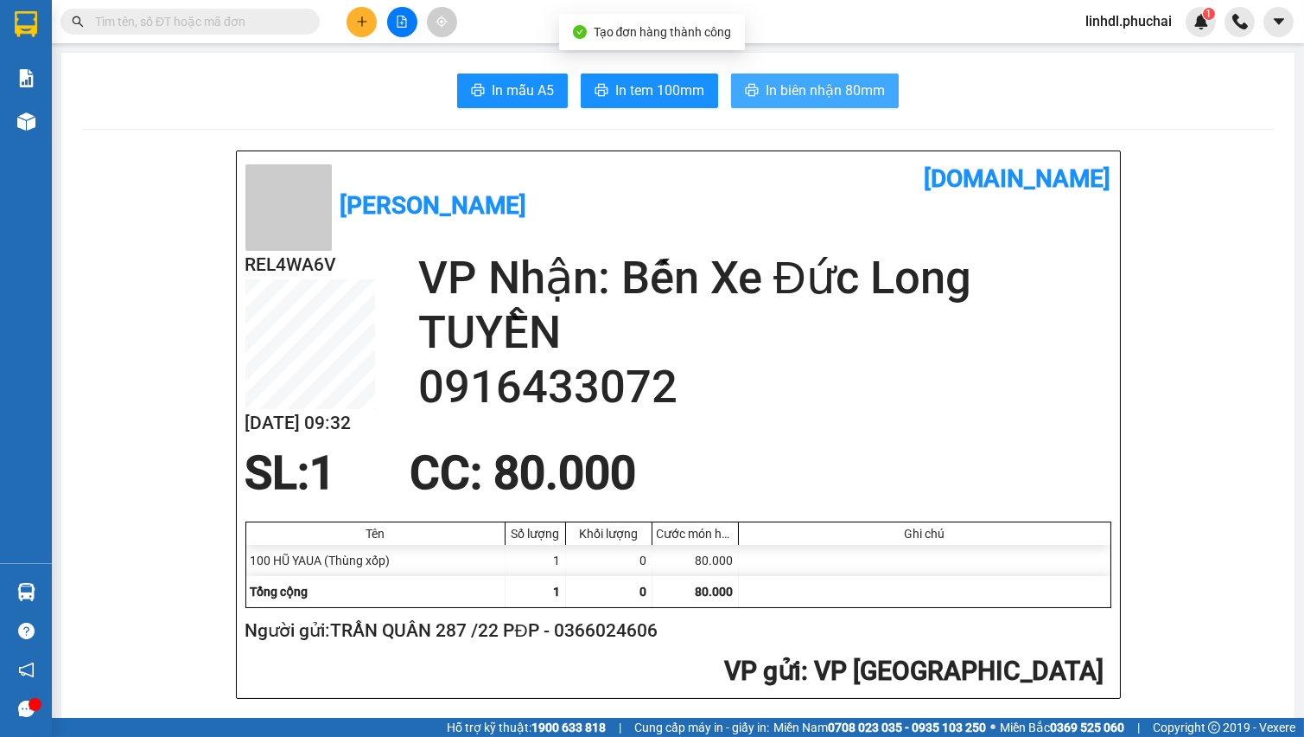
click at [859, 80] on span "In biên nhận 80mm" at bounding box center [825, 91] width 119 height 22
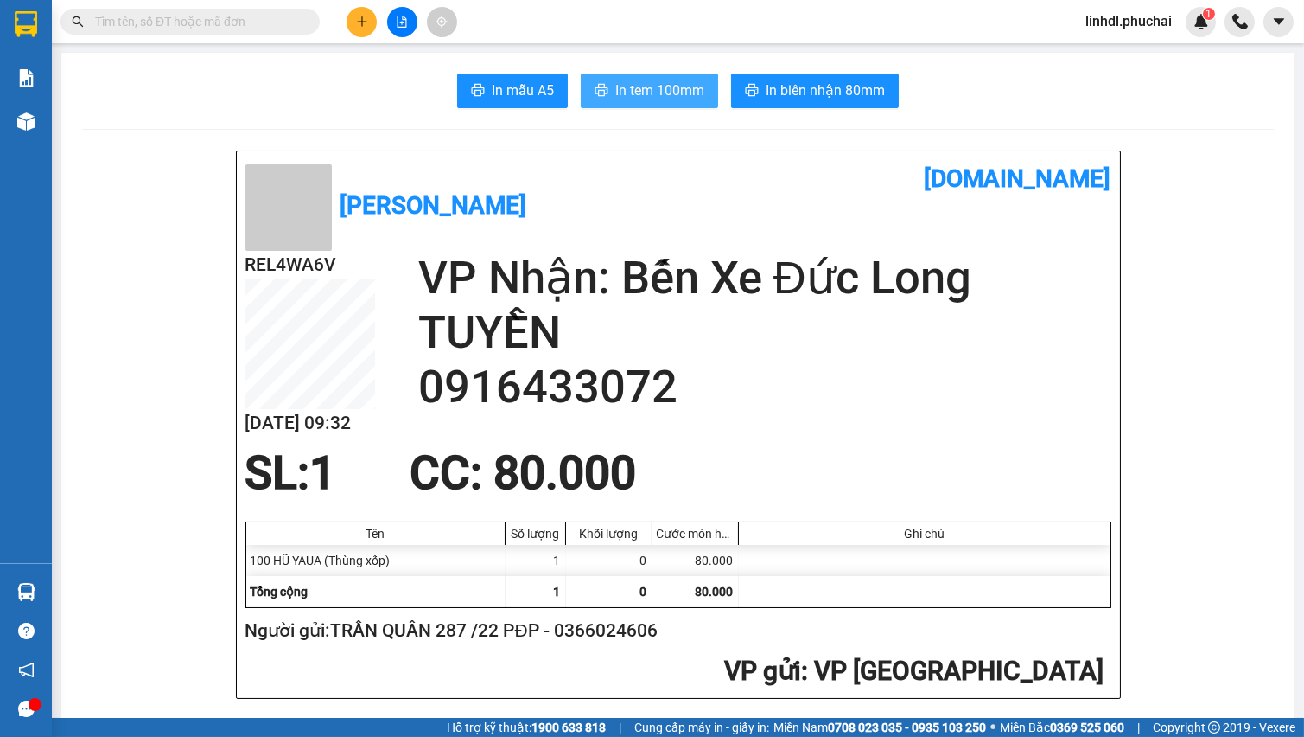
click at [664, 87] on span "In tem 100mm" at bounding box center [659, 91] width 89 height 22
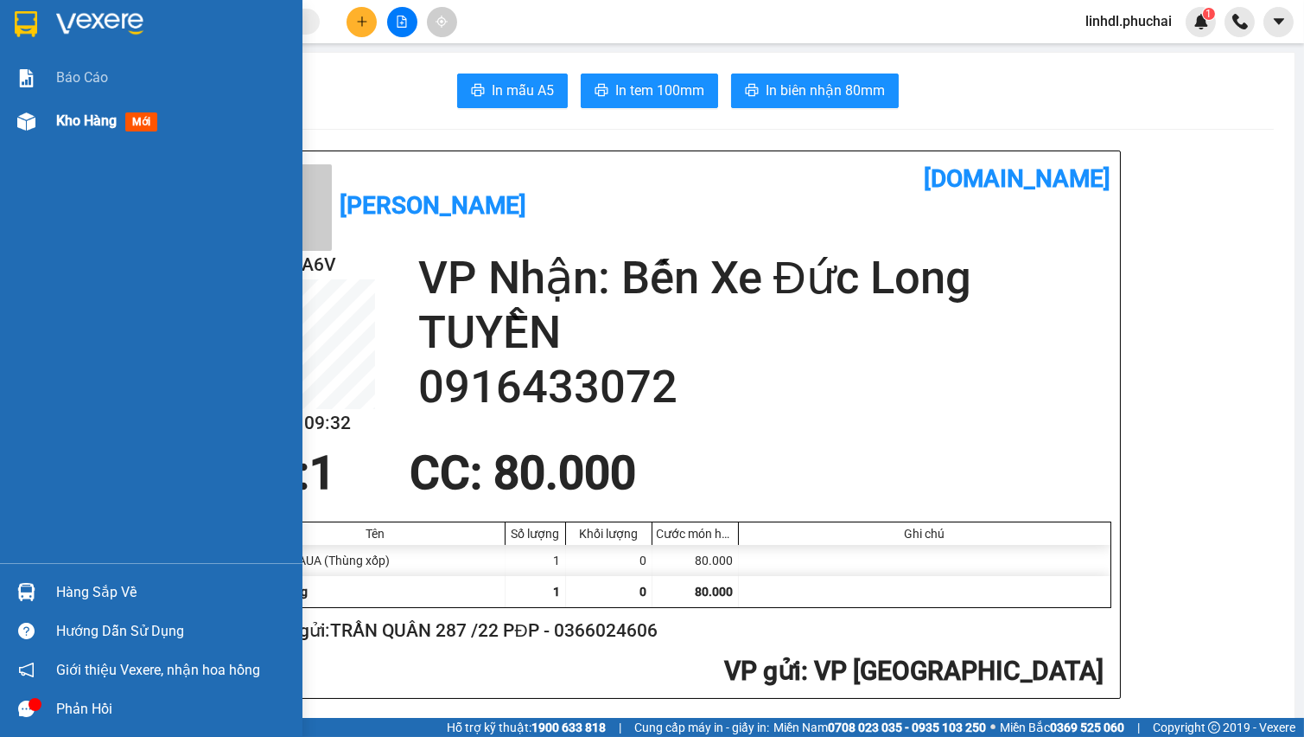
click at [71, 120] on span "Kho hàng" at bounding box center [86, 120] width 61 height 16
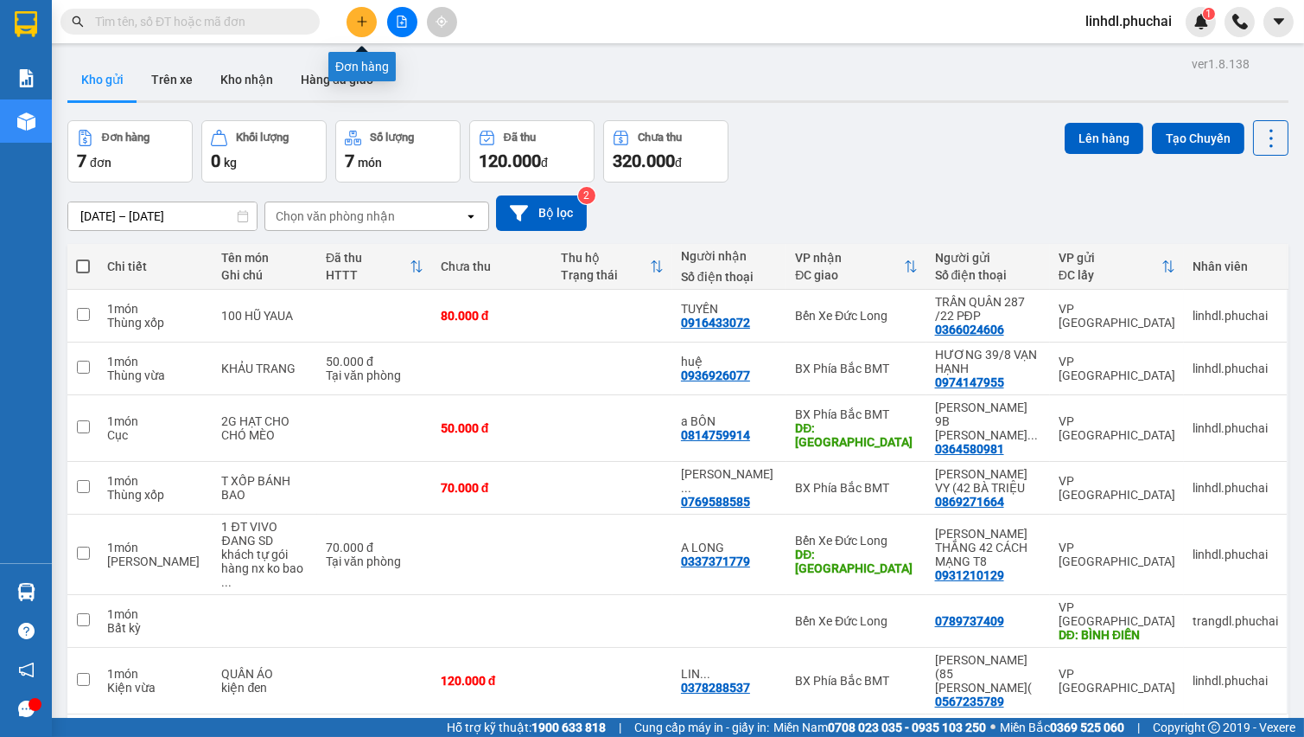
click at [396, 24] on icon "file-add" at bounding box center [402, 22] width 12 height 12
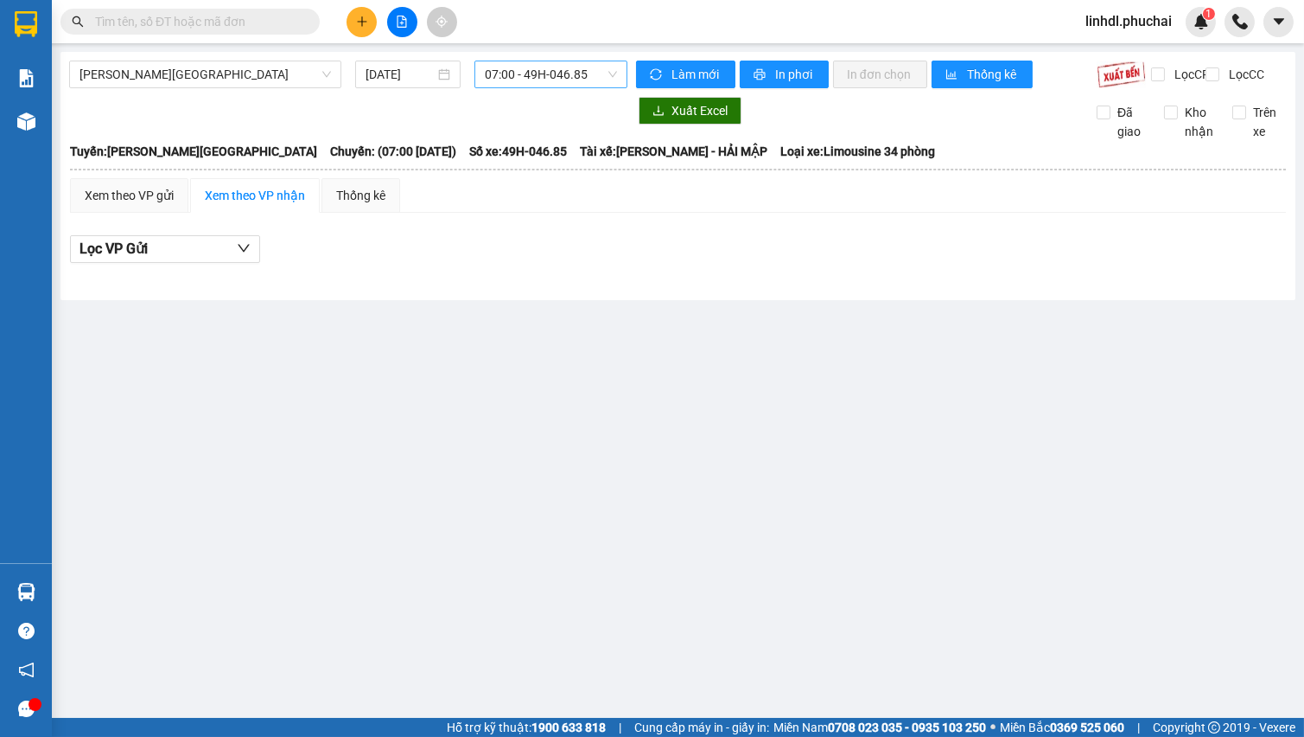
click at [578, 82] on span "07:00 - 49H-046.85" at bounding box center [551, 74] width 132 height 26
drag, startPoint x: 570, startPoint y: 131, endPoint x: 462, endPoint y: 92, distance: 114.0
click at [568, 131] on div "07:00 - 49H-046.85" at bounding box center [552, 136] width 135 height 19
click at [361, 29] on button at bounding box center [362, 22] width 30 height 30
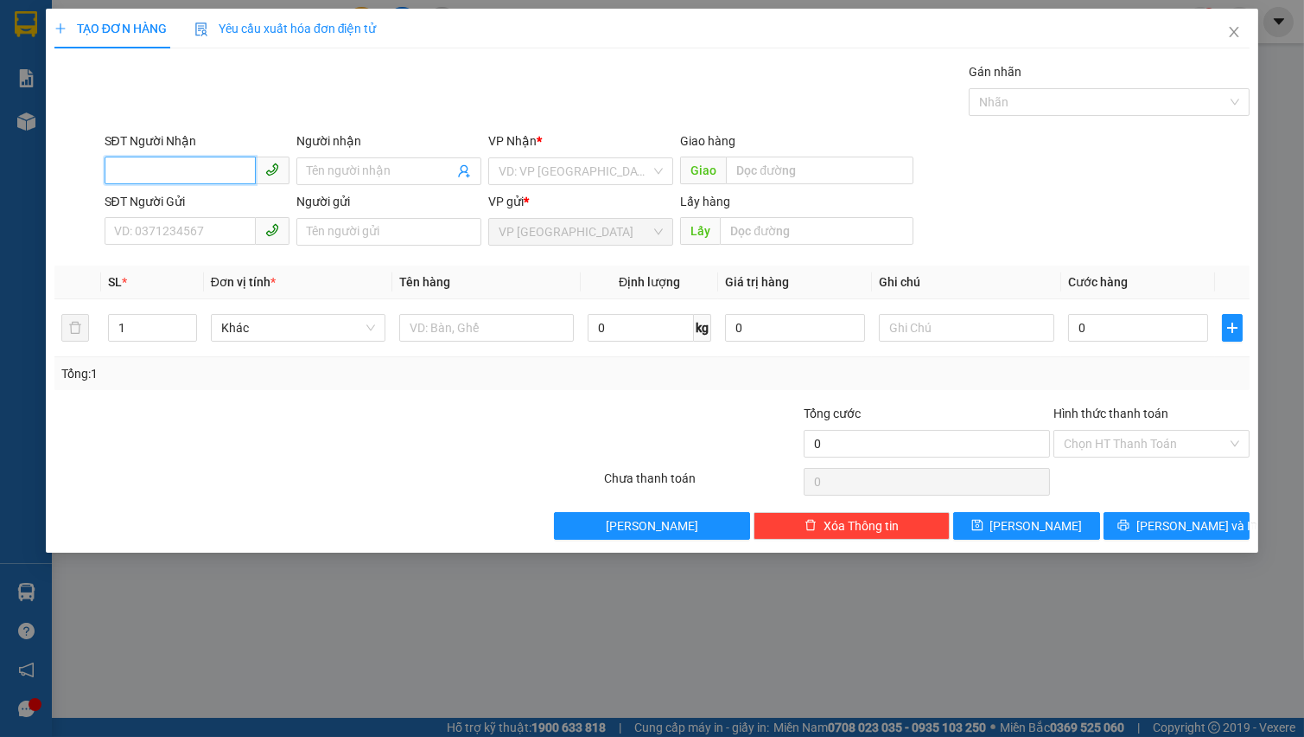
click at [153, 178] on input "SĐT Người Nhận" at bounding box center [180, 170] width 151 height 28
click at [153, 178] on input "0935" at bounding box center [180, 170] width 151 height 28
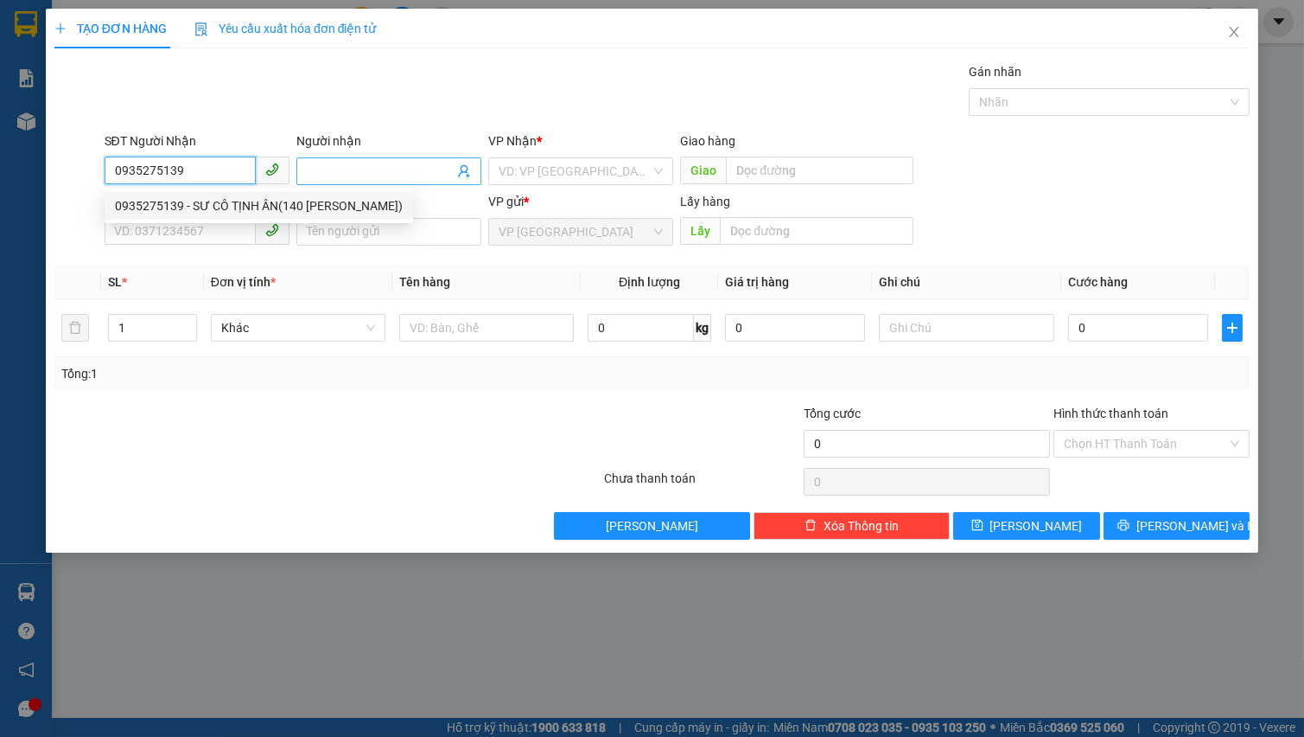
type input "0935275139"
click at [341, 163] on input "Người nhận" at bounding box center [380, 171] width 147 height 19
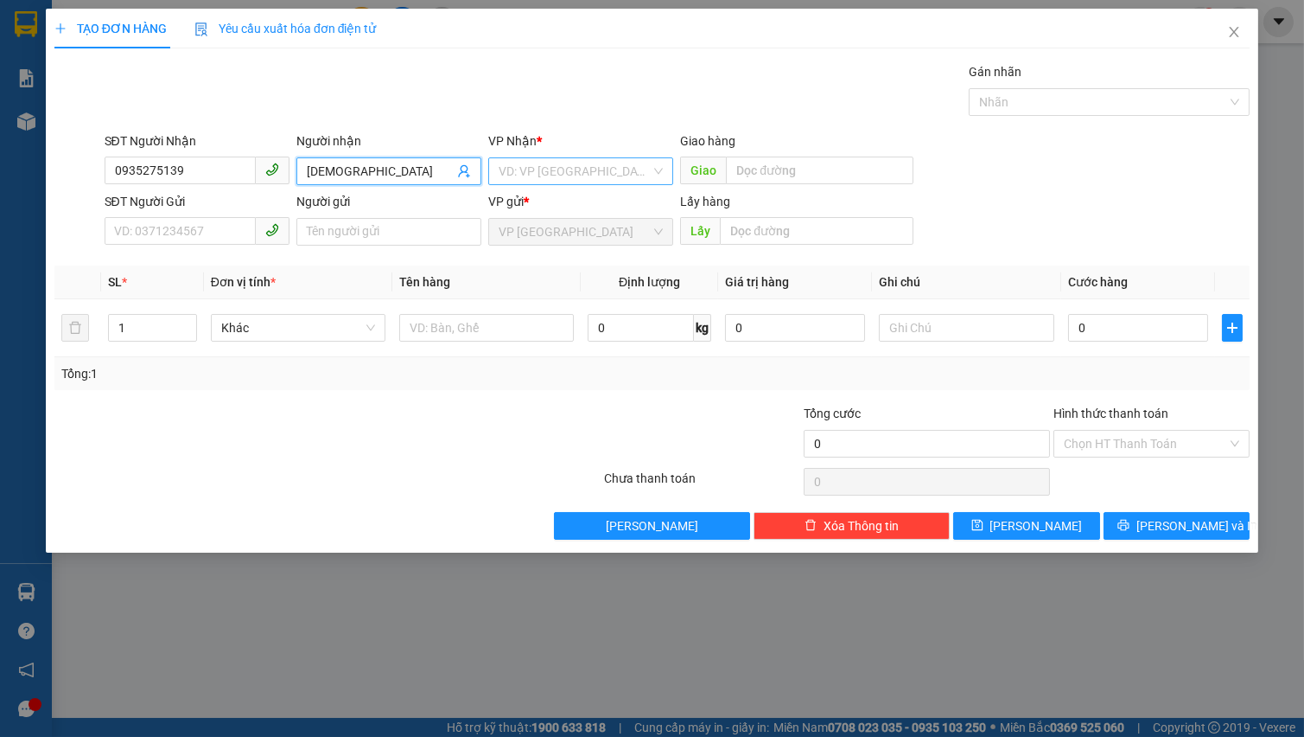
type input "chùa phổ đà"
click at [596, 169] on input "search" at bounding box center [575, 171] width 152 height 26
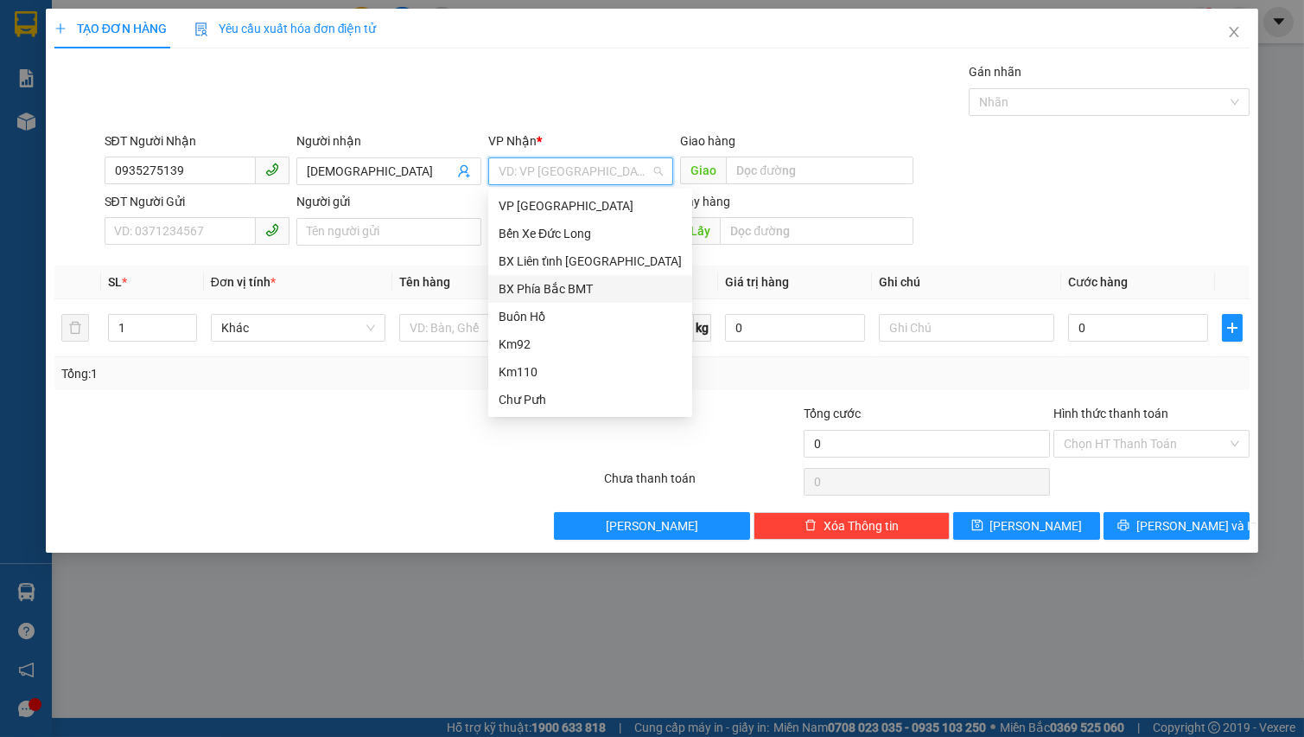
click at [587, 294] on div "BX Phía Bắc BMT" at bounding box center [590, 288] width 183 height 19
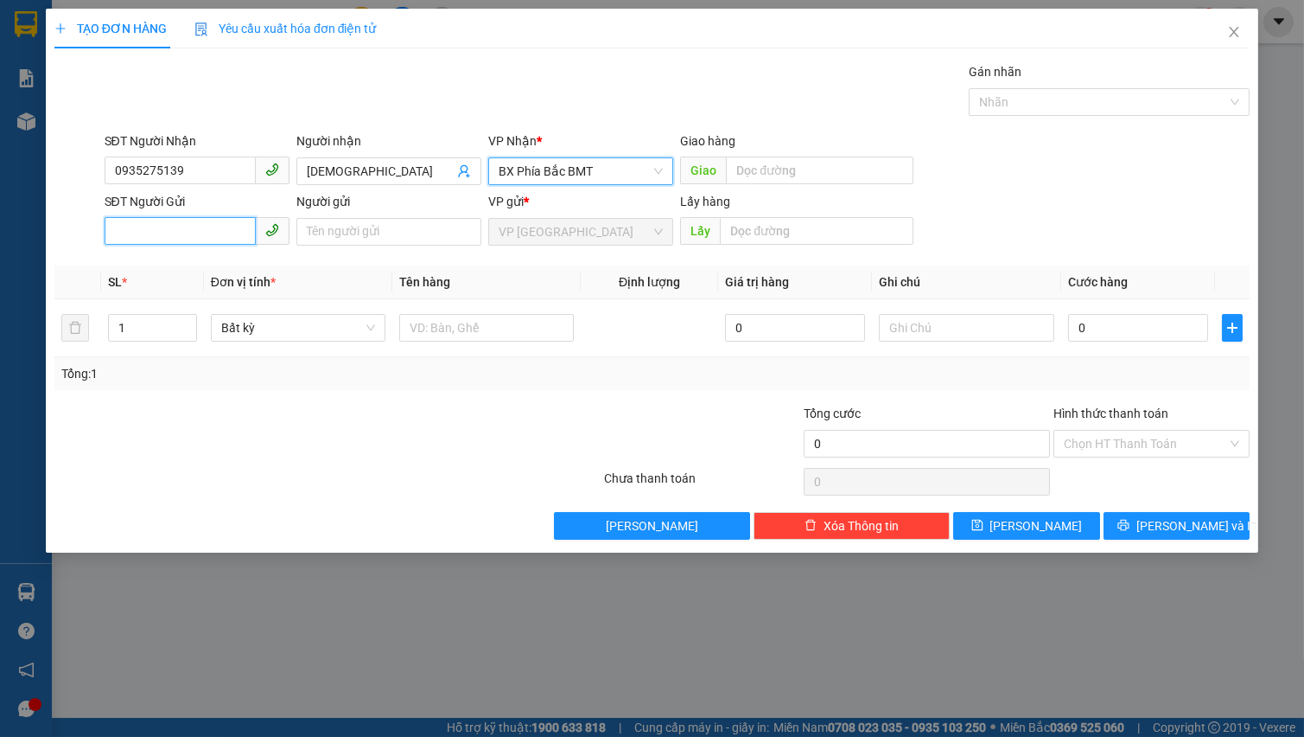
click at [209, 222] on input "SĐT Người Gửi" at bounding box center [180, 231] width 151 height 28
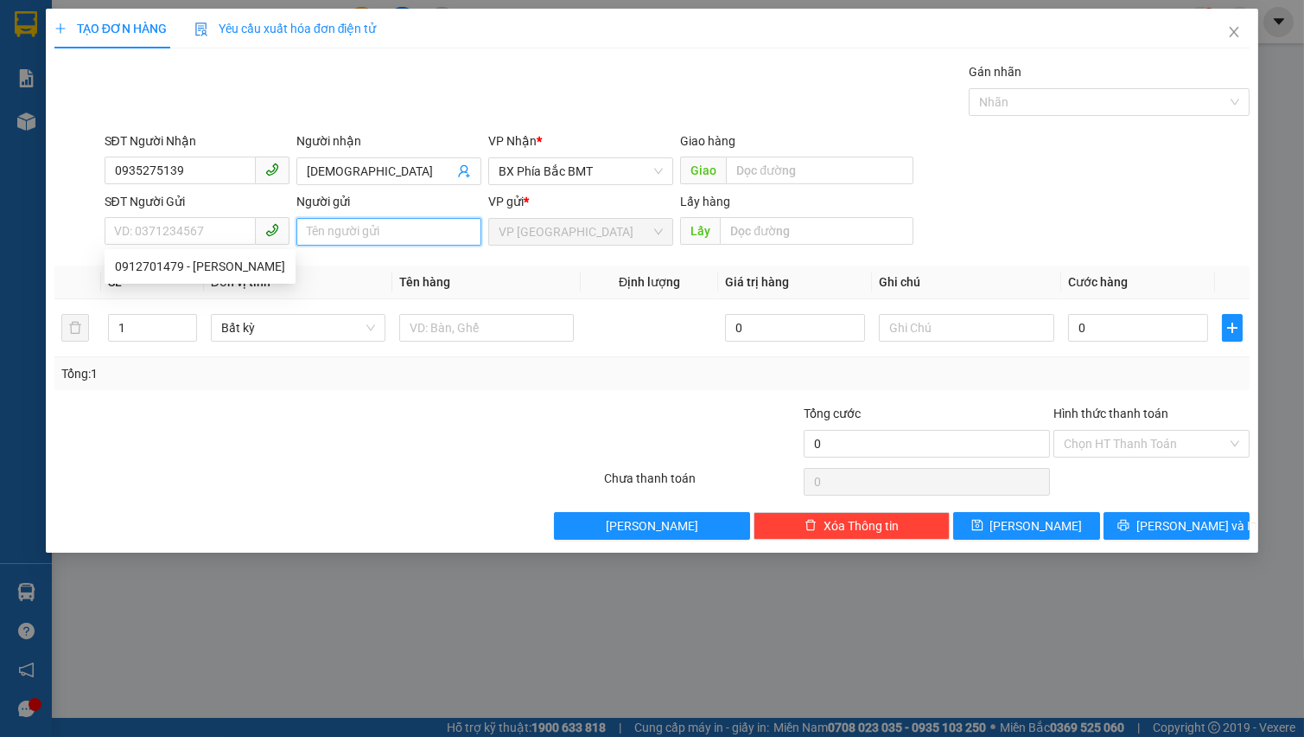
click at [316, 237] on input "Người gửi" at bounding box center [389, 232] width 185 height 28
click at [241, 337] on span "Bất kỳ" at bounding box center [298, 328] width 154 height 26
type input "gửi nhận như nhau"
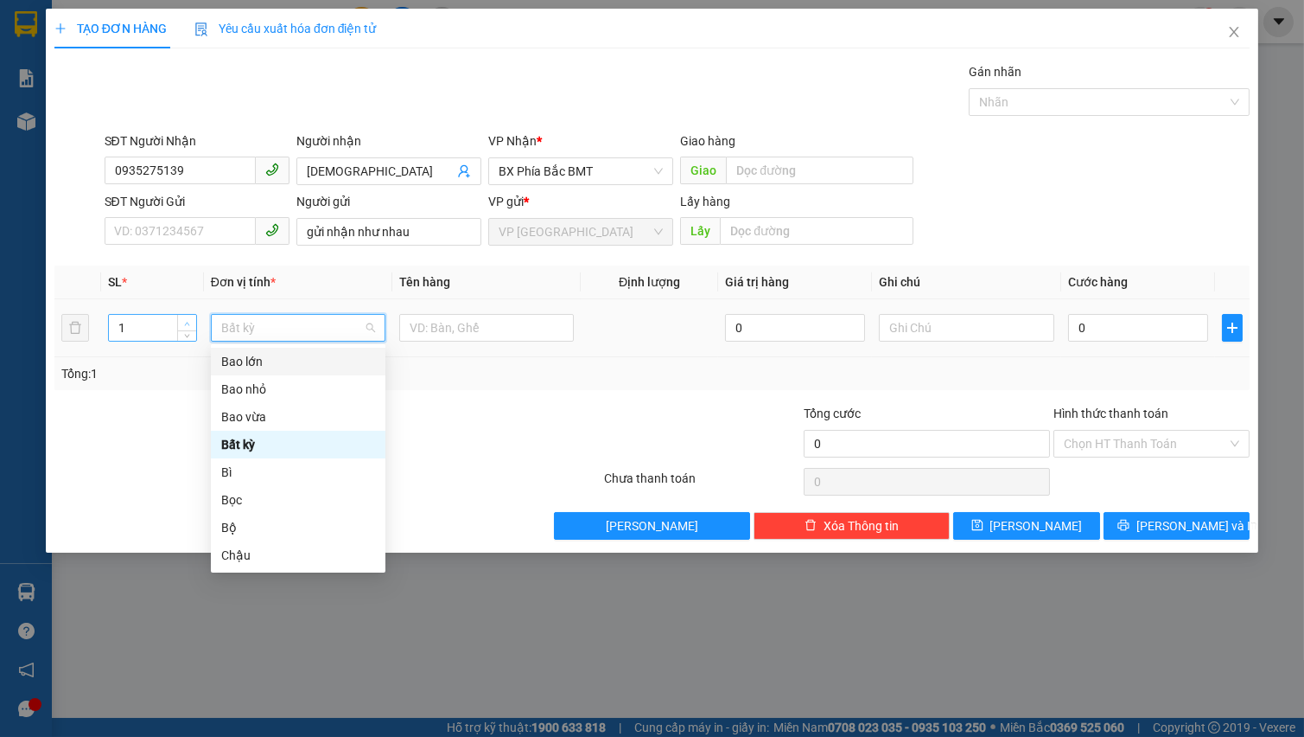
click at [188, 322] on icon "up" at bounding box center [187, 323] width 5 height 3
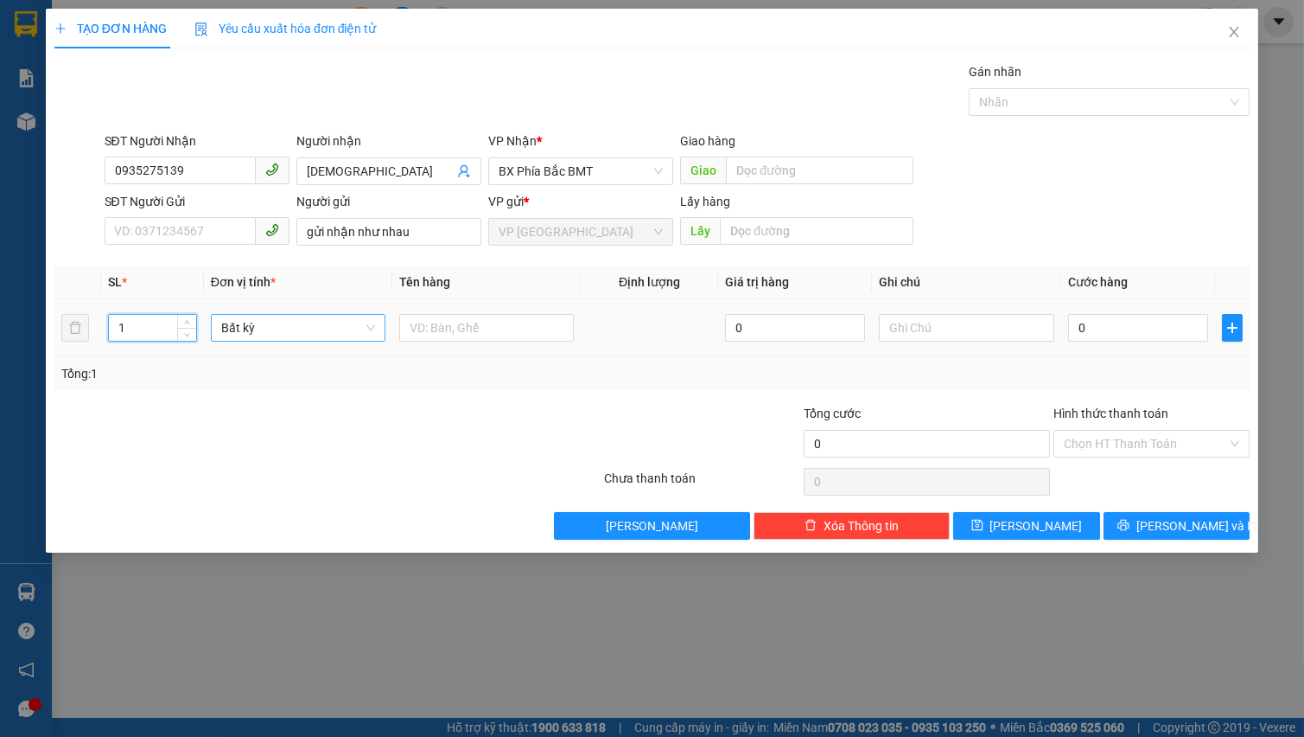
click at [272, 330] on span "Bất kỳ" at bounding box center [298, 328] width 154 height 26
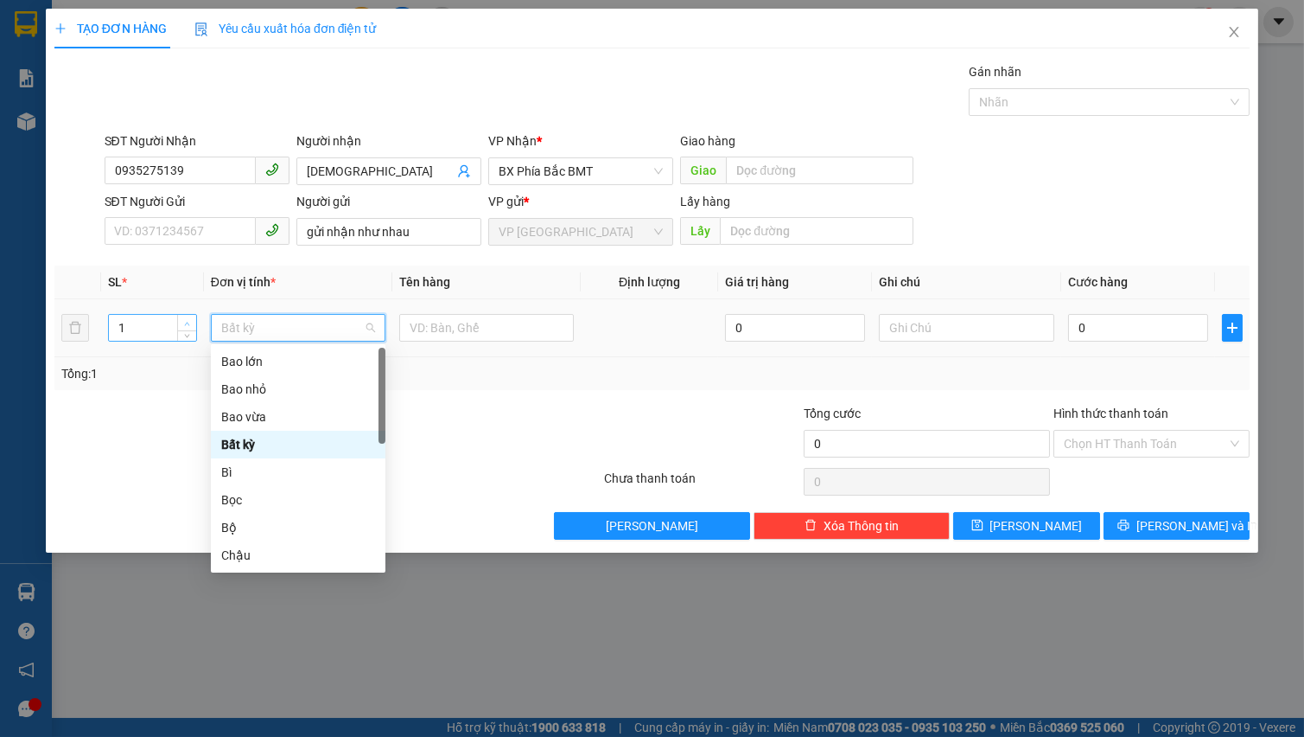
drag, startPoint x: 182, startPoint y: 322, endPoint x: 194, endPoint y: 321, distance: 11.4
click at [184, 322] on span "up" at bounding box center [187, 323] width 10 height 10
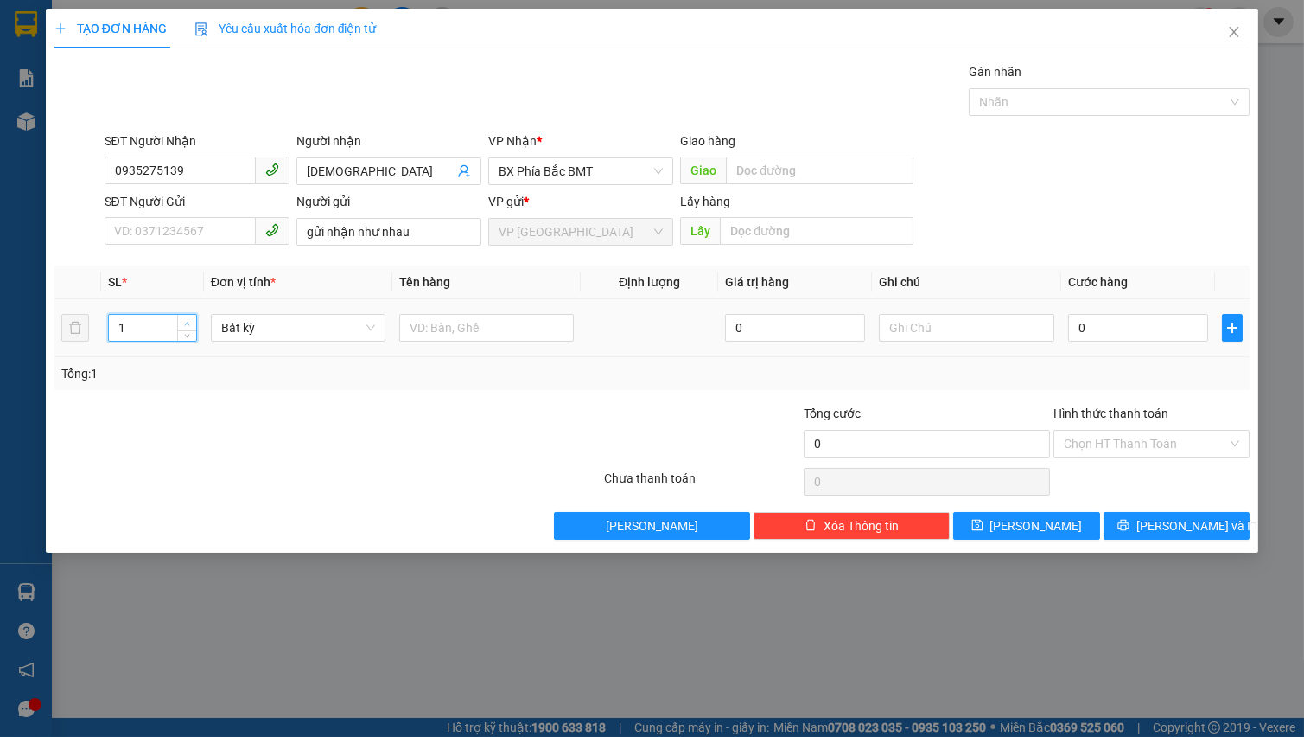
type input "2"
click at [188, 321] on icon "up" at bounding box center [187, 324] width 6 height 6
click at [269, 328] on span "Bất kỳ" at bounding box center [298, 328] width 154 height 26
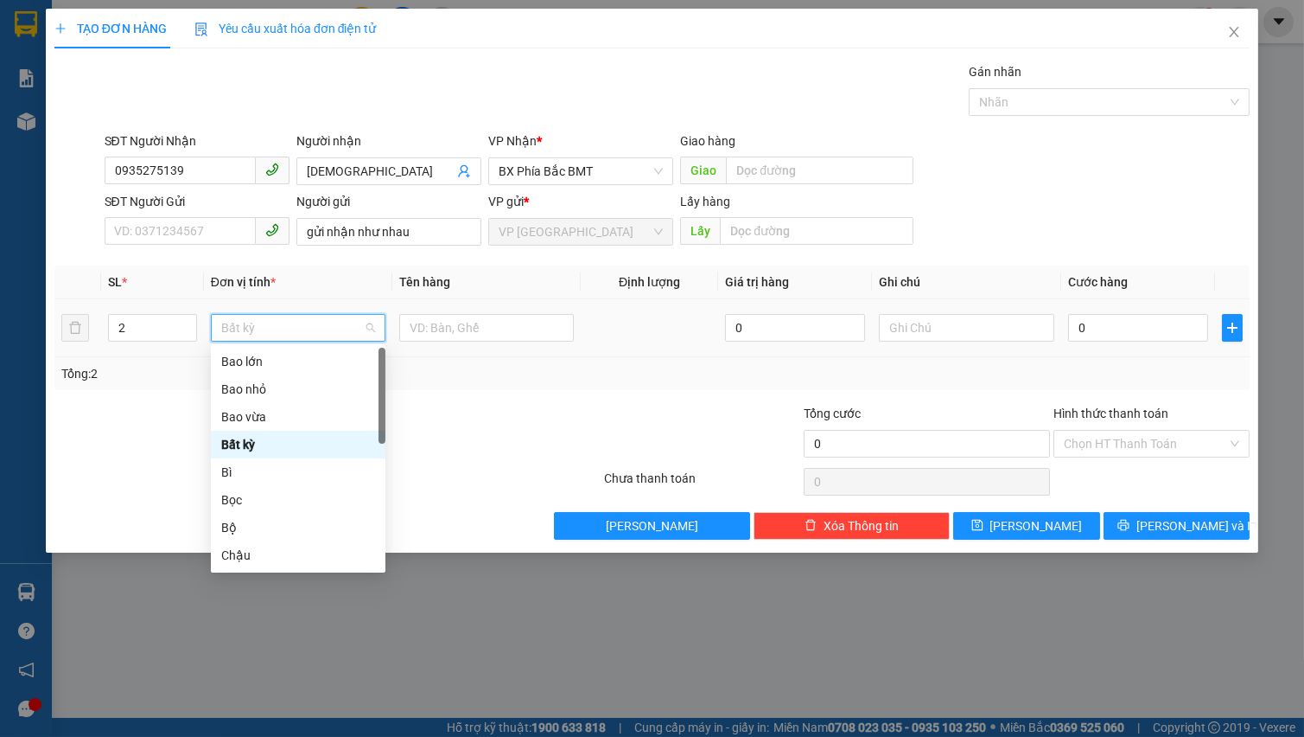
type input "m"
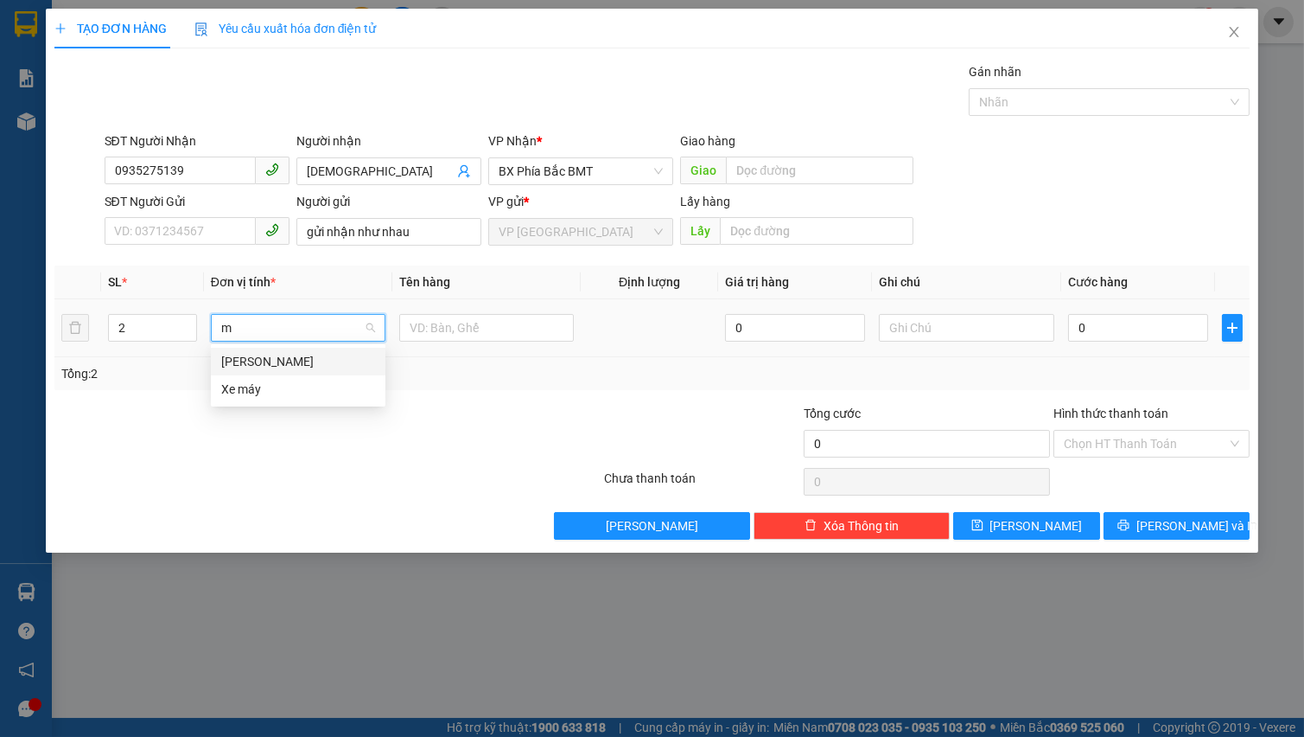
click at [285, 364] on div "[PERSON_NAME]" at bounding box center [298, 361] width 154 height 19
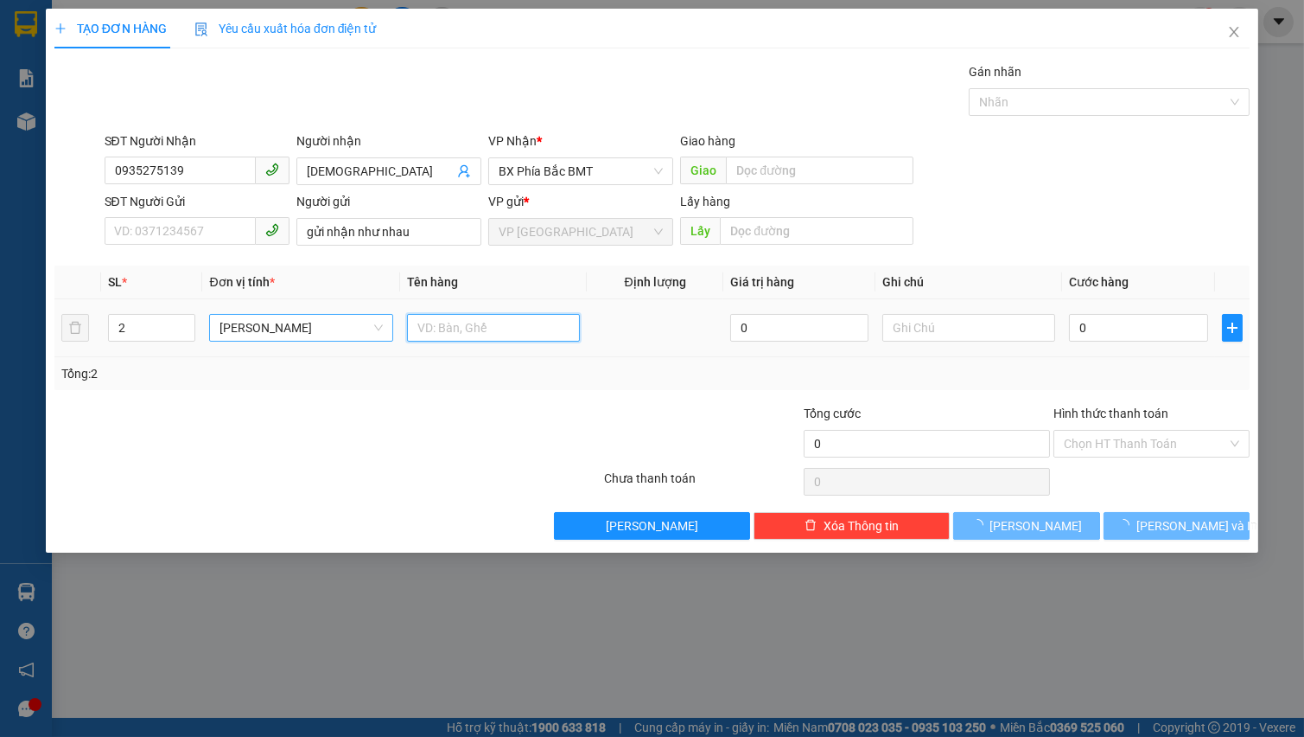
click at [425, 328] on input "text" at bounding box center [493, 328] width 173 height 28
type input "e"
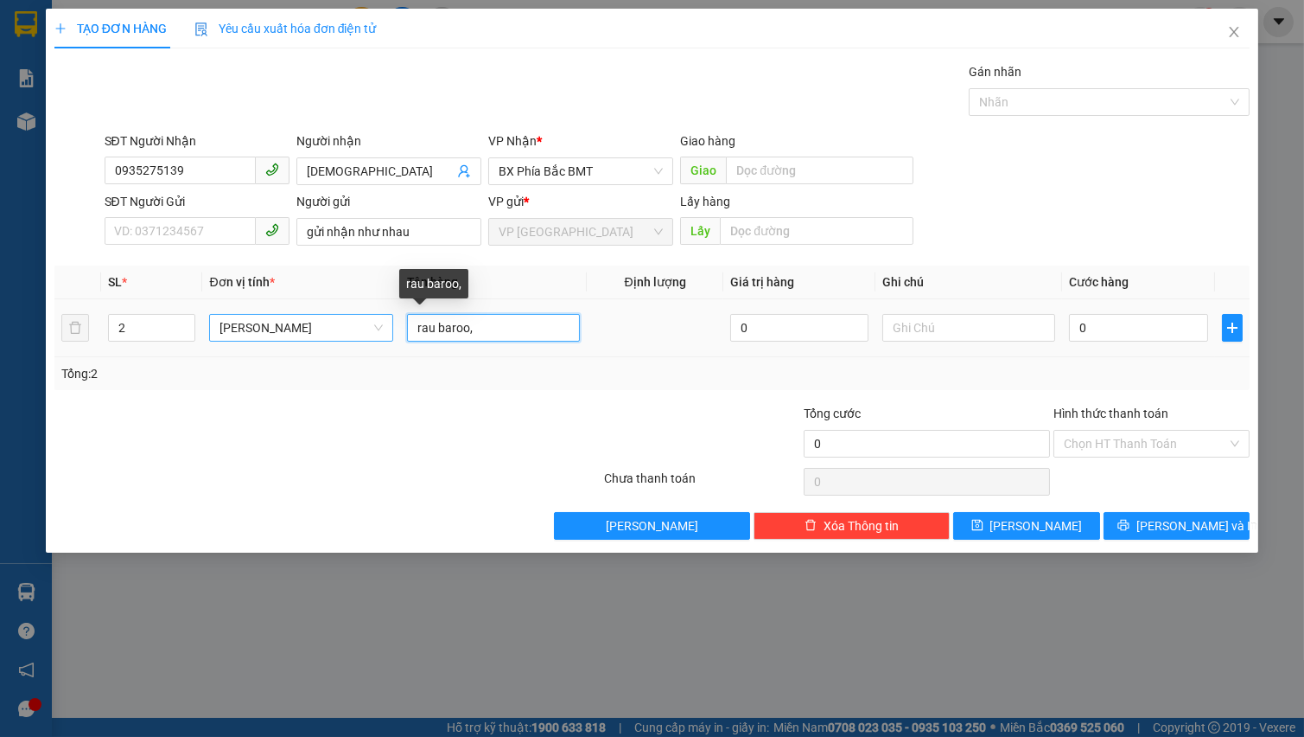
click at [501, 331] on input "rau baroo," at bounding box center [493, 328] width 173 height 28
type input "rau ba rô , lơ"
click at [902, 335] on input "text" at bounding box center [969, 328] width 173 height 28
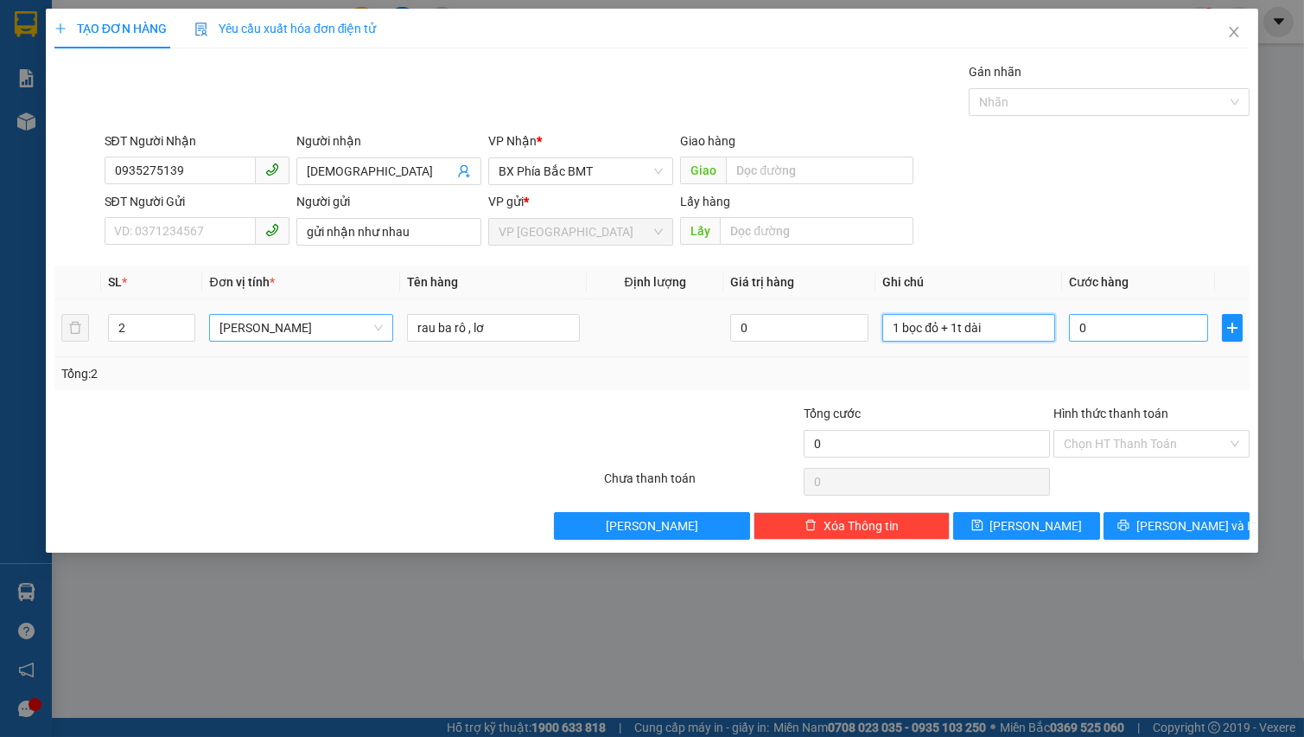
type input "1 bọc đỏ + 1t dài"
click at [1100, 322] on input "0" at bounding box center [1138, 328] width 139 height 28
type input "1"
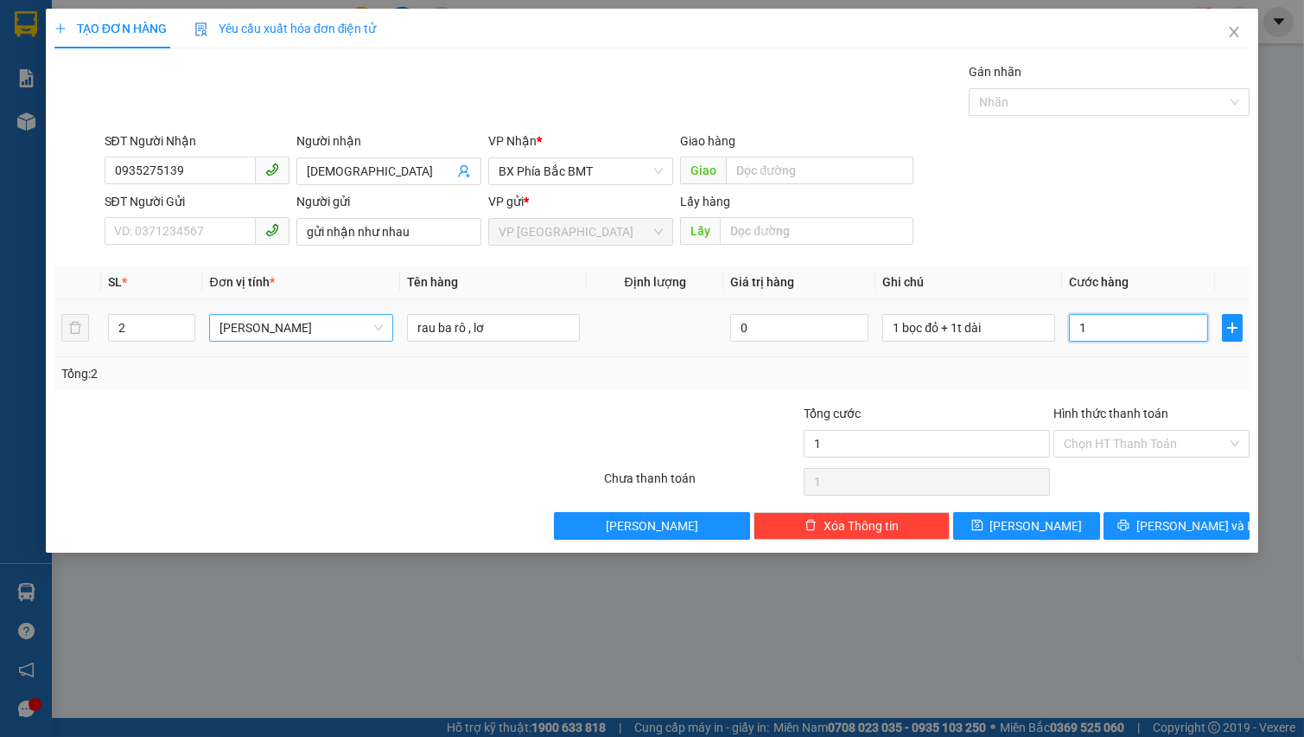
type input "13"
type input "130"
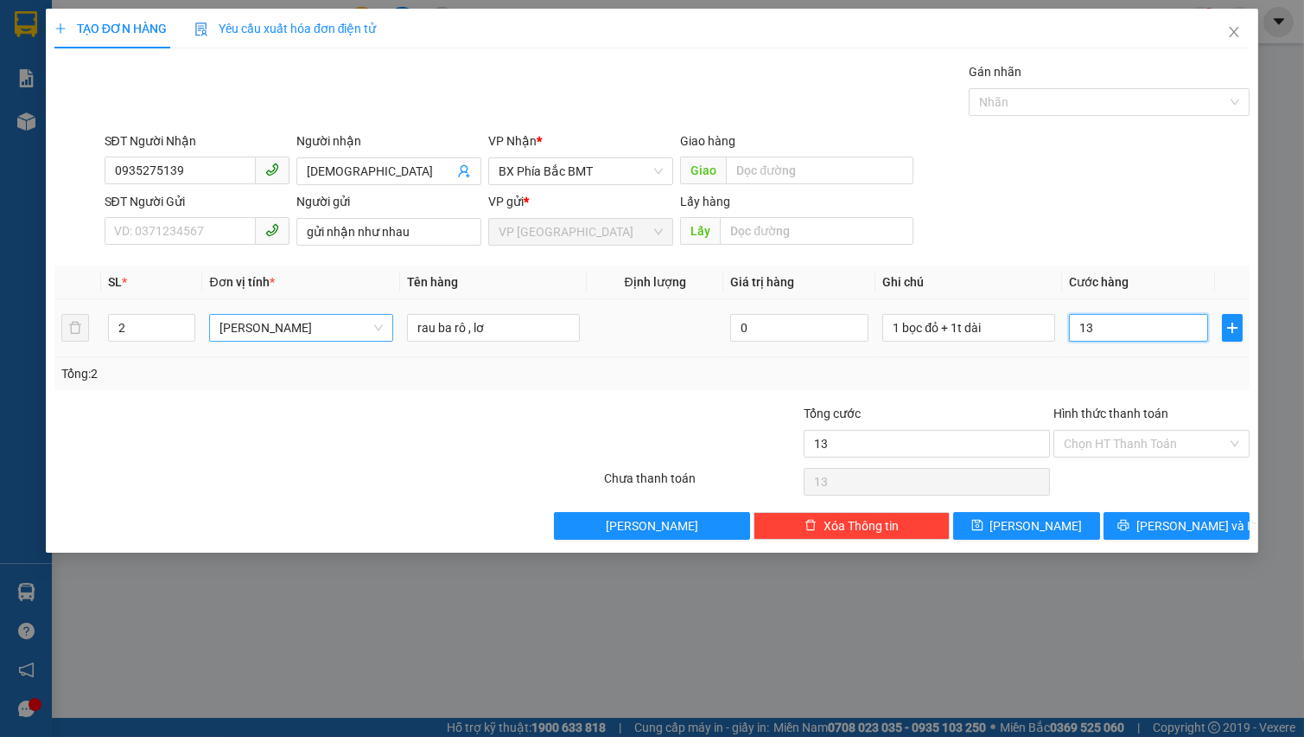
type input "130"
type input "1.300"
type input "13.000"
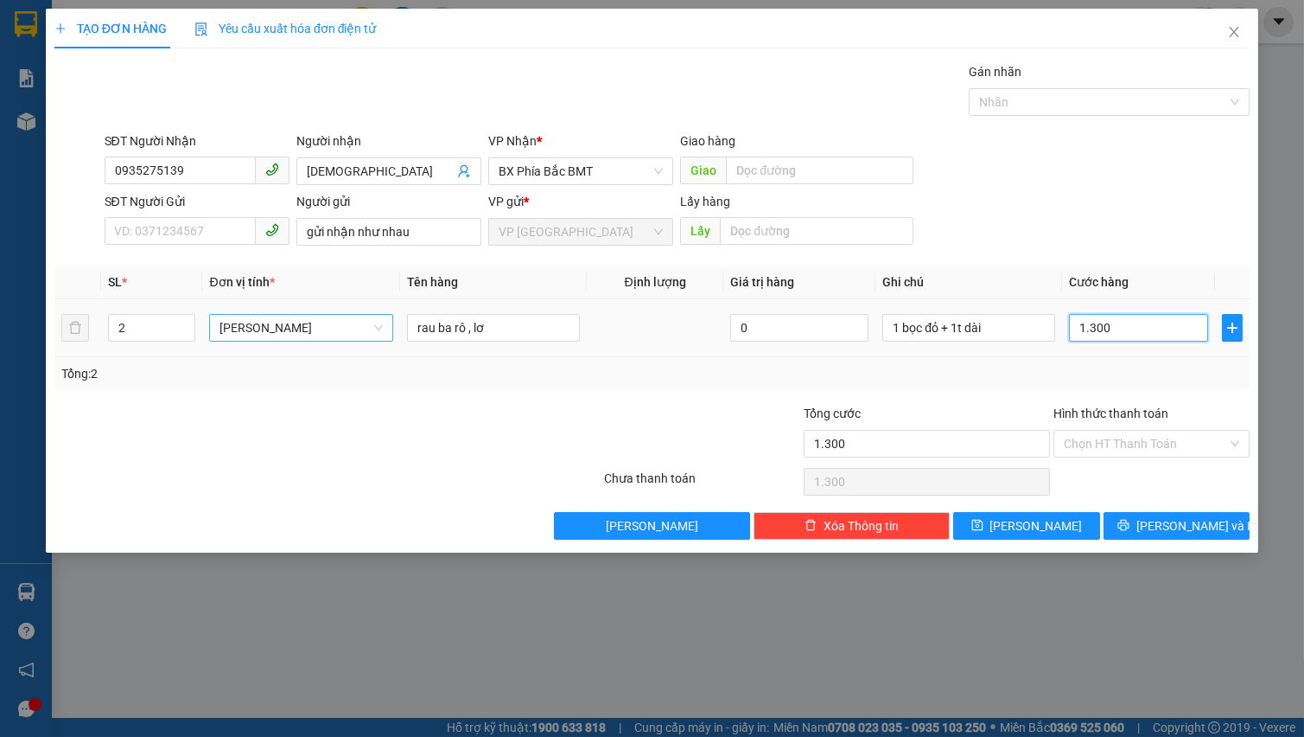
type input "13.000"
type input "130.000"
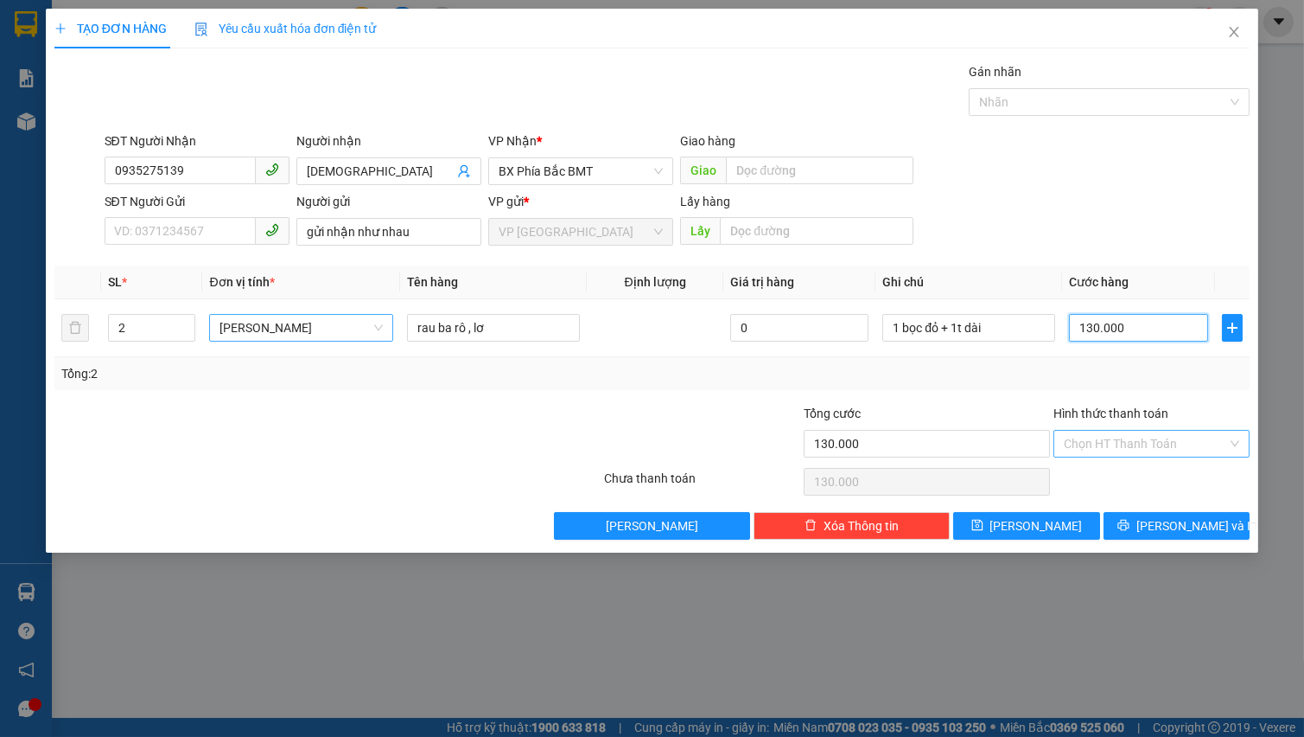
type input "130.000"
click at [1149, 434] on input "Hình thức thanh toán" at bounding box center [1145, 443] width 163 height 26
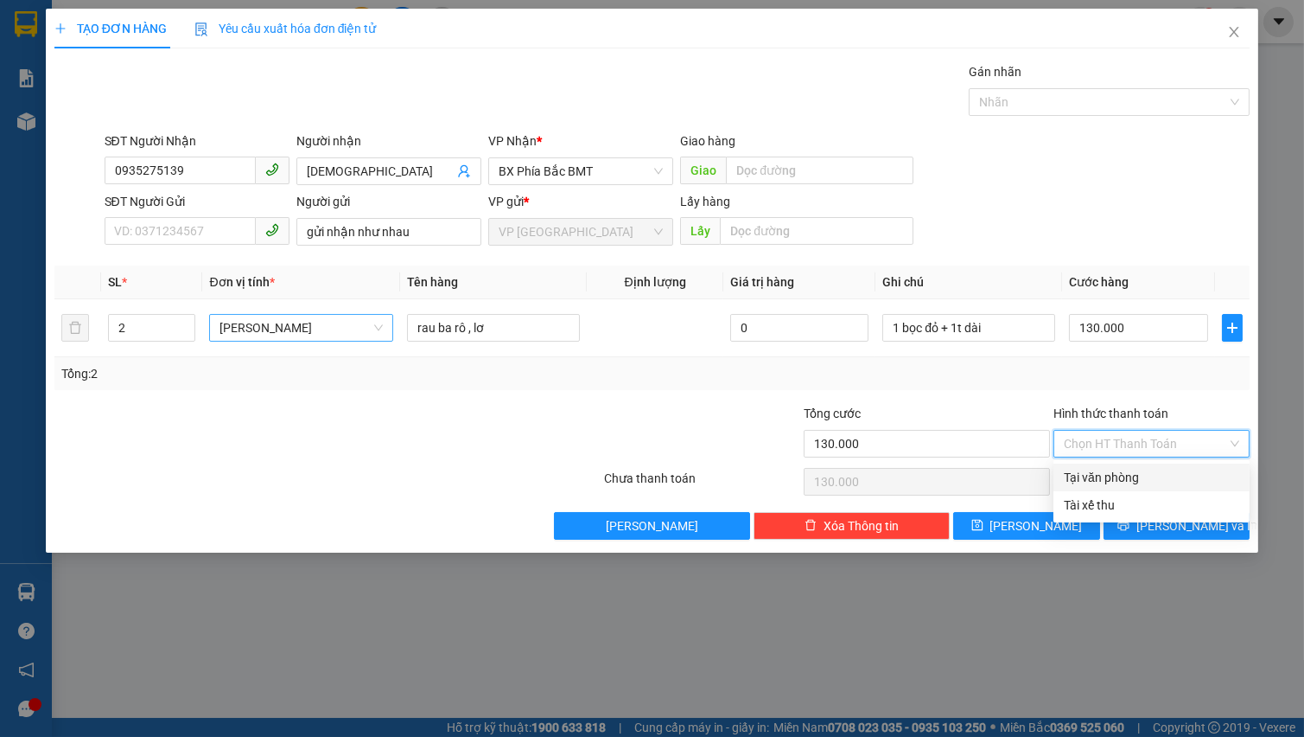
click at [1131, 481] on div "Tại văn phòng" at bounding box center [1151, 477] width 175 height 19
type input "0"
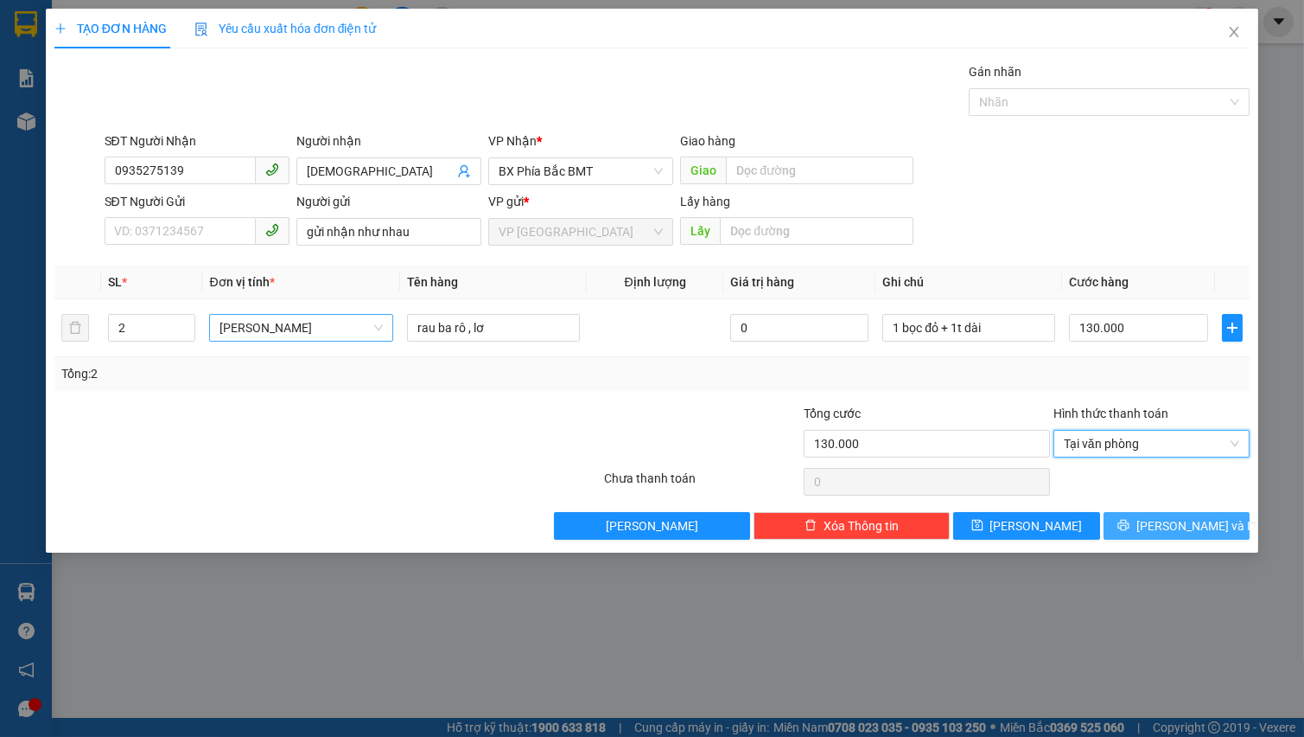
click at [1164, 519] on span "[PERSON_NAME] và In" at bounding box center [1197, 525] width 121 height 19
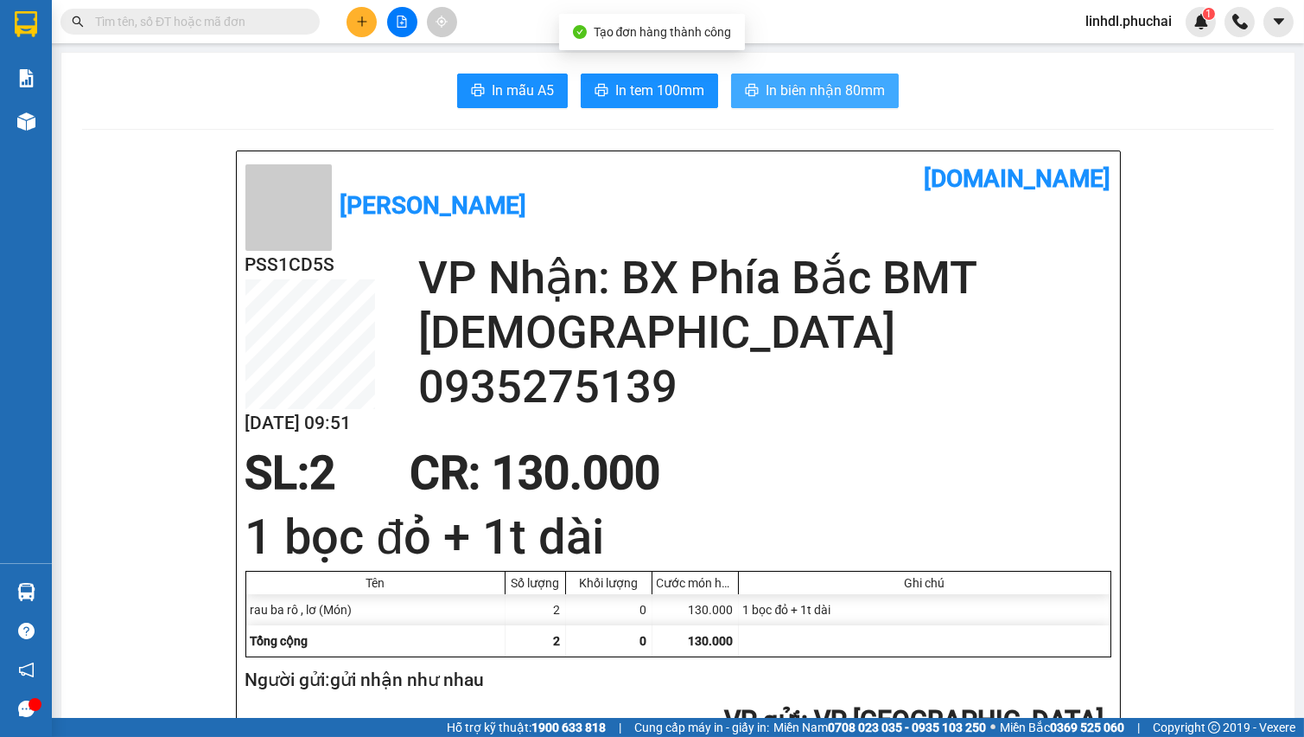
click at [862, 94] on span "In biên nhận 80mm" at bounding box center [825, 91] width 119 height 22
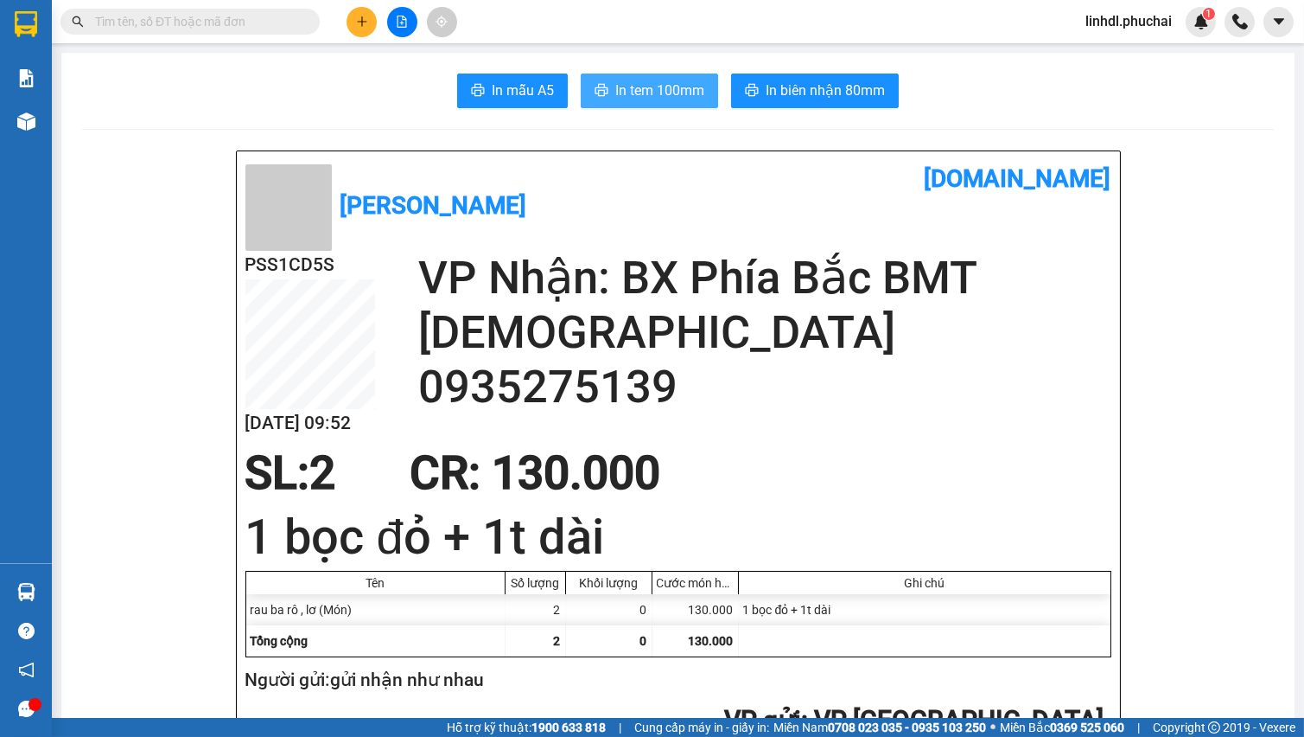
click at [666, 96] on span "In tem 100mm" at bounding box center [659, 91] width 89 height 22
